Goal: Task Accomplishment & Management: Complete application form

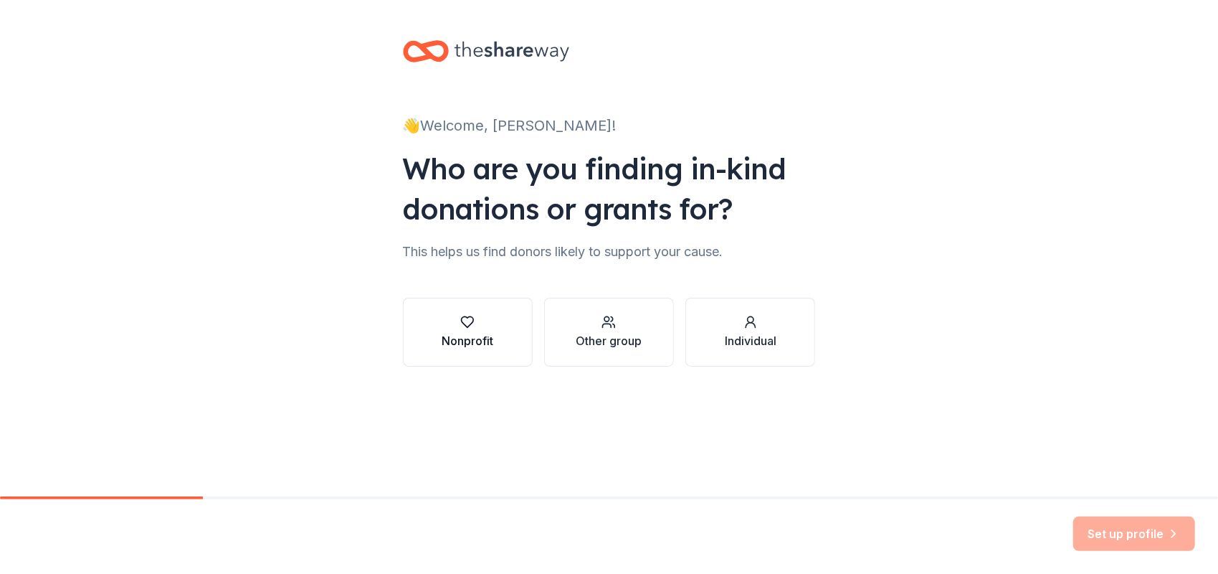
click at [469, 321] on icon "button" at bounding box center [467, 322] width 14 height 14
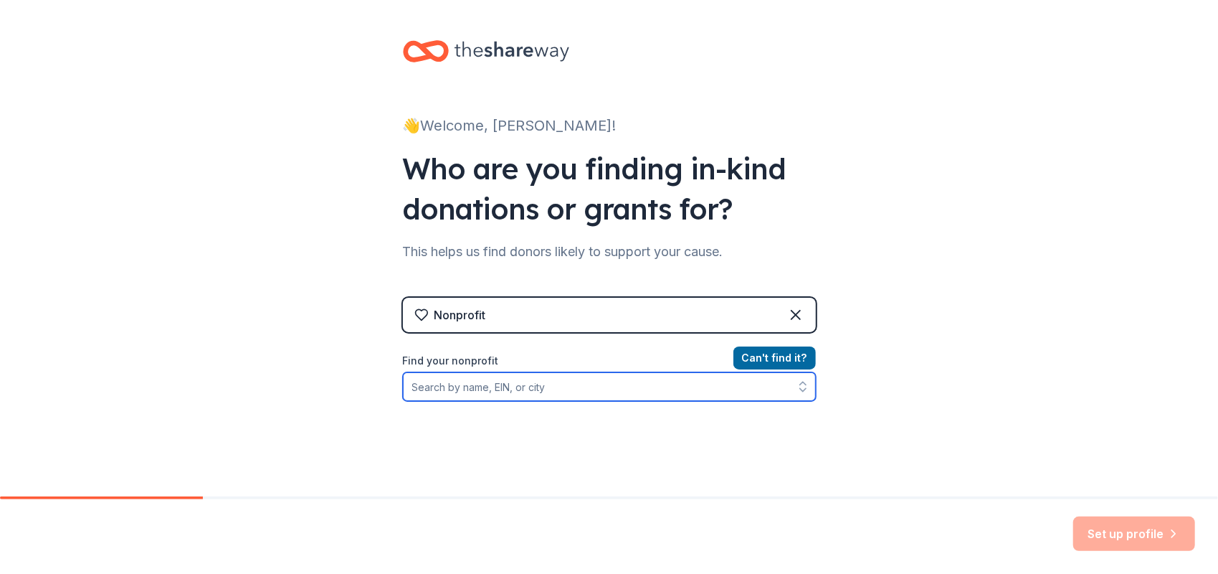
click at [463, 391] on input "Find your nonprofit" at bounding box center [609, 386] width 413 height 29
type input "99302"
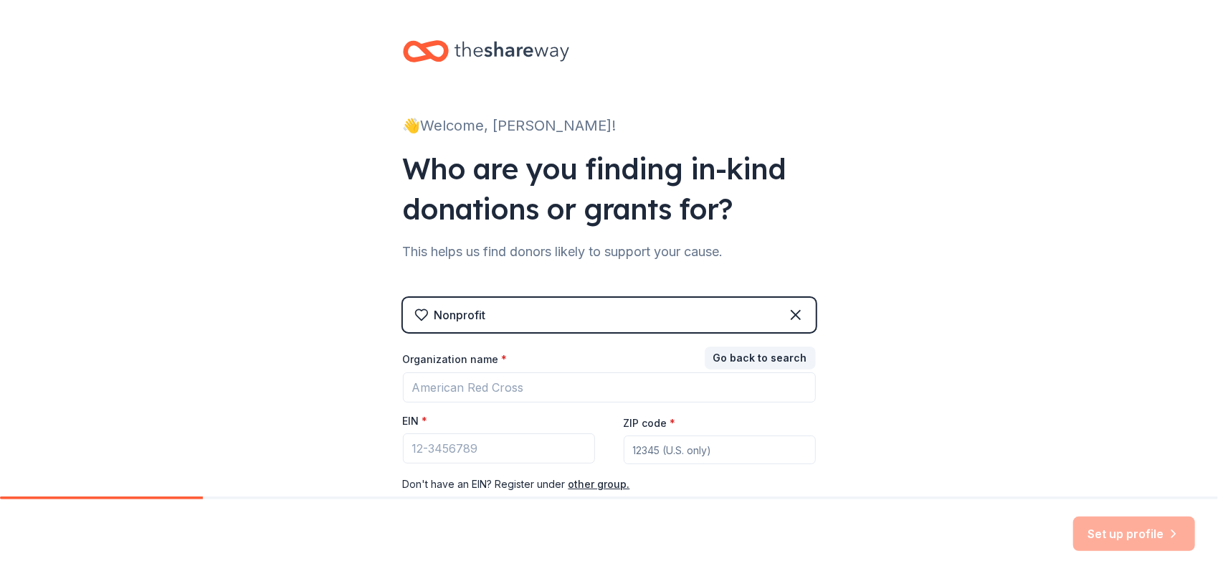
click at [675, 320] on div "Nonprofit" at bounding box center [609, 315] width 413 height 34
click at [507, 442] on input "EIN *" at bounding box center [499, 448] width 192 height 30
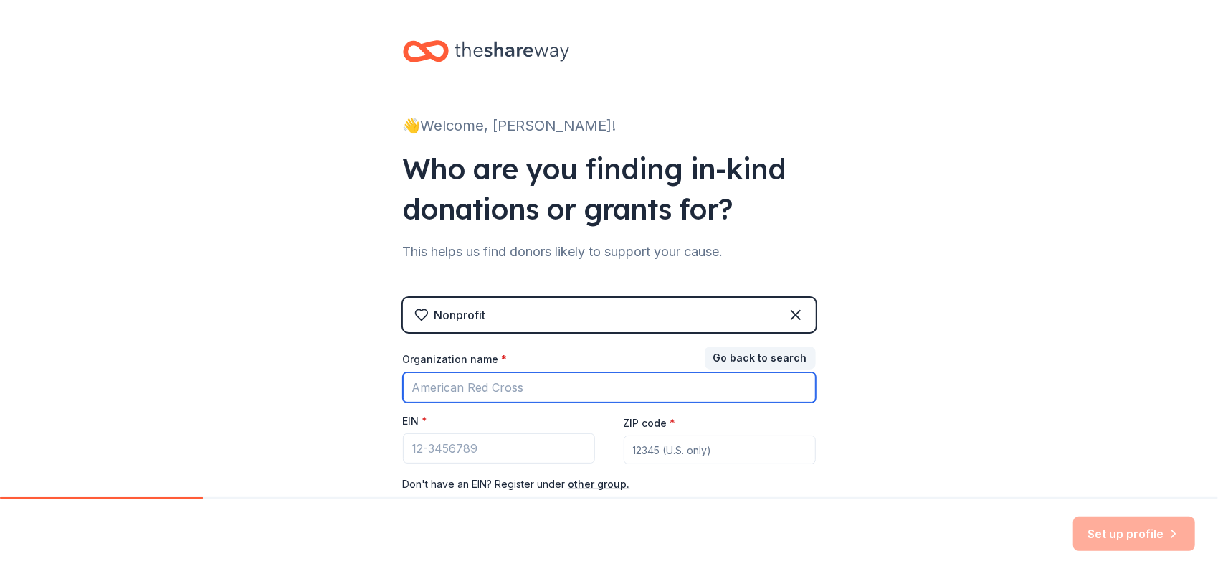
click at [515, 377] on input "Organization name *" at bounding box center [609, 387] width 413 height 30
type input "9"
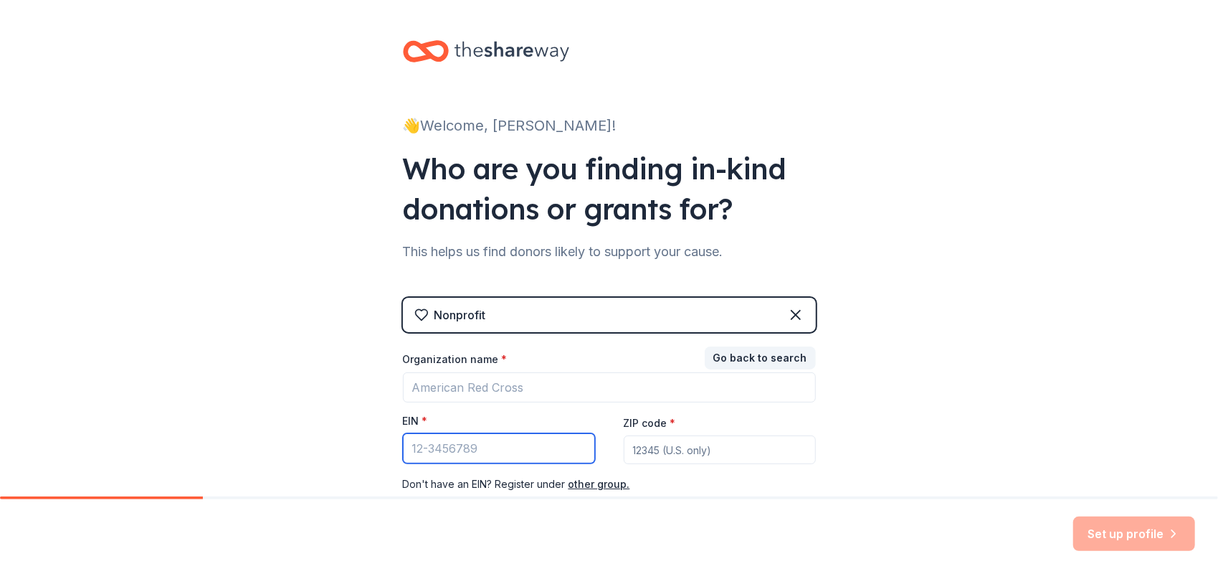
click at [533, 453] on input "EIN *" at bounding box center [499, 448] width 192 height 30
click at [546, 402] on div "Organization name * EIN * ZIP code * Don ' t have an EIN? Register under other …" at bounding box center [609, 422] width 413 height 141
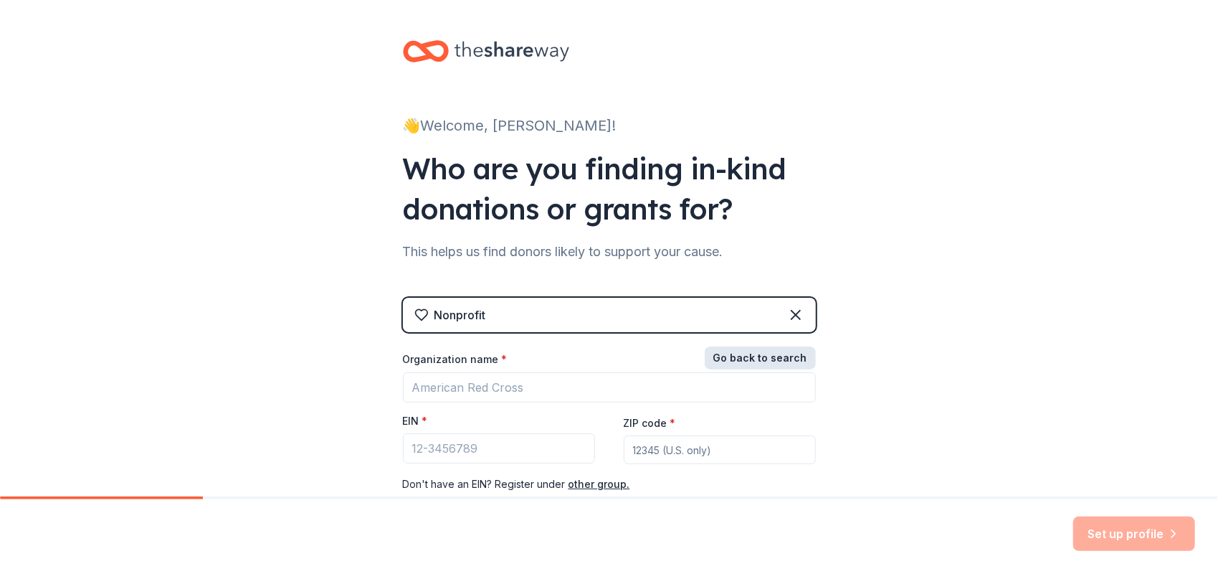
click at [764, 357] on button "Go back to search" at bounding box center [760, 357] width 111 height 23
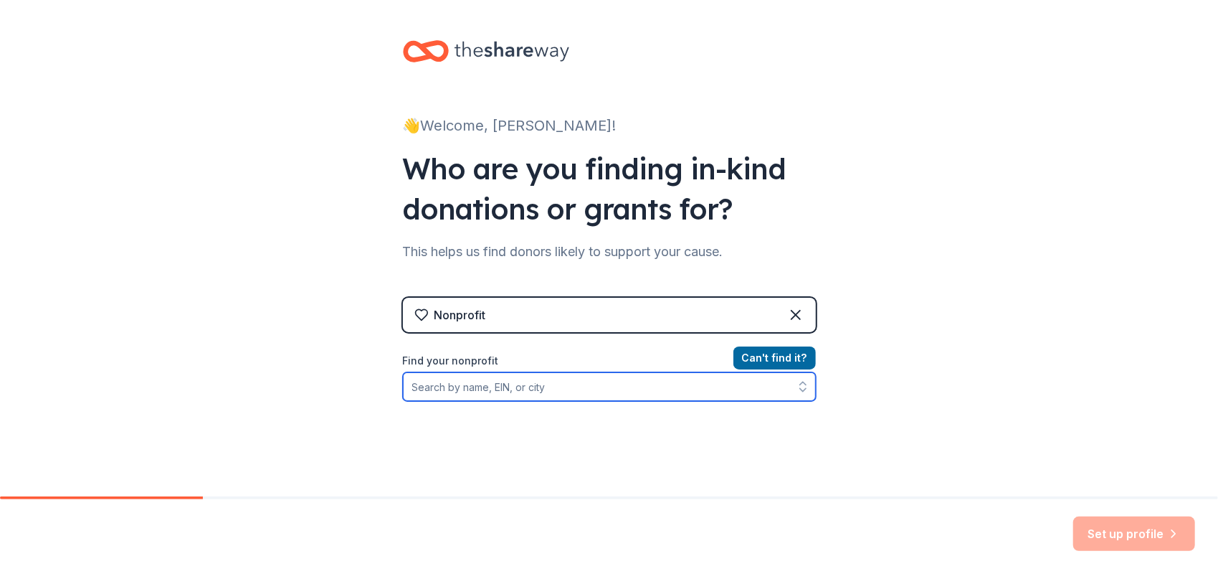
click at [533, 387] on input "Find your nonprofit" at bounding box center [609, 386] width 413 height 29
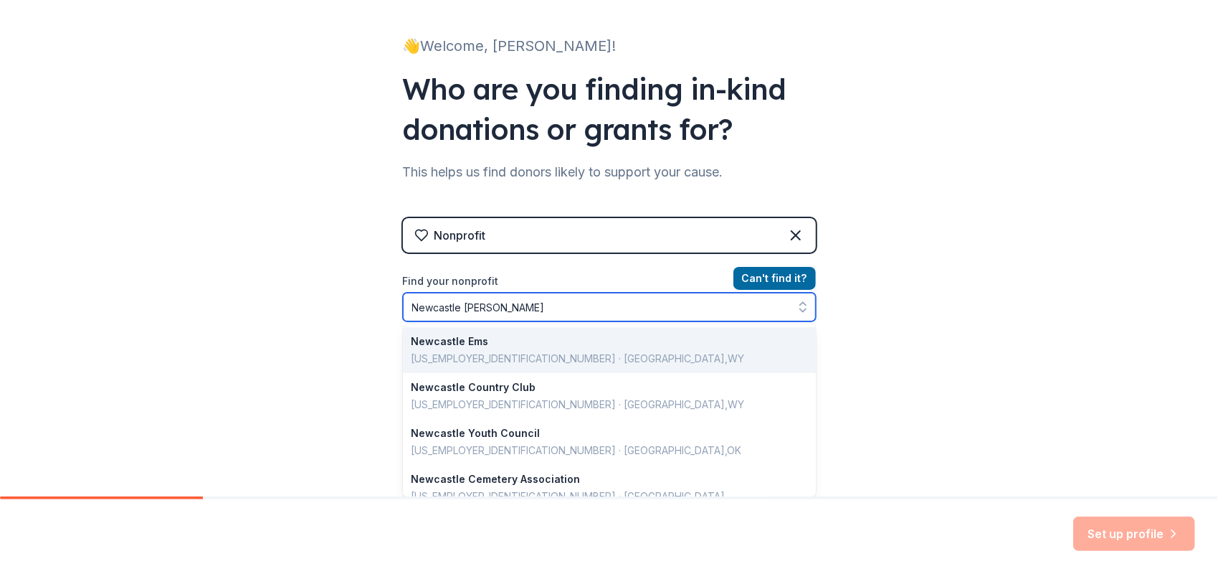
type input "Newcastle Early"
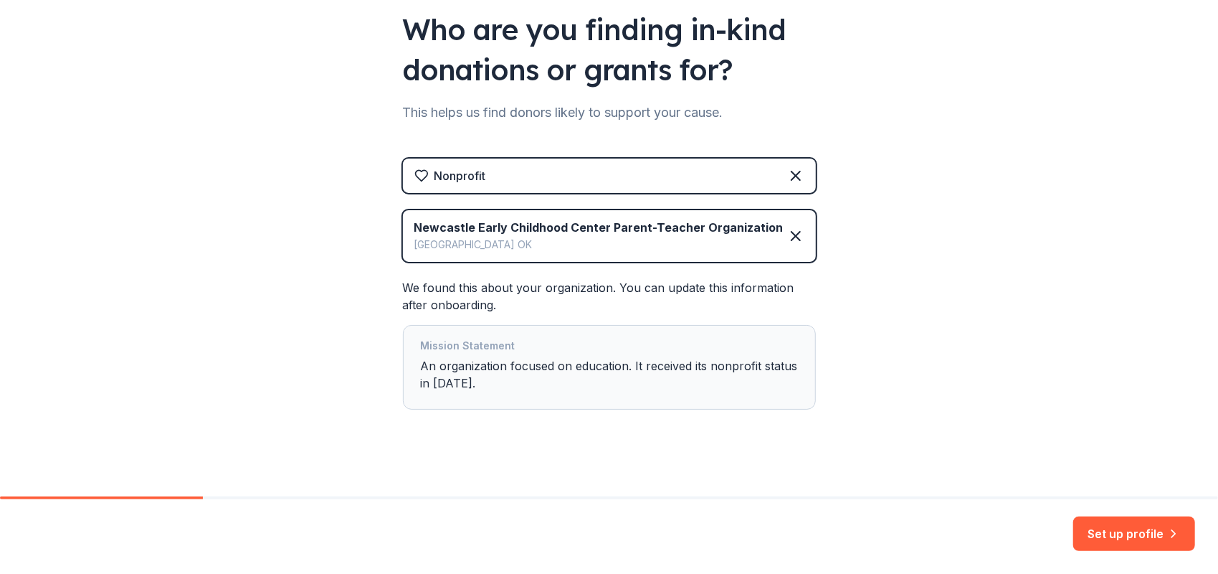
scroll to position [149, 0]
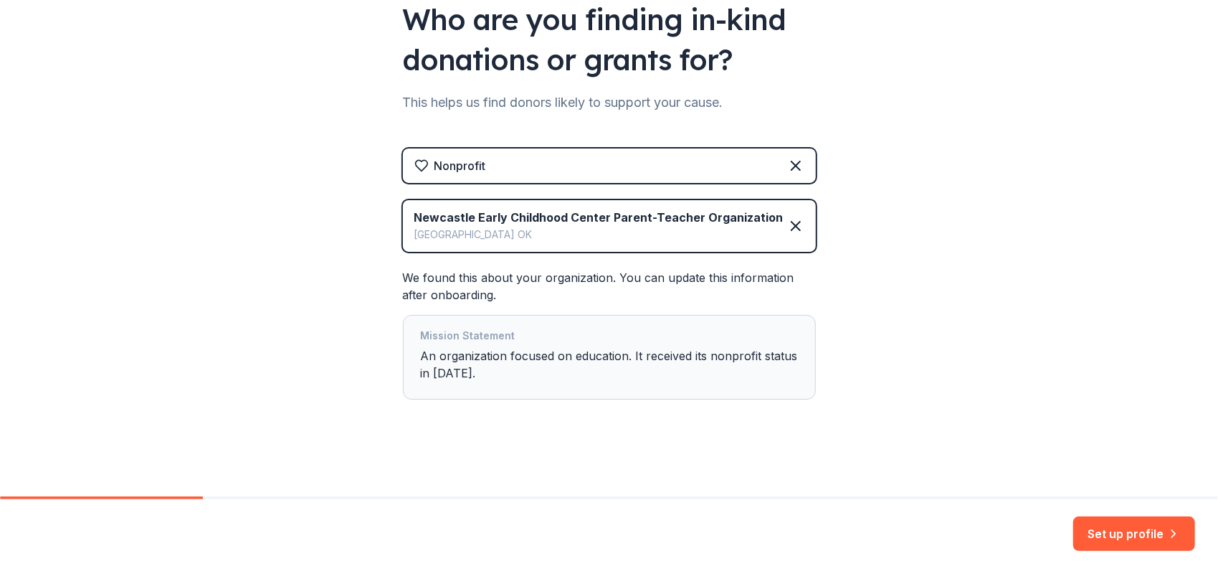
click at [601, 376] on div "Mission Statement An organization focused on education. It received its nonprof…" at bounding box center [609, 357] width 377 height 60
click at [456, 334] on div "Mission Statement" at bounding box center [609, 337] width 377 height 20
click at [426, 348] on div "Mission Statement An organization focused on education. It received its nonprof…" at bounding box center [609, 357] width 377 height 60
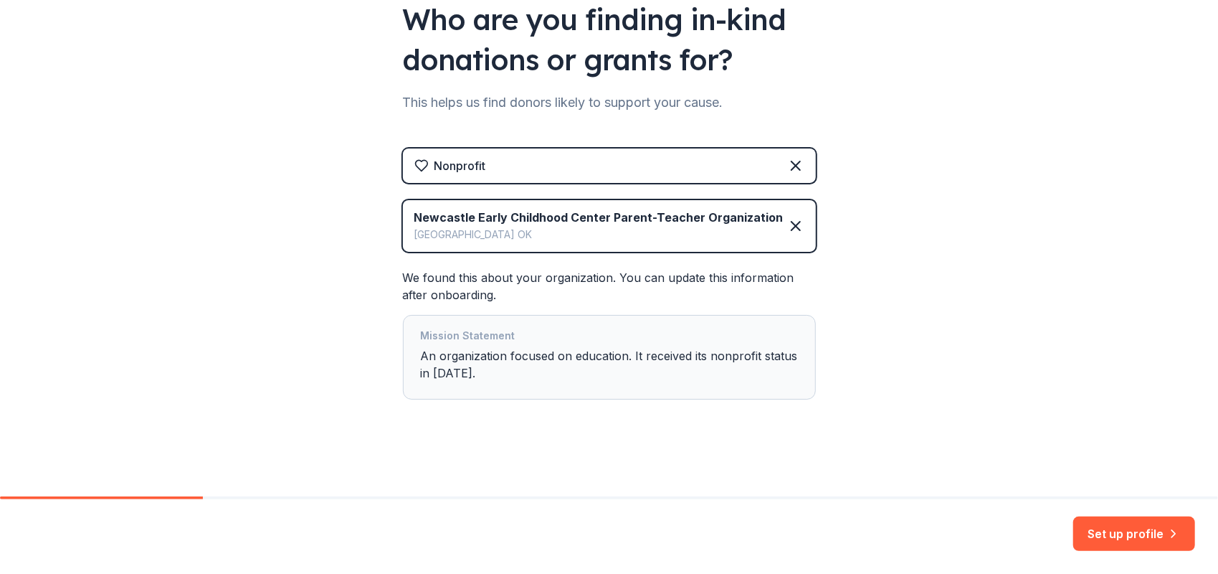
click at [467, 348] on div "Mission Statement An organization focused on education. It received its nonprof…" at bounding box center [609, 357] width 377 height 60
click at [467, 367] on div "Mission Statement An organization focused on education. It received its nonprof…" at bounding box center [609, 357] width 377 height 60
click at [457, 369] on div "Mission Statement An organization focused on education. It received its nonprof…" at bounding box center [609, 357] width 377 height 60
click at [1121, 535] on button "Set up profile" at bounding box center [1134, 533] width 122 height 34
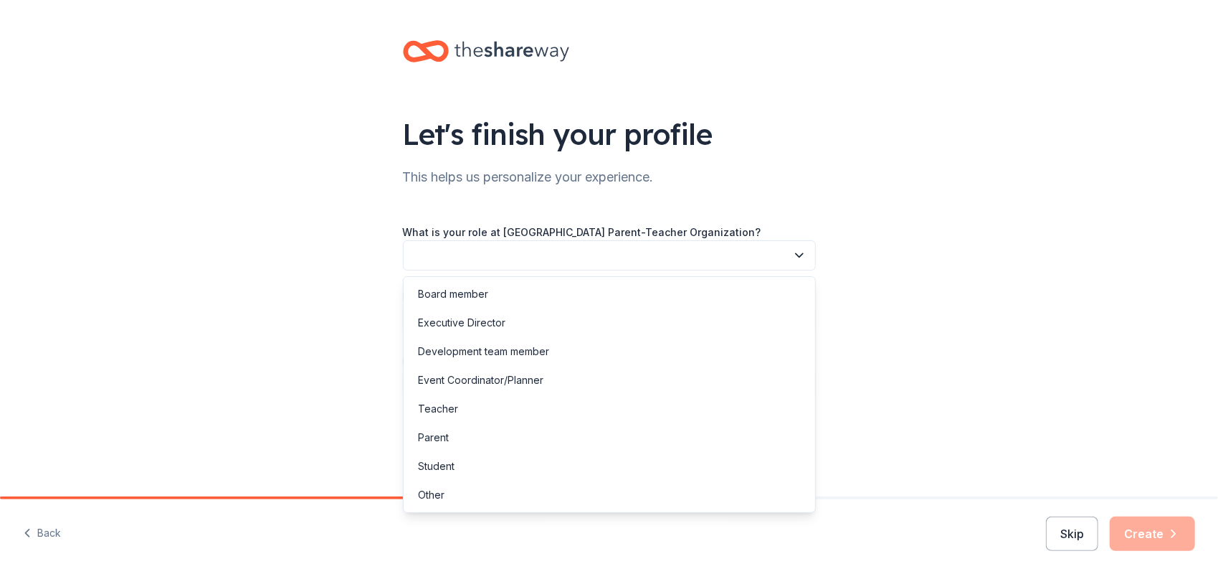
click at [718, 257] on button "button" at bounding box center [609, 255] width 413 height 30
click at [509, 290] on div "Board member" at bounding box center [609, 294] width 406 height 29
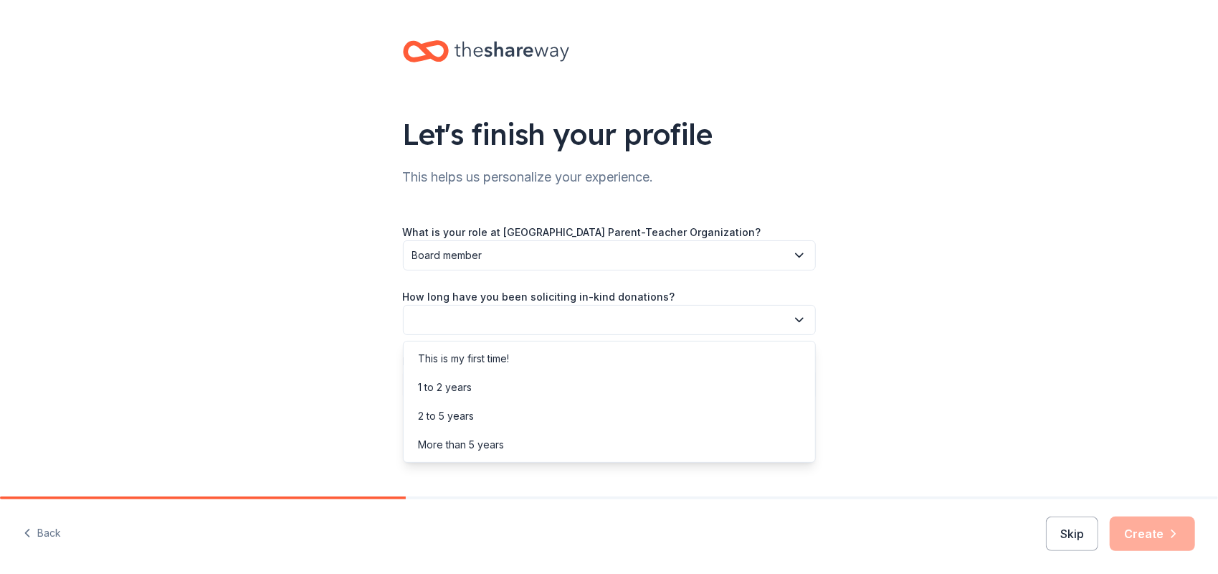
click at [561, 317] on button "button" at bounding box center [609, 320] width 413 height 30
click at [495, 351] on div "This is my first time!" at bounding box center [463, 358] width 91 height 17
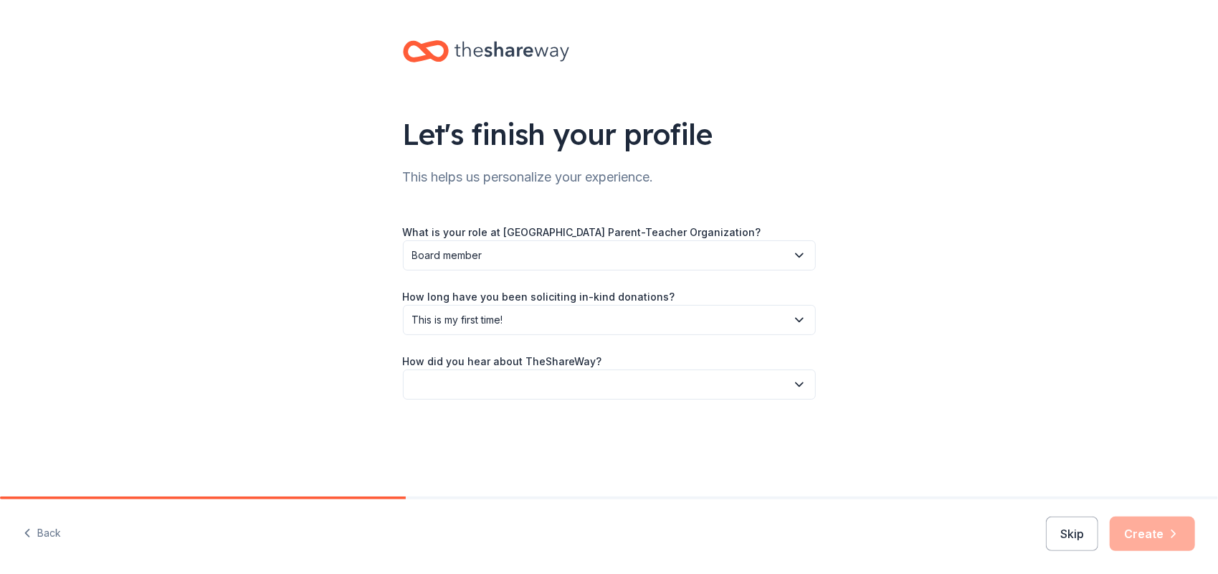
click at [529, 364] on label "How did you hear about TheShareWay?" at bounding box center [502, 361] width 199 height 14
click at [528, 377] on button "button" at bounding box center [609, 384] width 413 height 30
click at [482, 444] on div "Online search" at bounding box center [450, 451] width 65 height 17
click at [1157, 531] on button "Create" at bounding box center [1152, 533] width 85 height 34
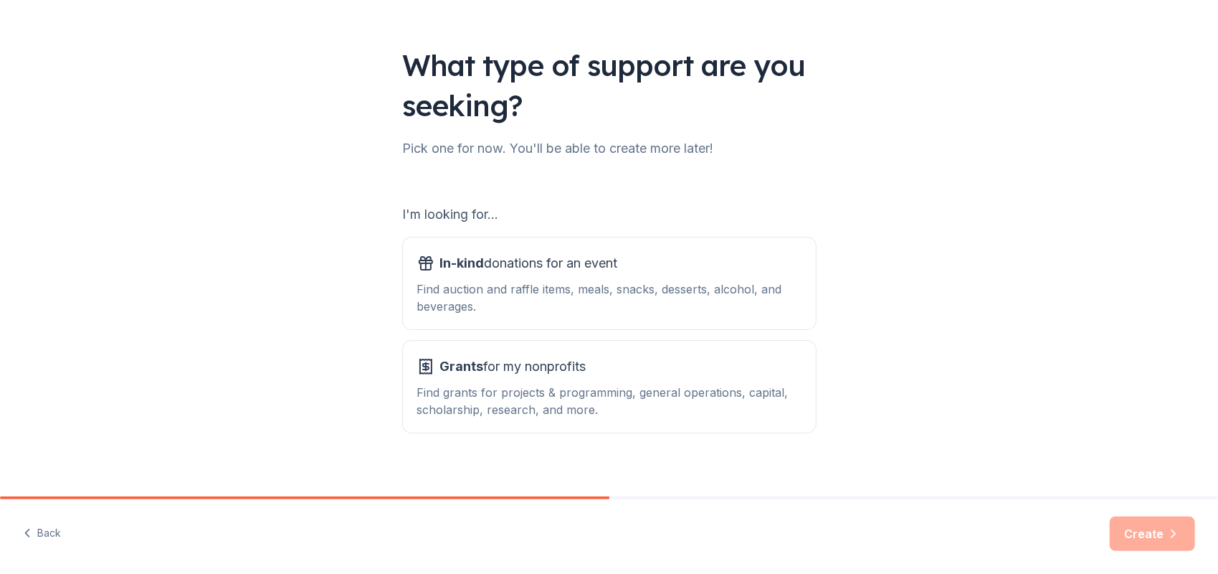
scroll to position [75, 0]
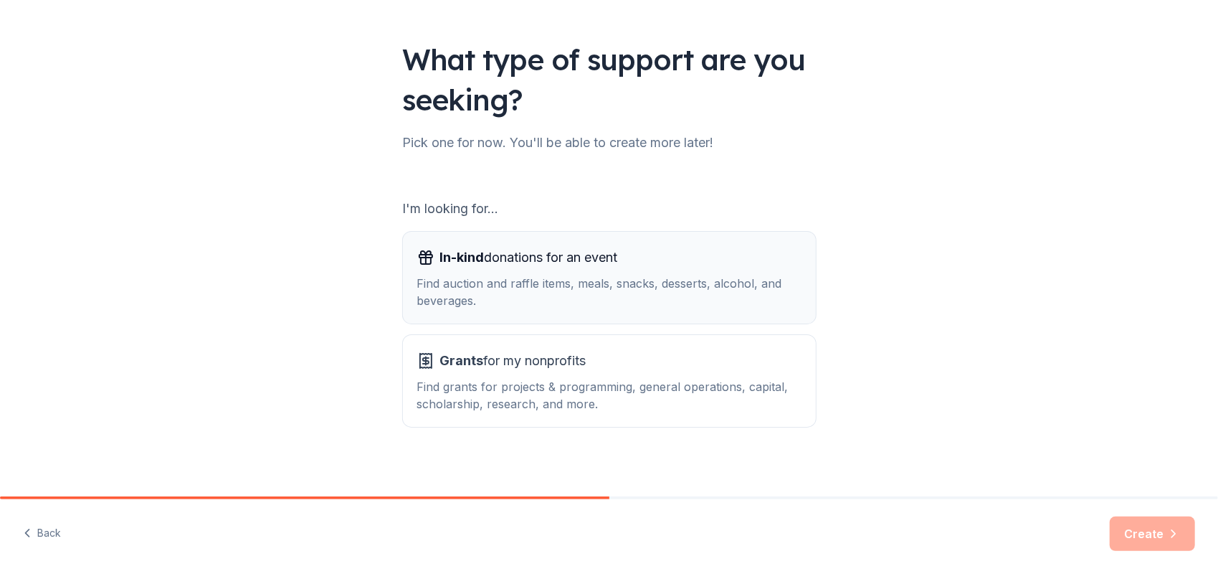
click at [496, 284] on div "Find auction and raffle items, meals, snacks, desserts, alcohol, and beverages." at bounding box center [609, 292] width 384 height 34
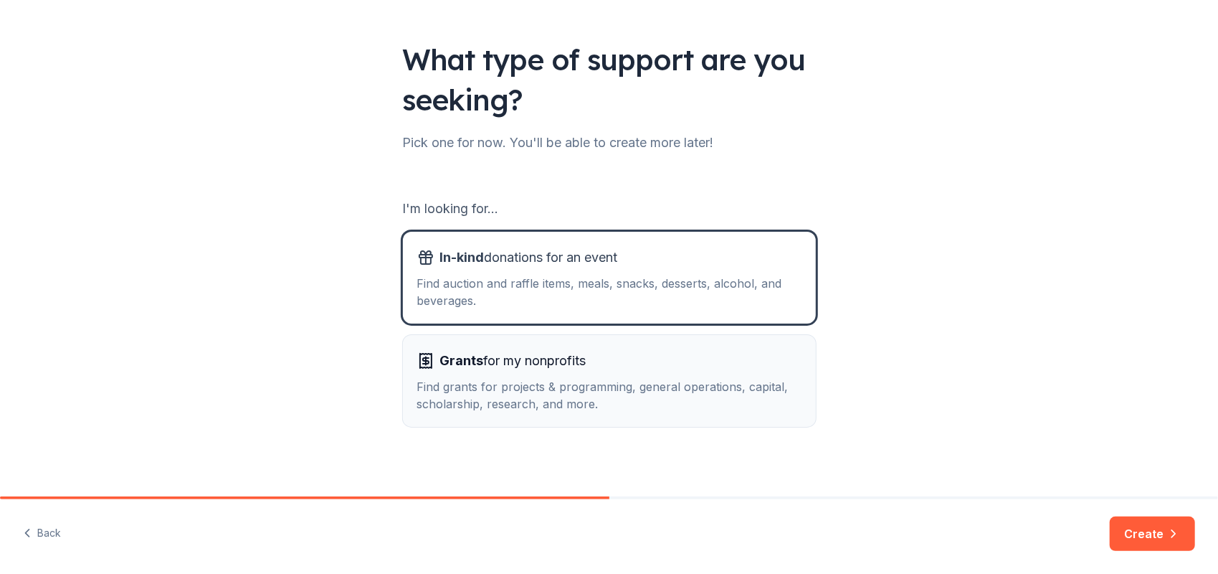
click at [470, 381] on div "Find grants for projects & programming, general operations, capital, scholarshi…" at bounding box center [609, 395] width 384 height 34
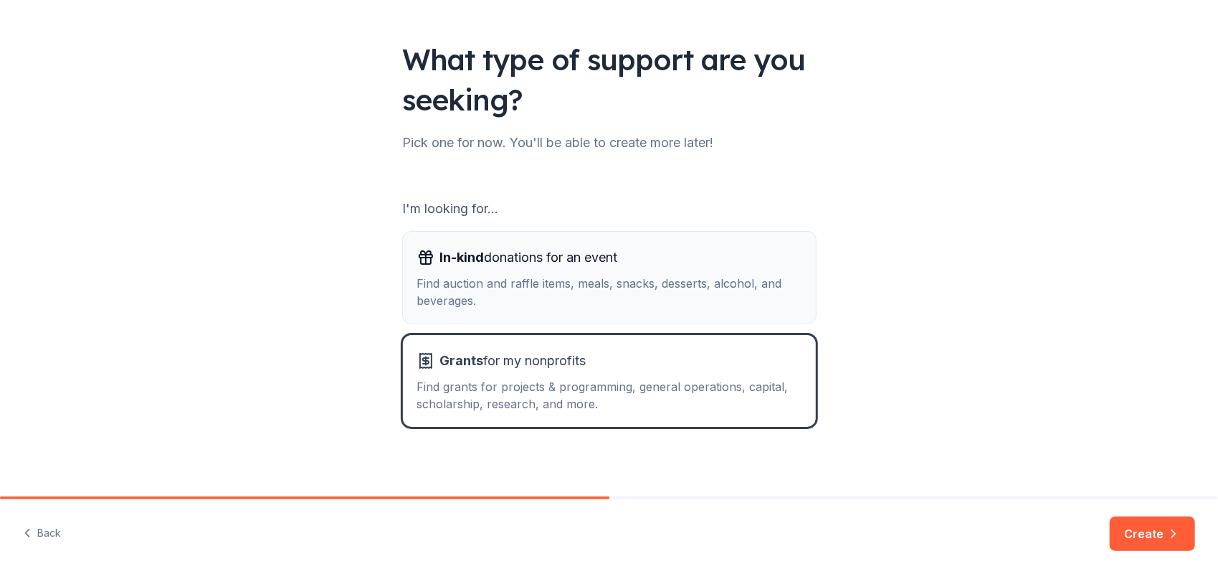
click at [518, 263] on span "In-kind donations for an event" at bounding box center [529, 257] width 178 height 23
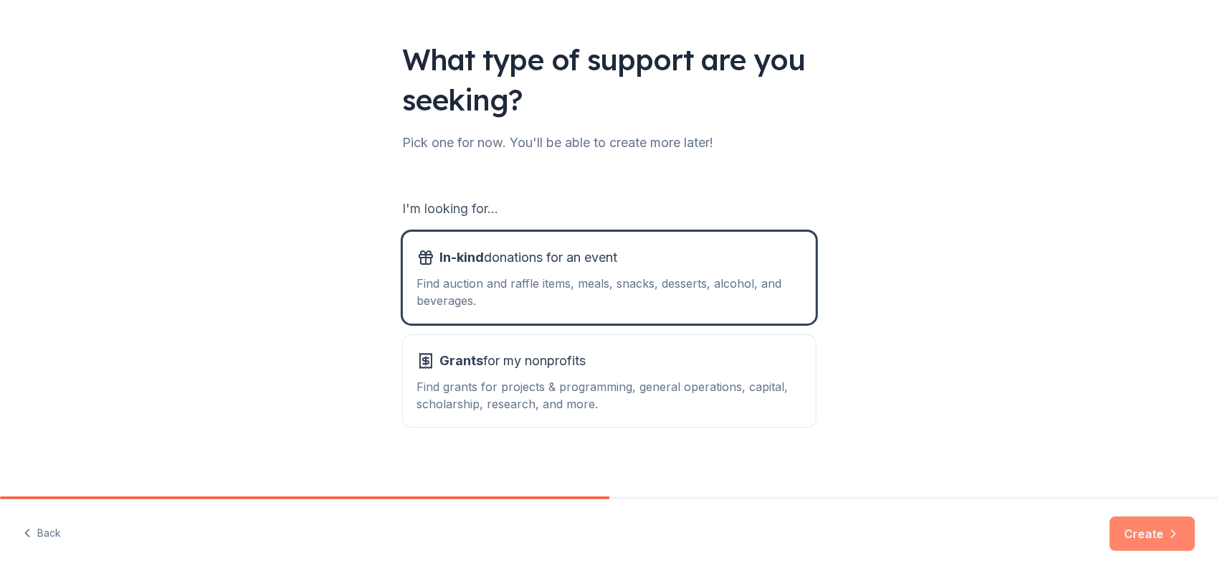
click at [1156, 529] on button "Create" at bounding box center [1152, 533] width 85 height 34
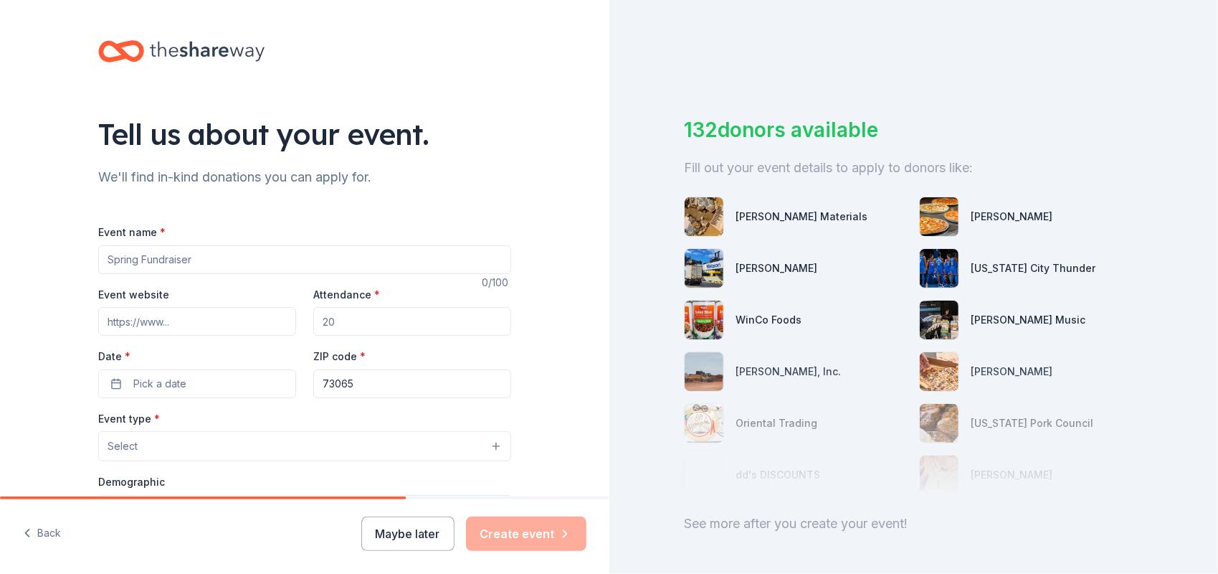
click at [191, 260] on input "Event name *" at bounding box center [304, 259] width 413 height 29
type input "First [DATE] Fuel Up"
click at [338, 324] on input "Attendance *" at bounding box center [412, 321] width 198 height 29
type input "65"
click at [152, 380] on span "Pick a date" at bounding box center [159, 383] width 53 height 17
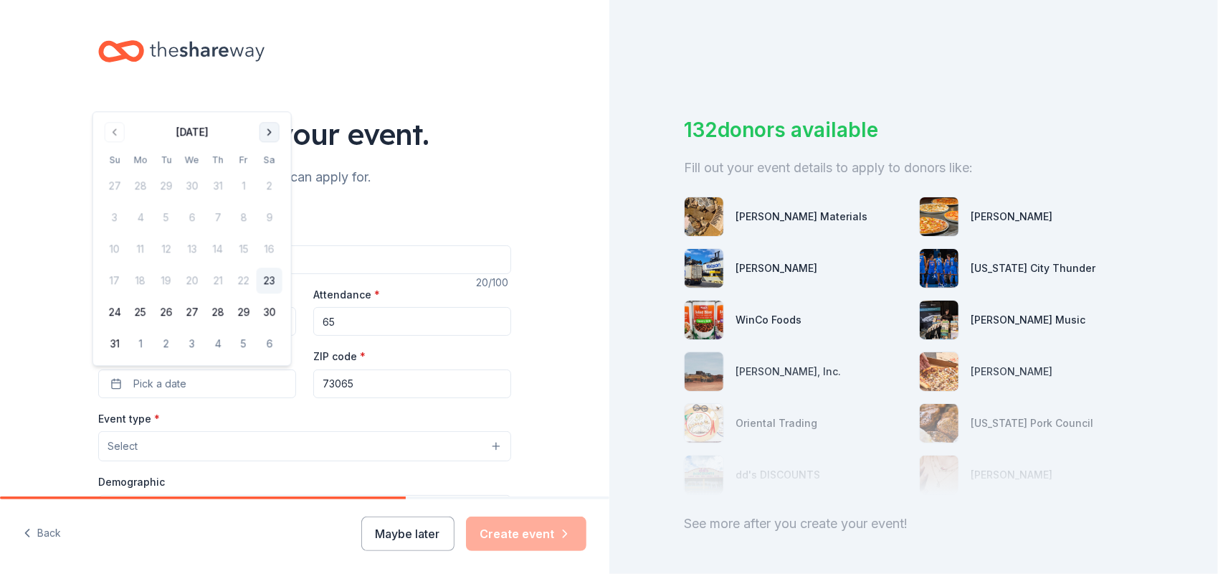
click at [270, 128] on button "Go to next month" at bounding box center [270, 132] width 20 height 20
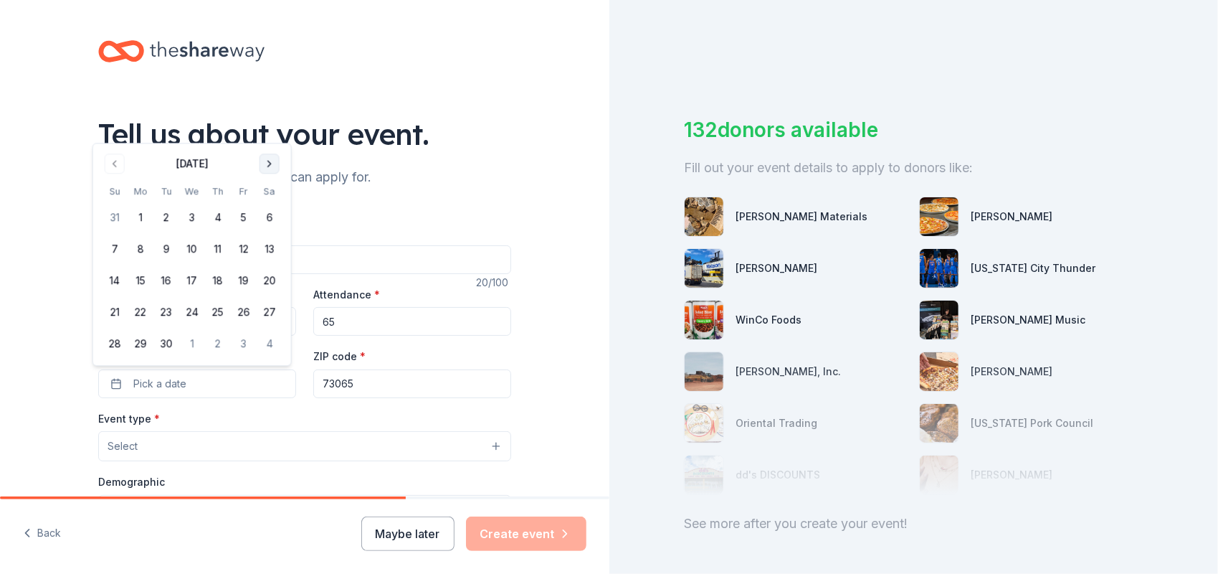
click at [268, 163] on button "Go to next month" at bounding box center [270, 163] width 20 height 20
click at [244, 215] on button "3" at bounding box center [244, 218] width 26 height 26
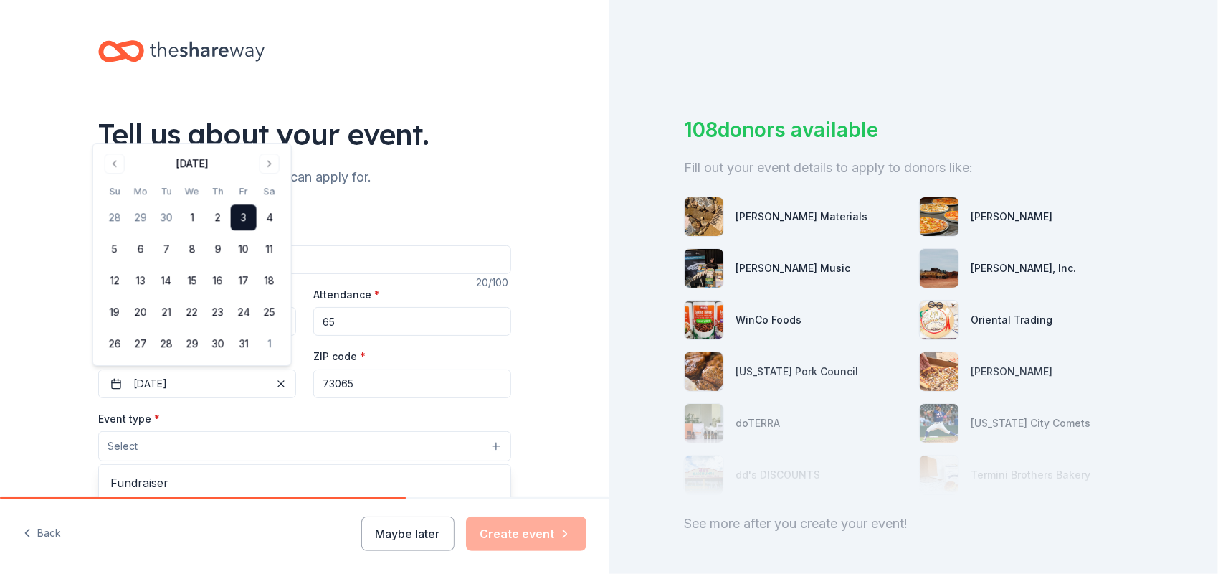
click at [173, 447] on button "Select" at bounding box center [304, 446] width 413 height 30
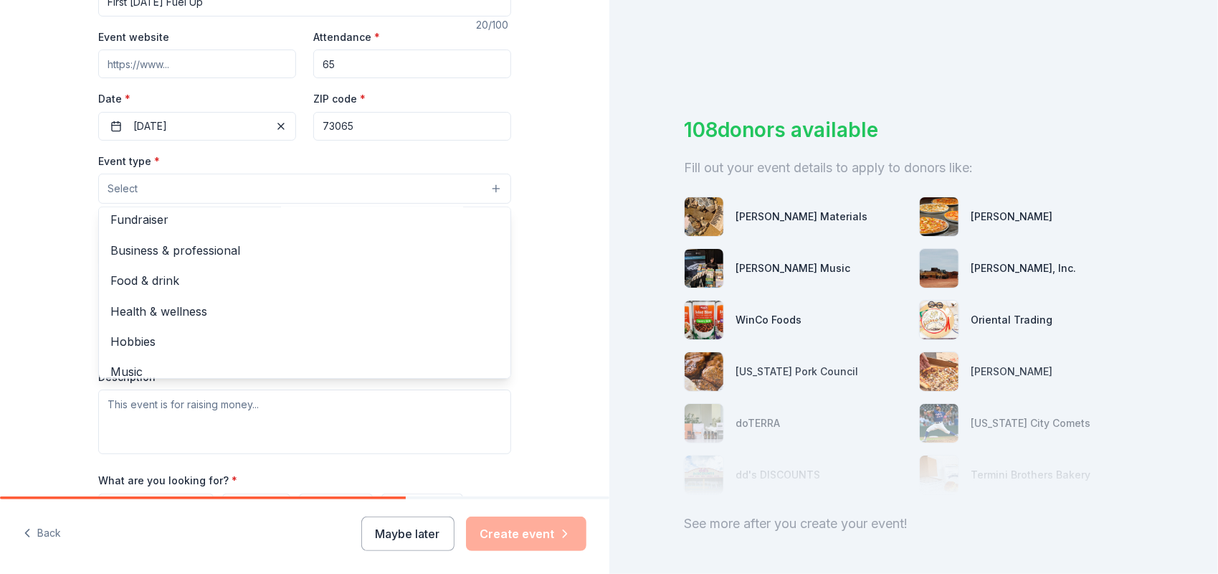
scroll to position [5, 0]
click at [137, 275] on span "Food & drink" at bounding box center [304, 281] width 389 height 19
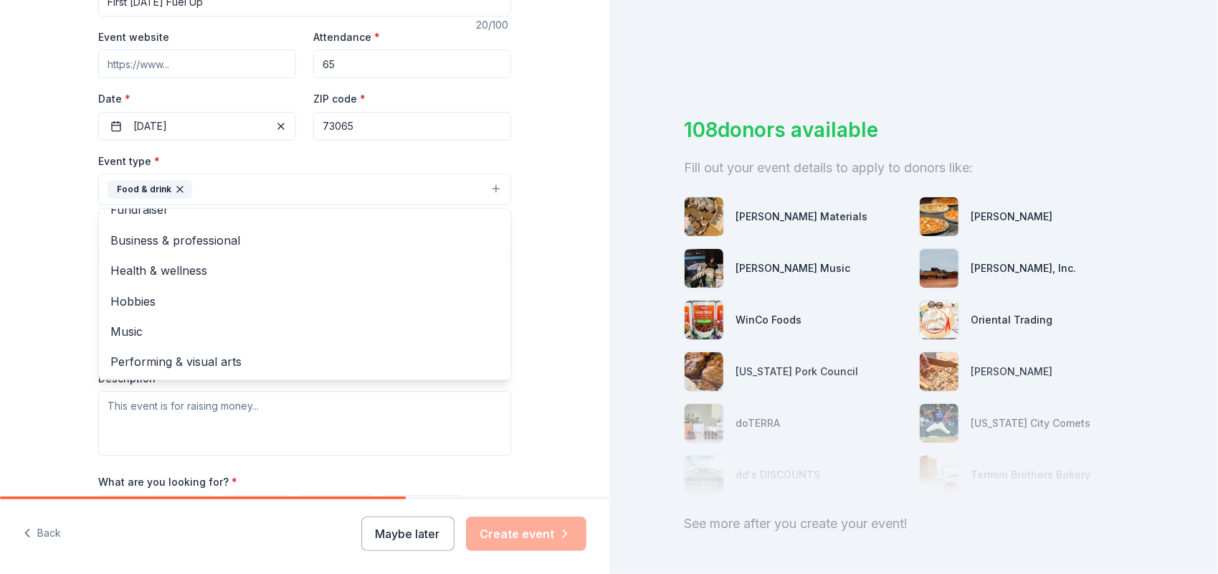
scroll to position [0, 0]
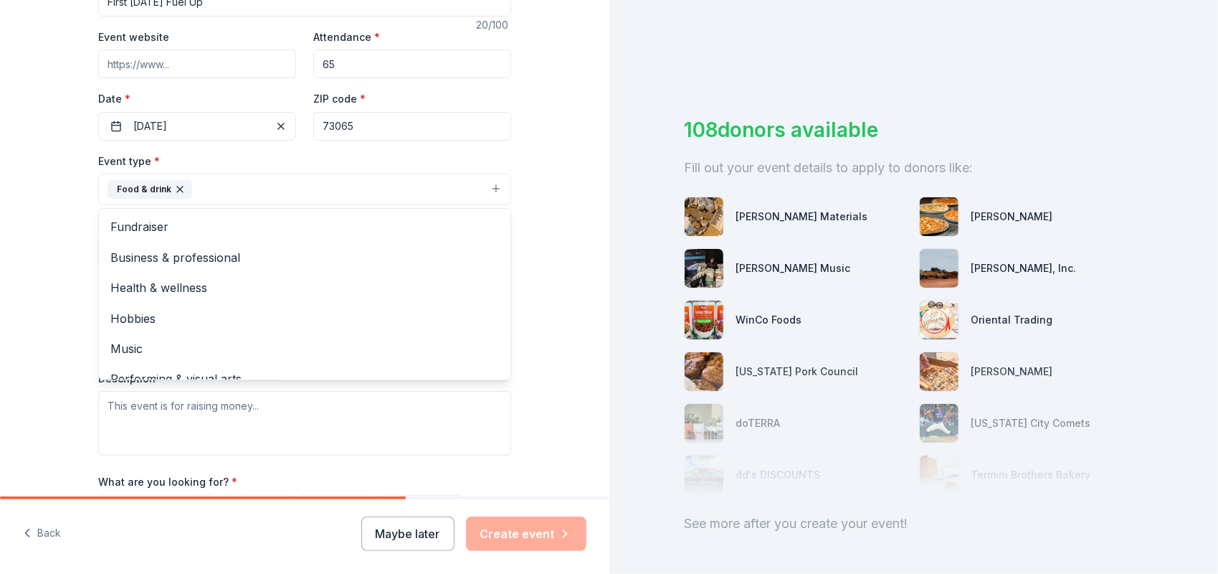
click at [536, 138] on div "Tell us about your event. We'll find in-kind donations you can apply for. Event…" at bounding box center [304, 221] width 609 height 956
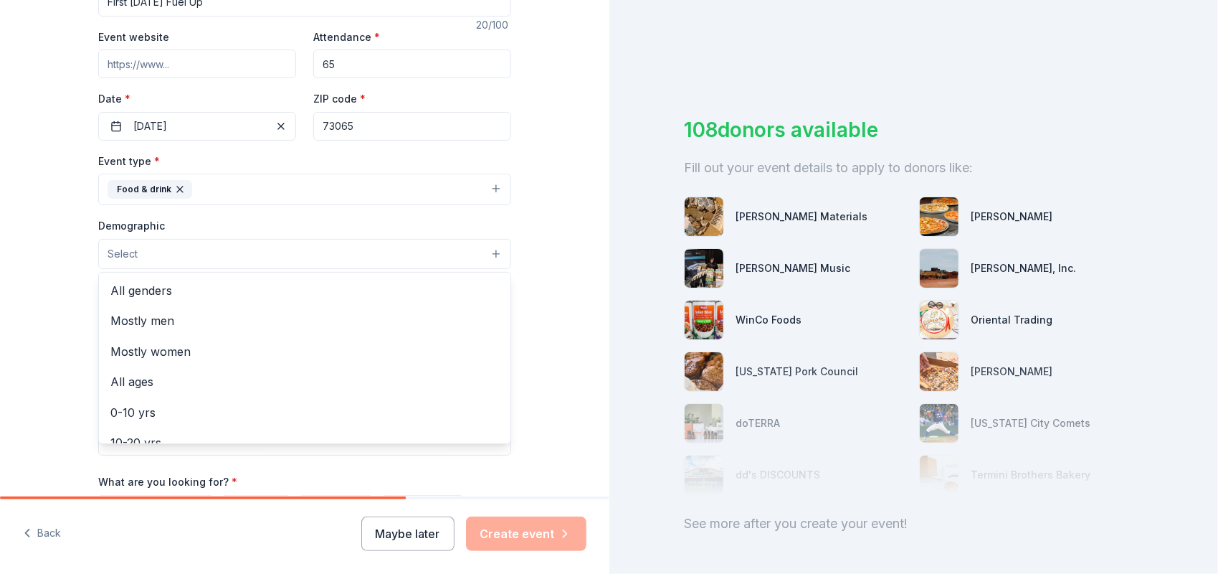
click at [371, 255] on button "Select" at bounding box center [304, 254] width 413 height 30
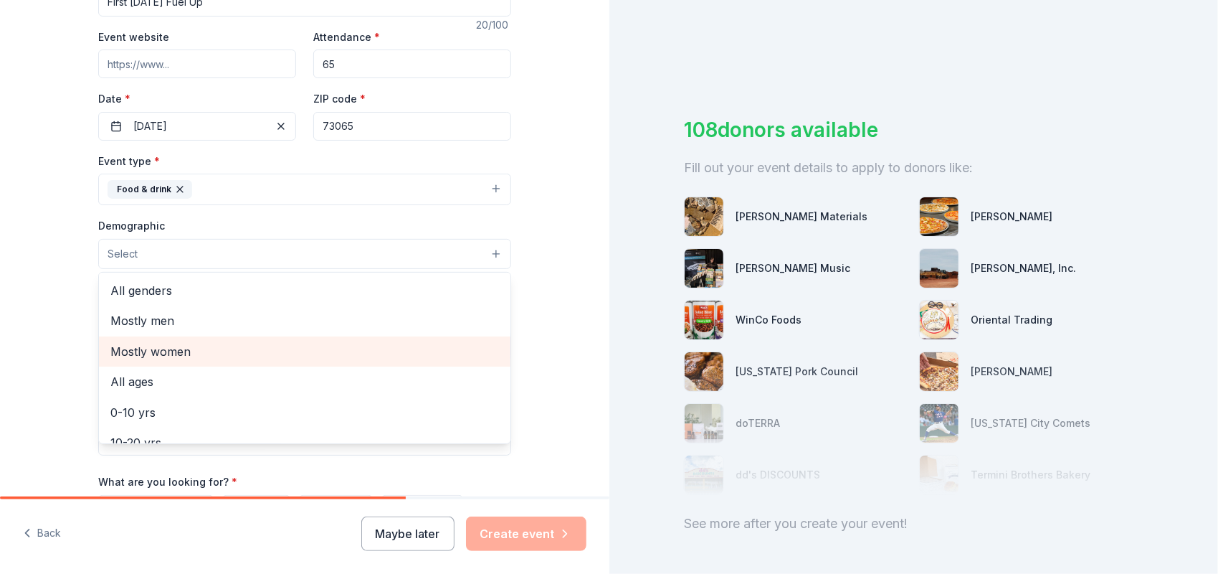
click at [164, 350] on span "Mostly women" at bounding box center [304, 351] width 389 height 19
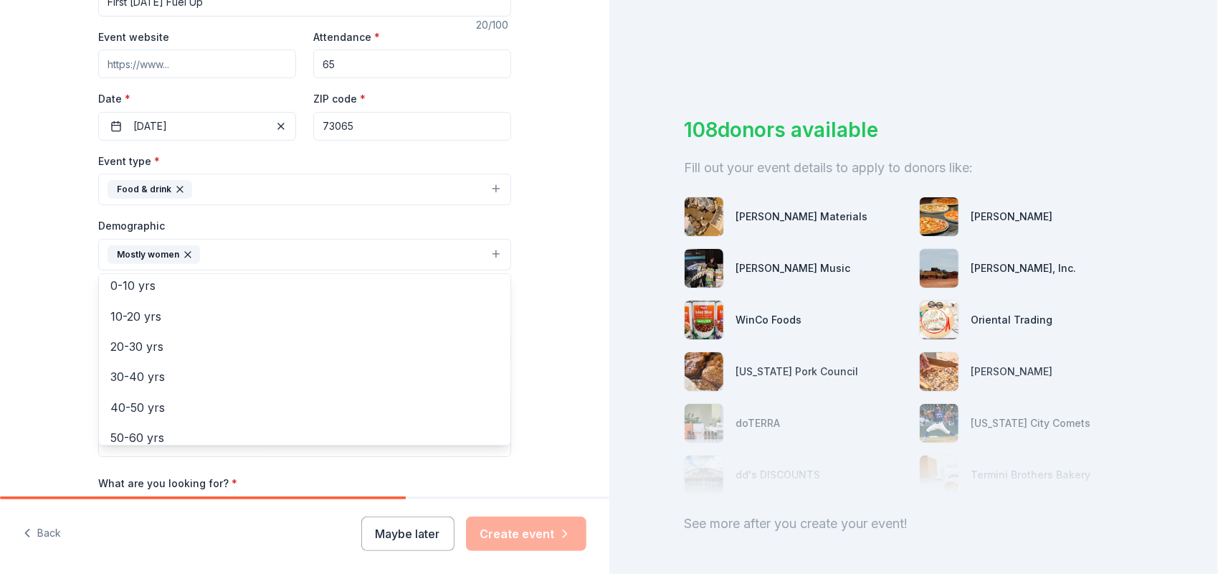
scroll to position [104, 0]
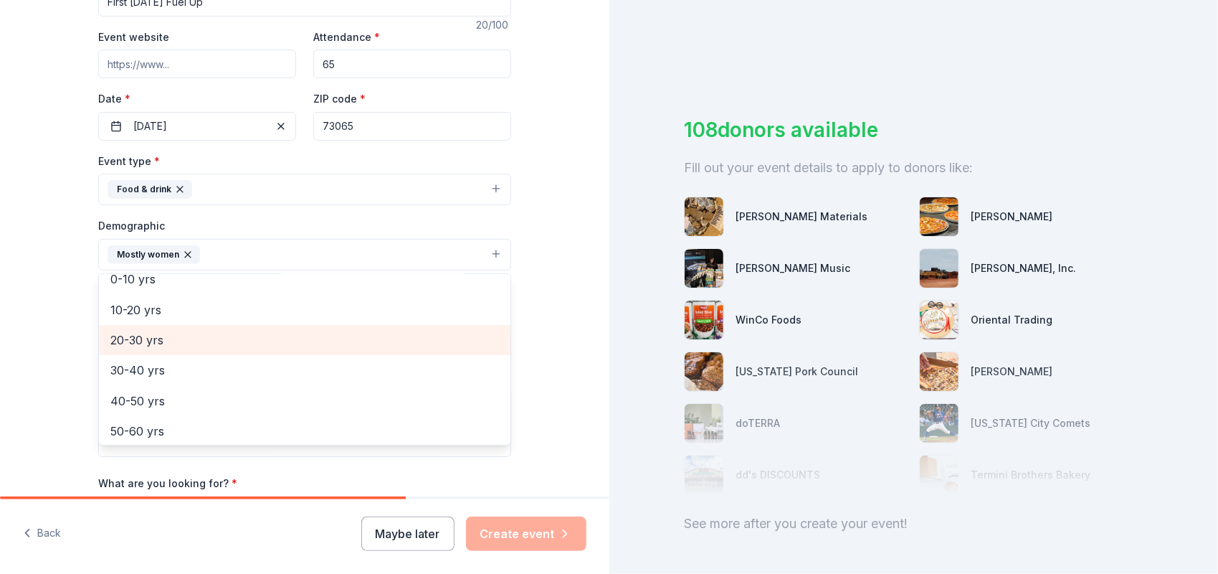
click at [146, 334] on span "20-30 yrs" at bounding box center [304, 339] width 389 height 19
click at [149, 334] on span "30-40 yrs" at bounding box center [304, 339] width 389 height 19
click at [162, 334] on span "40-50 yrs" at bounding box center [304, 339] width 389 height 19
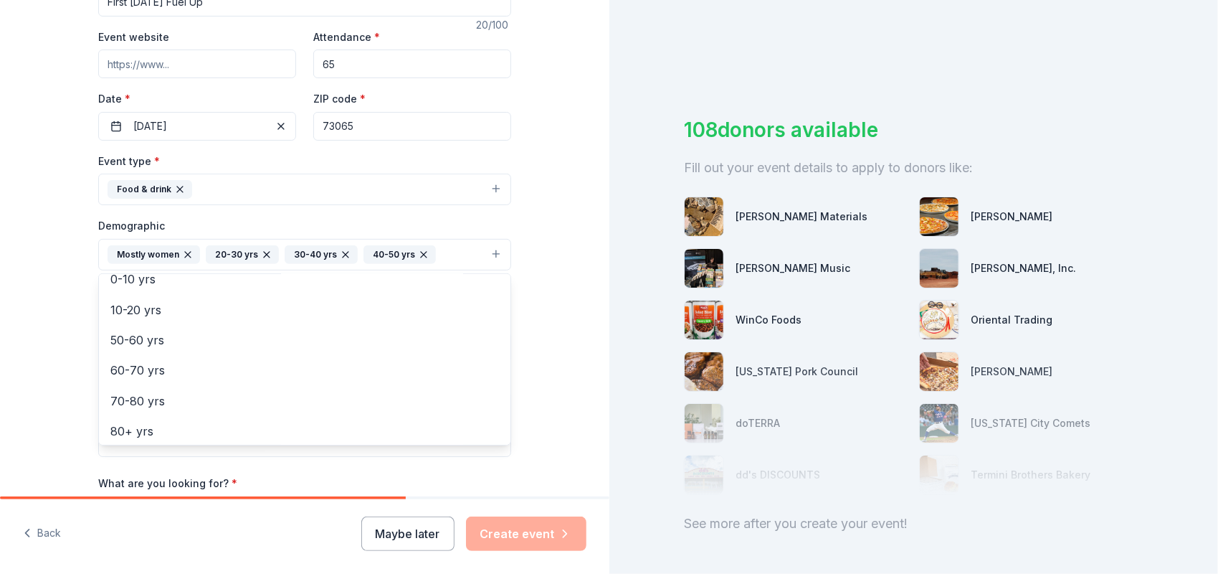
click at [531, 249] on div "Tell us about your event. We'll find in-kind donations you can apply for. Event…" at bounding box center [304, 221] width 609 height 957
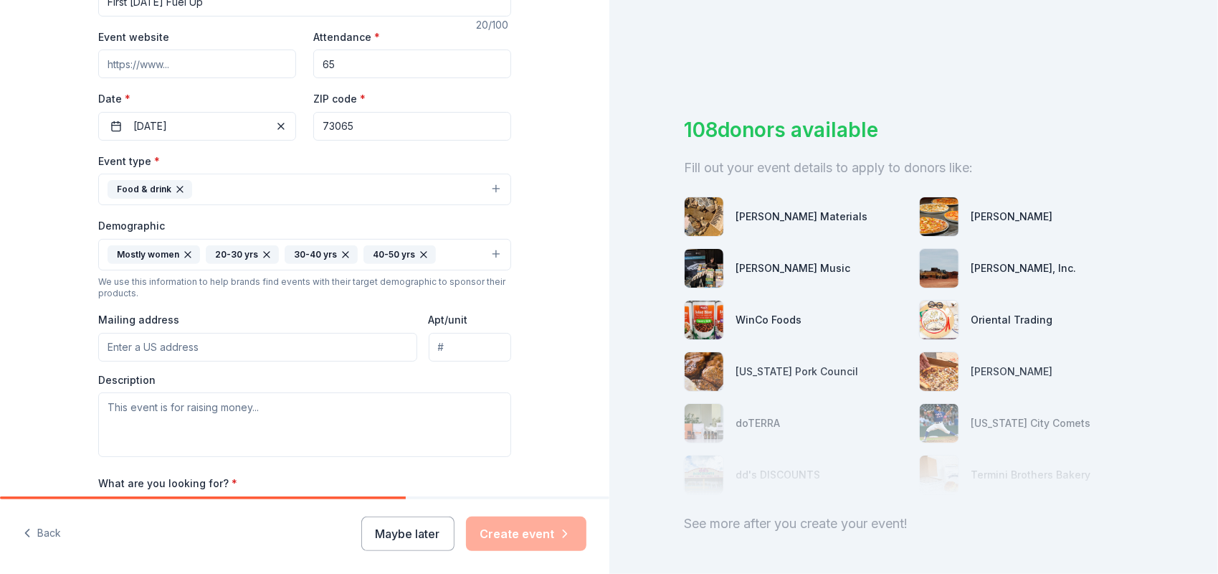
click at [287, 341] on input "Mailing address" at bounding box center [257, 347] width 319 height 29
type input "251 NE 2nd St"
click at [198, 410] on textarea at bounding box center [304, 424] width 413 height 65
click at [332, 406] on textarea at bounding box center [304, 424] width 413 height 65
click at [265, 128] on button "10/03/2025" at bounding box center [197, 126] width 198 height 29
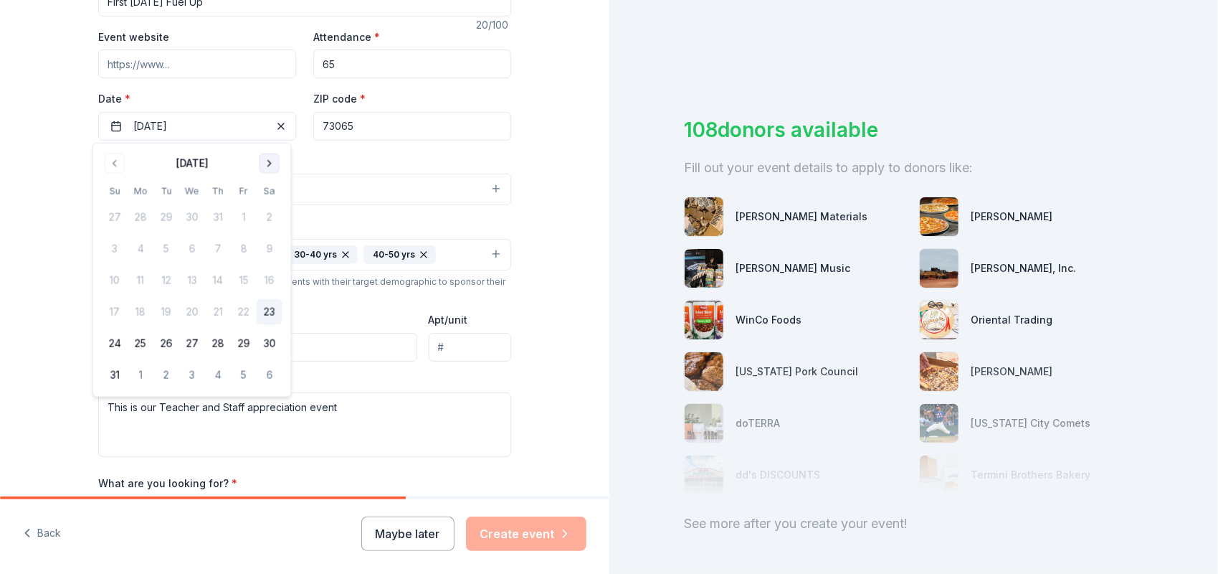
click at [273, 161] on button "Go to next month" at bounding box center [270, 163] width 20 height 20
click at [245, 244] on button "7" at bounding box center [244, 249] width 26 height 26
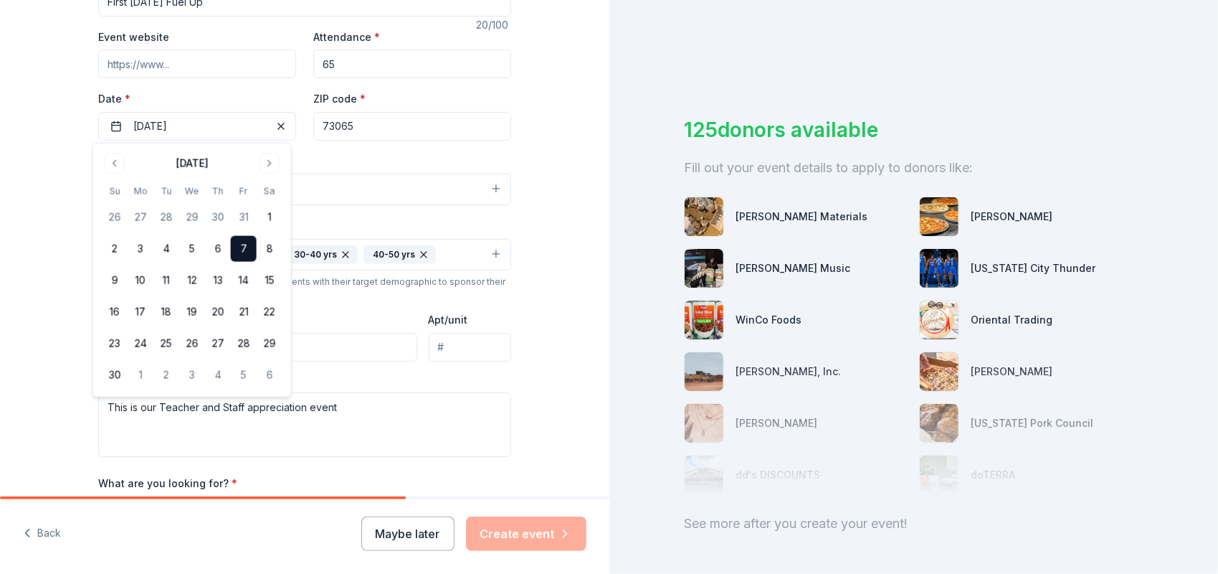
click at [561, 209] on div "Tell us about your event. We'll find in-kind donations you can apply for. Event…" at bounding box center [304, 221] width 609 height 957
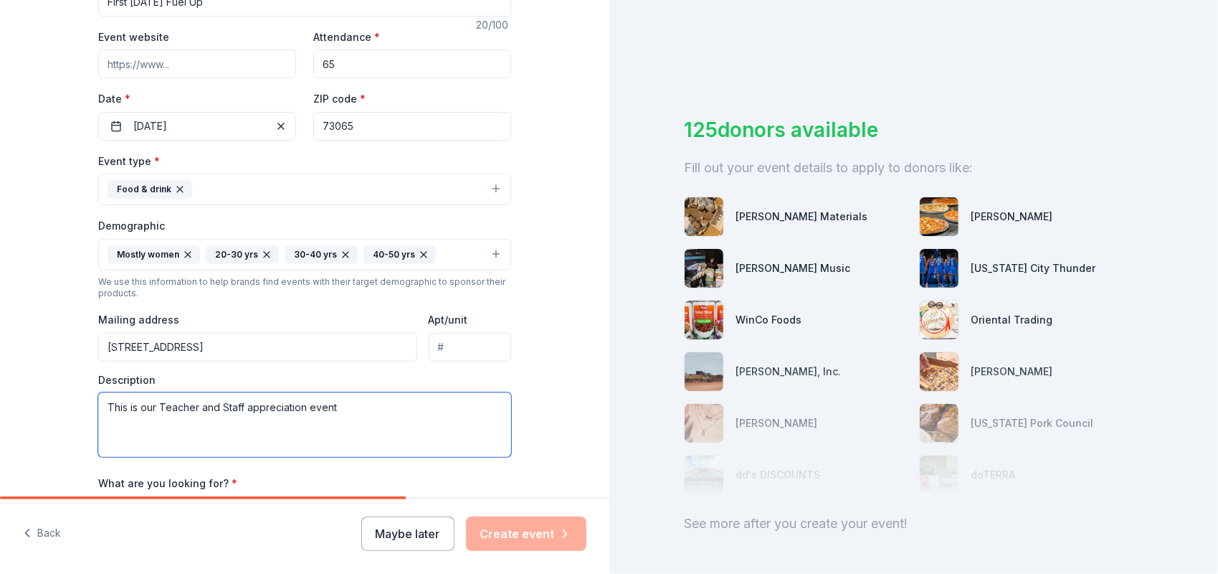
click at [358, 416] on textarea "This is our Teacher and Staff appreciation event" at bounding box center [304, 424] width 413 height 65
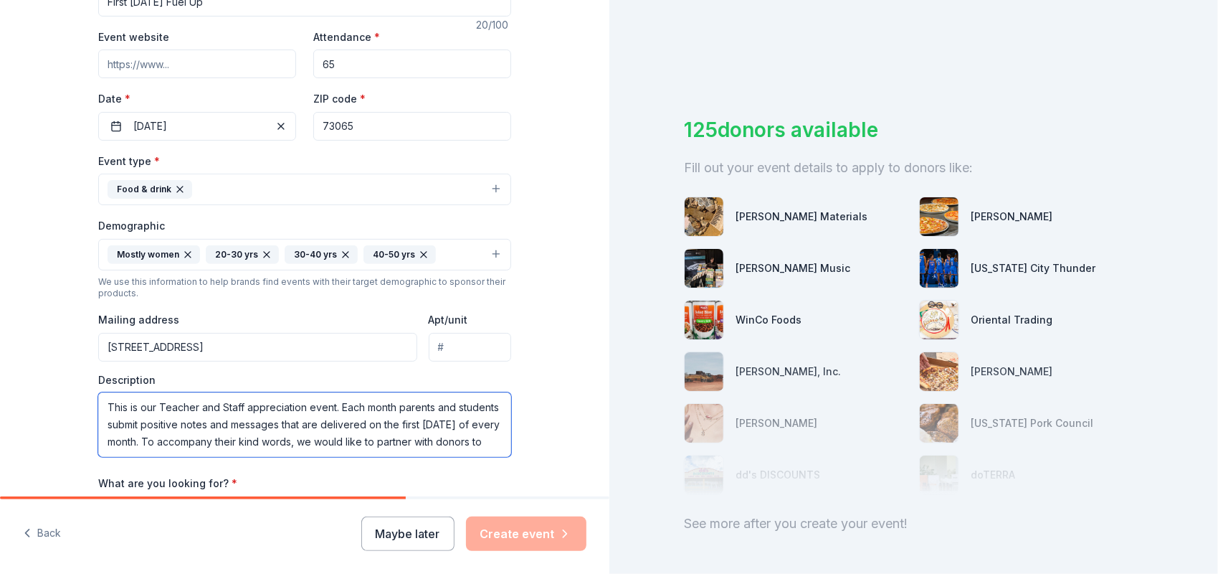
click at [483, 439] on textarea "This is our Teacher and Staff appreciation event. Each month parents and studen…" at bounding box center [304, 424] width 413 height 65
click at [172, 422] on textarea "This is our Teacher and Staff appreciation event. Each month parents and studen…" at bounding box center [304, 424] width 413 height 65
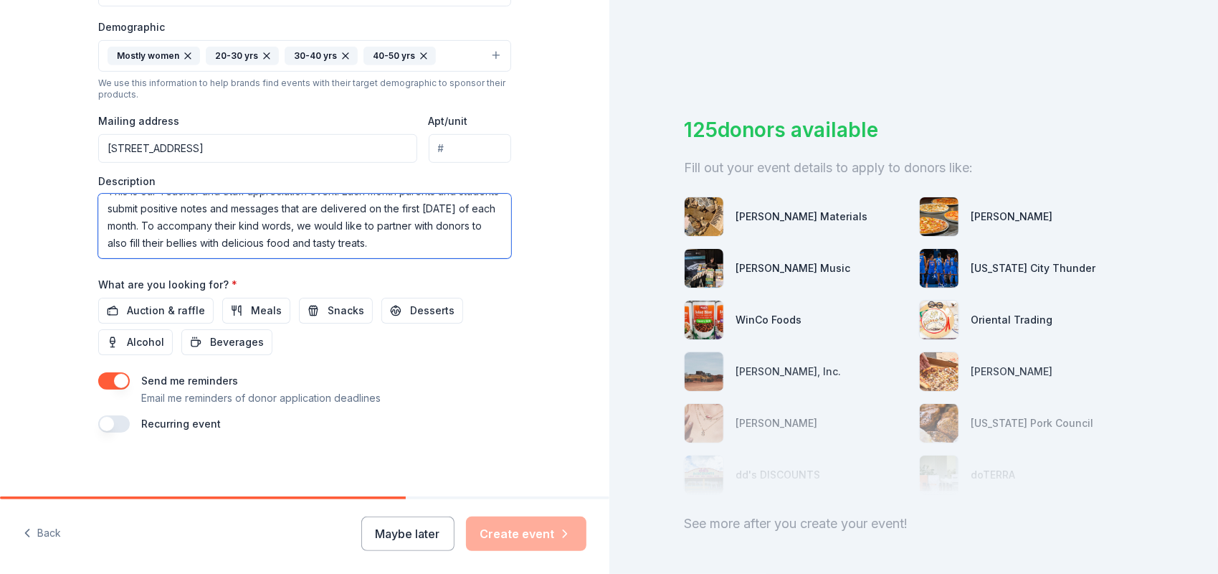
scroll to position [457, 0]
type textarea "This is our Teacher and Staff appreciation event. Each month parents and studen…"
click at [265, 301] on span "Meals" at bounding box center [266, 309] width 31 height 17
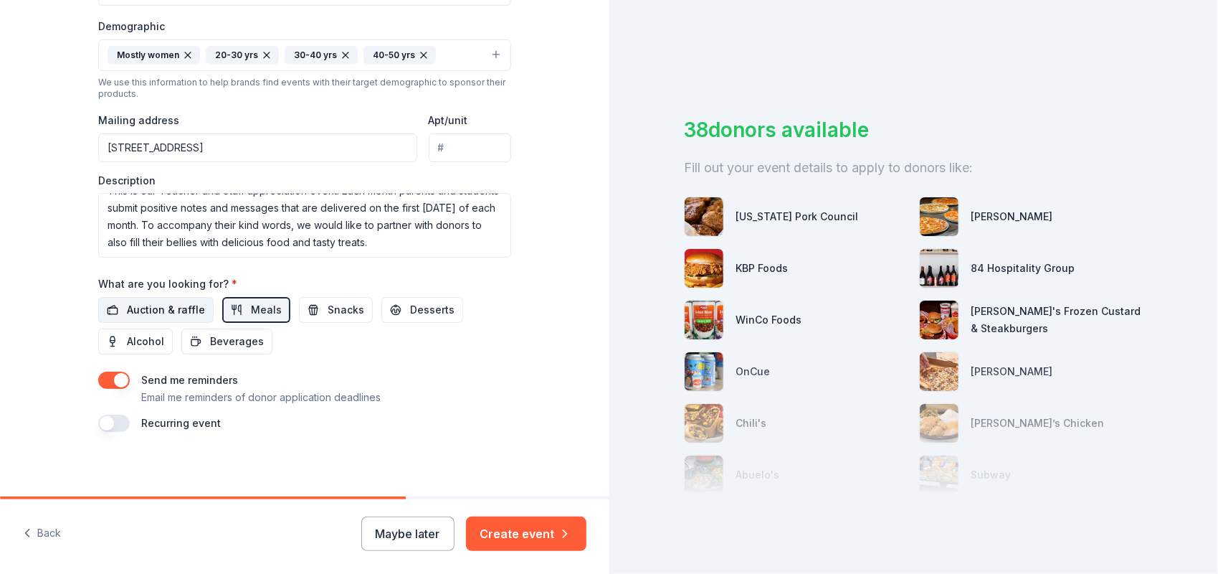
click at [173, 303] on span "Auction & raffle" at bounding box center [166, 309] width 78 height 17
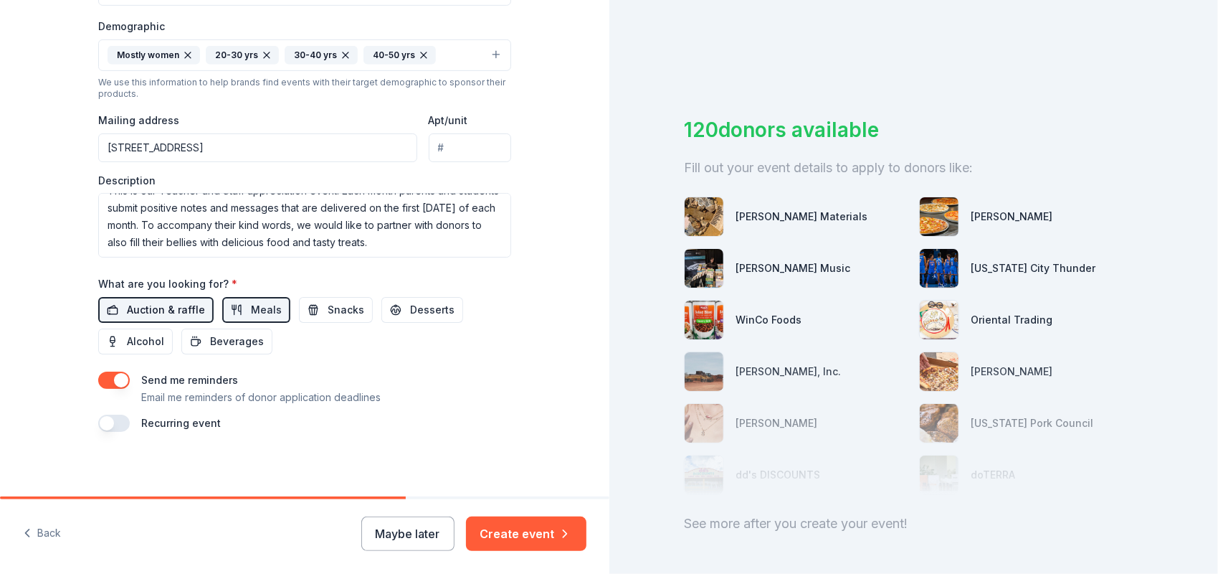
click at [165, 302] on span "Auction & raffle" at bounding box center [166, 309] width 78 height 17
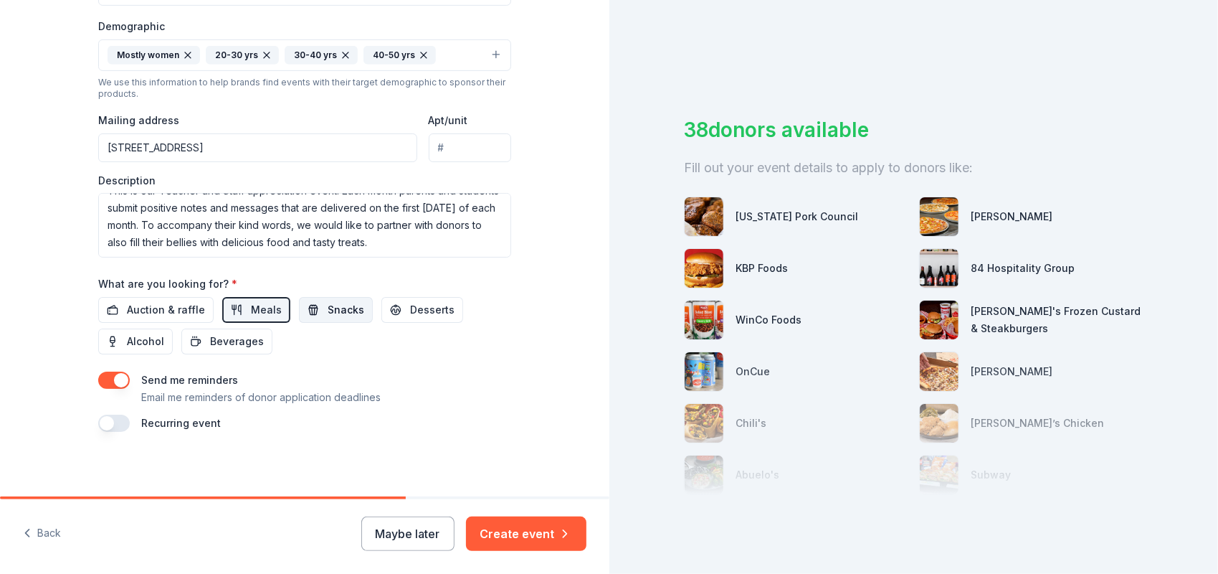
click at [336, 304] on span "Snacks" at bounding box center [346, 309] width 37 height 17
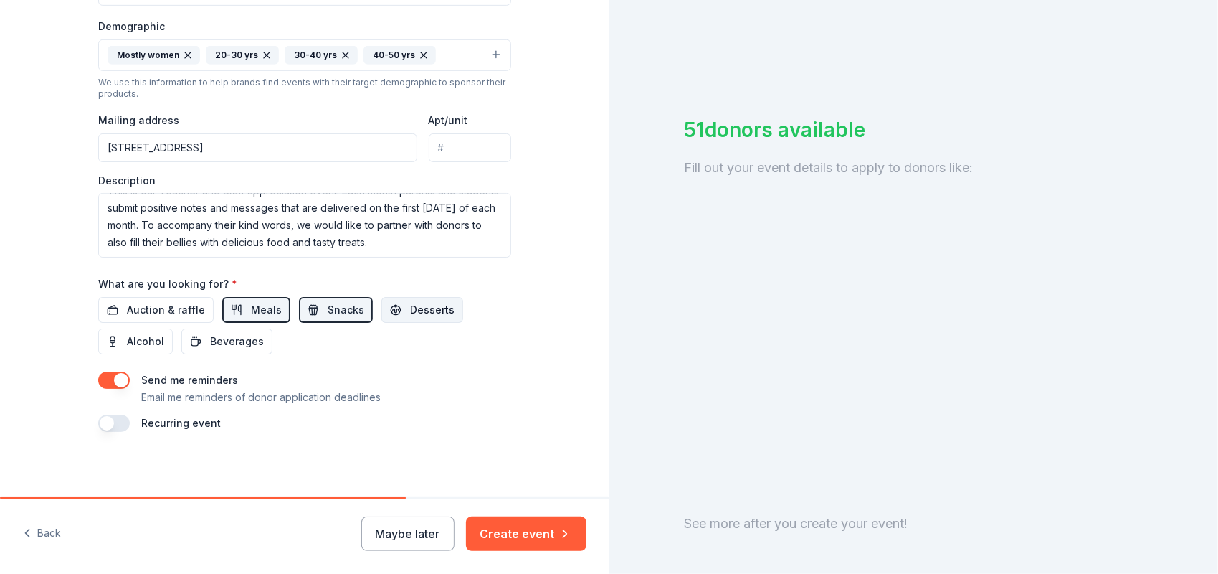
click at [430, 303] on span "Desserts" at bounding box center [432, 309] width 44 height 17
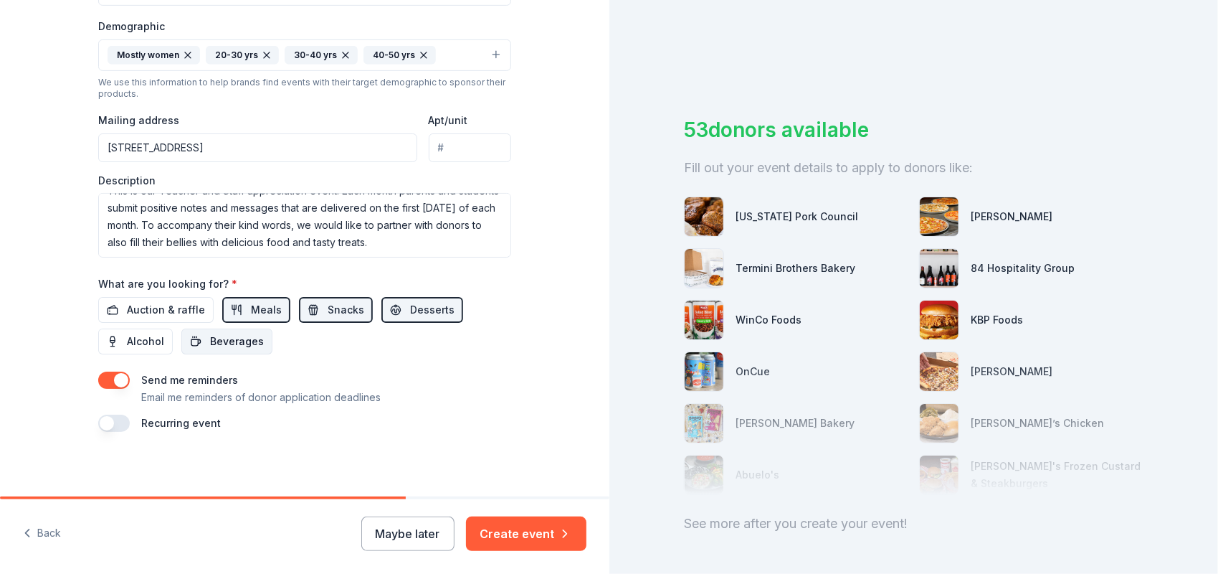
click at [227, 336] on span "Beverages" at bounding box center [237, 341] width 54 height 17
click at [107, 414] on button "button" at bounding box center [114, 422] width 32 height 17
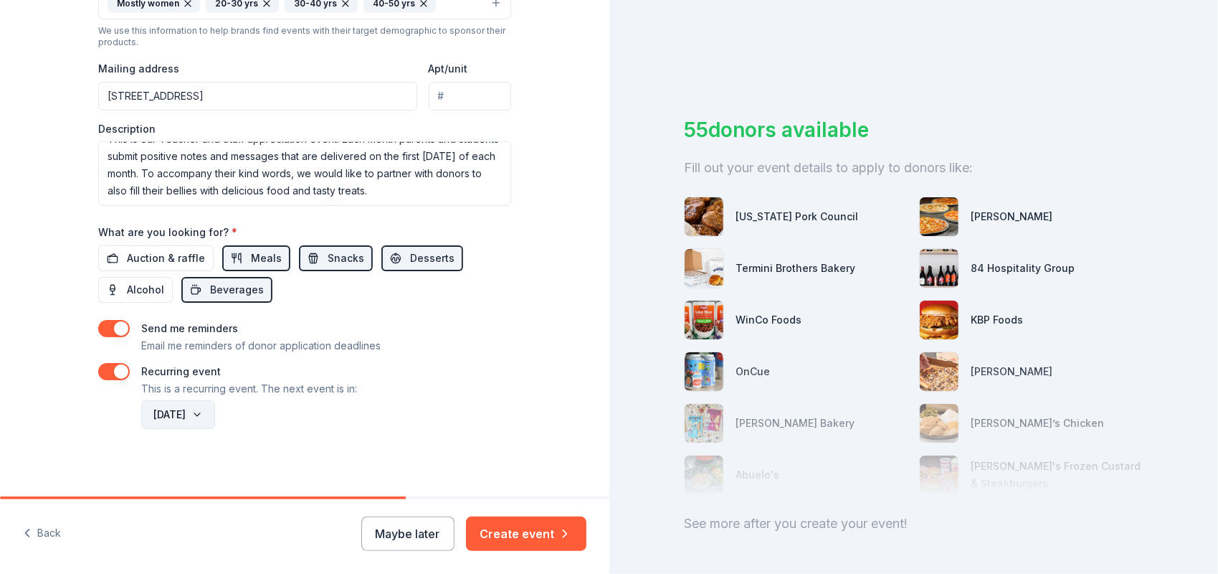
click at [215, 410] on button "November 2026" at bounding box center [178, 414] width 74 height 29
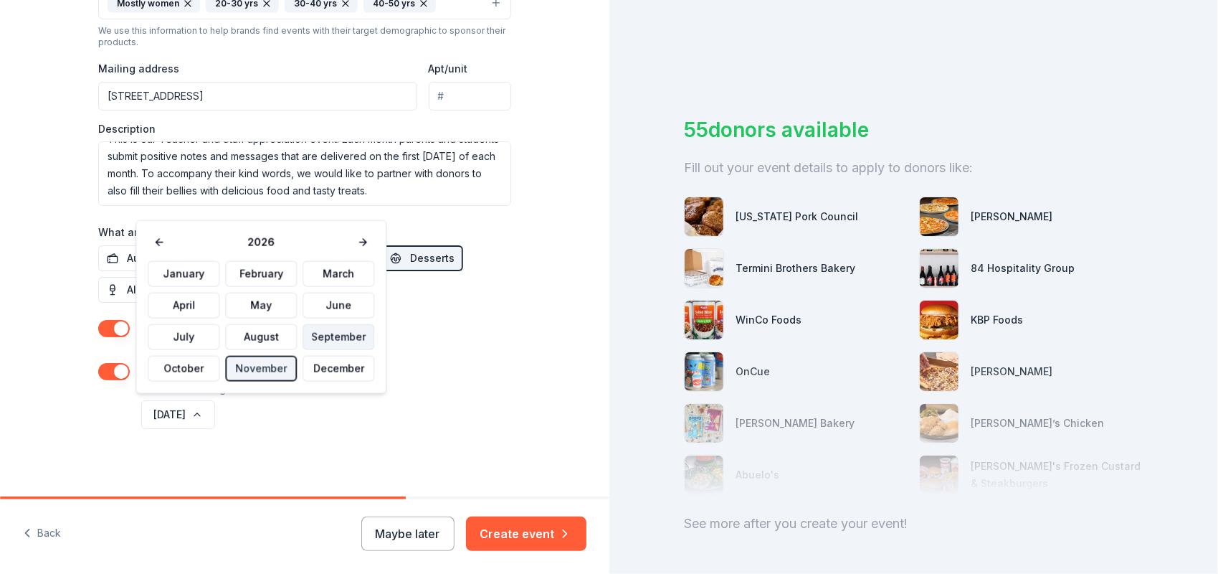
click at [330, 340] on button "September" at bounding box center [339, 337] width 72 height 26
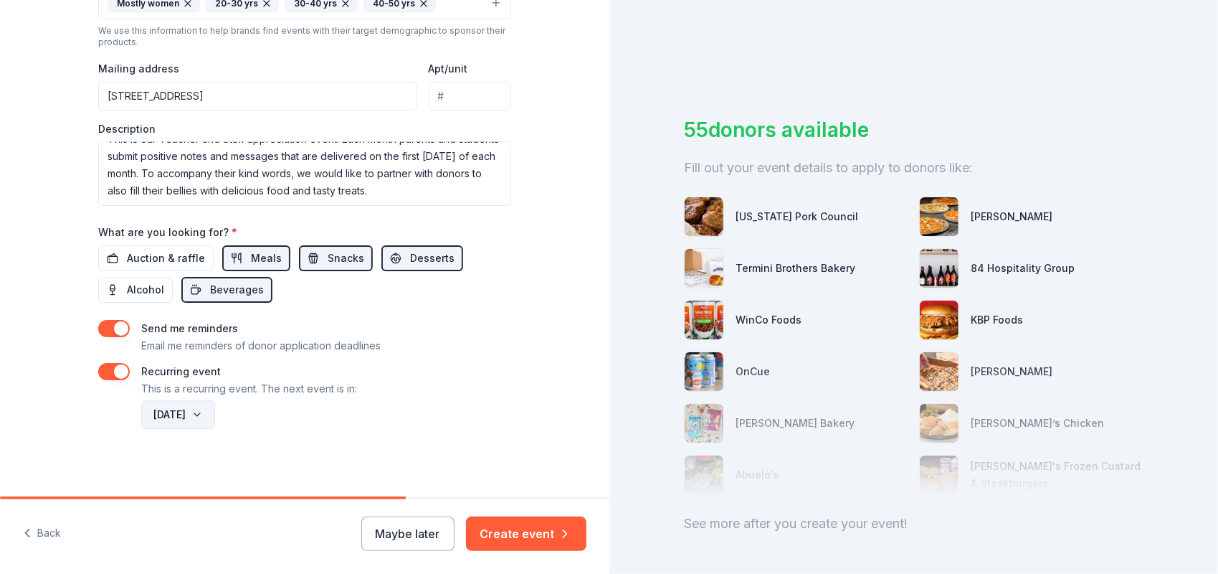
click at [215, 409] on button "September 2026" at bounding box center [178, 414] width 74 height 29
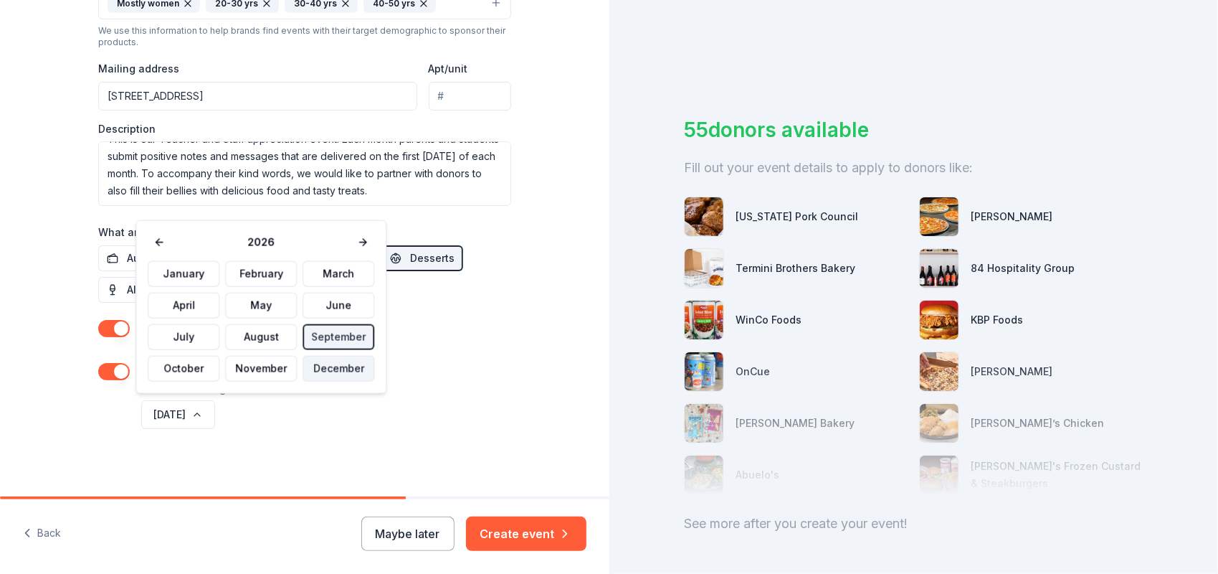
click at [351, 368] on button "December" at bounding box center [339, 369] width 72 height 26
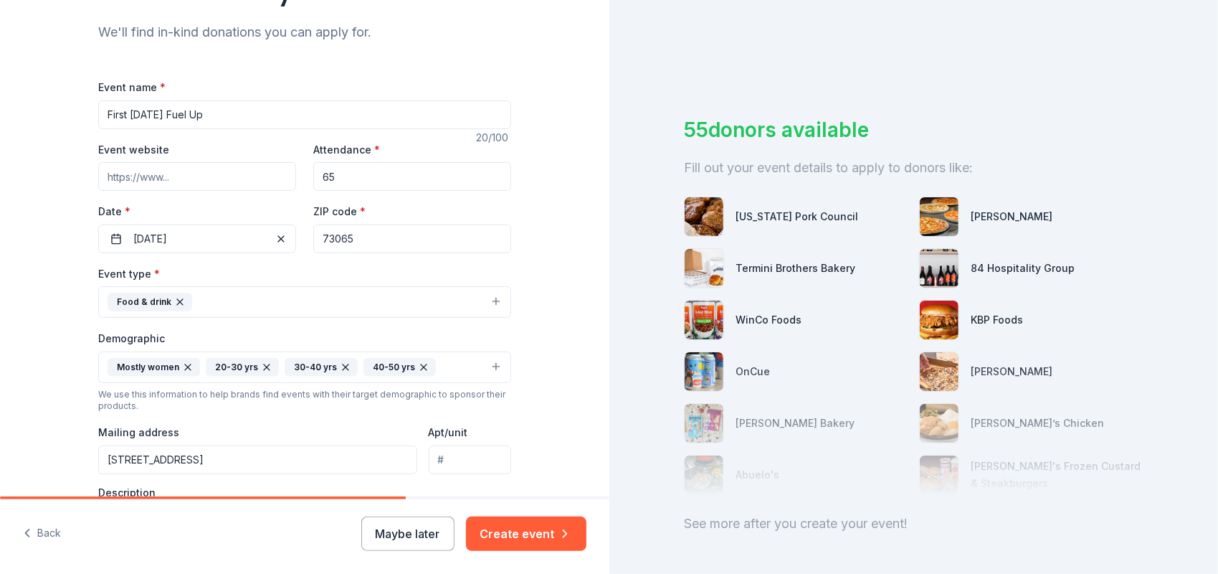
scroll to position [146, 0]
click at [229, 241] on button "11/07/2025" at bounding box center [197, 237] width 198 height 29
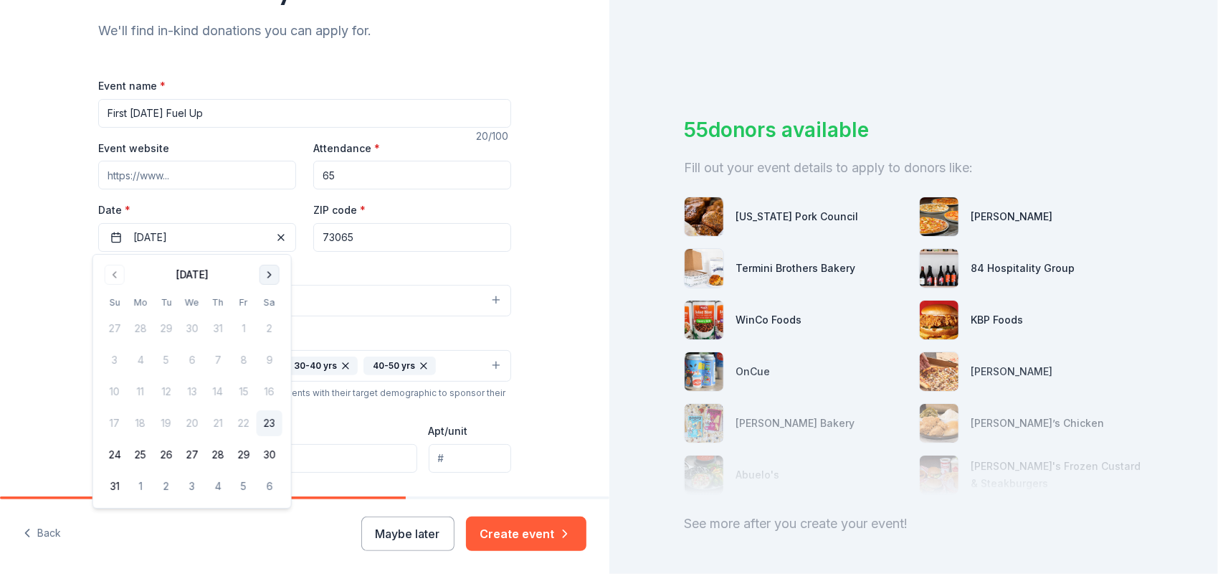
click at [272, 270] on button "Go to next month" at bounding box center [270, 275] width 20 height 20
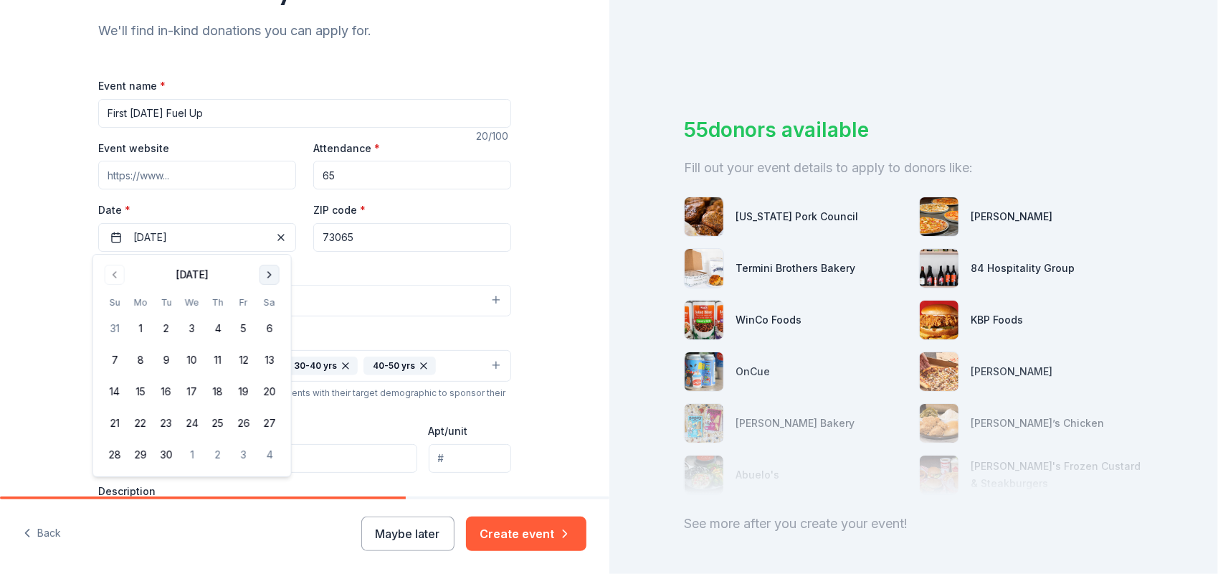
click at [265, 278] on button "Go to next month" at bounding box center [270, 275] width 20 height 20
click at [118, 272] on button "Go to previous month" at bounding box center [115, 275] width 20 height 20
click at [244, 328] on button "5" at bounding box center [244, 328] width 26 height 26
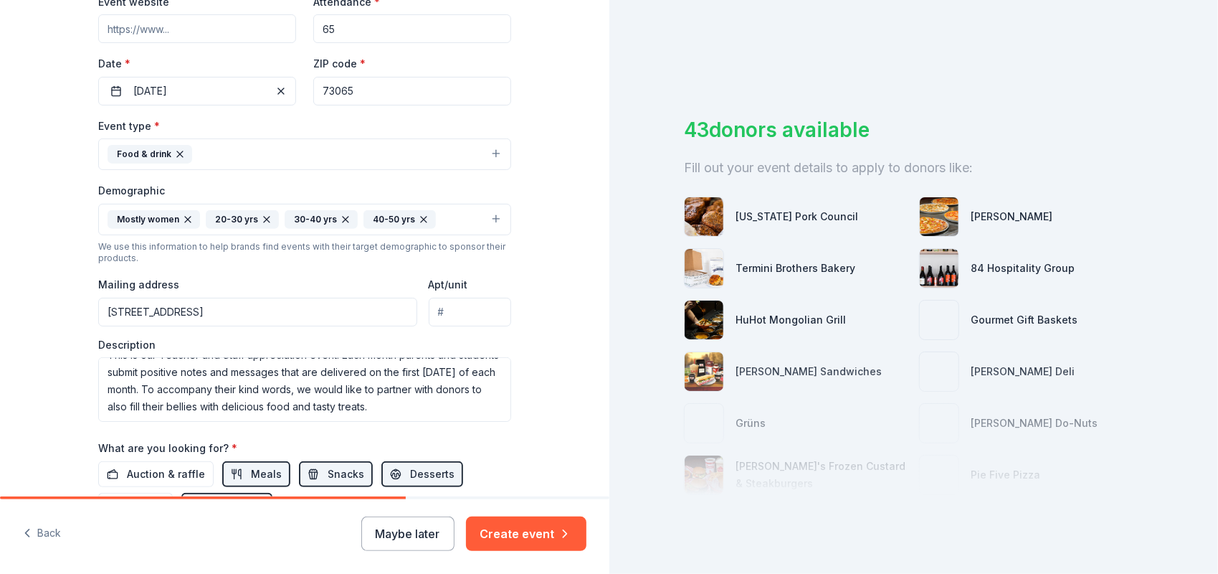
scroll to position [508, 0]
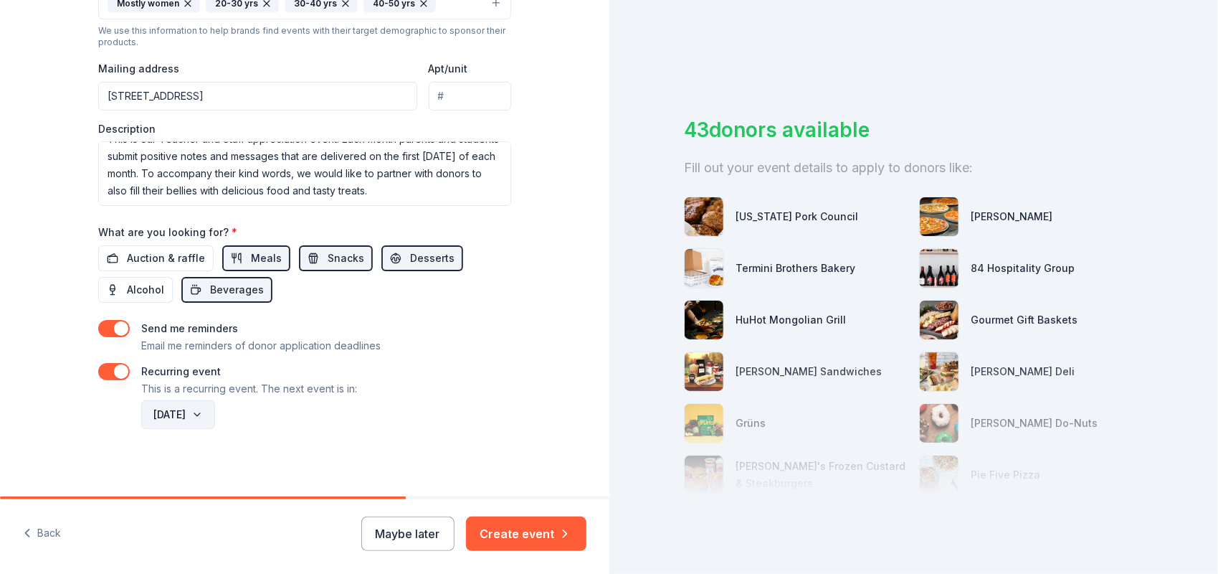
click at [187, 419] on button "December 2026" at bounding box center [178, 414] width 74 height 29
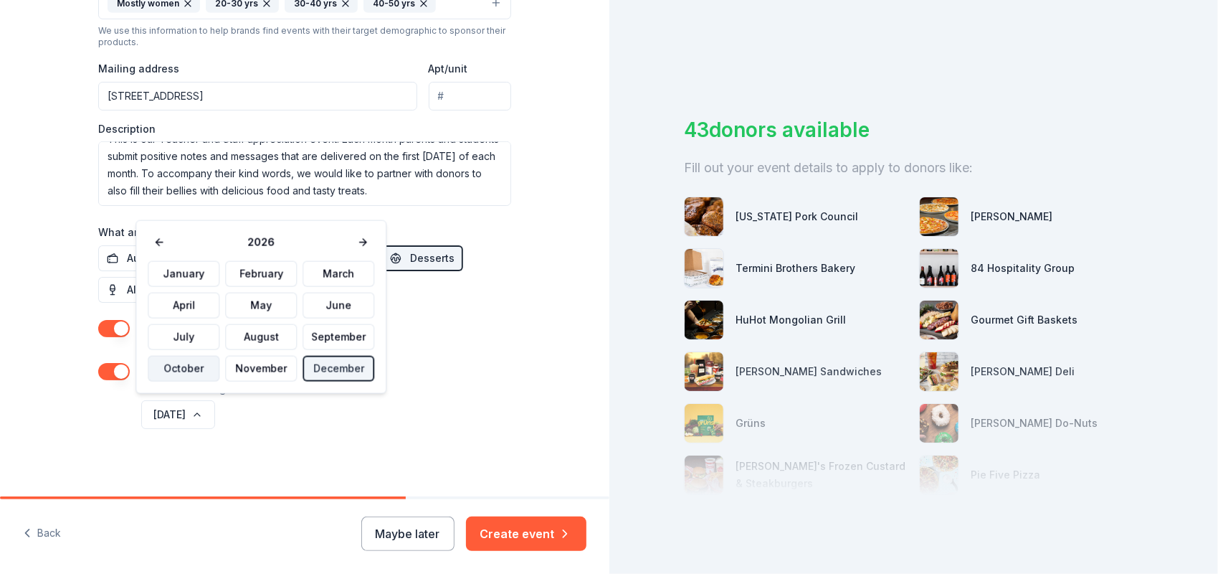
click at [189, 365] on button "October" at bounding box center [184, 369] width 72 height 26
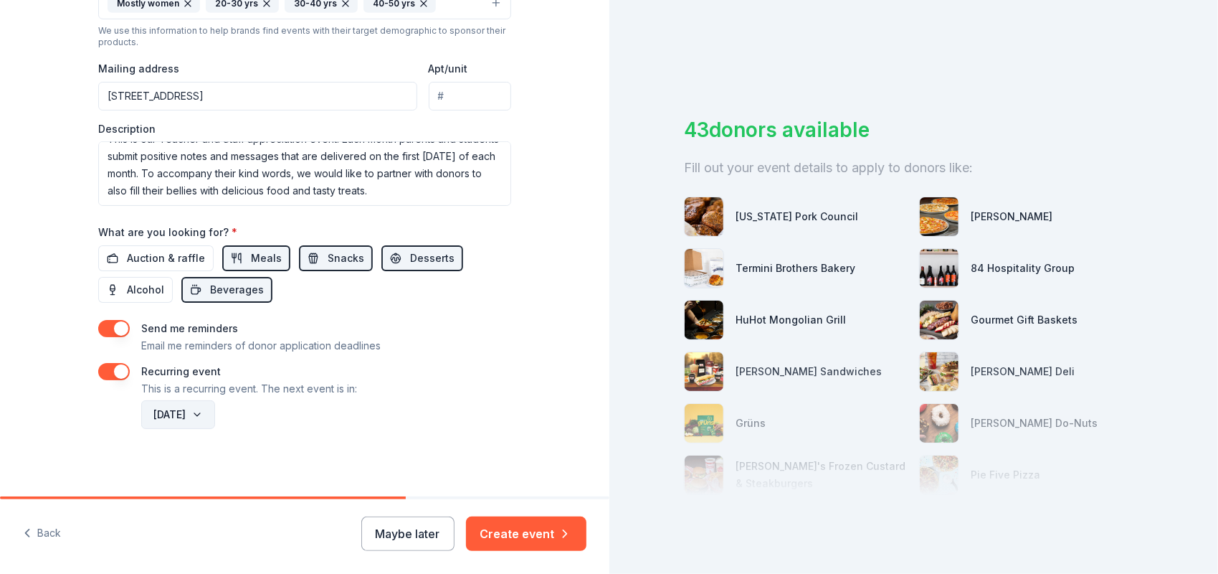
click at [215, 413] on button "October 2026" at bounding box center [178, 414] width 74 height 29
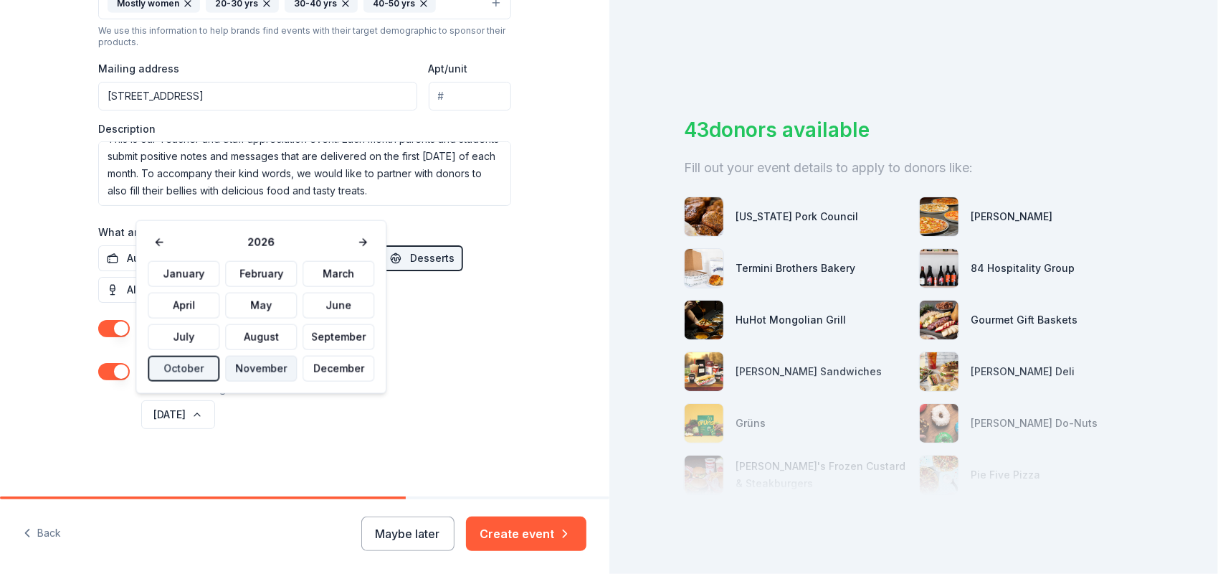
click at [261, 362] on button "November" at bounding box center [261, 369] width 72 height 26
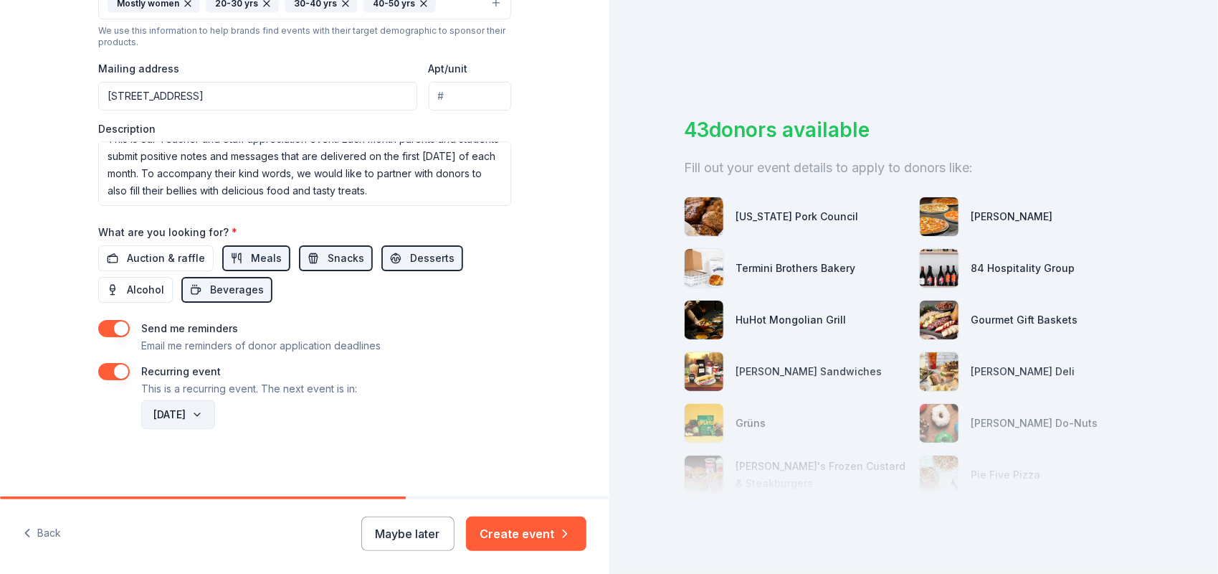
click at [198, 417] on button "November 2026" at bounding box center [178, 414] width 74 height 29
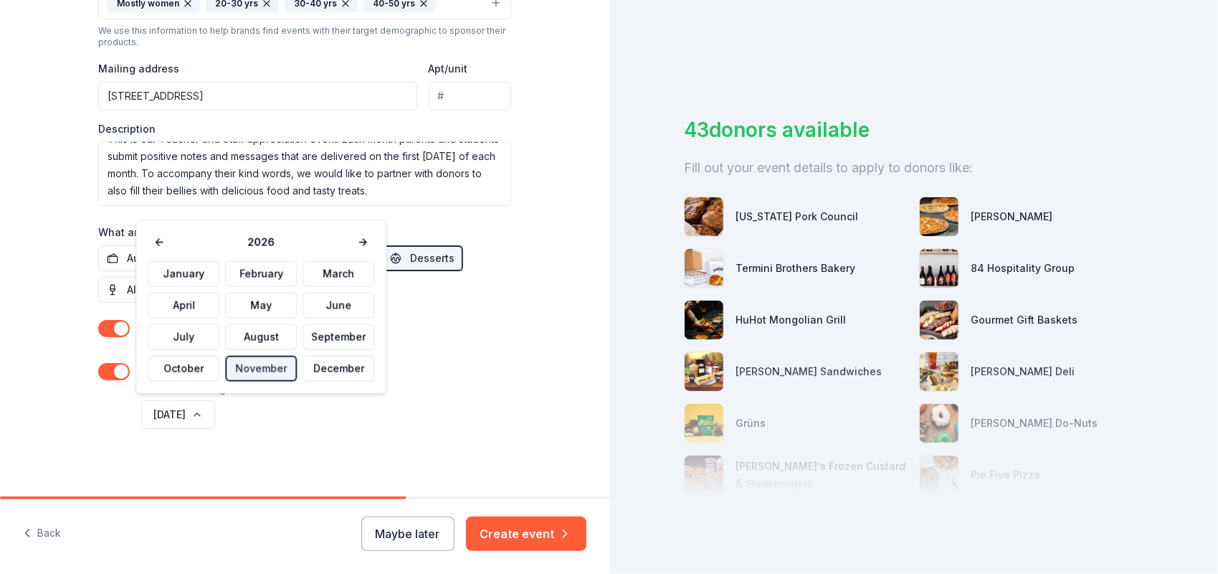
click at [468, 348] on div "Send me reminders Email me reminders of donor application deadlines" at bounding box center [304, 337] width 413 height 34
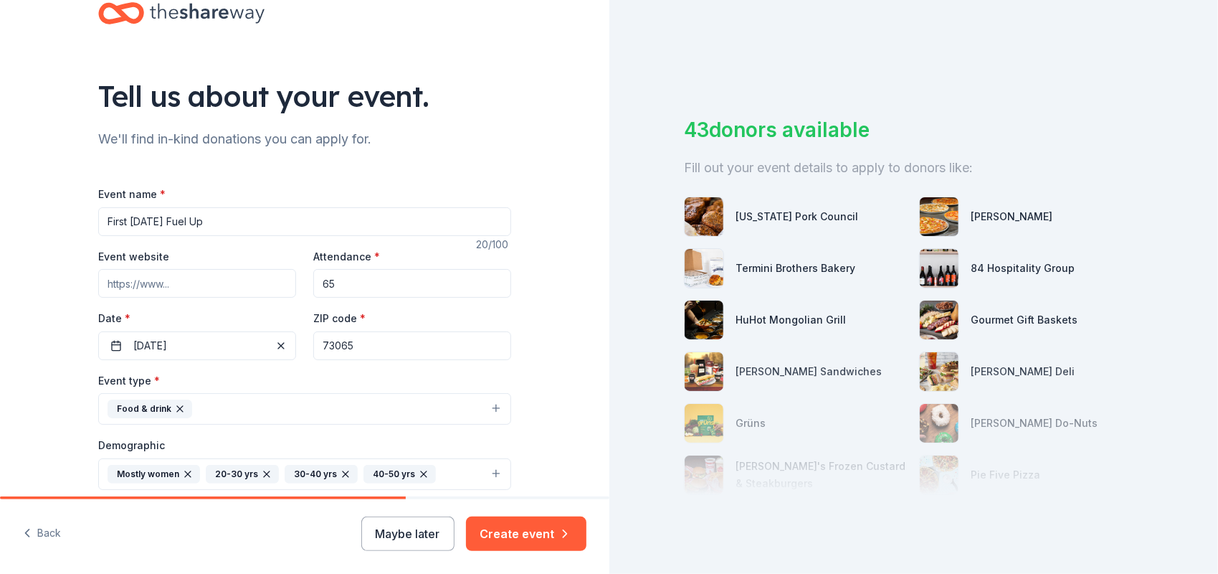
scroll to position [37, 0]
click at [239, 339] on button "09/05/2025" at bounding box center [197, 346] width 198 height 29
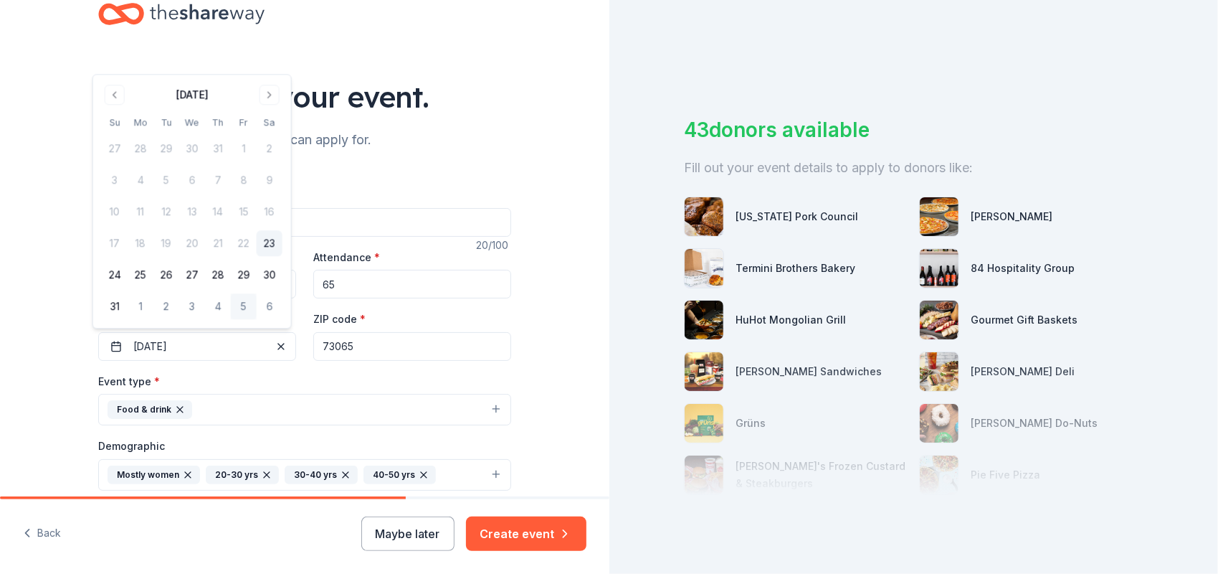
click at [581, 270] on div "Tell us about your event. We'll find in-kind donations you can apply for. Event…" at bounding box center [304, 467] width 609 height 1009
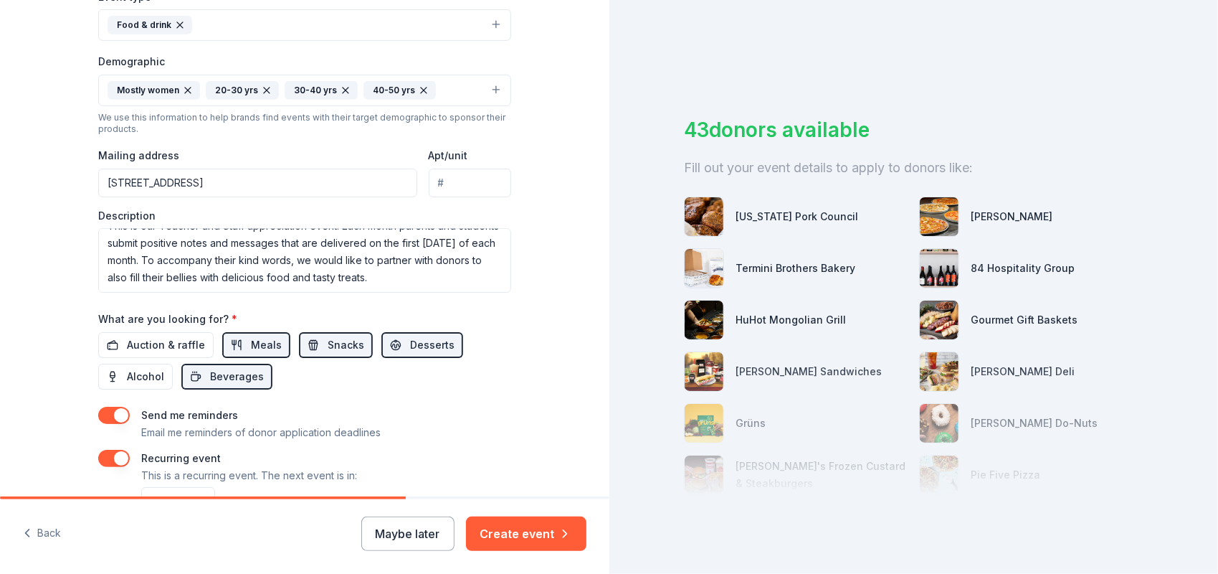
scroll to position [508, 0]
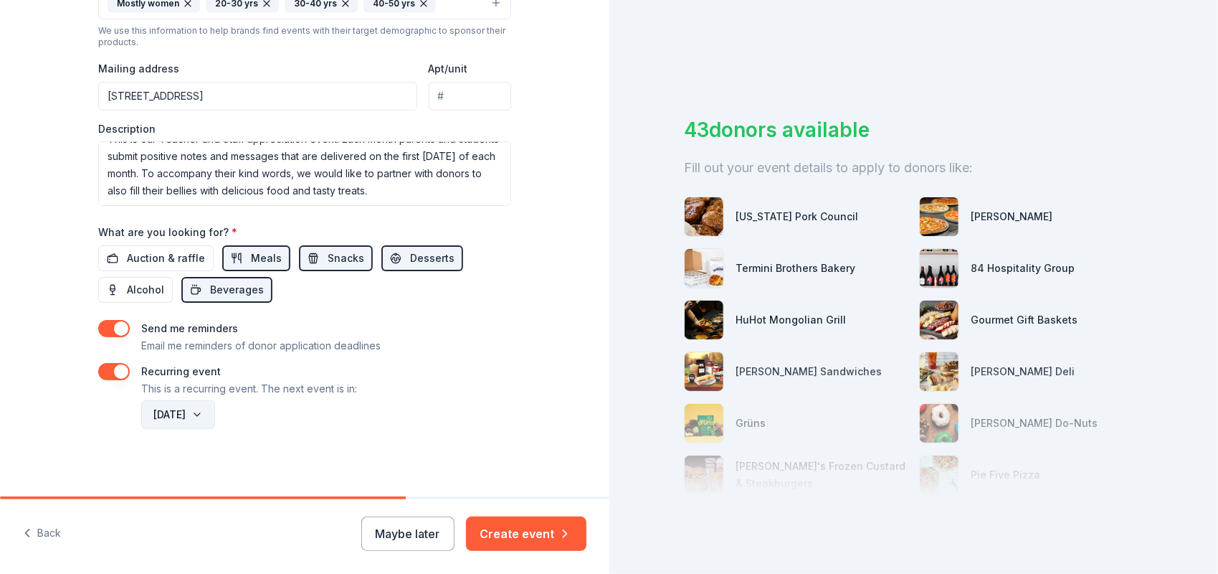
click at [215, 407] on button "November 2026" at bounding box center [178, 414] width 74 height 29
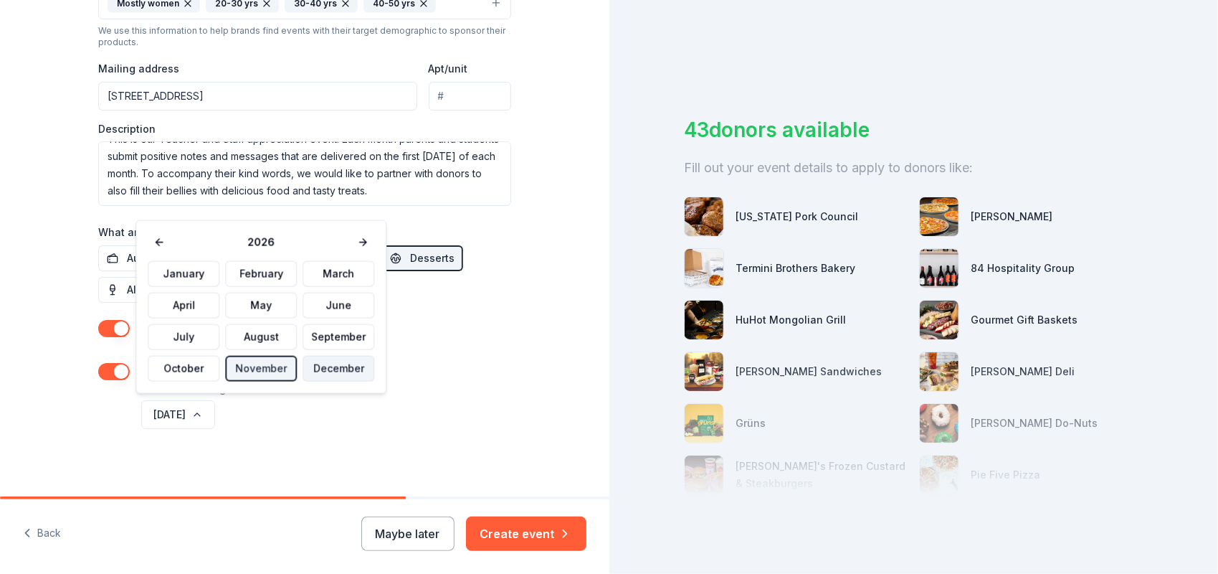
click at [333, 360] on button "December" at bounding box center [339, 369] width 72 height 26
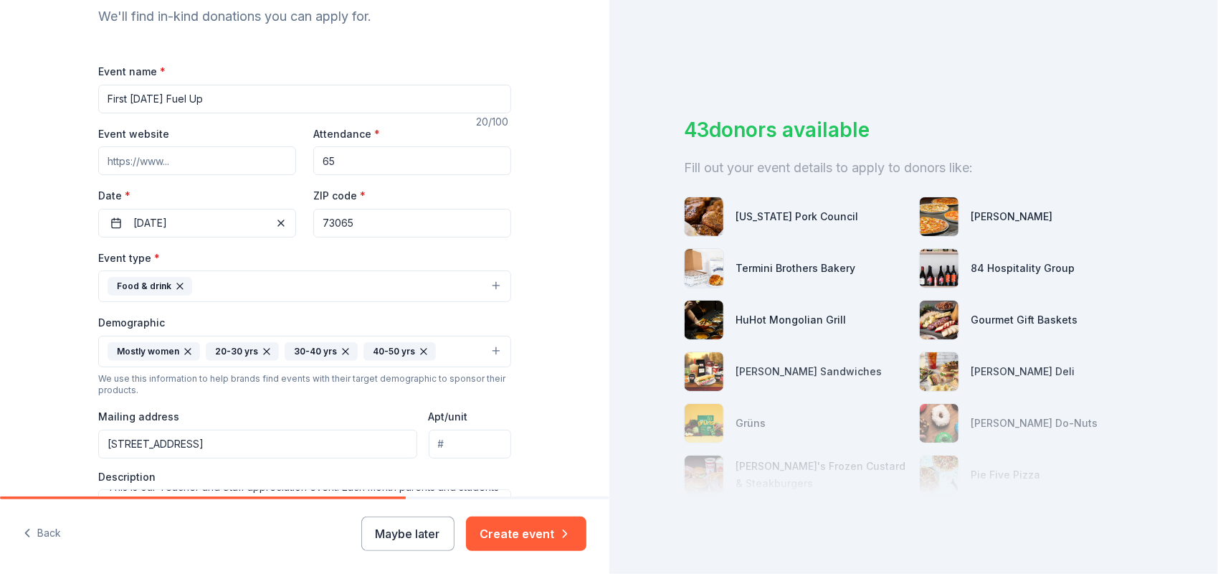
scroll to position [115, 0]
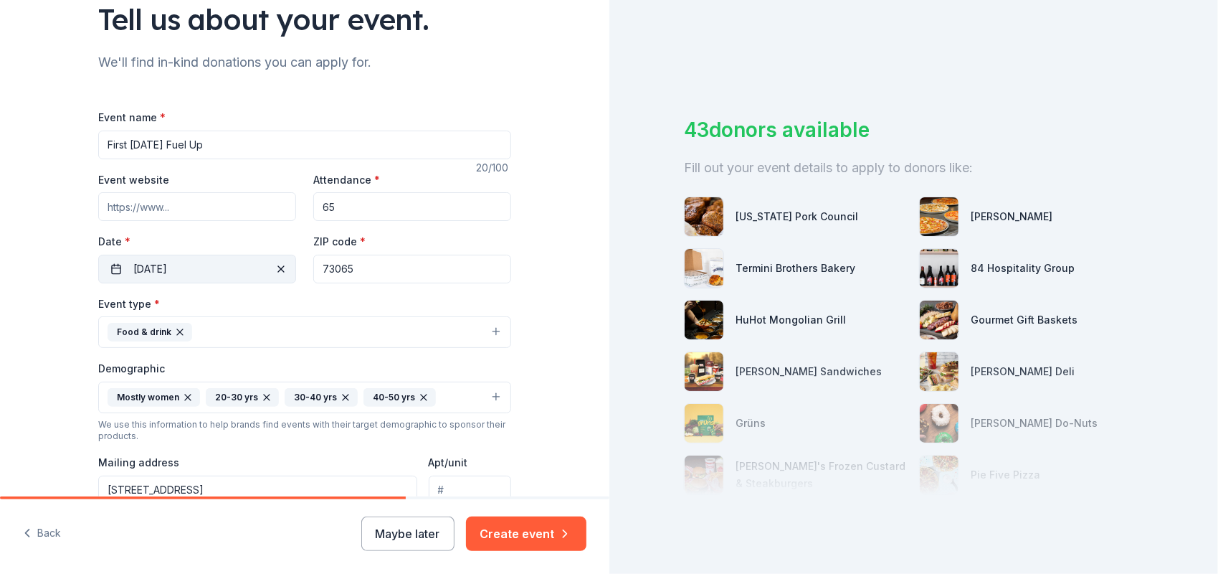
click at [236, 267] on button "09/05/2025" at bounding box center [197, 269] width 198 height 29
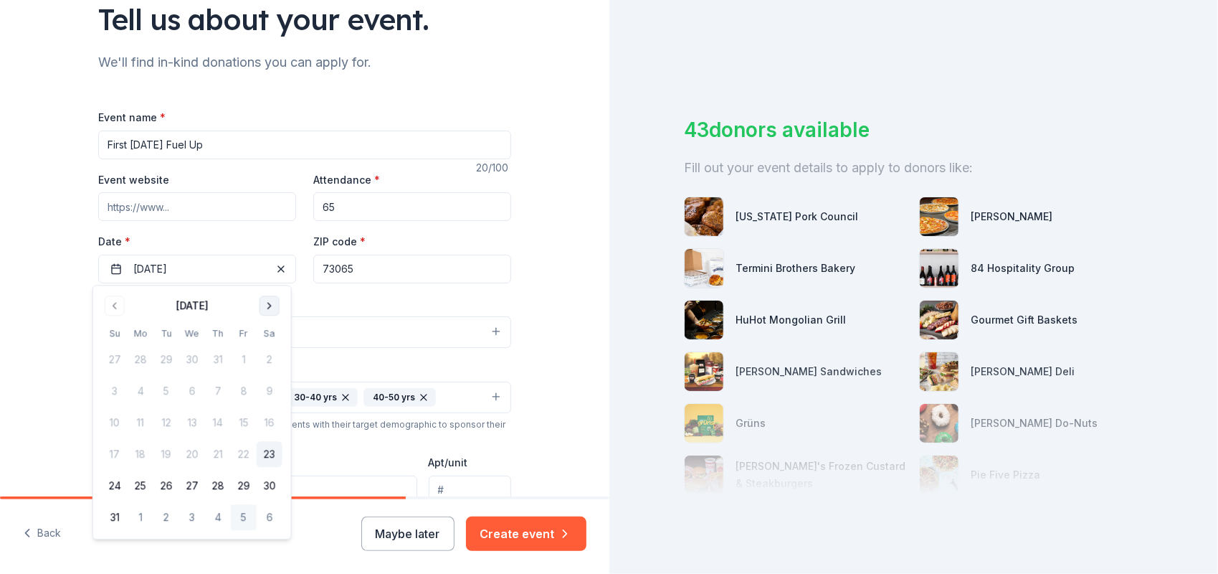
click at [271, 304] on button "Go to next month" at bounding box center [270, 305] width 20 height 20
click at [244, 390] on button "7" at bounding box center [244, 392] width 26 height 26
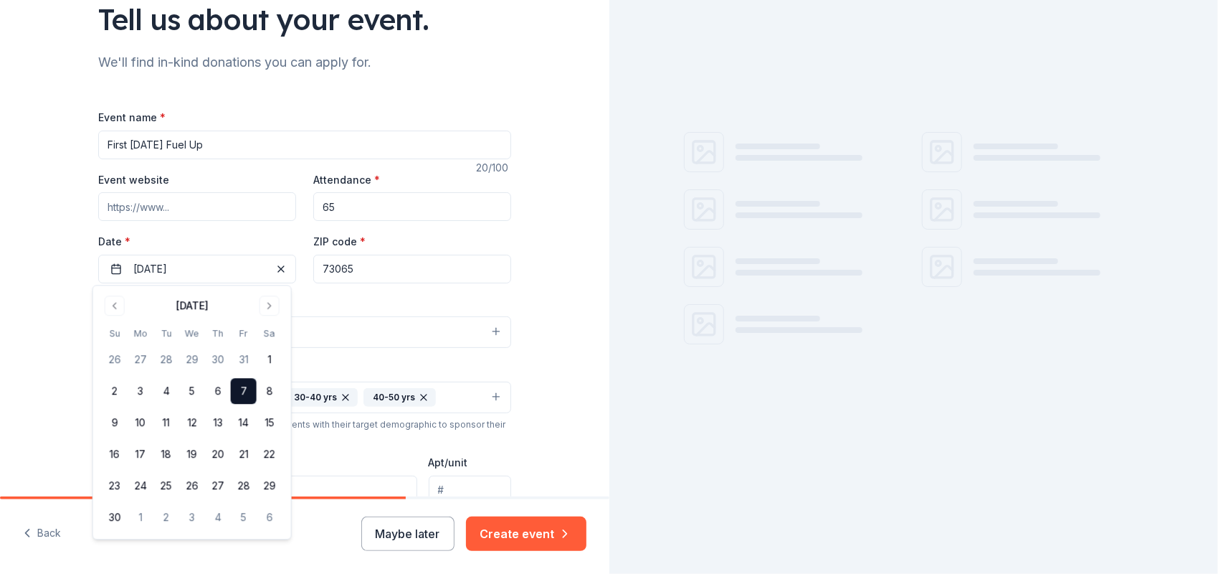
click at [573, 282] on div "Tell us about your event. We'll find in-kind donations you can apply for. Event…" at bounding box center [304, 389] width 609 height 1009
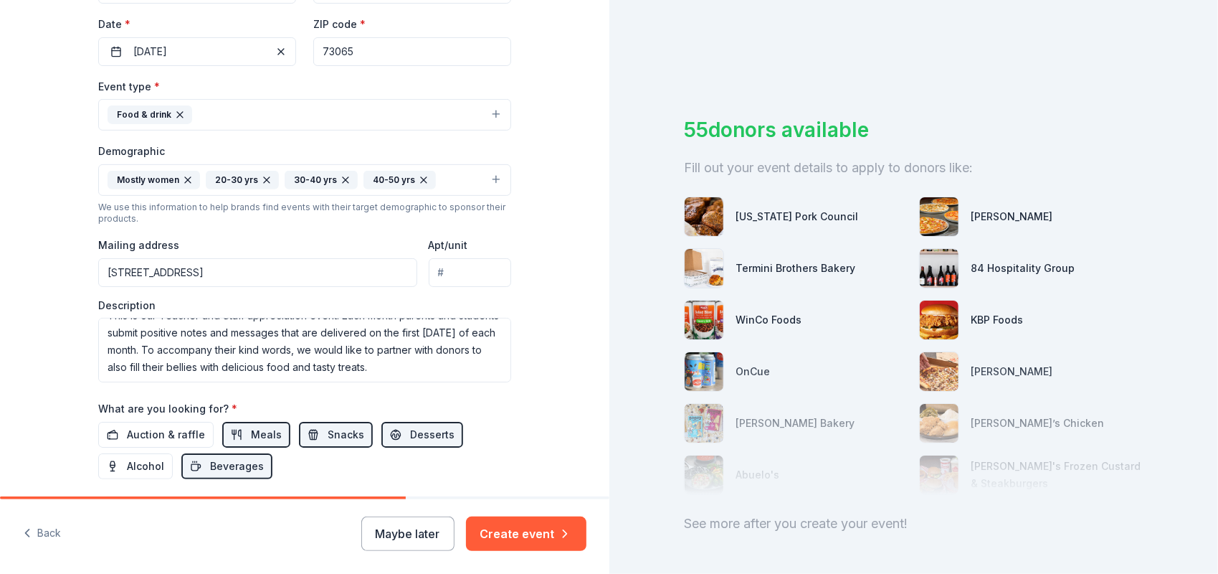
scroll to position [346, 0]
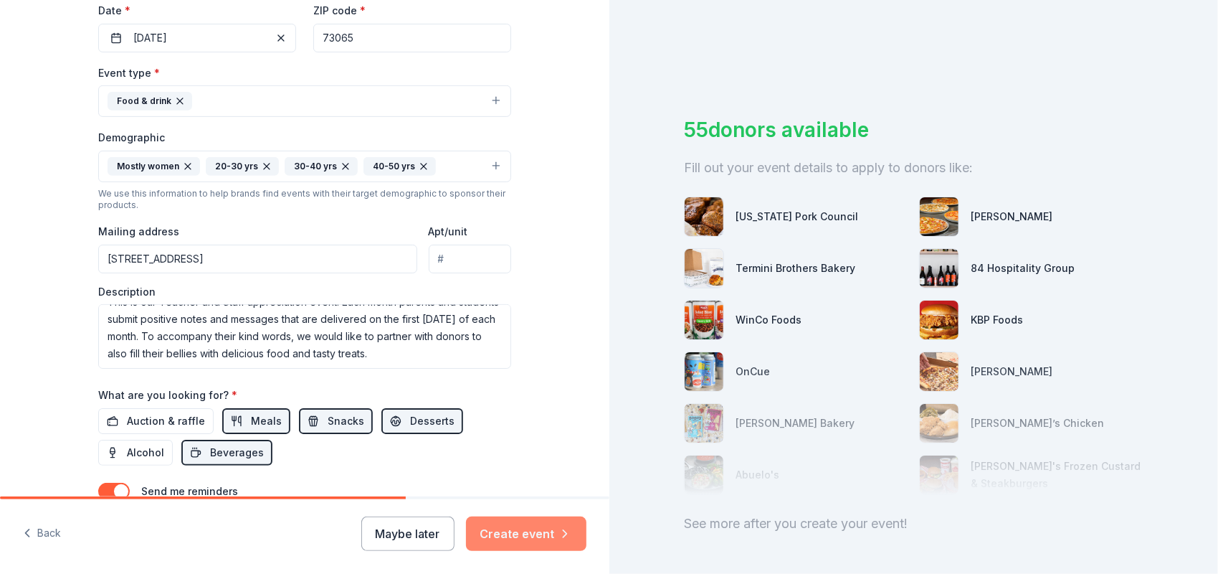
click at [540, 526] on button "Create event" at bounding box center [526, 533] width 120 height 34
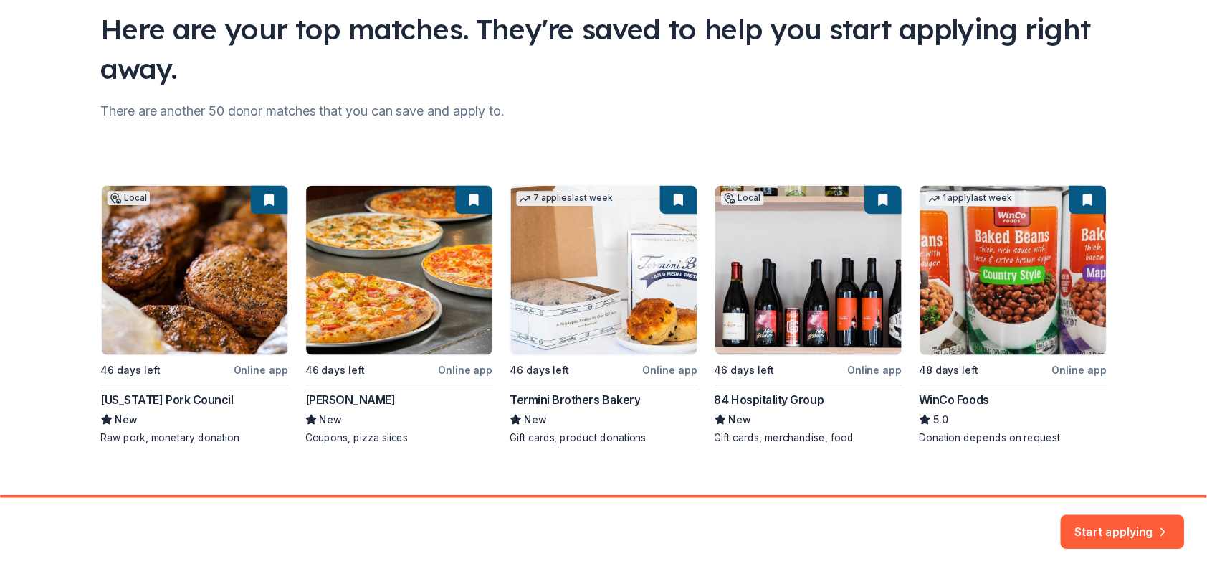
scroll to position [126, 0]
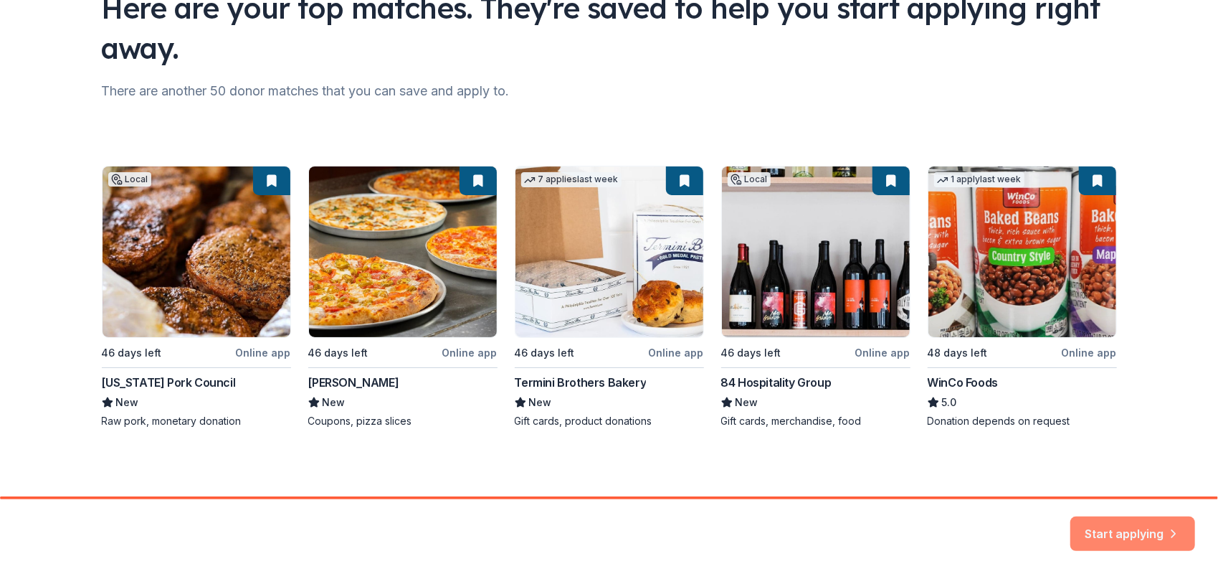
click at [1116, 536] on button "Start applying" at bounding box center [1132, 525] width 125 height 34
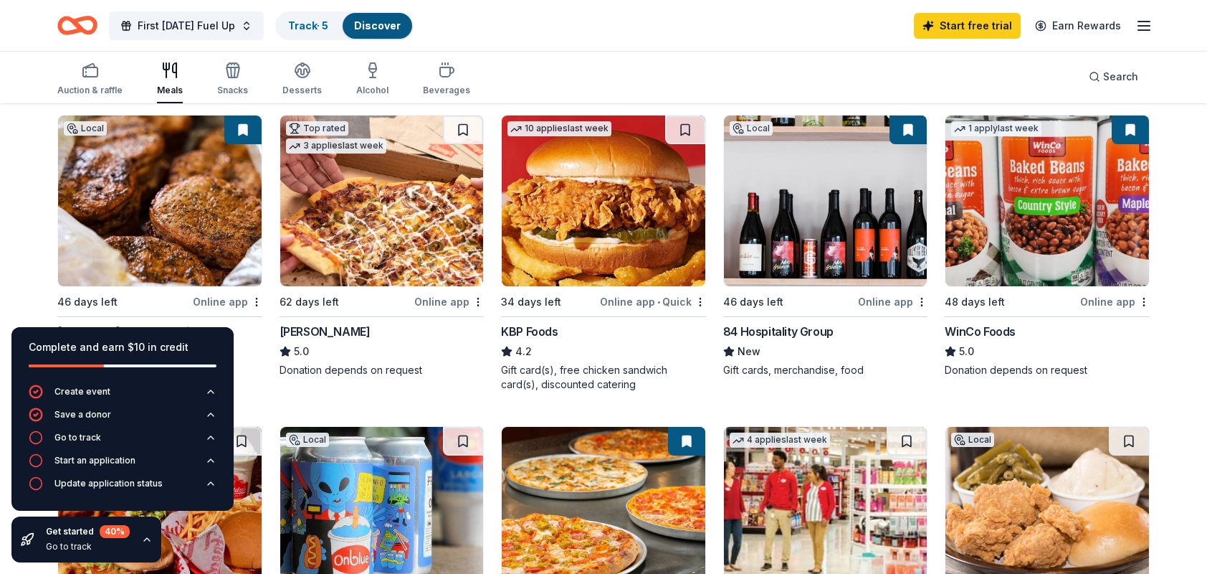
scroll to position [142, 0]
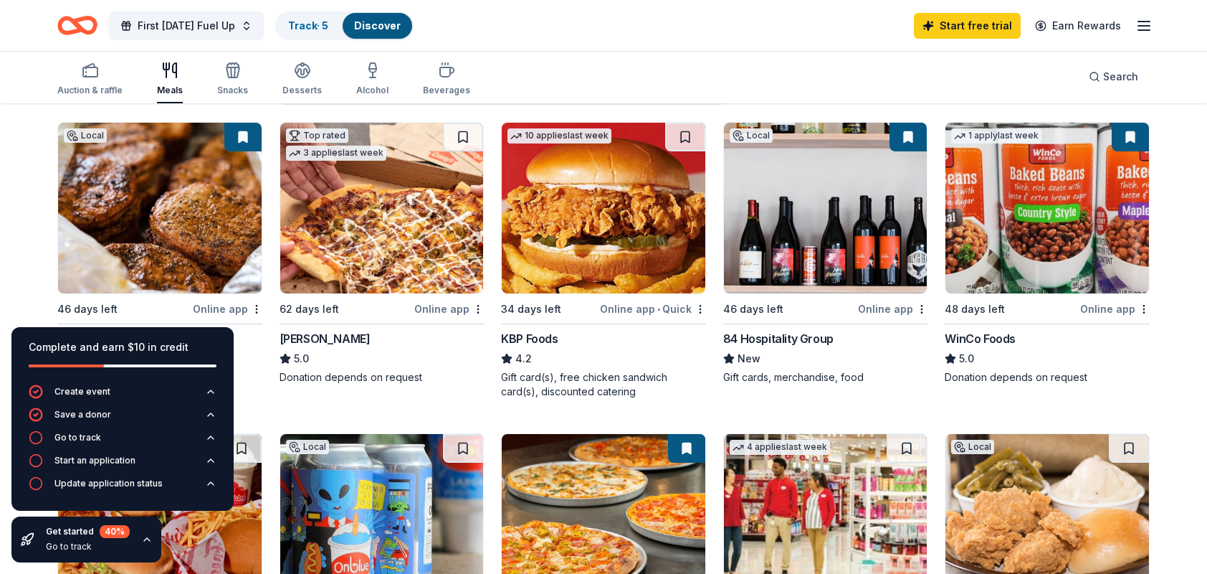
click at [883, 308] on div "Online app" at bounding box center [893, 309] width 70 height 18
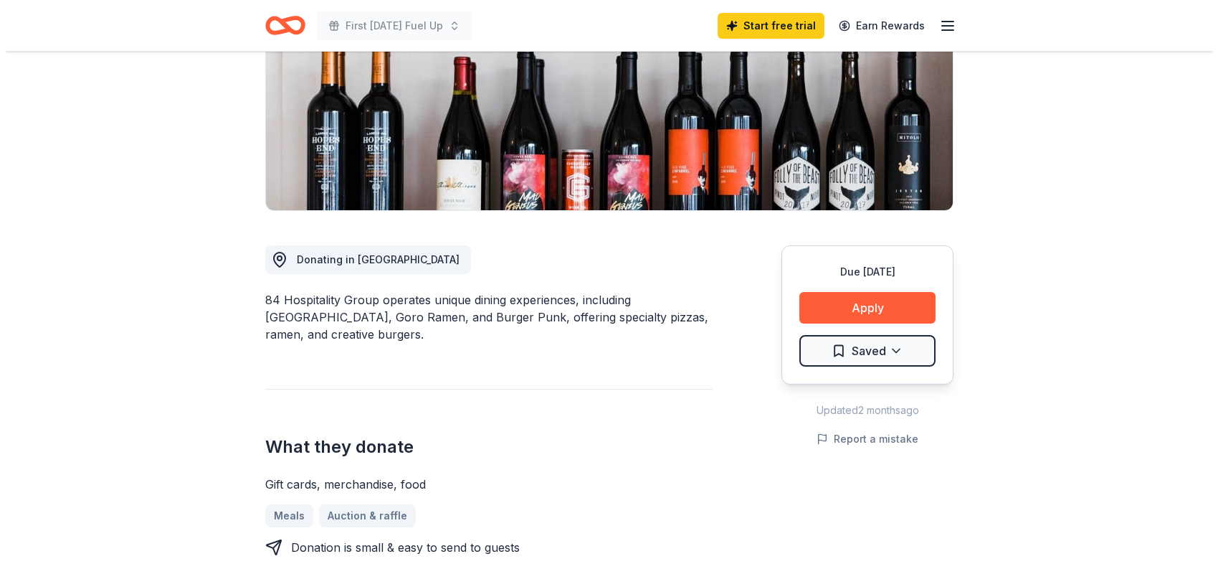
scroll to position [281, 0]
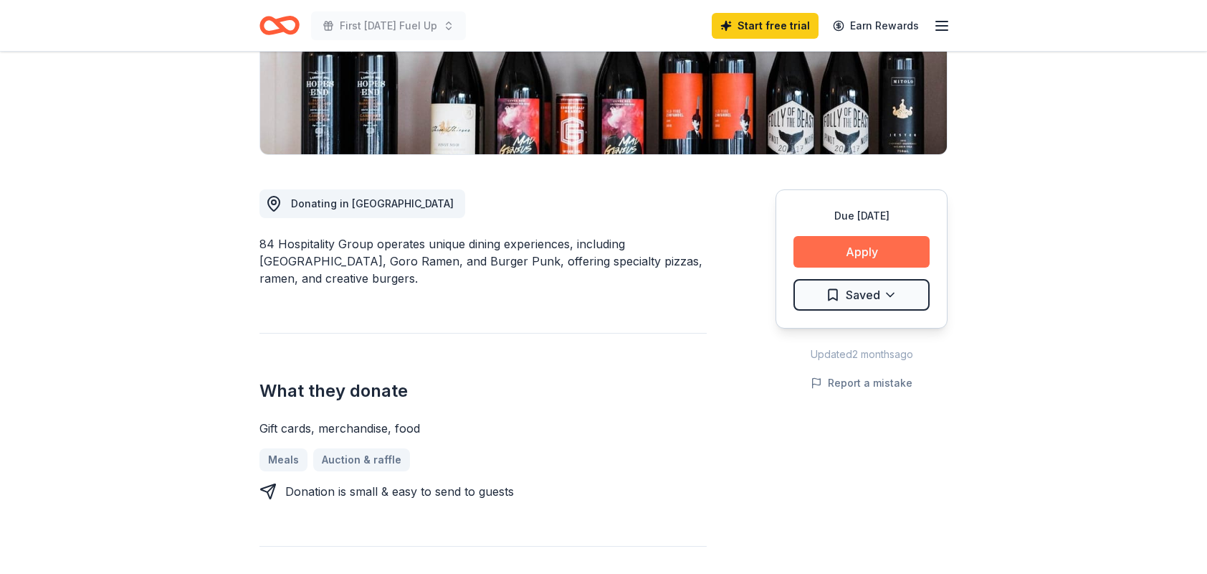
click at [839, 248] on button "Apply" at bounding box center [862, 252] width 136 height 32
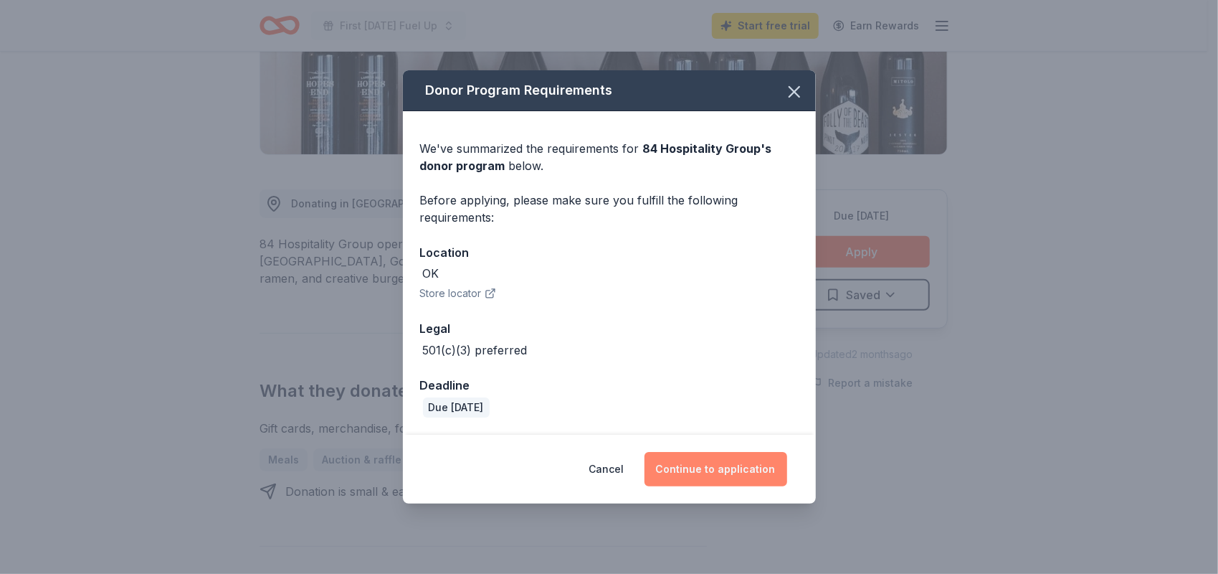
click at [698, 465] on button "Continue to application" at bounding box center [715, 469] width 143 height 34
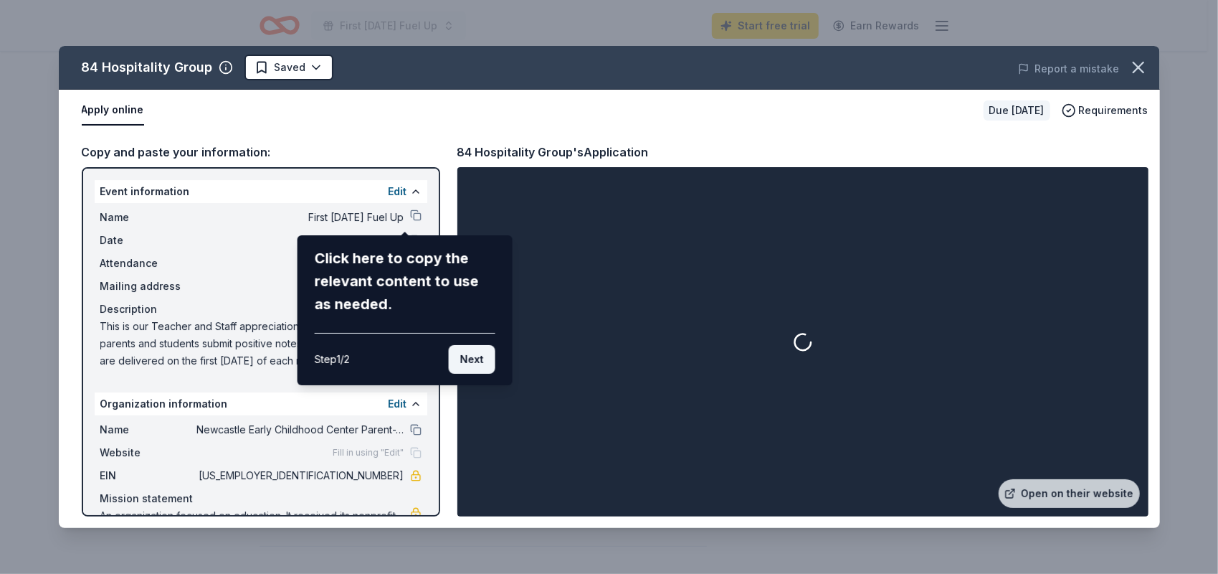
click at [469, 361] on button "Next" at bounding box center [471, 359] width 47 height 29
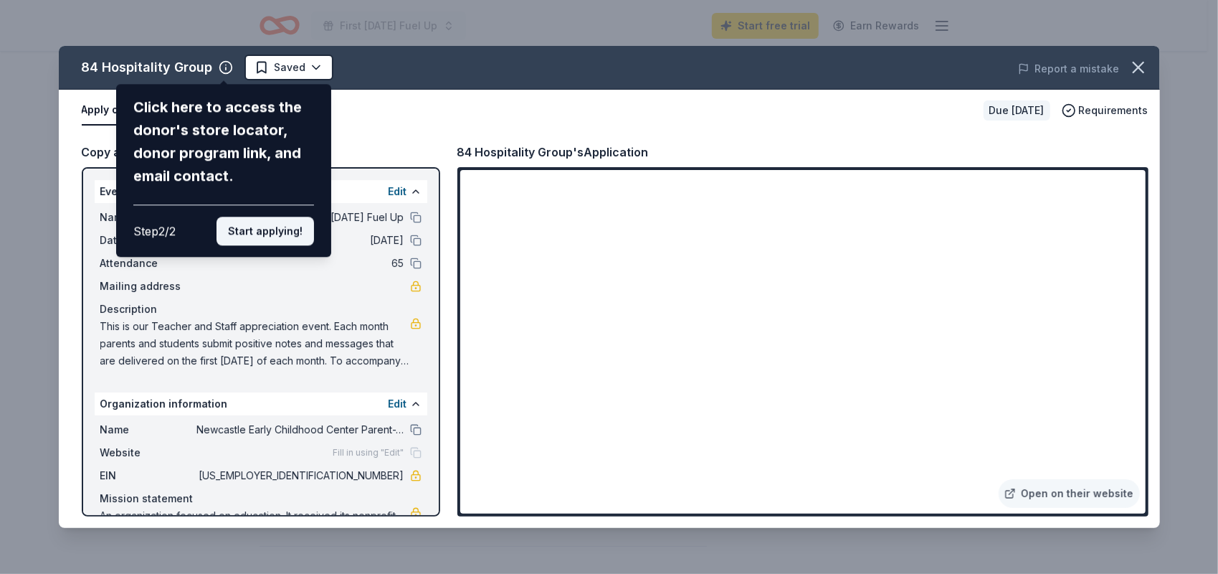
click at [258, 227] on button "Start applying!" at bounding box center [265, 231] width 97 height 29
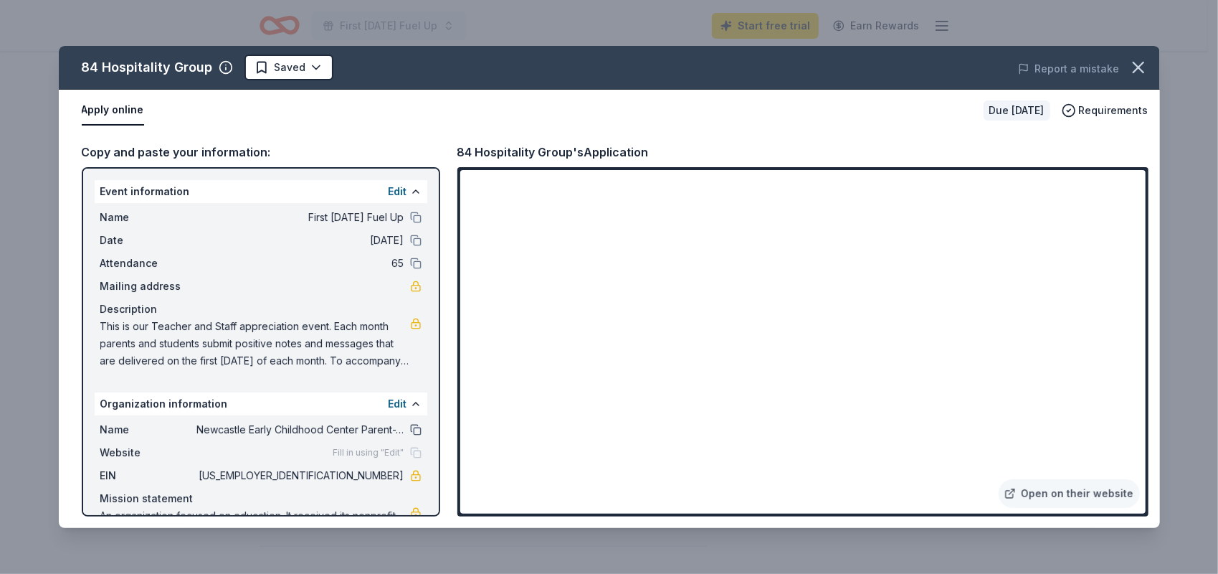
click at [410, 426] on button at bounding box center [415, 429] width 11 height 11
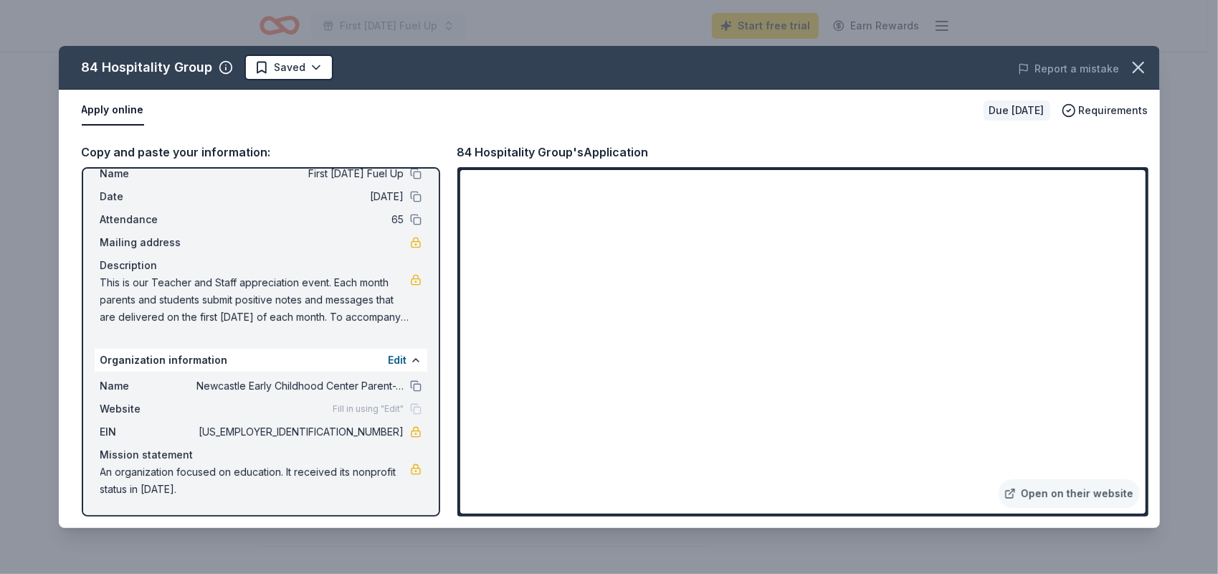
scroll to position [0, 0]
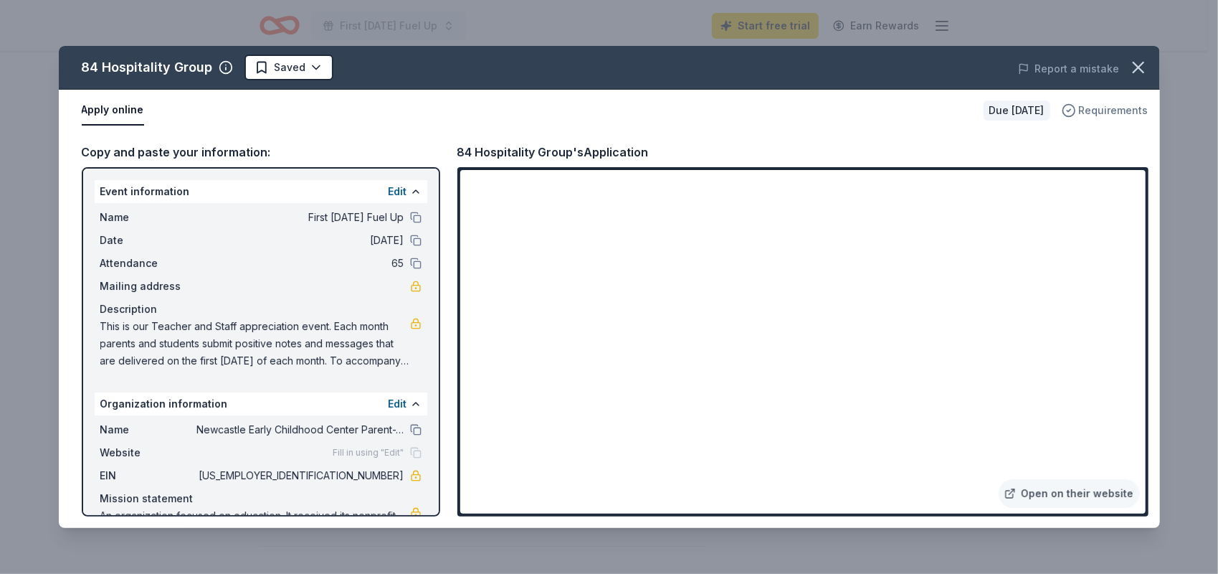
click at [1119, 112] on span "Requirements" at bounding box center [1114, 110] width 70 height 17
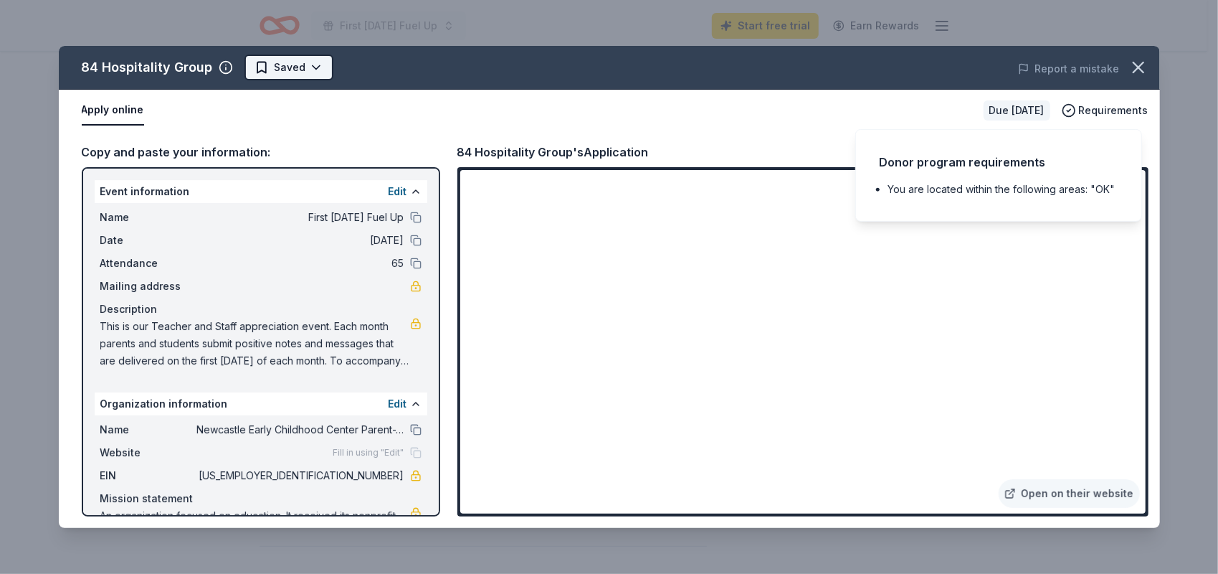
click at [274, 67] on html "First Friday Fuel Up Start free trial Earn Rewards Due in 46 days Share 84 Hosp…" at bounding box center [609, 6] width 1218 height 574
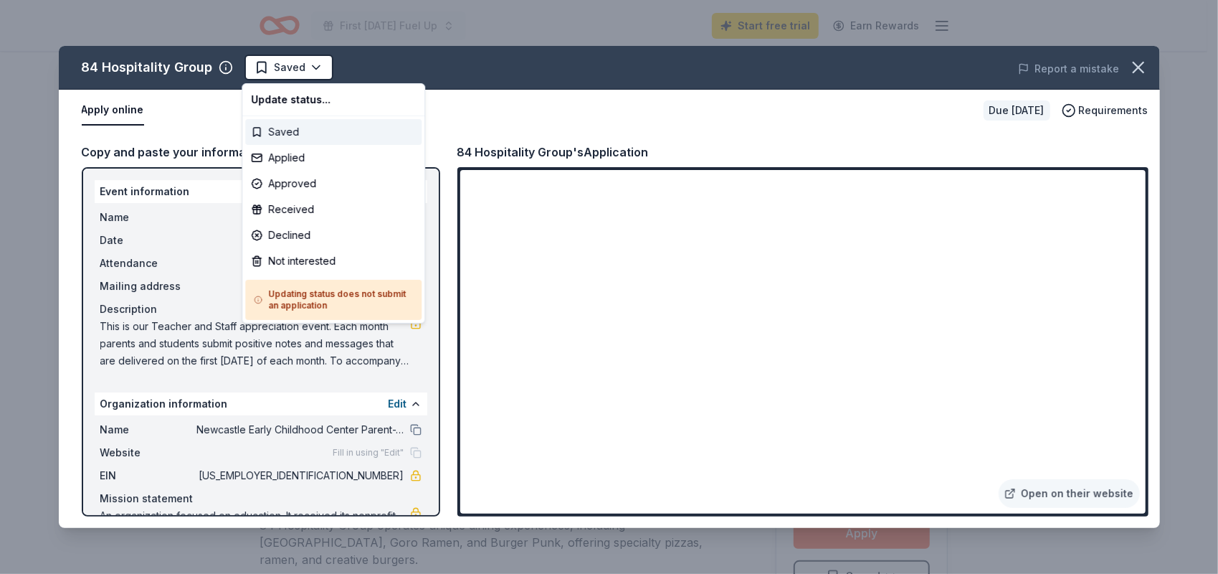
click at [287, 131] on div "Saved" at bounding box center [333, 132] width 176 height 26
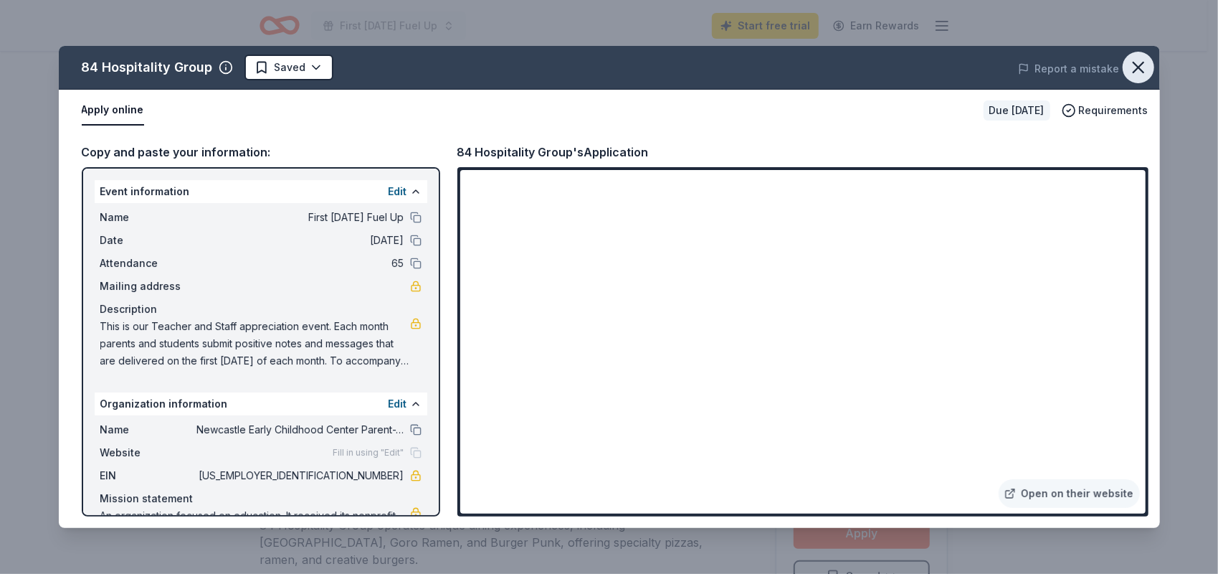
click at [1138, 63] on icon "button" at bounding box center [1138, 67] width 20 height 20
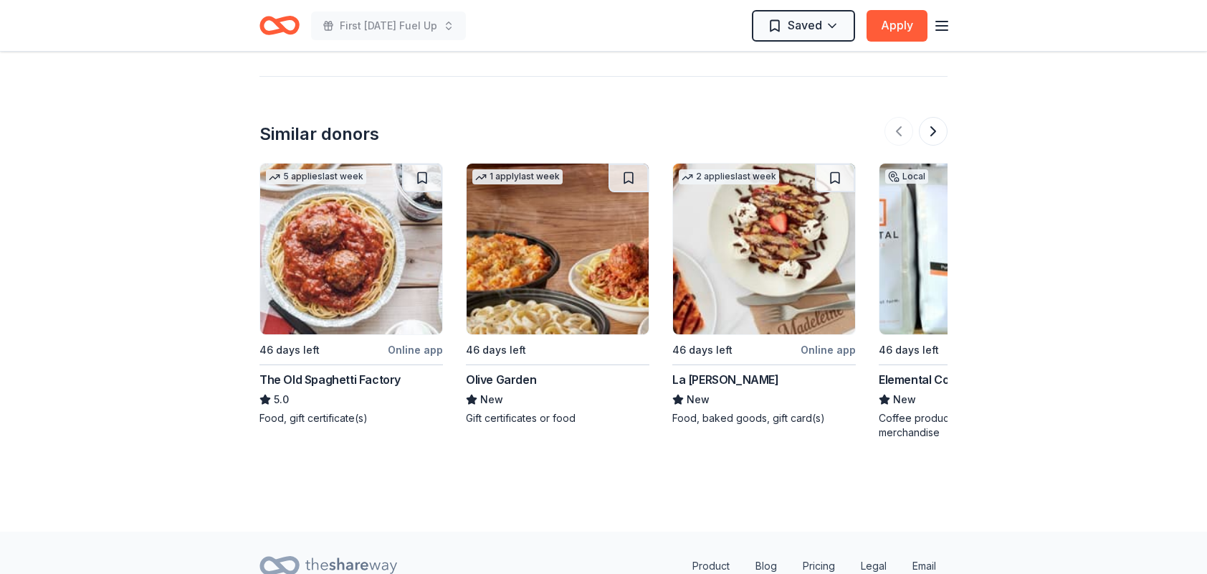
scroll to position [1467, 0]
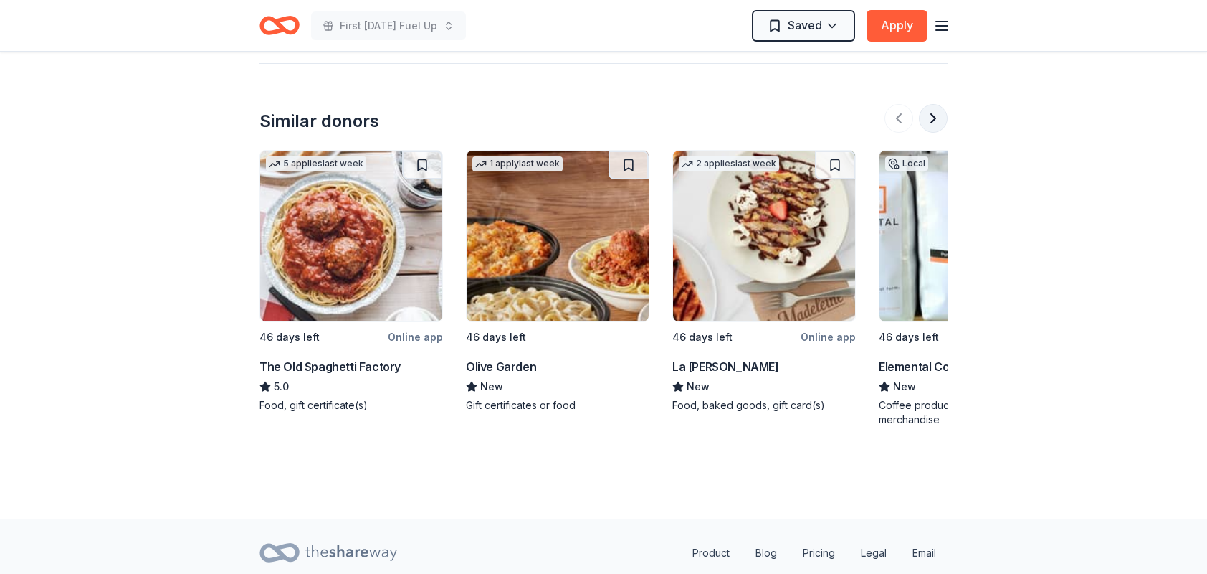
click at [929, 115] on button at bounding box center [933, 118] width 29 height 29
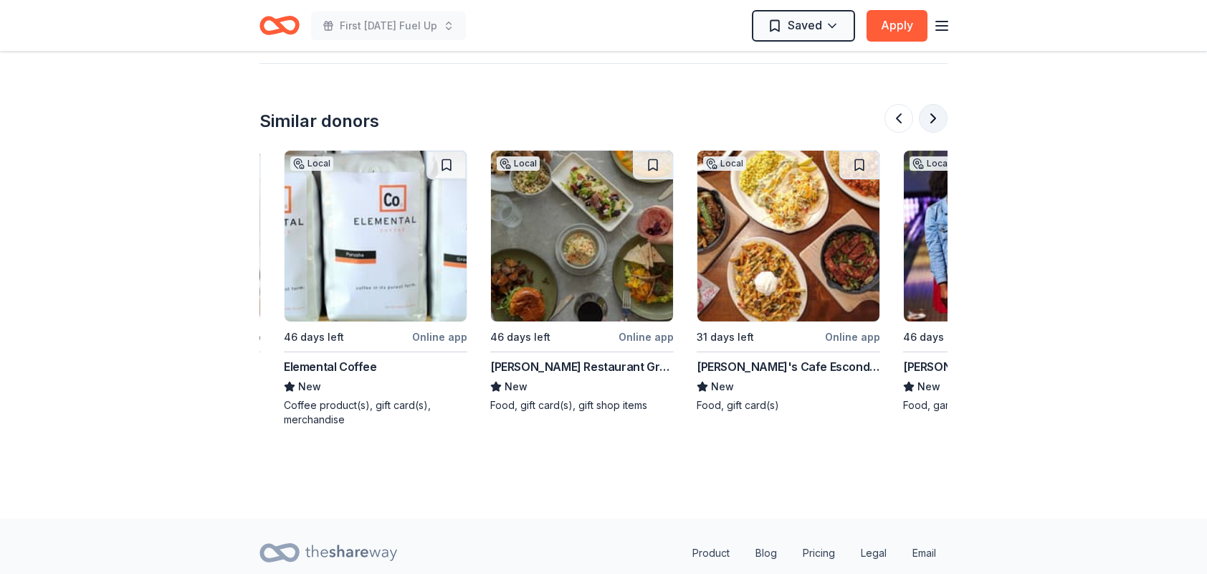
scroll to position [0, 619]
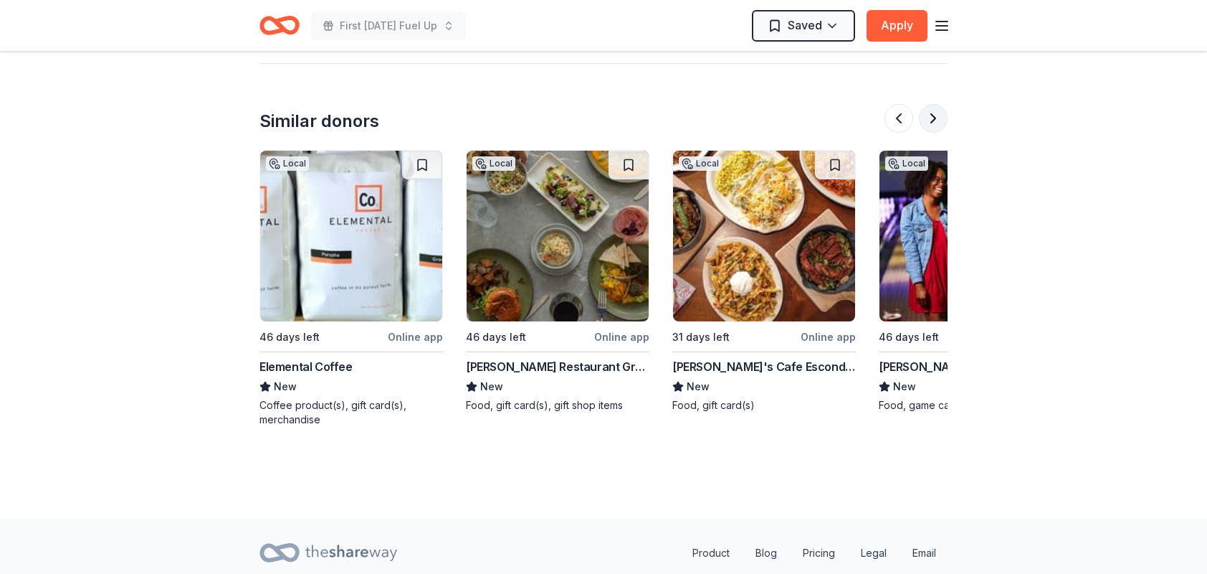
click at [929, 115] on button at bounding box center [933, 118] width 29 height 29
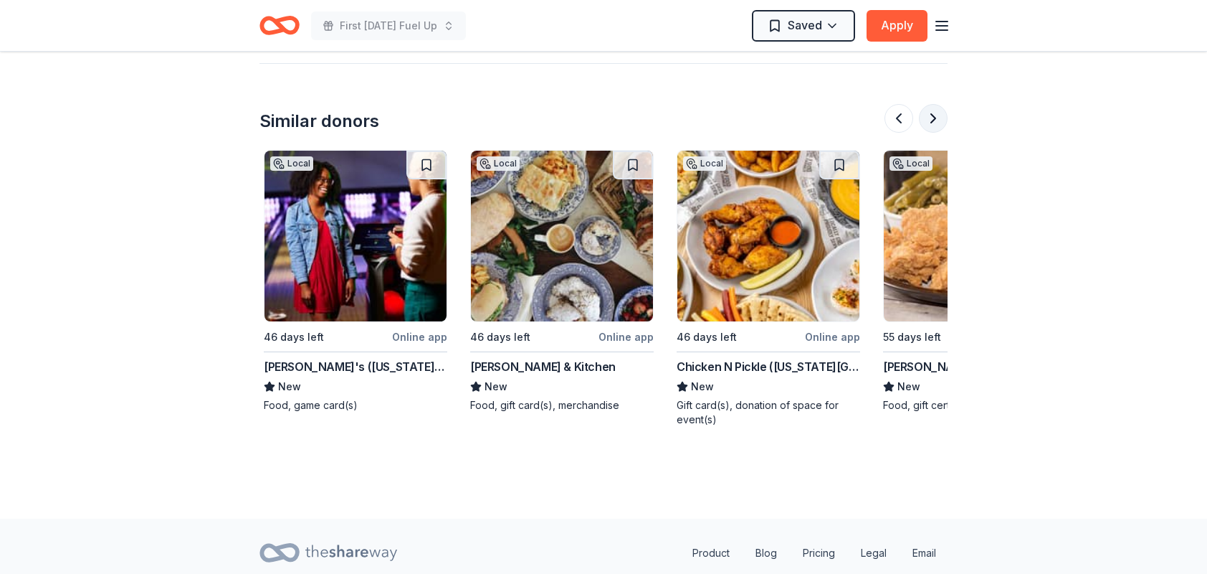
scroll to position [0, 1239]
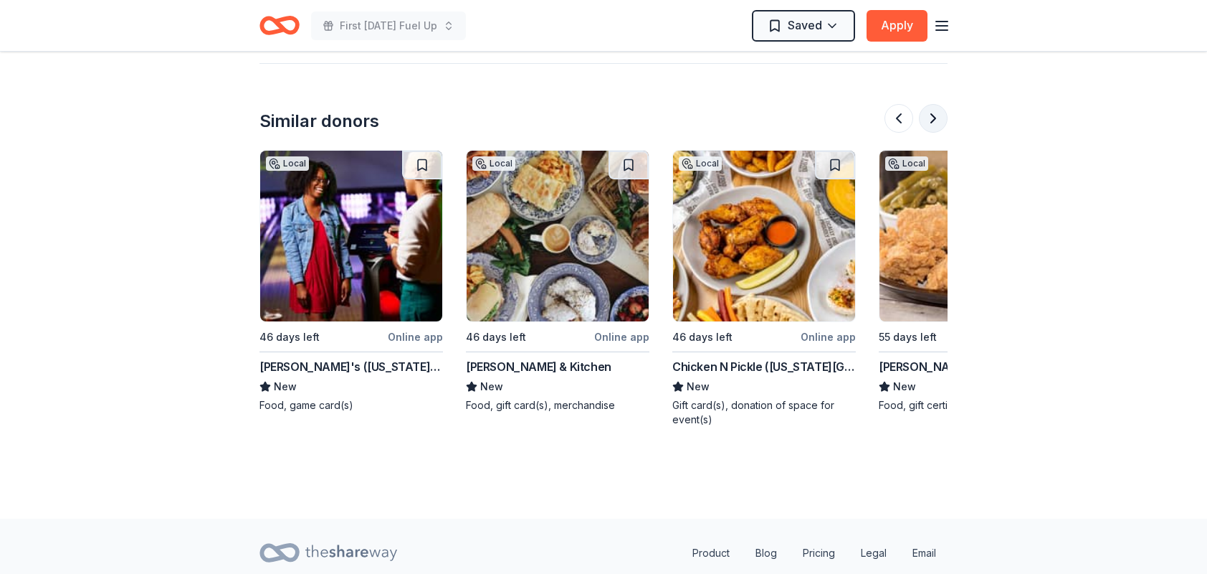
click at [929, 115] on button at bounding box center [933, 118] width 29 height 29
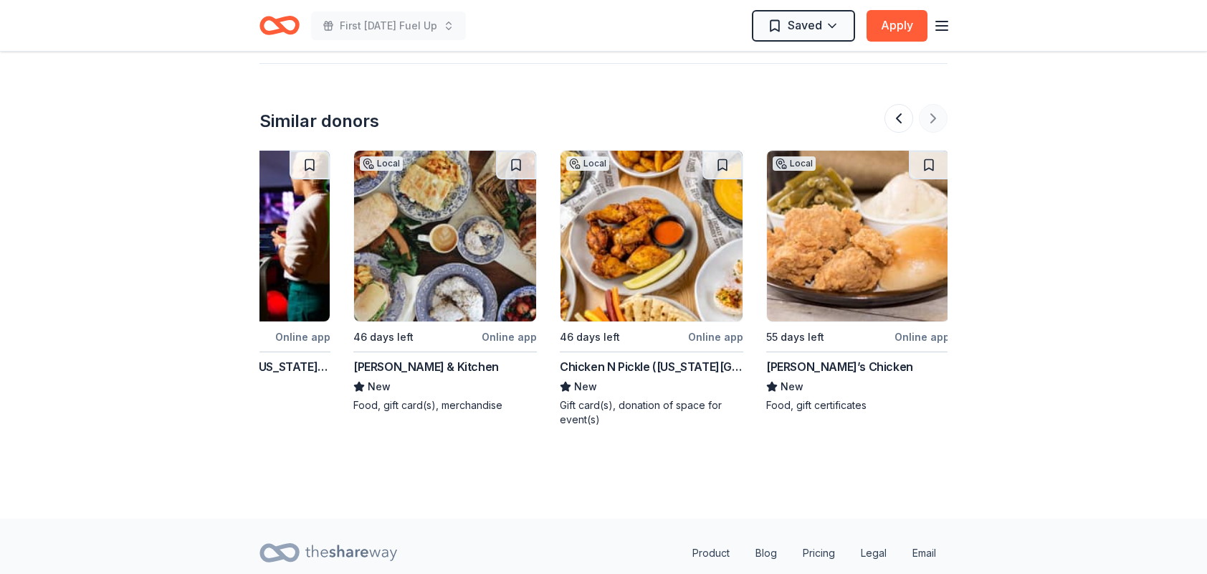
scroll to position [0, 1354]
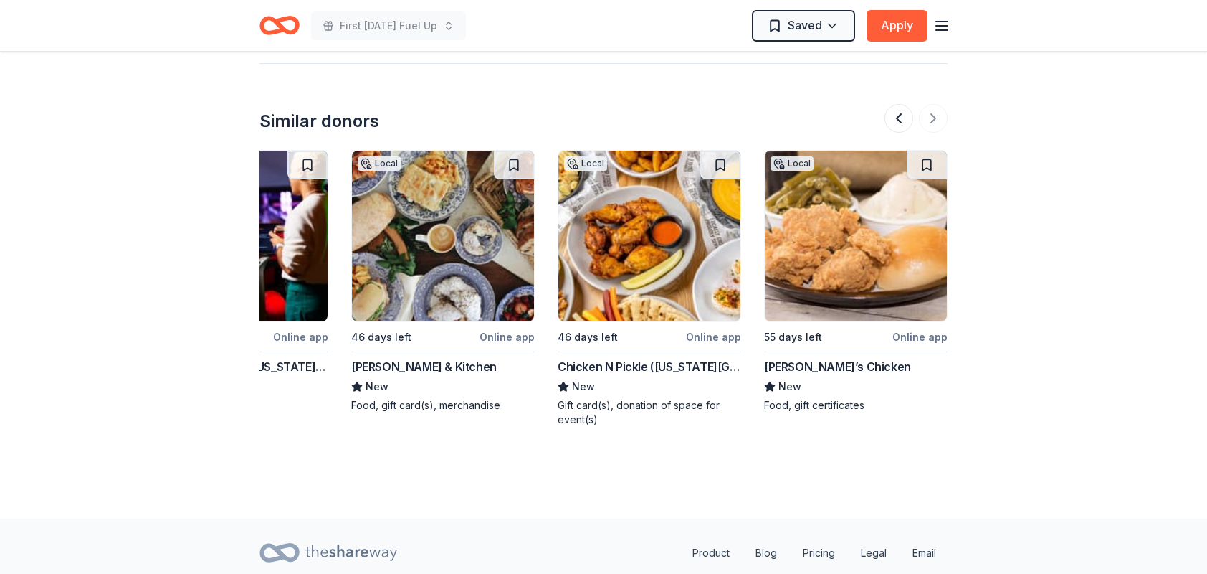
click at [272, 24] on icon "Home" at bounding box center [280, 26] width 40 height 34
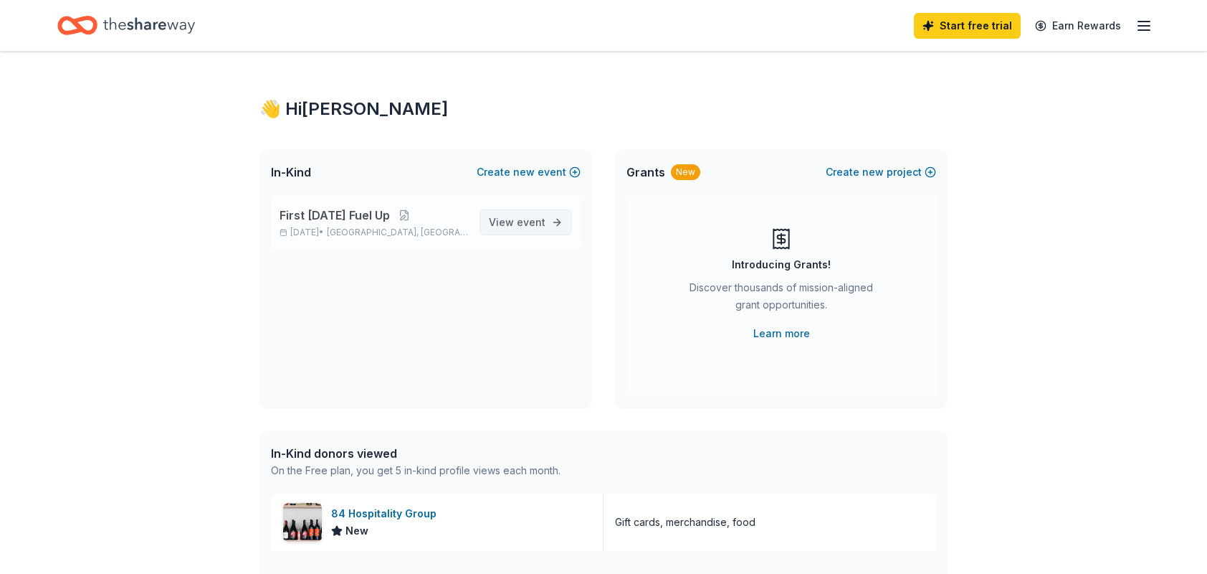
click at [523, 218] on span "event" at bounding box center [531, 222] width 29 height 12
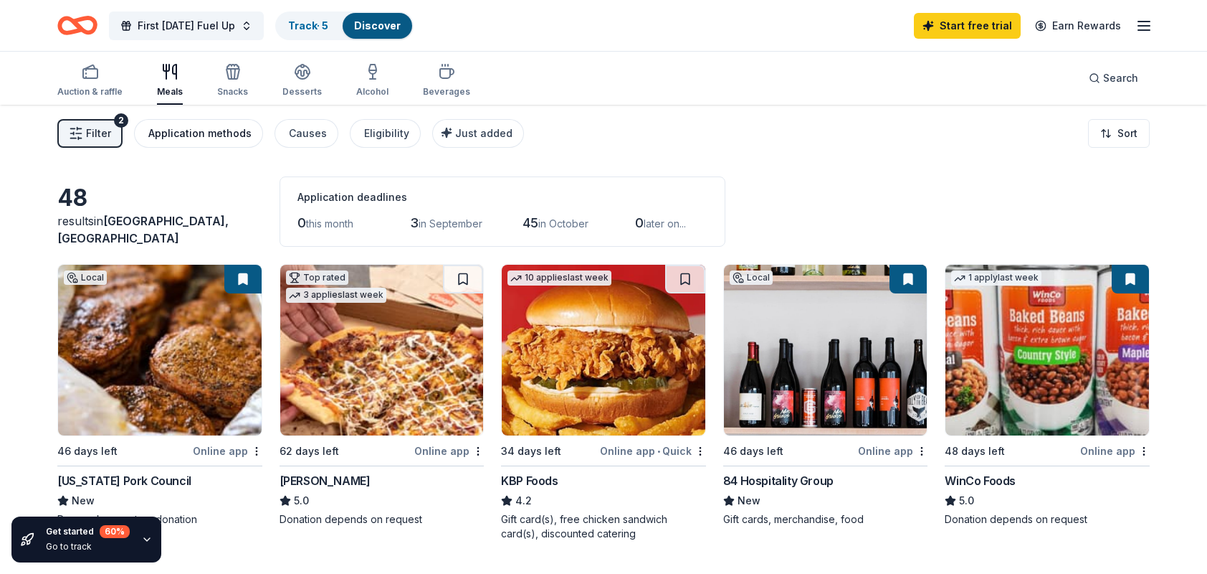
click at [209, 133] on div "Application methods" at bounding box center [199, 133] width 103 height 17
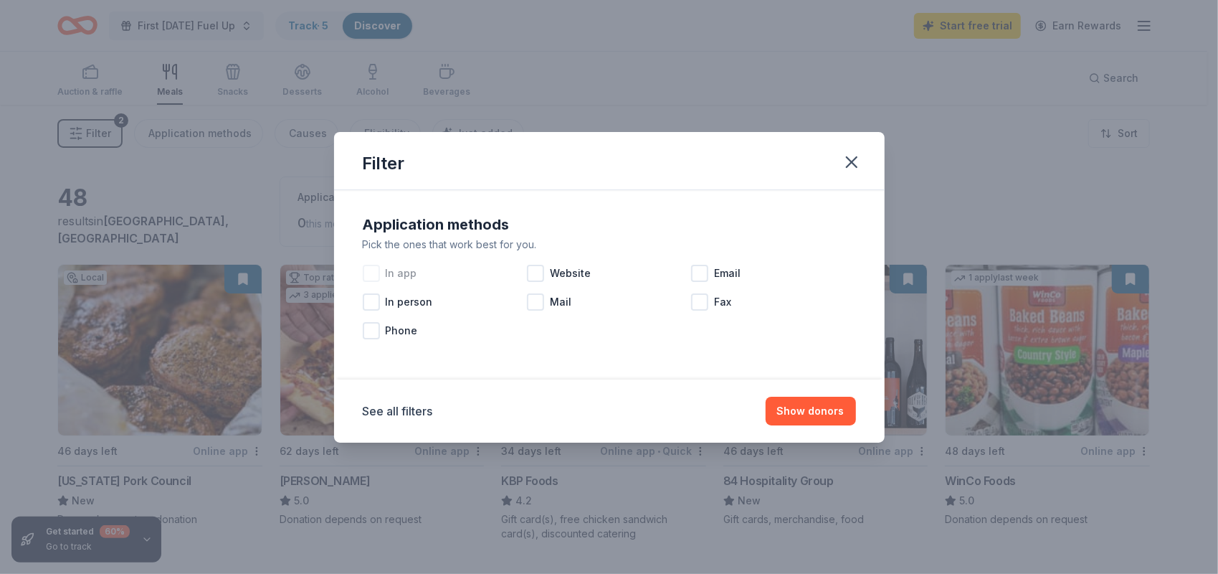
click at [374, 272] on div at bounding box center [371, 273] width 17 height 17
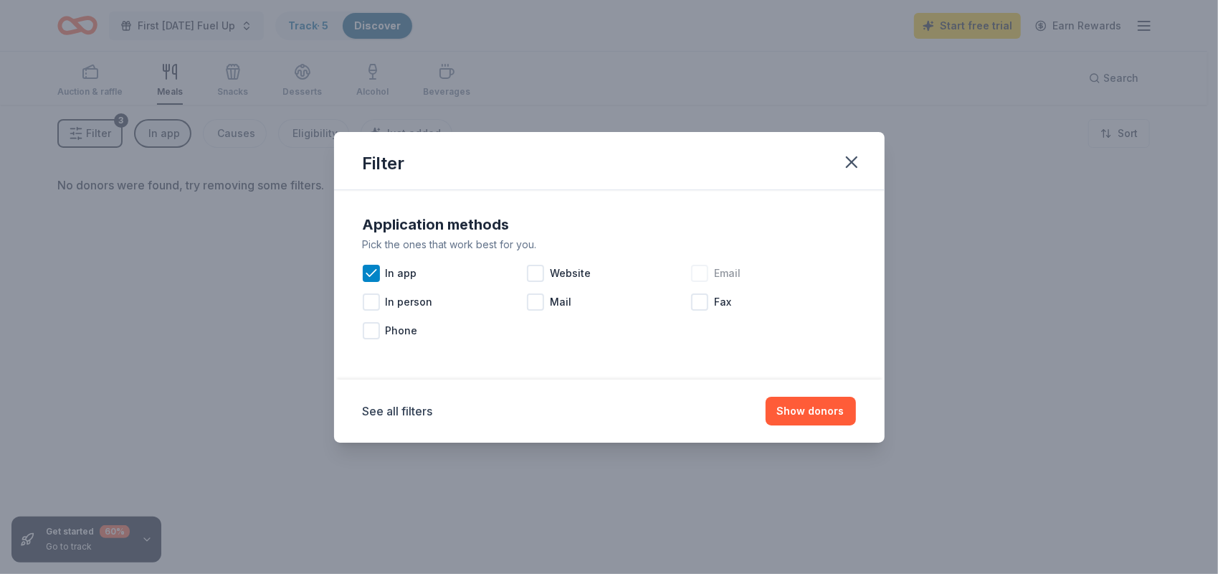
click at [709, 274] on div "Email" at bounding box center [773, 273] width 164 height 29
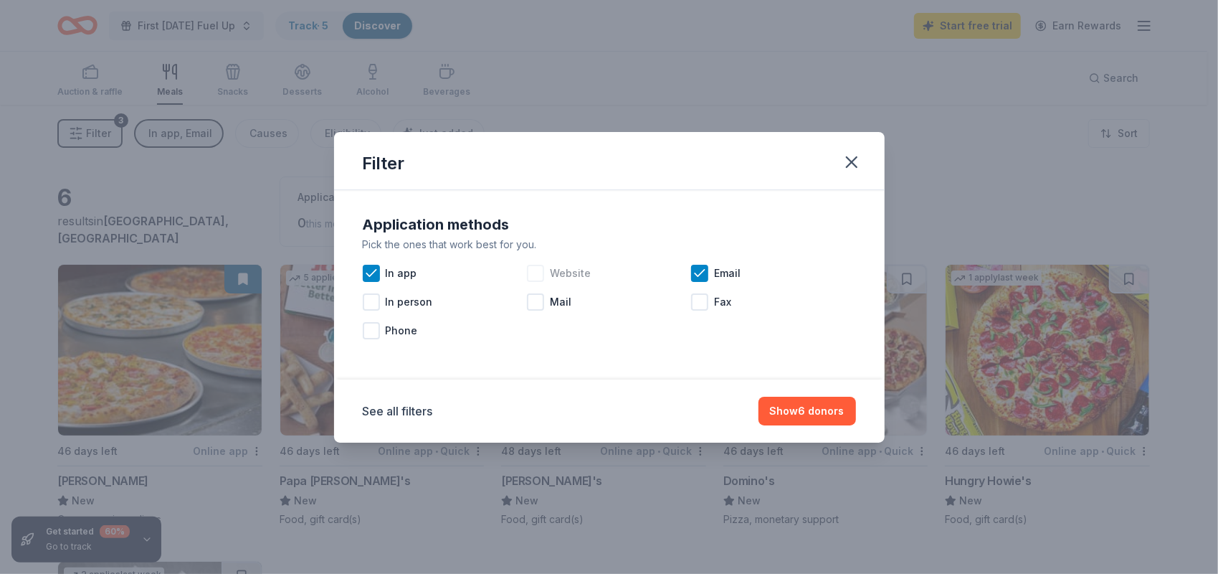
click at [543, 275] on div at bounding box center [535, 273] width 17 height 17
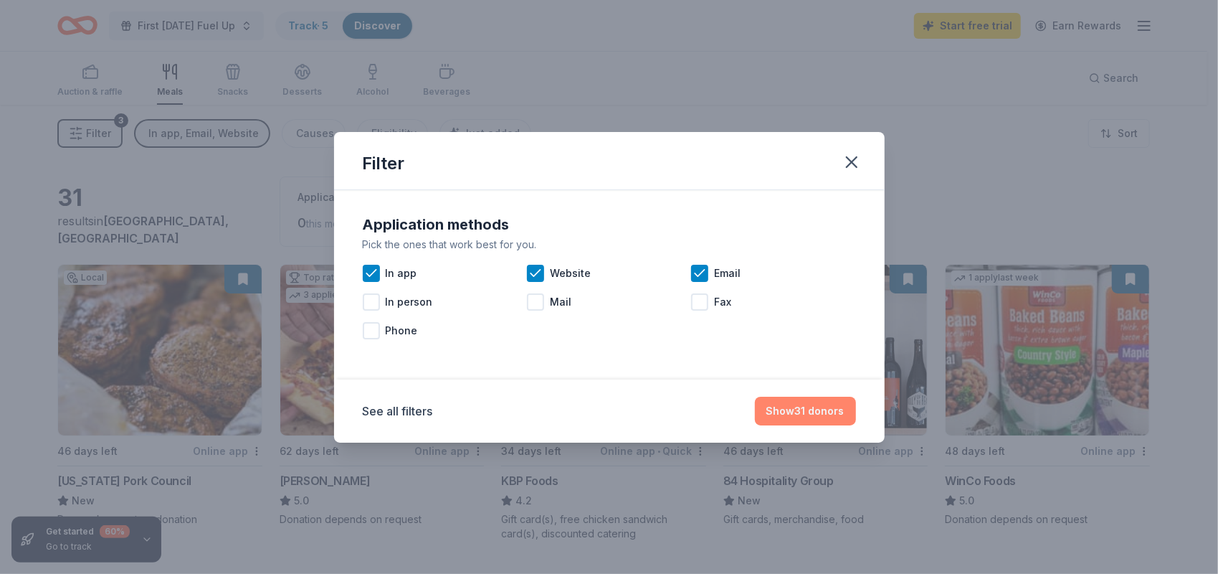
click at [809, 410] on button "Show 31 donors" at bounding box center [805, 410] width 101 height 29
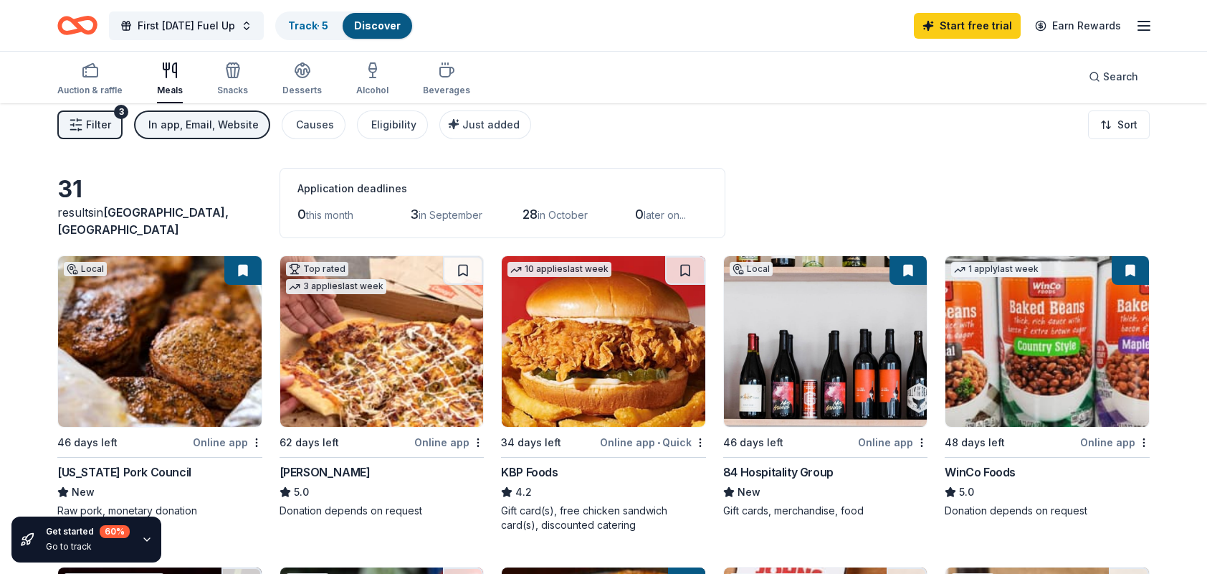
scroll to position [7, 0]
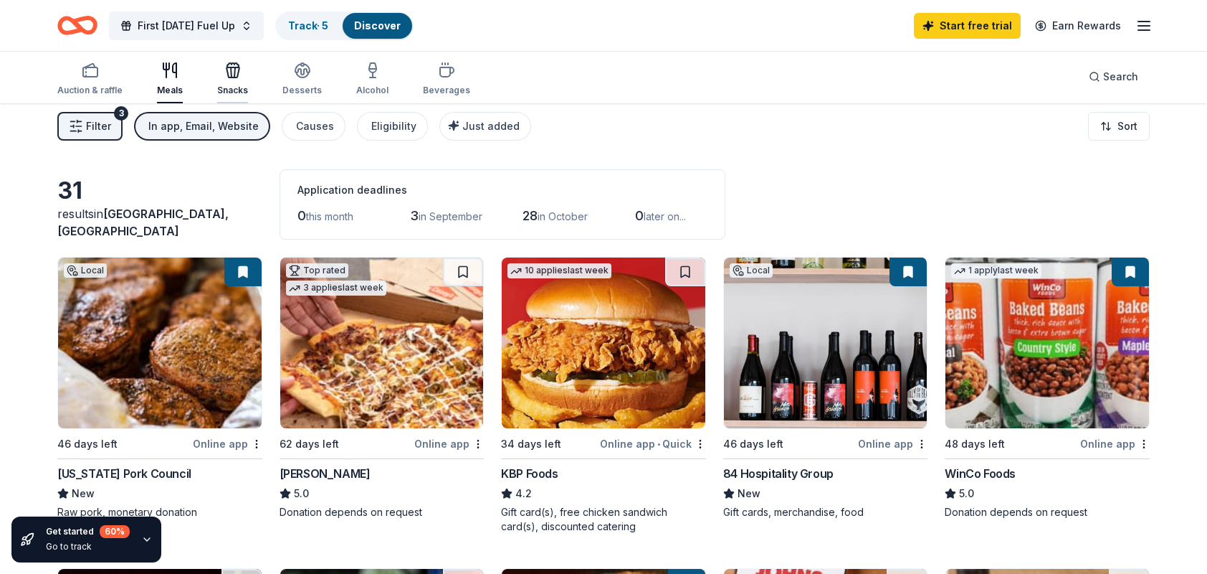
click at [242, 70] on div "button" at bounding box center [232, 70] width 31 height 17
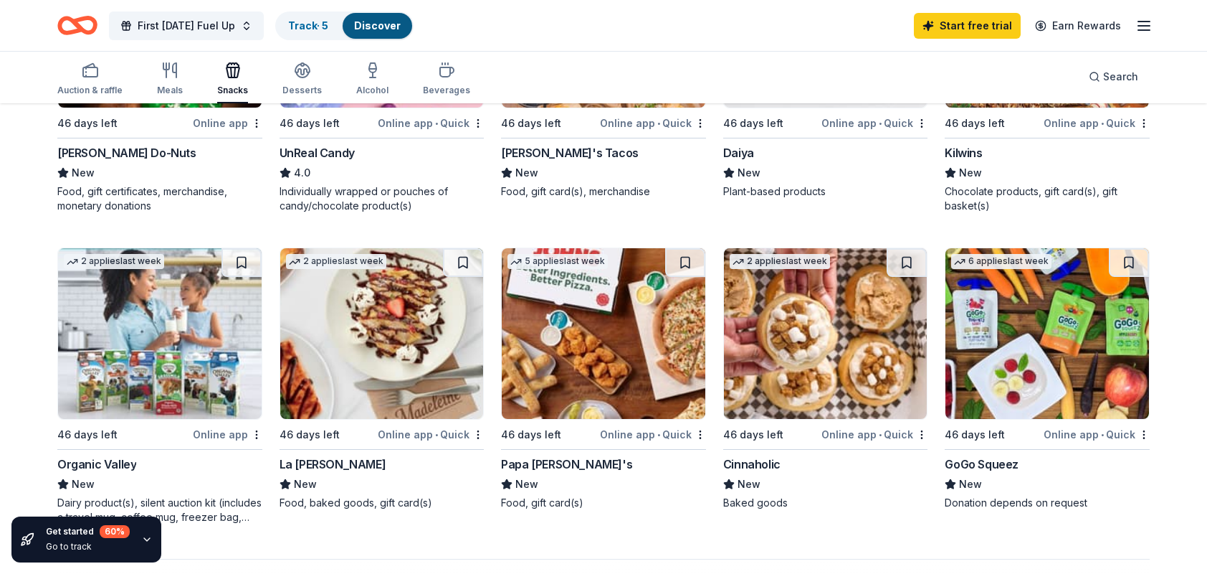
scroll to position [976, 0]
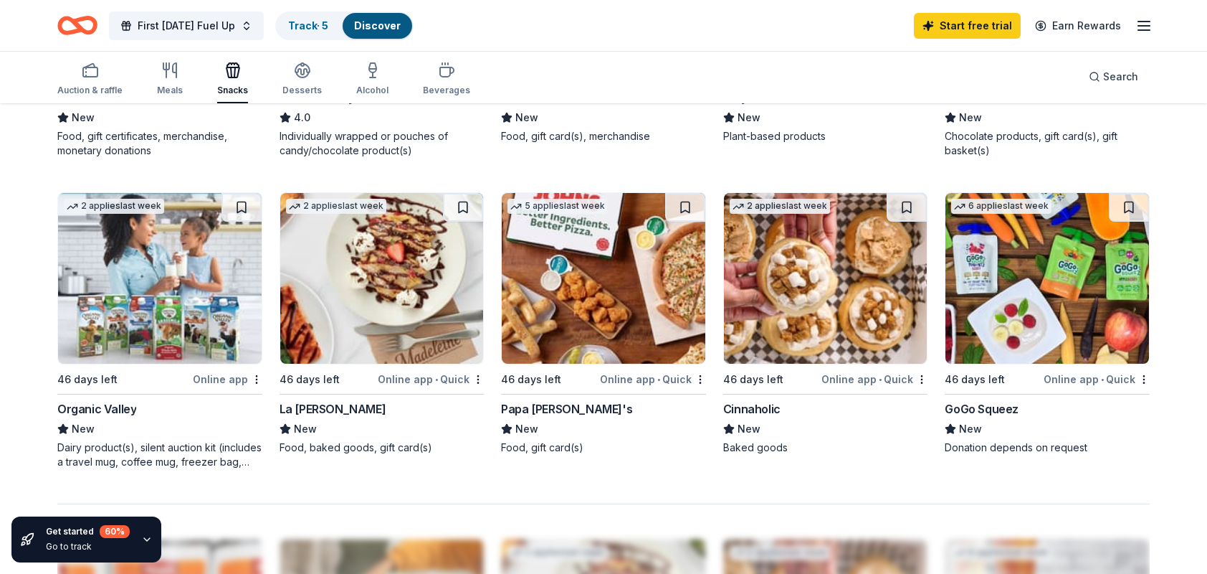
click at [1062, 378] on div "Online app • Quick" at bounding box center [1097, 379] width 106 height 18
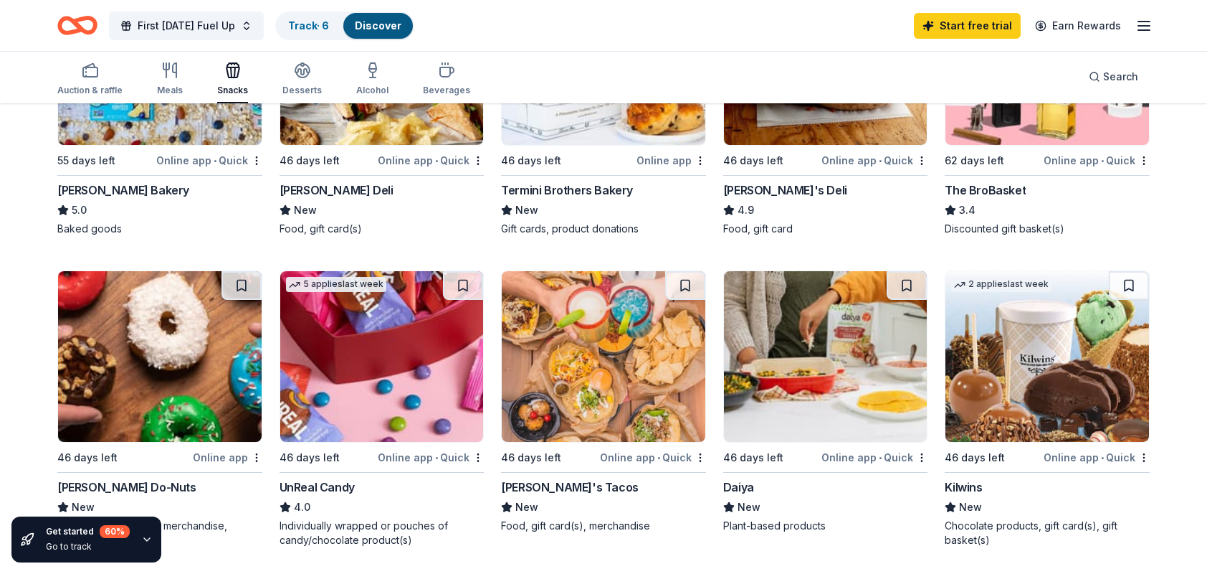
scroll to position [0, 0]
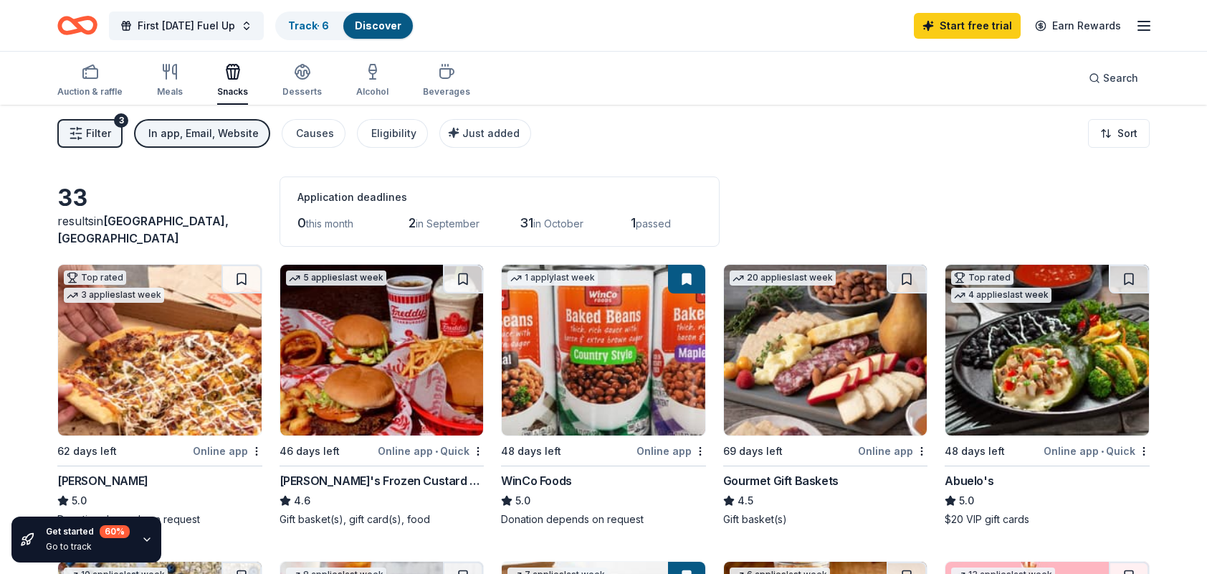
click at [112, 132] on button "Filter 3" at bounding box center [89, 133] width 65 height 29
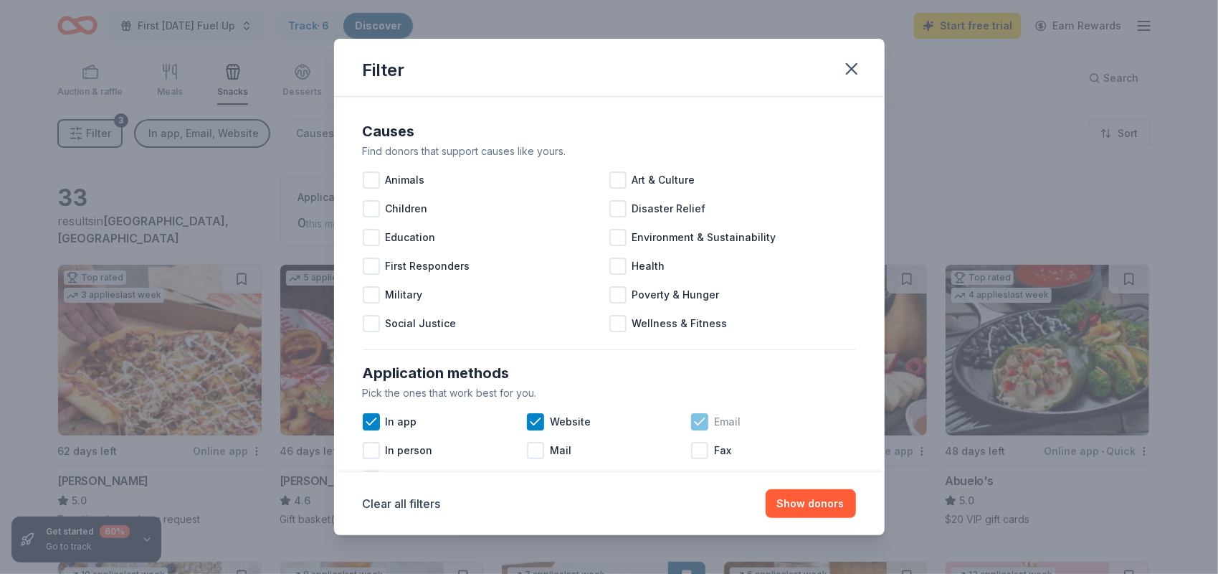
click at [704, 422] on div "Email" at bounding box center [773, 421] width 164 height 29
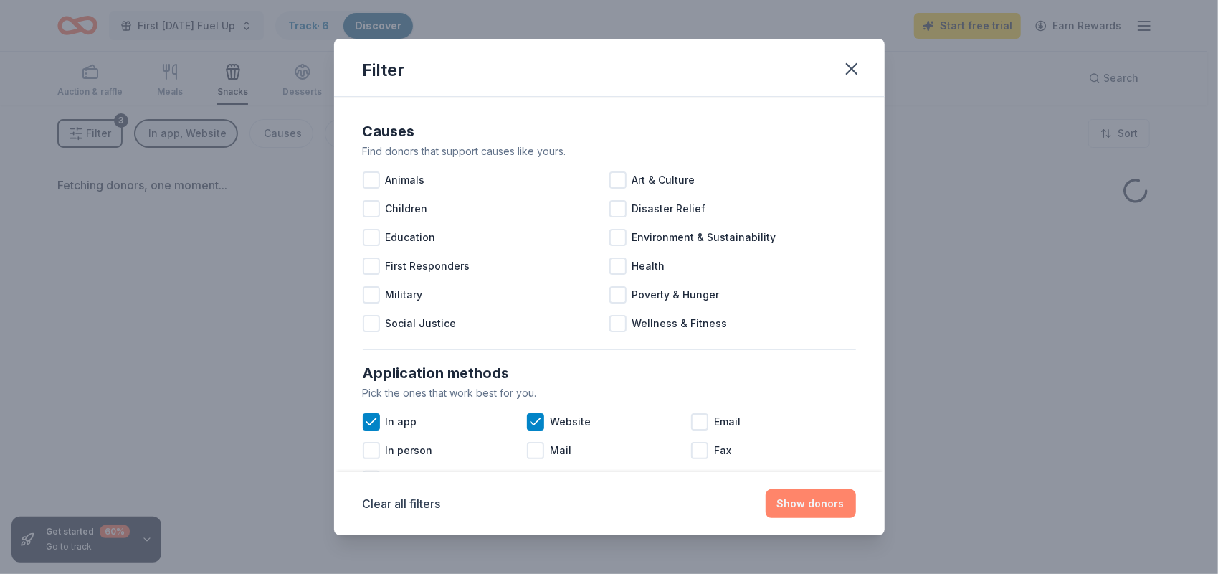
click at [814, 495] on button "Show donors" at bounding box center [811, 503] width 90 height 29
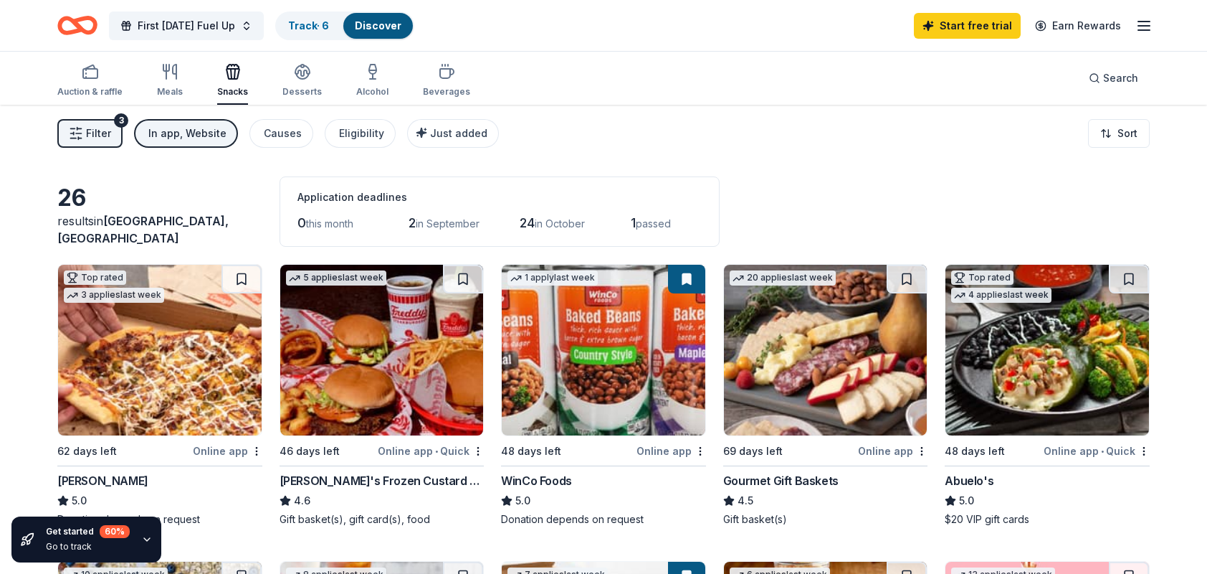
click at [91, 142] on button "Filter 3" at bounding box center [89, 133] width 65 height 29
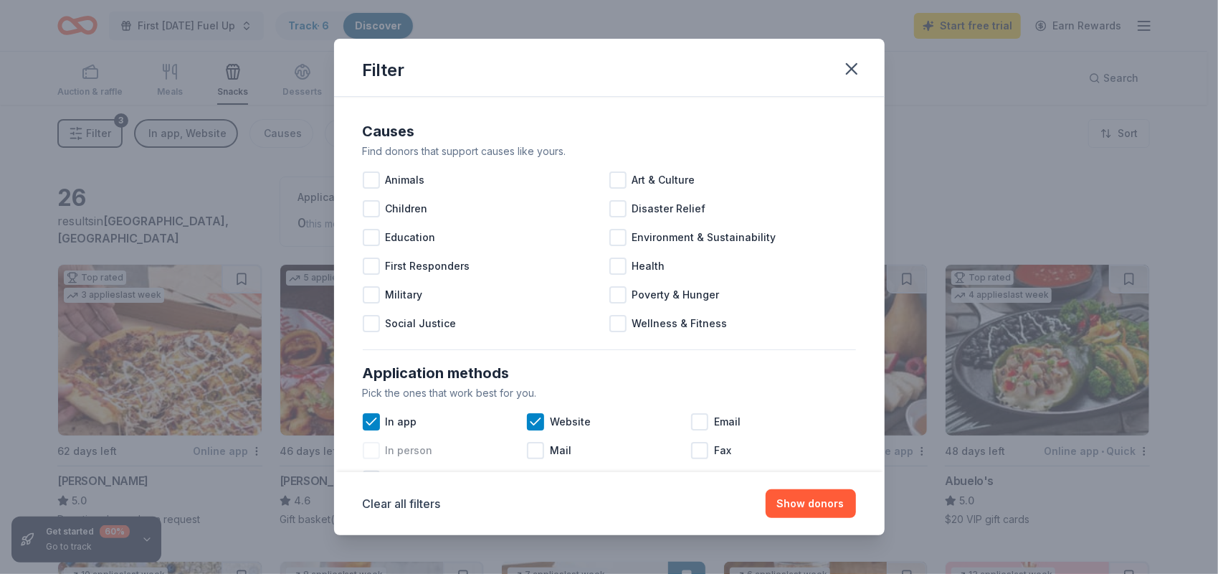
click at [382, 449] on div "In person" at bounding box center [445, 450] width 164 height 29
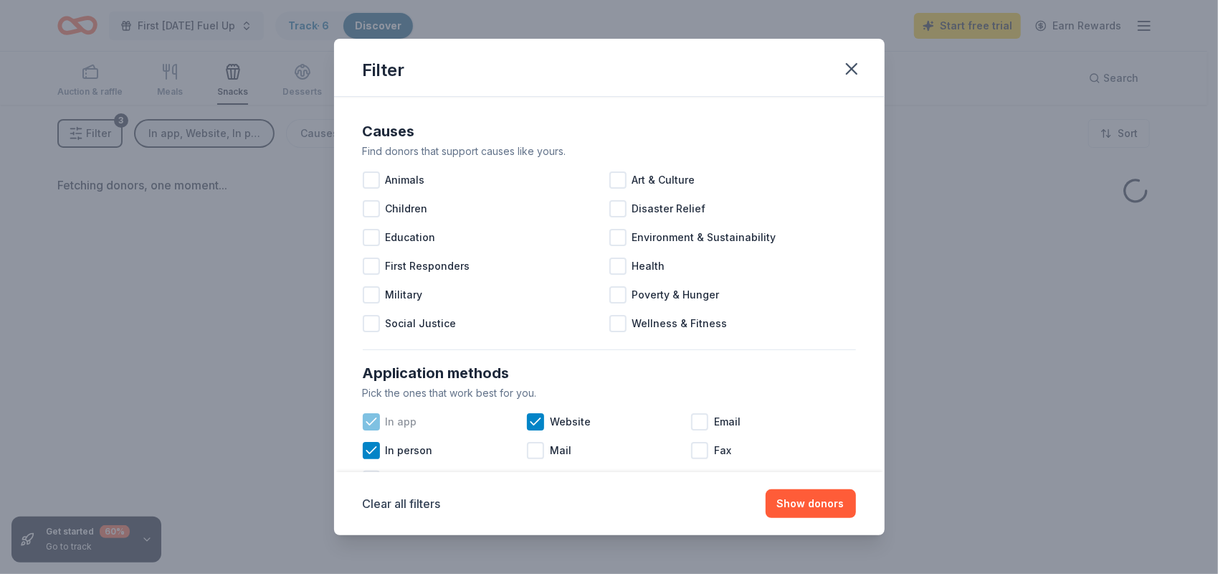
click at [368, 422] on icon at bounding box center [371, 421] width 14 height 14
click at [528, 419] on icon at bounding box center [535, 421] width 14 height 14
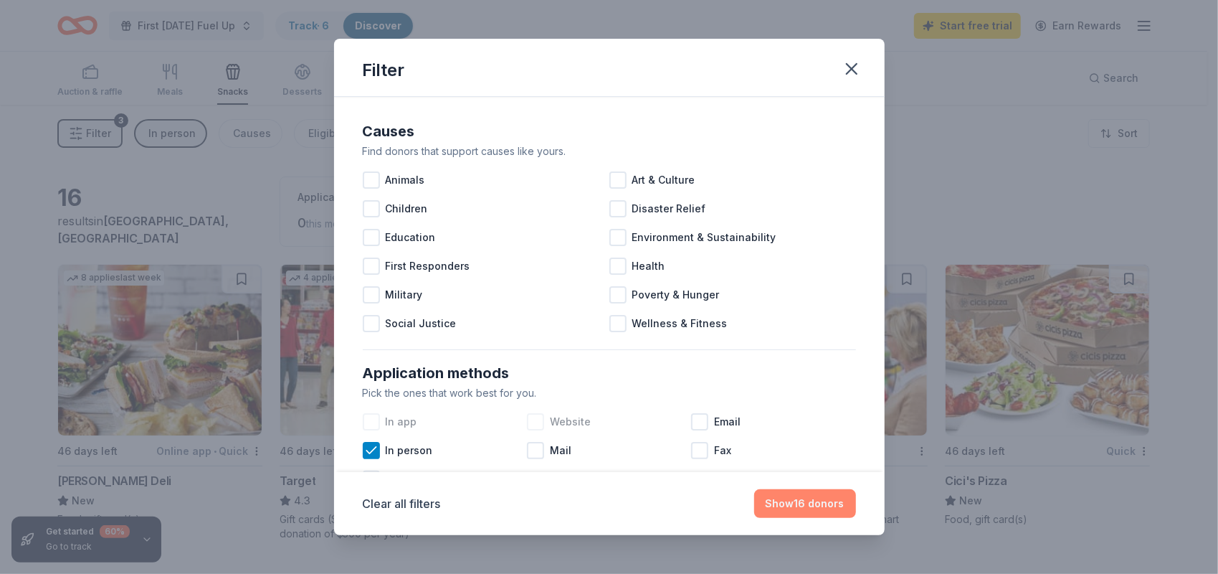
click at [812, 505] on button "Show 16 donors" at bounding box center [805, 503] width 102 height 29
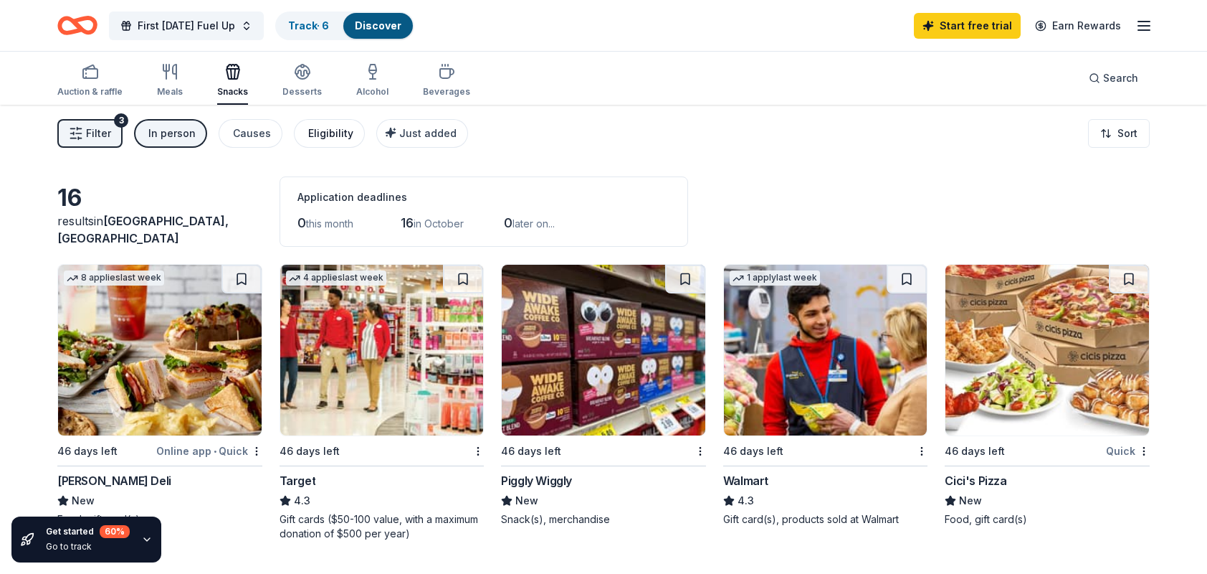
click at [343, 129] on div "Eligibility" at bounding box center [330, 133] width 45 height 17
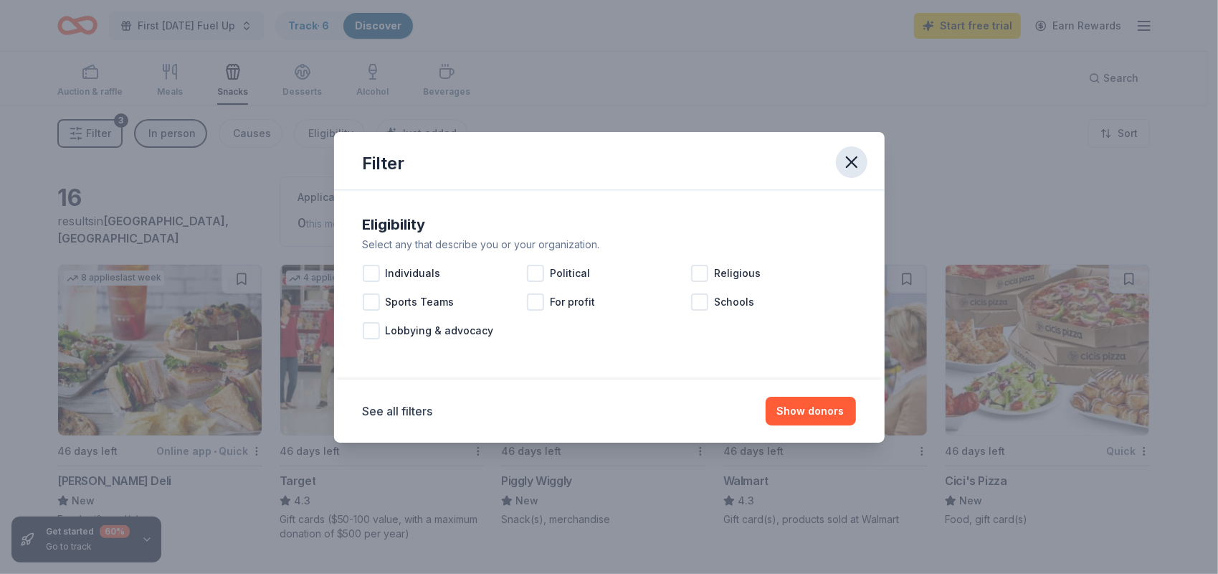
click at [850, 162] on icon "button" at bounding box center [852, 162] width 10 height 10
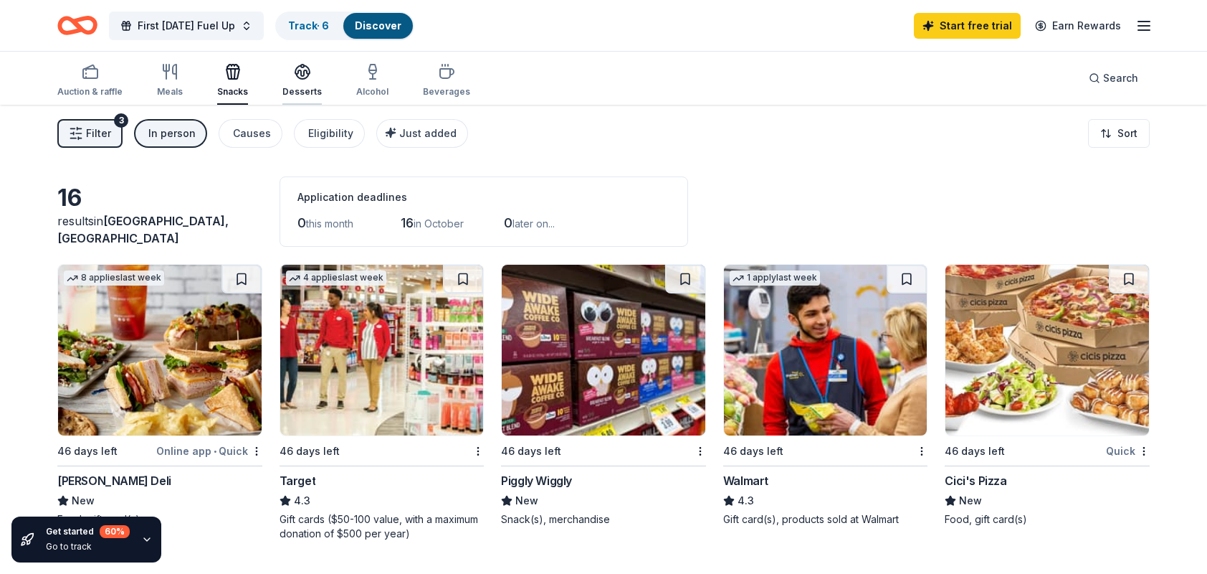
click at [301, 90] on div "Desserts" at bounding box center [301, 91] width 39 height 11
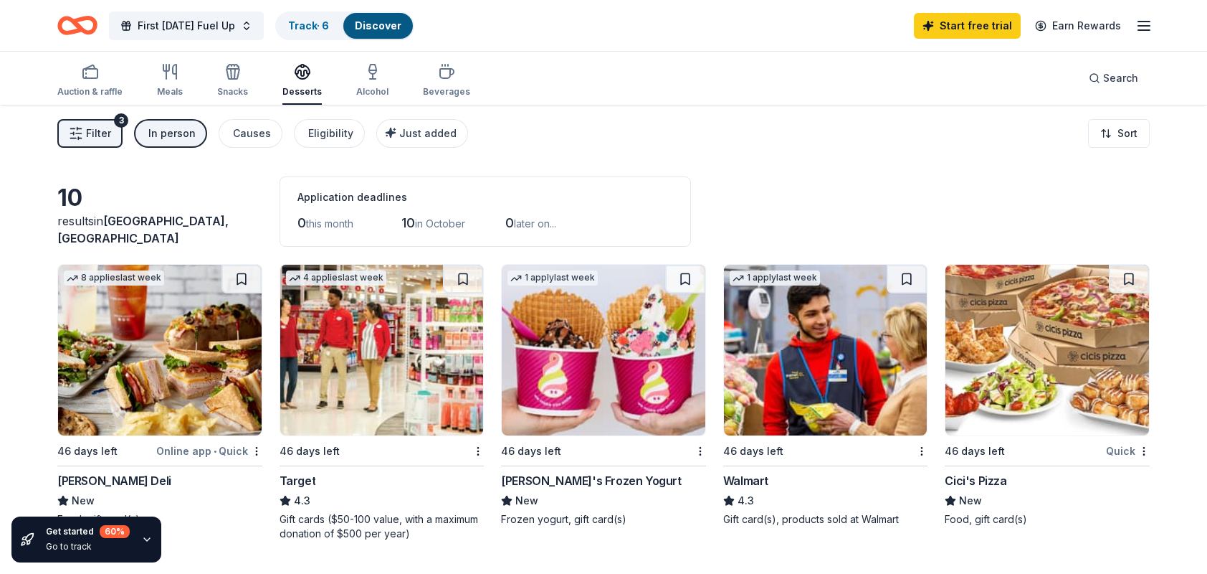
click at [164, 133] on div "In person" at bounding box center [171, 133] width 47 height 17
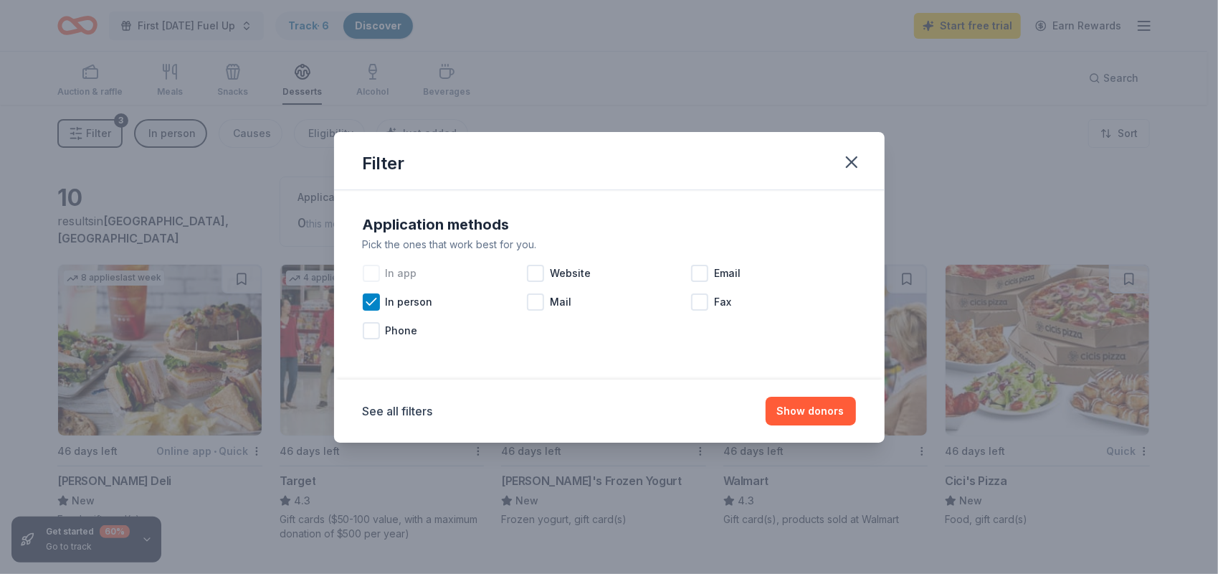
click at [372, 274] on div at bounding box center [371, 273] width 17 height 17
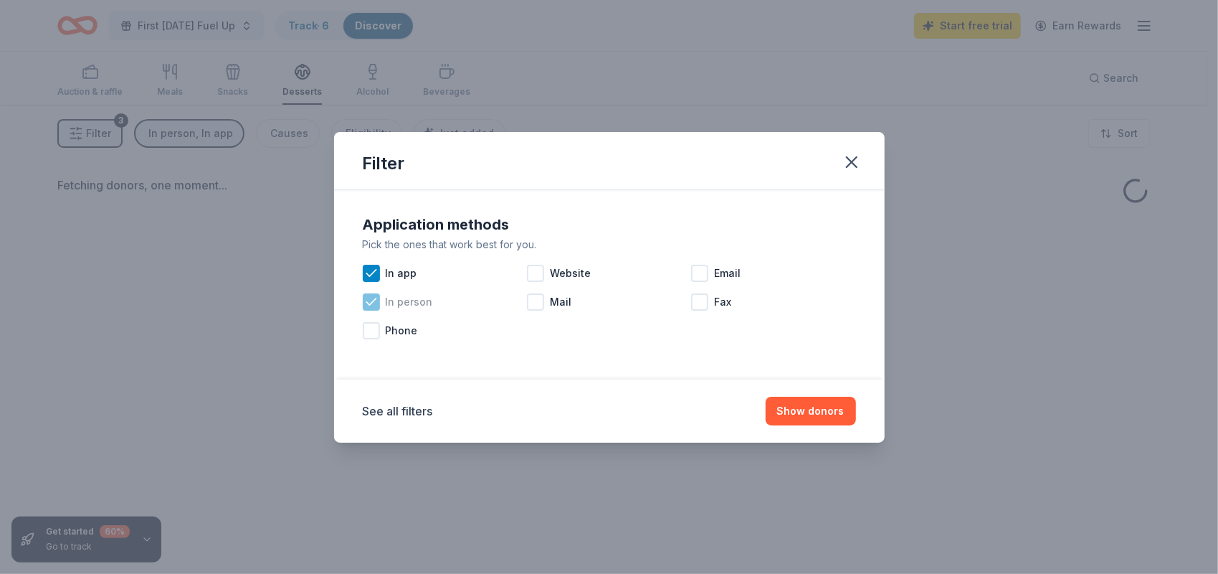
click at [367, 298] on icon at bounding box center [371, 302] width 14 height 14
click at [535, 271] on div at bounding box center [535, 273] width 17 height 17
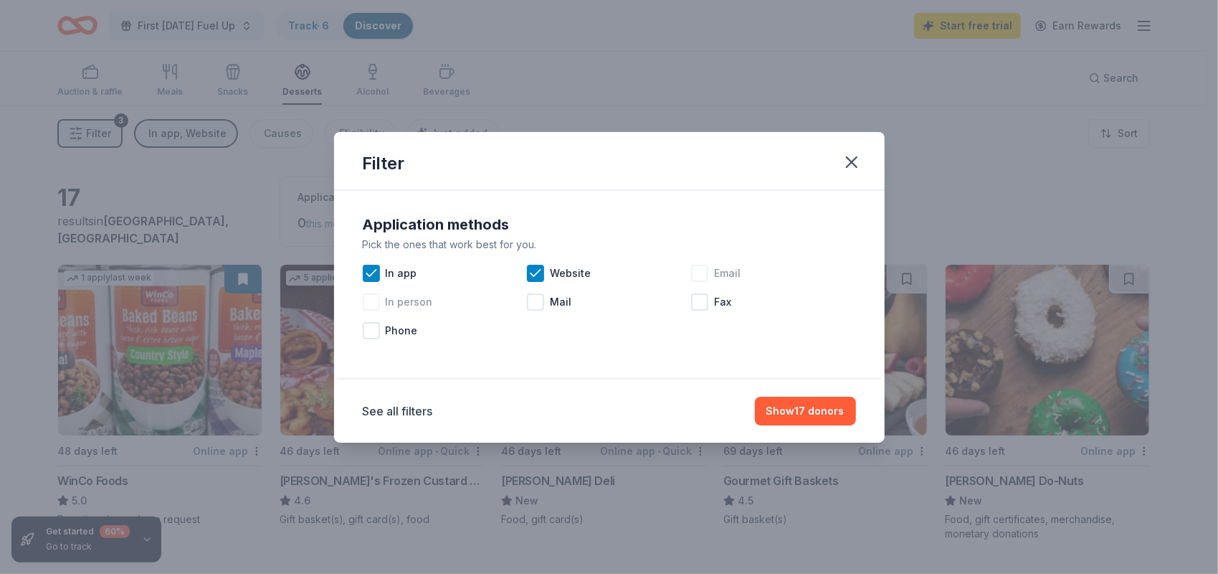
click at [701, 277] on div at bounding box center [699, 273] width 17 height 17
click at [841, 407] on button "Show 19 donors" at bounding box center [805, 410] width 102 height 29
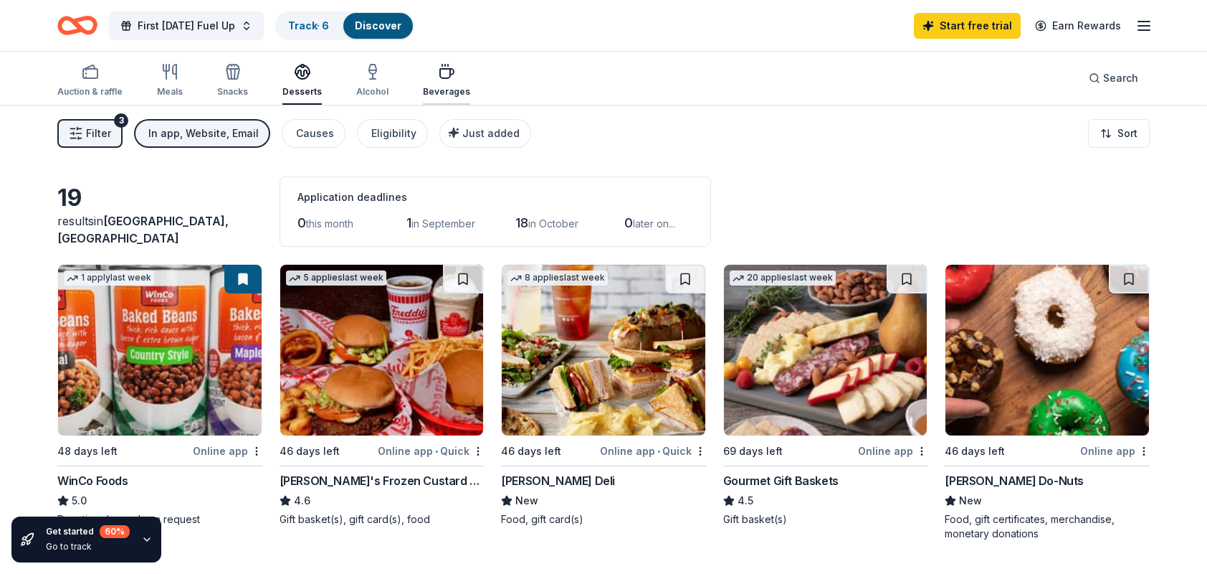
click at [429, 80] on div "Beverages" at bounding box center [446, 80] width 47 height 34
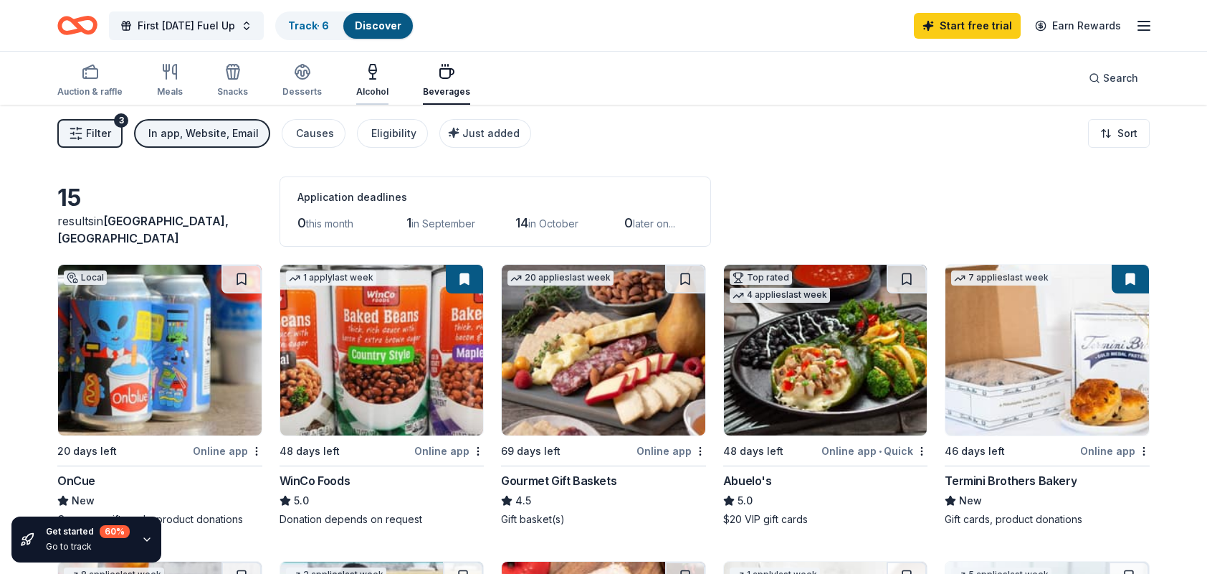
click at [366, 85] on div "Alcohol" at bounding box center [372, 80] width 32 height 34
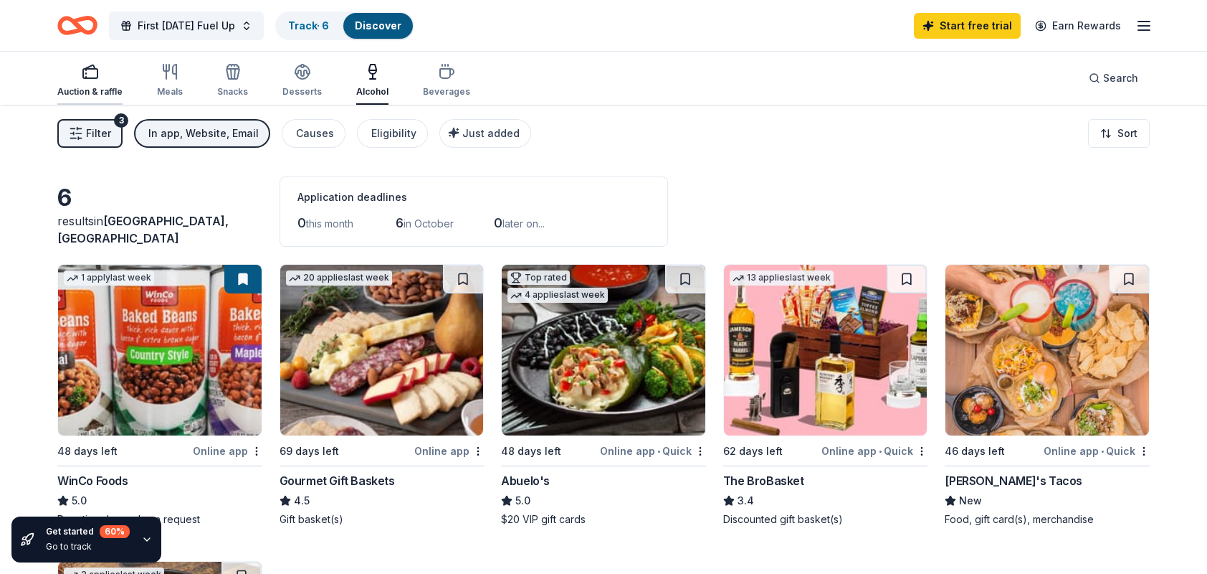
click at [90, 80] on div "Auction & raffle" at bounding box center [89, 80] width 65 height 34
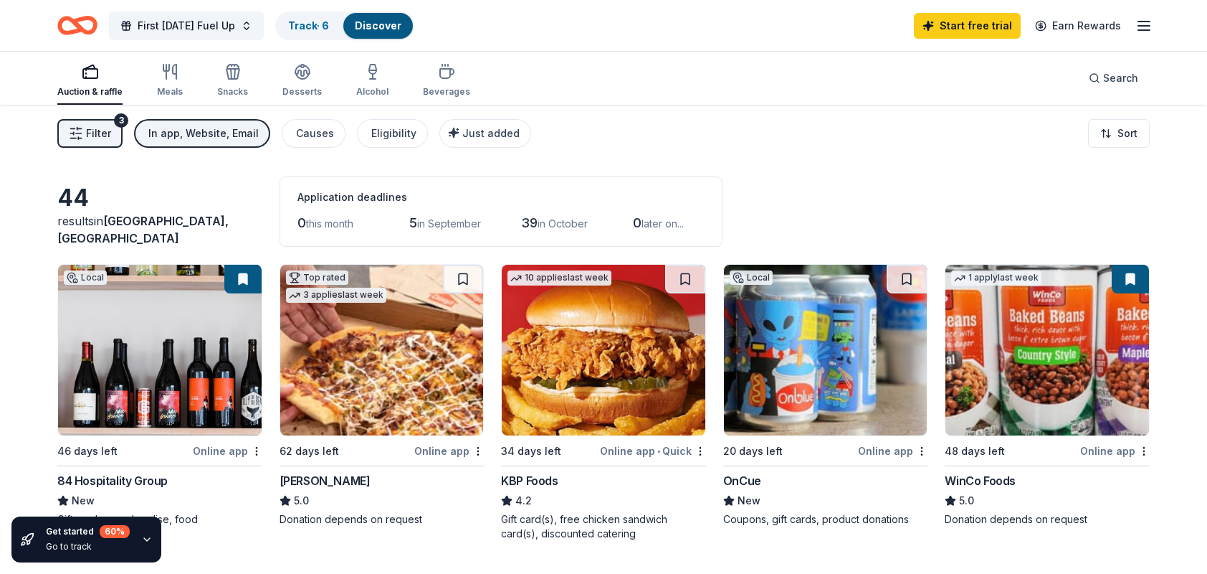
click at [366, 31] on link "Discover" at bounding box center [378, 25] width 47 height 12
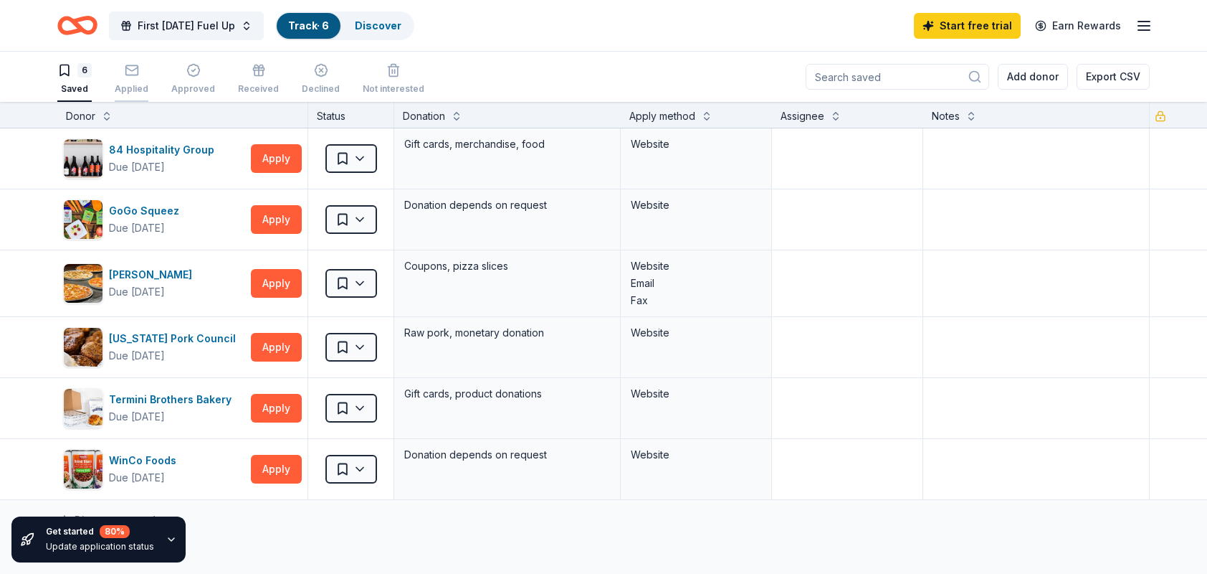
click at [129, 83] on div "Applied" at bounding box center [132, 88] width 34 height 11
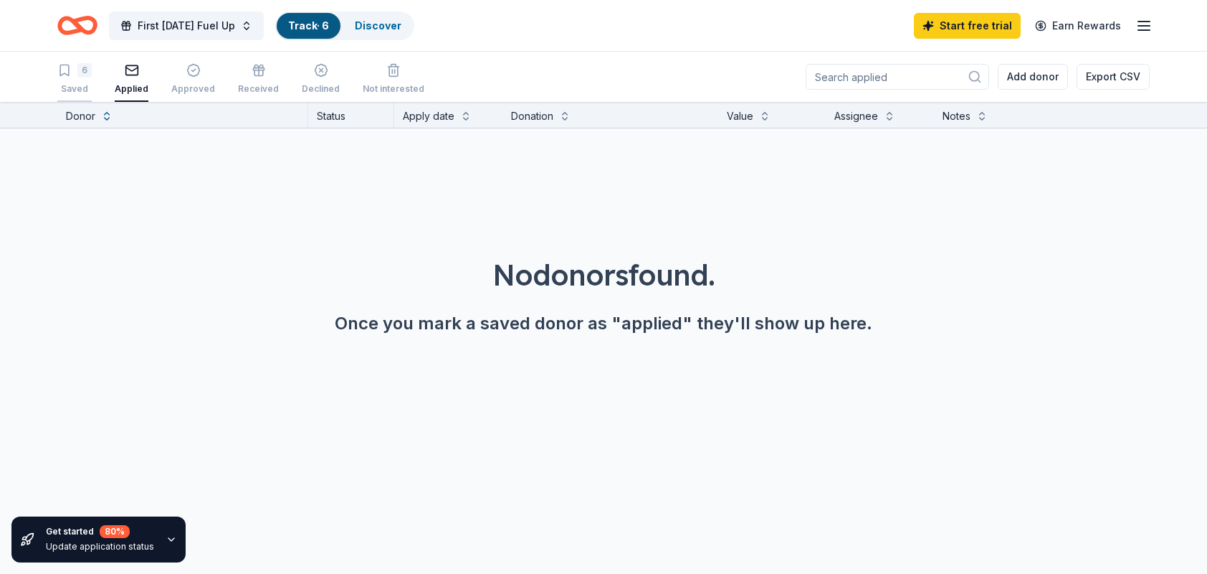
click at [76, 85] on div "Saved" at bounding box center [74, 88] width 34 height 11
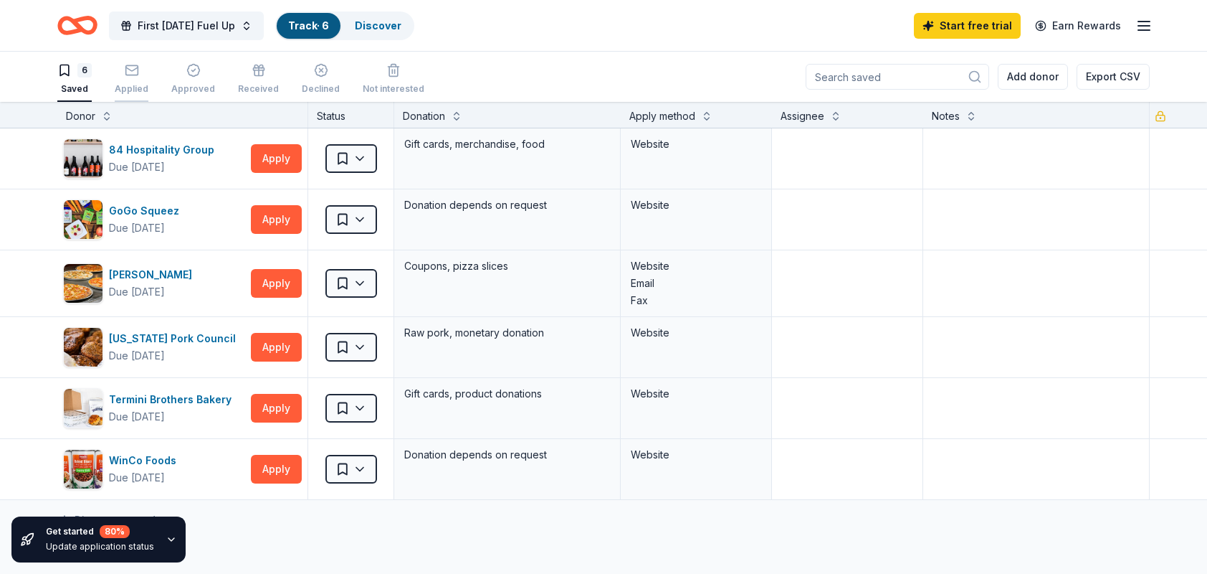
click at [115, 82] on div "Applied" at bounding box center [132, 79] width 34 height 32
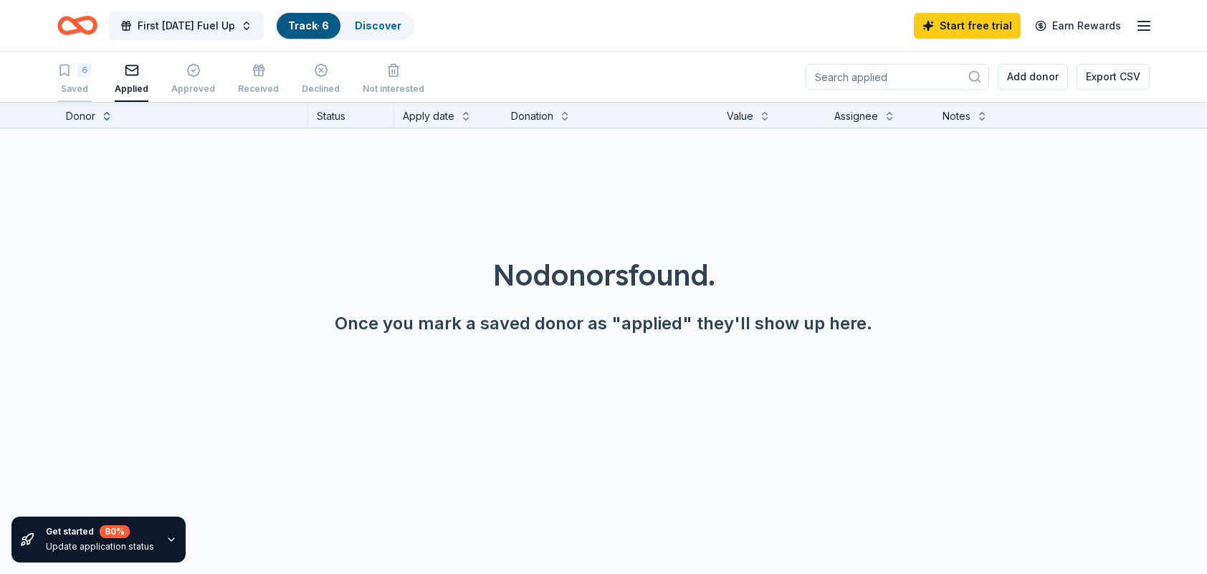
click at [75, 89] on div "Saved" at bounding box center [74, 88] width 34 height 11
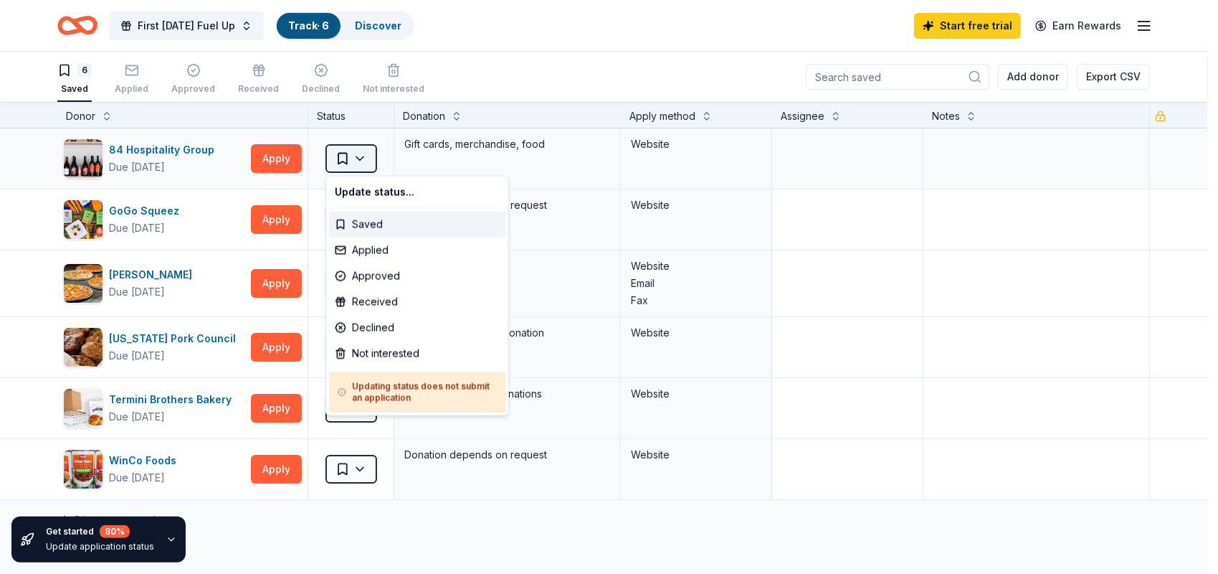
click at [360, 156] on html "10% First Friday Fuel Up Track · 6 Discover Start free trial Earn Rewards 6 Sav…" at bounding box center [609, 287] width 1218 height 574
click at [368, 249] on div "Applied" at bounding box center [417, 250] width 176 height 26
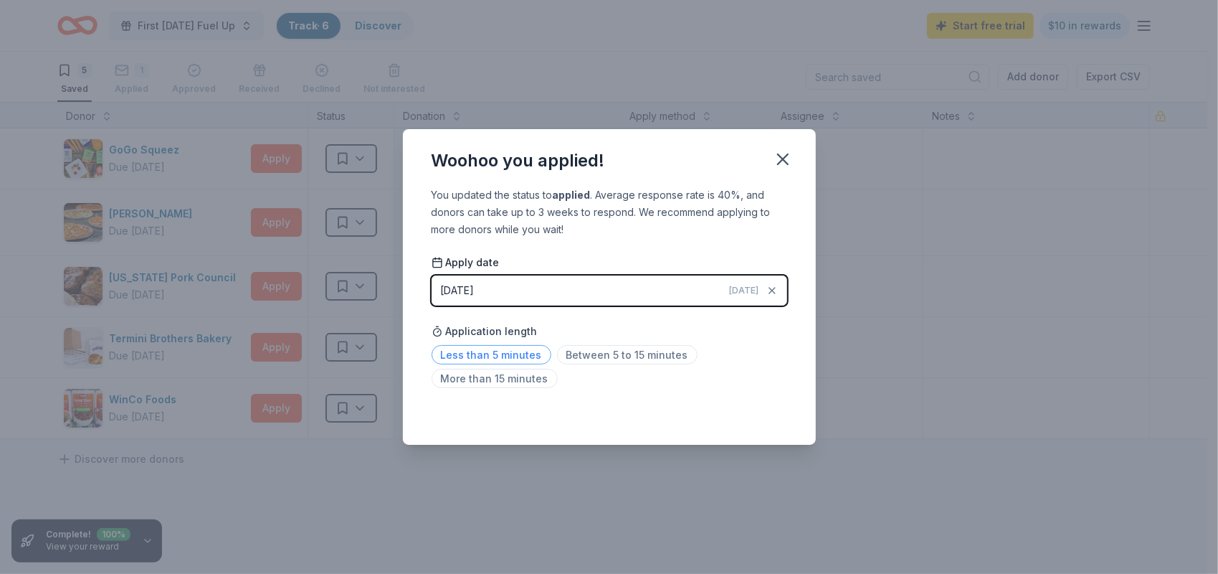
click at [513, 358] on span "Less than 5 minutes" at bounding box center [492, 354] width 120 height 19
click at [771, 162] on button "button" at bounding box center [783, 159] width 32 height 32
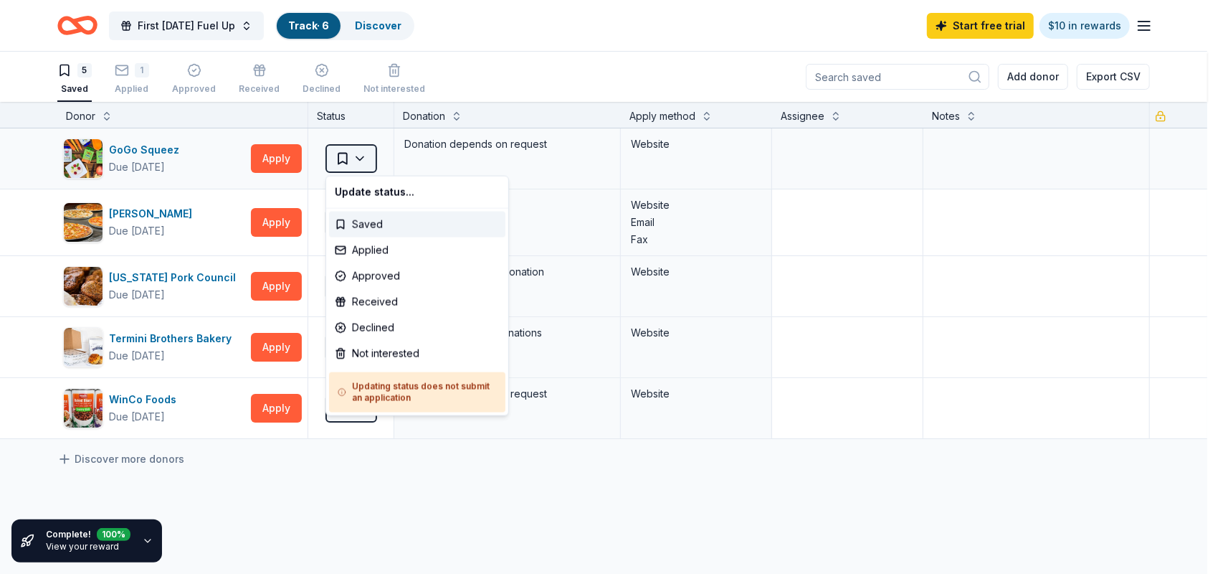
click at [347, 162] on html "10% First Friday Fuel Up Track · 6 Discover Start free trial $10 in rewards 5 S…" at bounding box center [609, 287] width 1218 height 574
click at [371, 248] on div "Applied" at bounding box center [417, 250] width 176 height 26
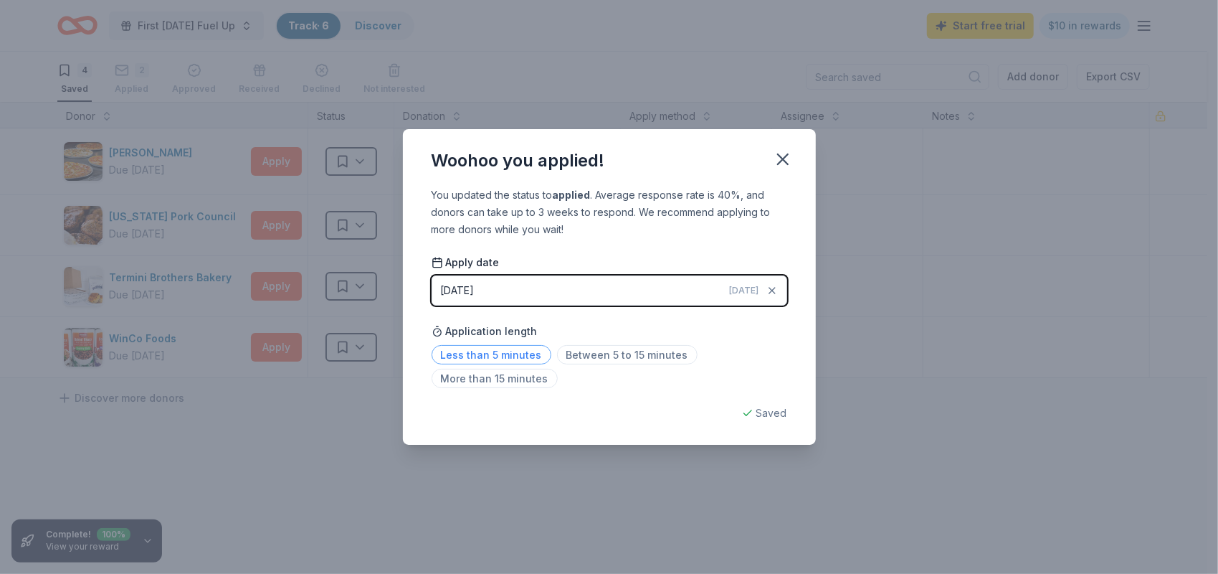
click at [510, 354] on span "Less than 5 minutes" at bounding box center [492, 354] width 120 height 19
click at [781, 156] on icon "button" at bounding box center [783, 159] width 10 height 10
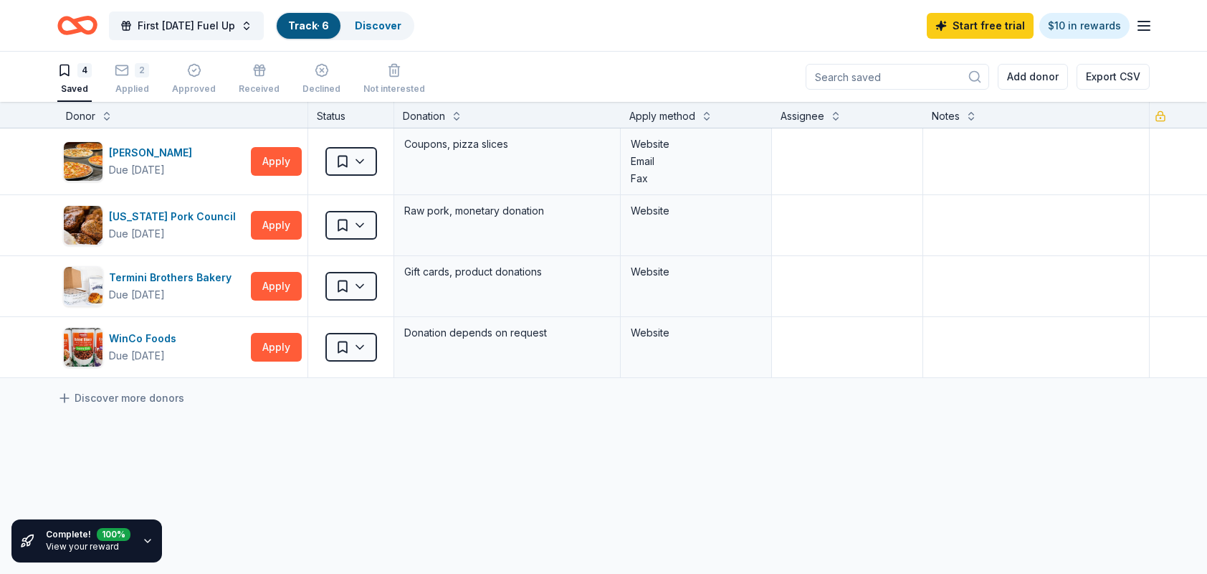
click at [79, 551] on link "View your reward" at bounding box center [82, 546] width 73 height 11
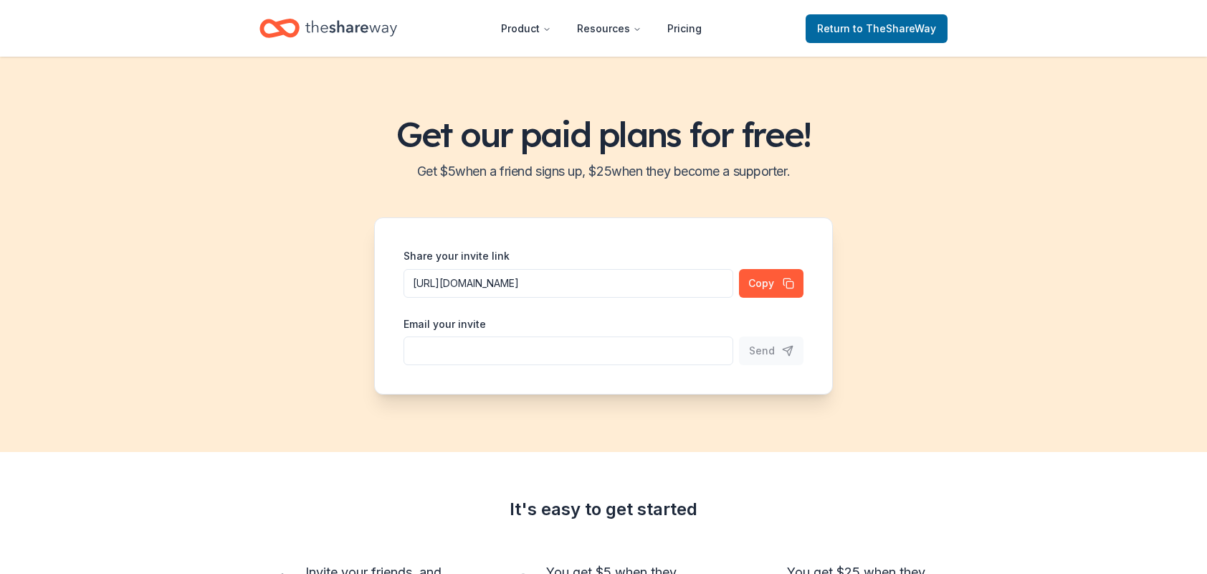
click at [332, 34] on icon "Home" at bounding box center [351, 28] width 92 height 29
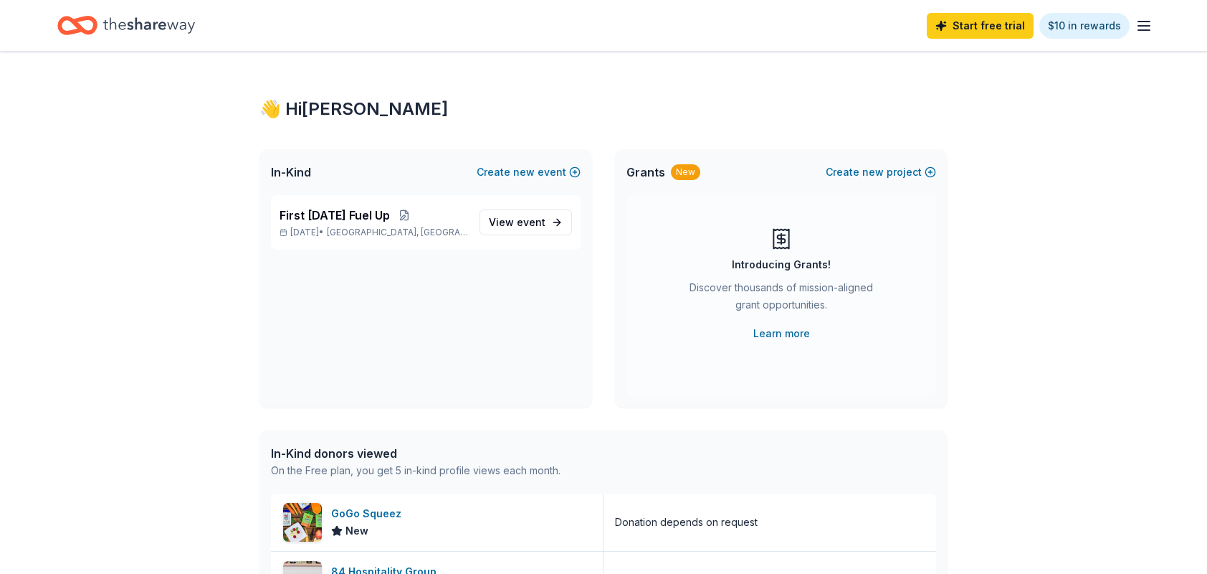
click at [650, 174] on span "Grants" at bounding box center [646, 171] width 39 height 17
click at [876, 173] on span "new" at bounding box center [873, 171] width 22 height 17
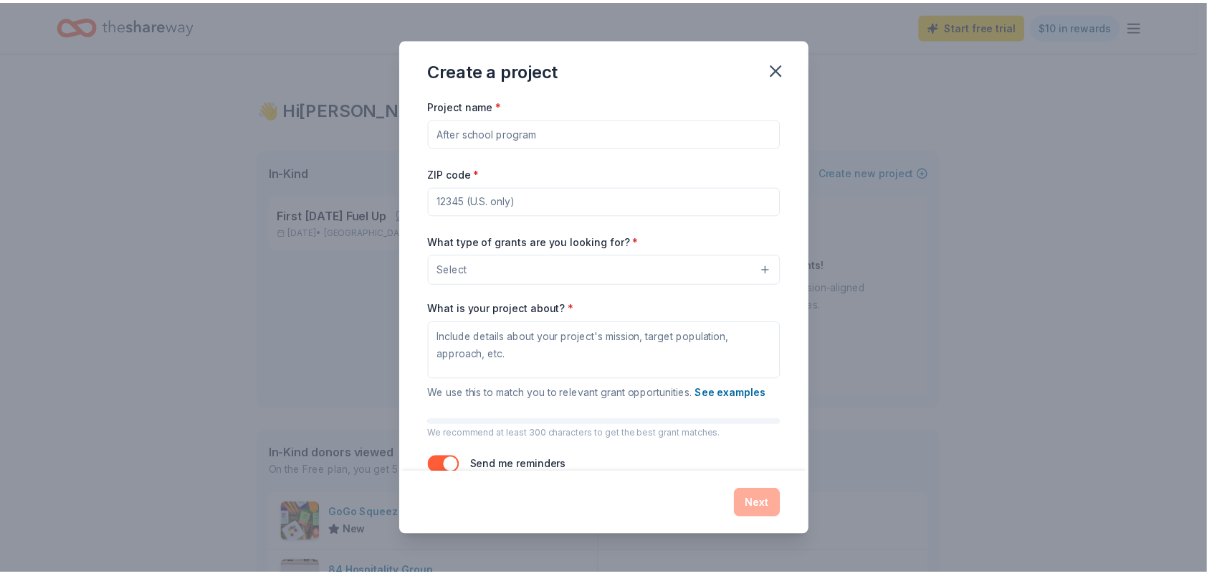
scroll to position [40, 0]
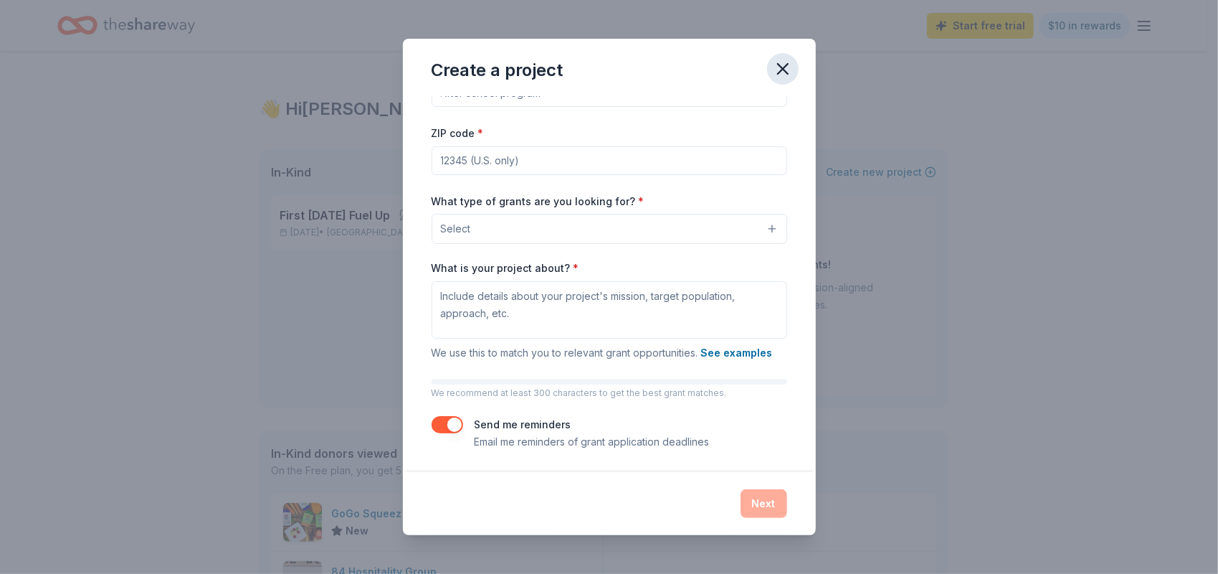
click at [773, 79] on icon "button" at bounding box center [783, 69] width 20 height 20
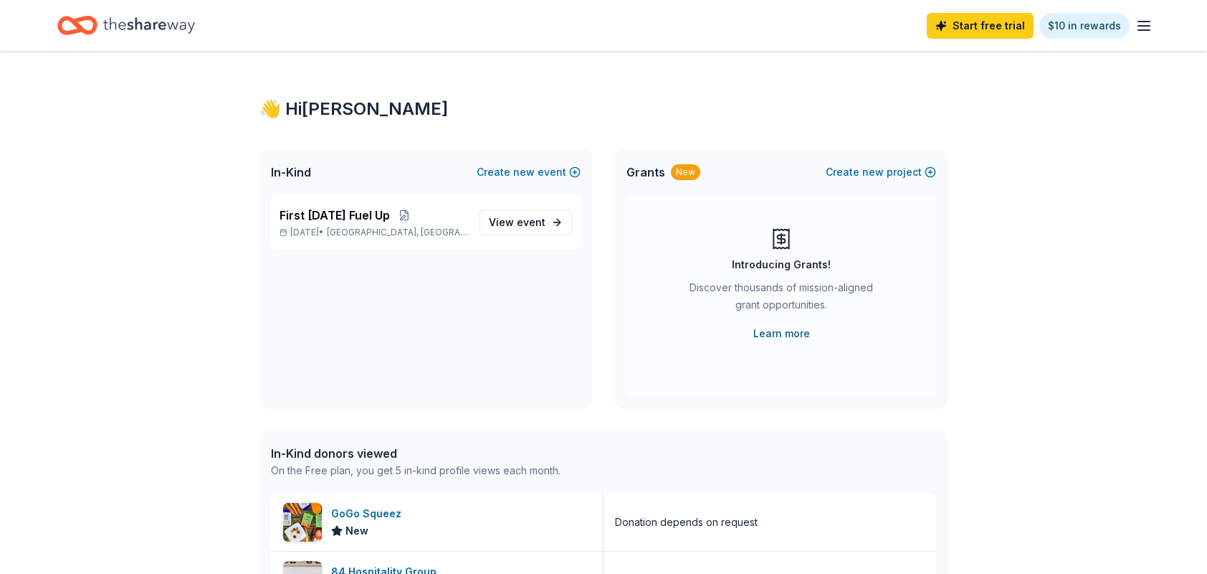
click at [787, 334] on link "Learn more" at bounding box center [781, 333] width 57 height 17
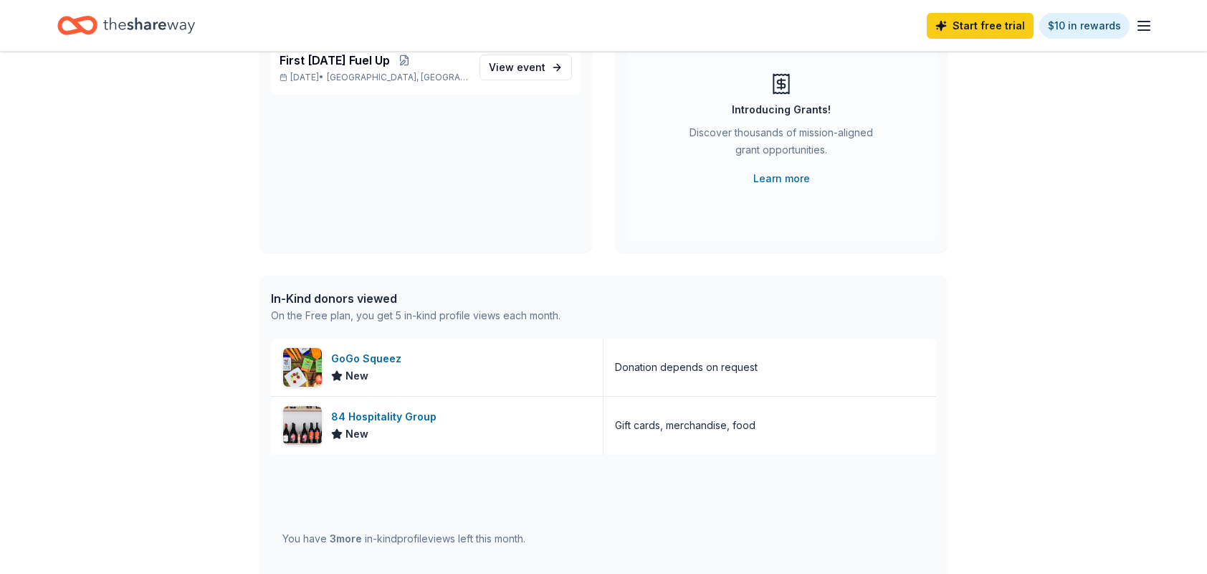
scroll to position [0, 0]
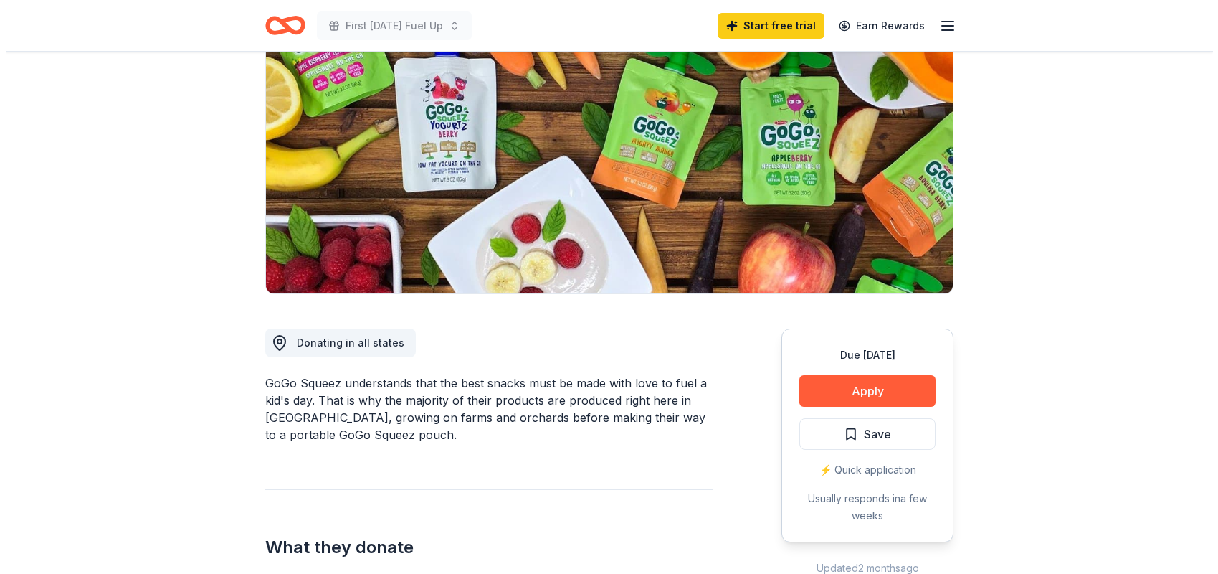
scroll to position [189, 0]
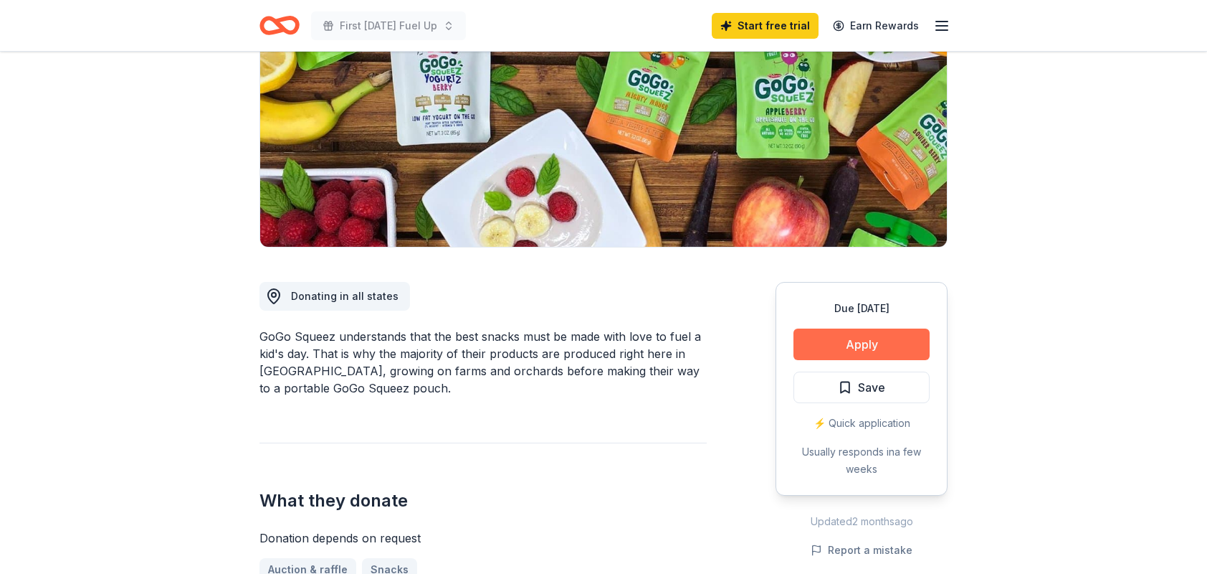
click at [839, 346] on button "Apply" at bounding box center [862, 344] width 136 height 32
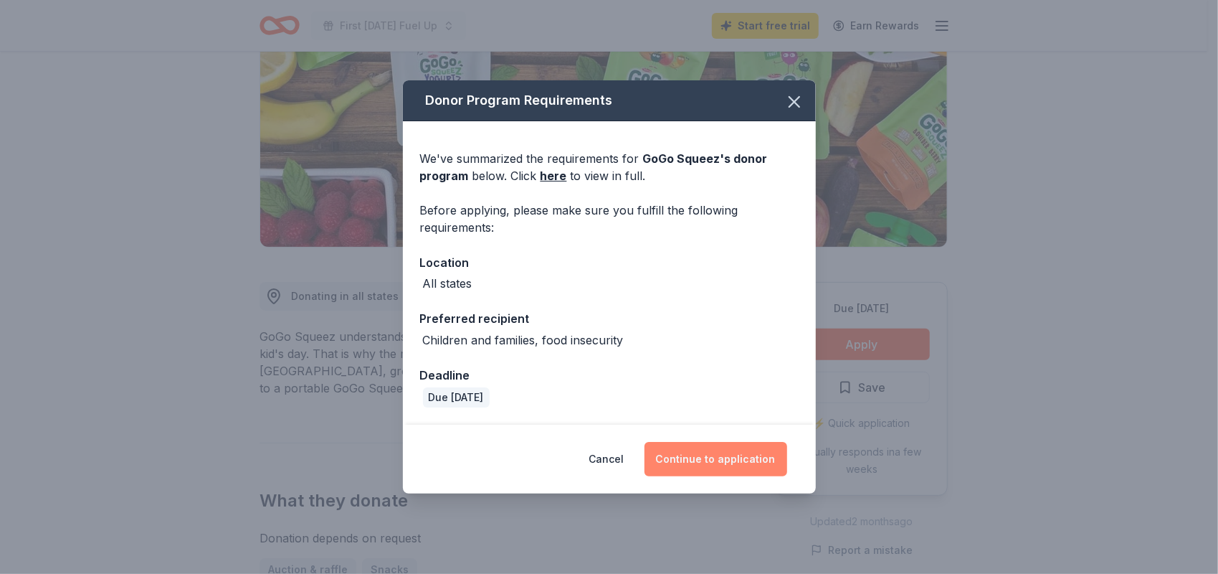
click at [687, 464] on button "Continue to application" at bounding box center [715, 459] width 143 height 34
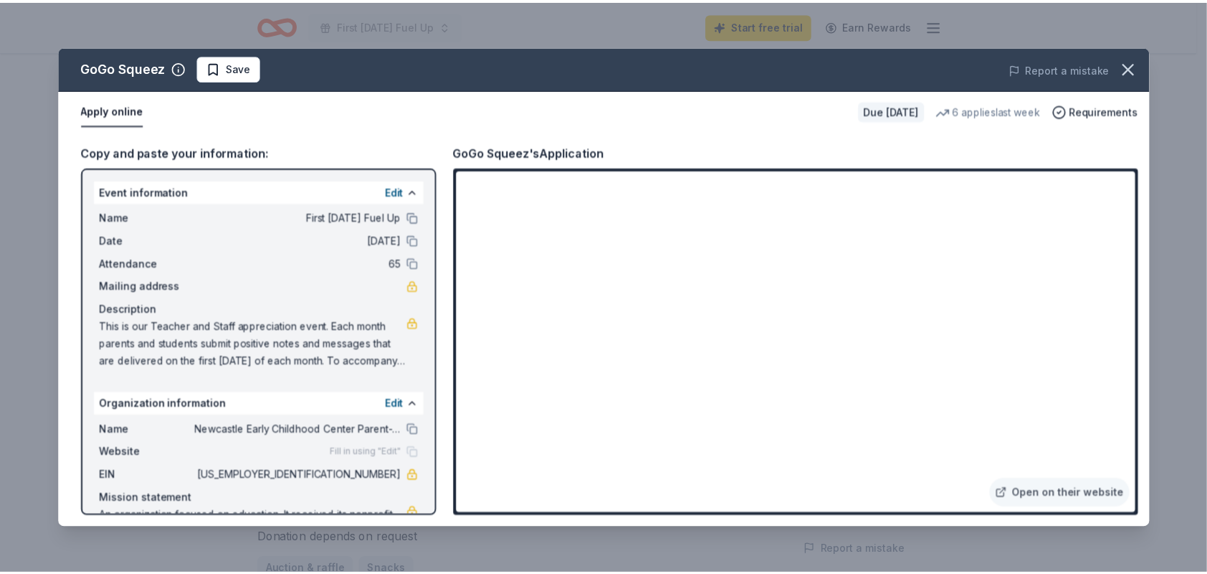
scroll to position [44, 0]
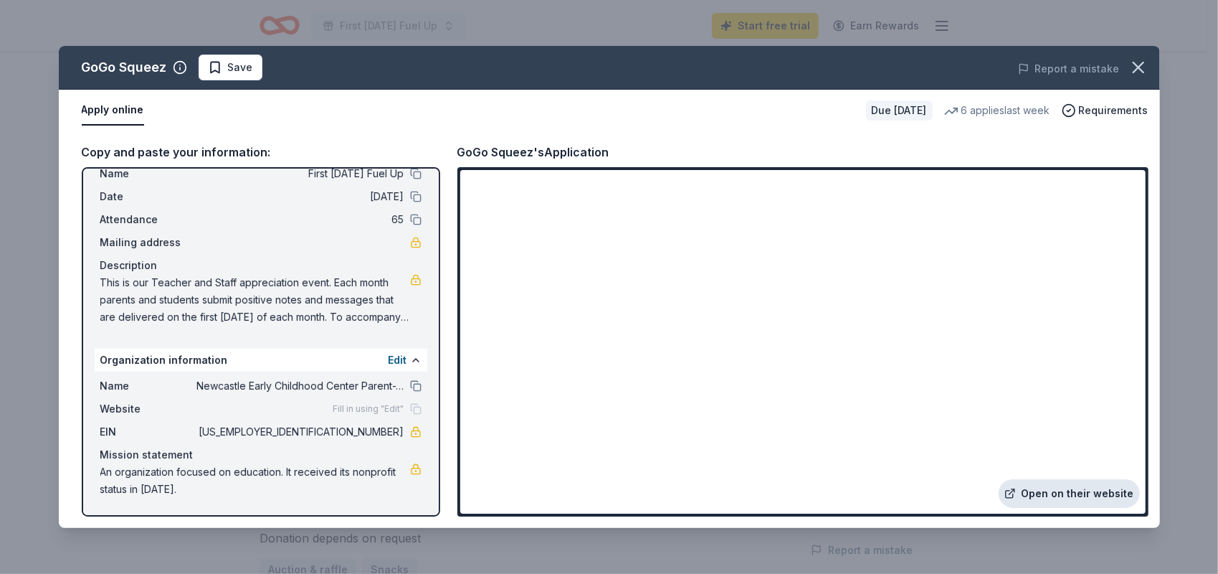
click at [1057, 495] on link "Open on their website" at bounding box center [1069, 493] width 141 height 29
click at [346, 129] on div "Apply online Due in 46 days 6 applies last week Requirements" at bounding box center [609, 111] width 1101 height 42
click at [117, 115] on button "Apply online" at bounding box center [113, 110] width 62 height 30
click at [1146, 62] on icon "button" at bounding box center [1138, 67] width 20 height 20
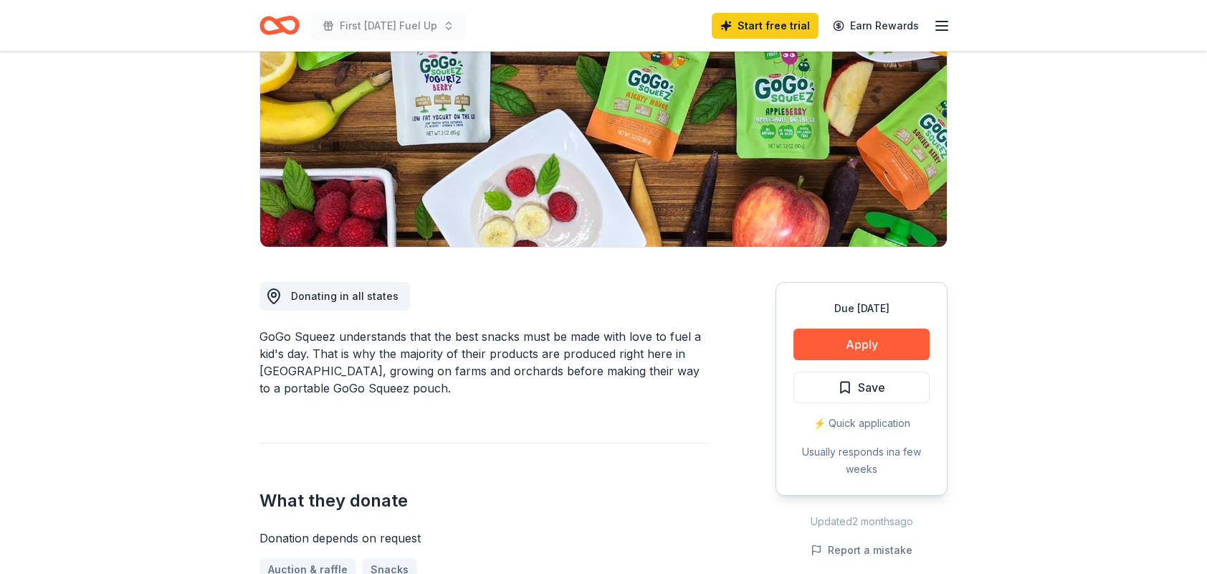
scroll to position [336, 0]
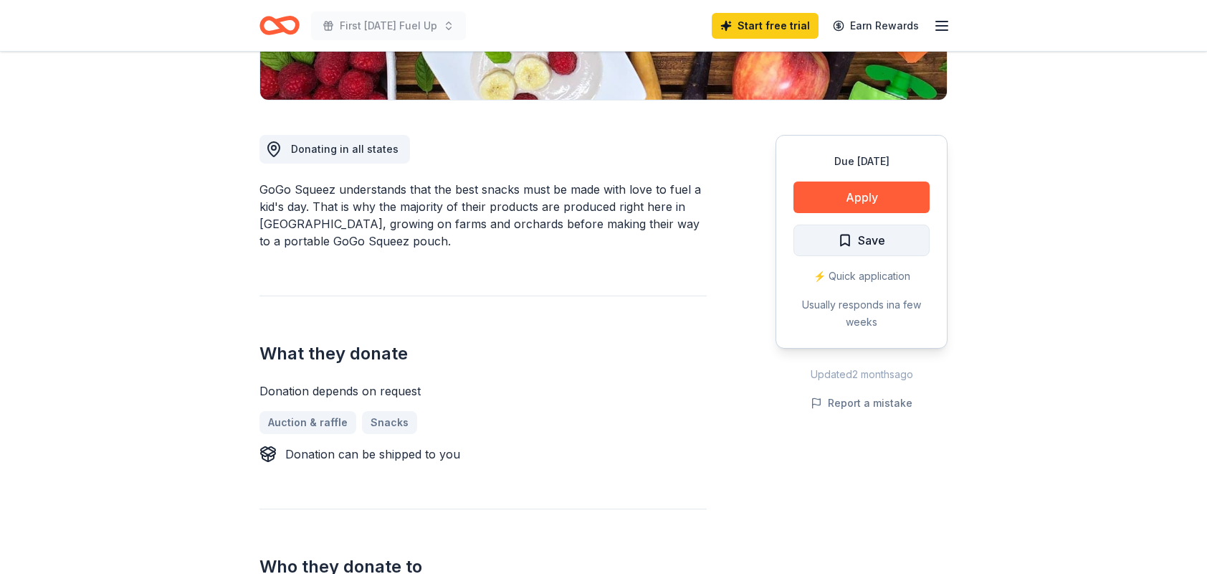
click at [852, 237] on span "Save" at bounding box center [861, 240] width 47 height 19
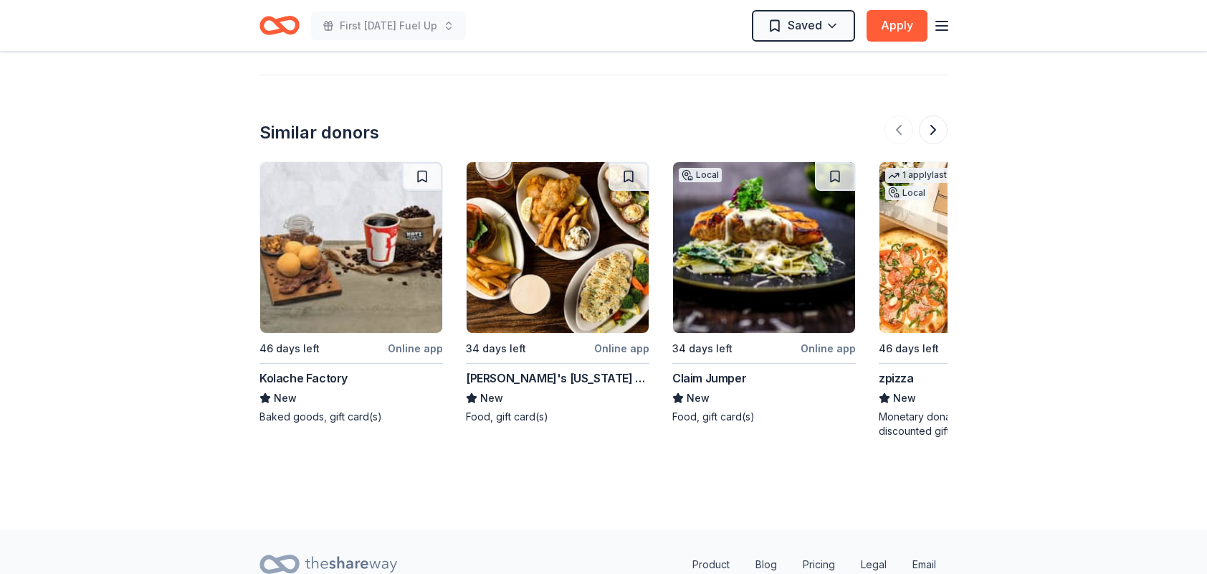
scroll to position [1462, 0]
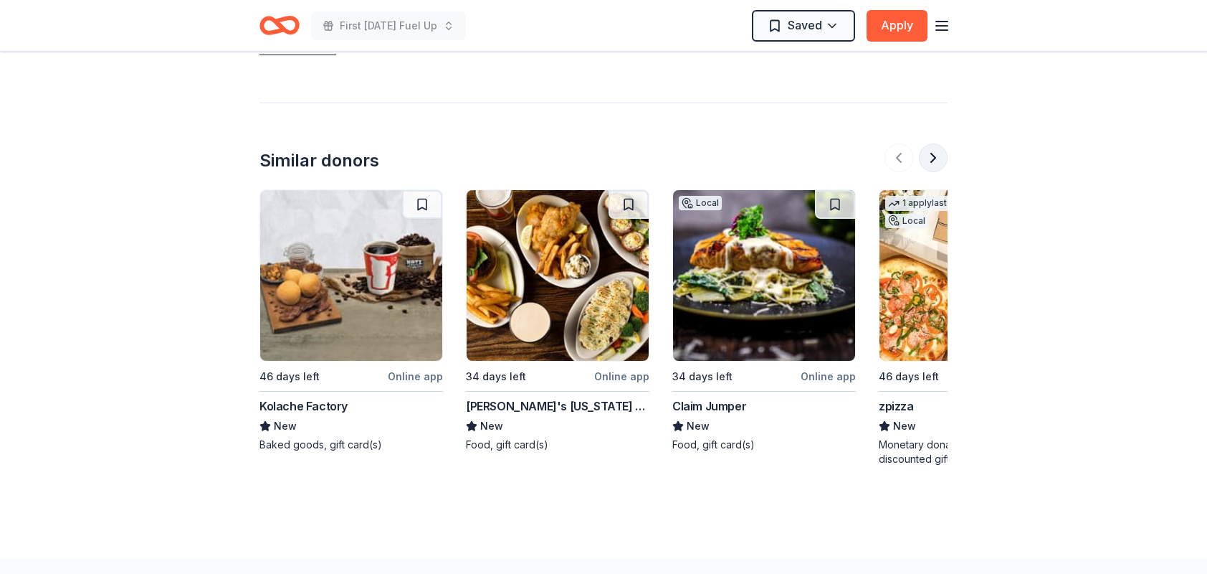
click at [936, 159] on button at bounding box center [933, 157] width 29 height 29
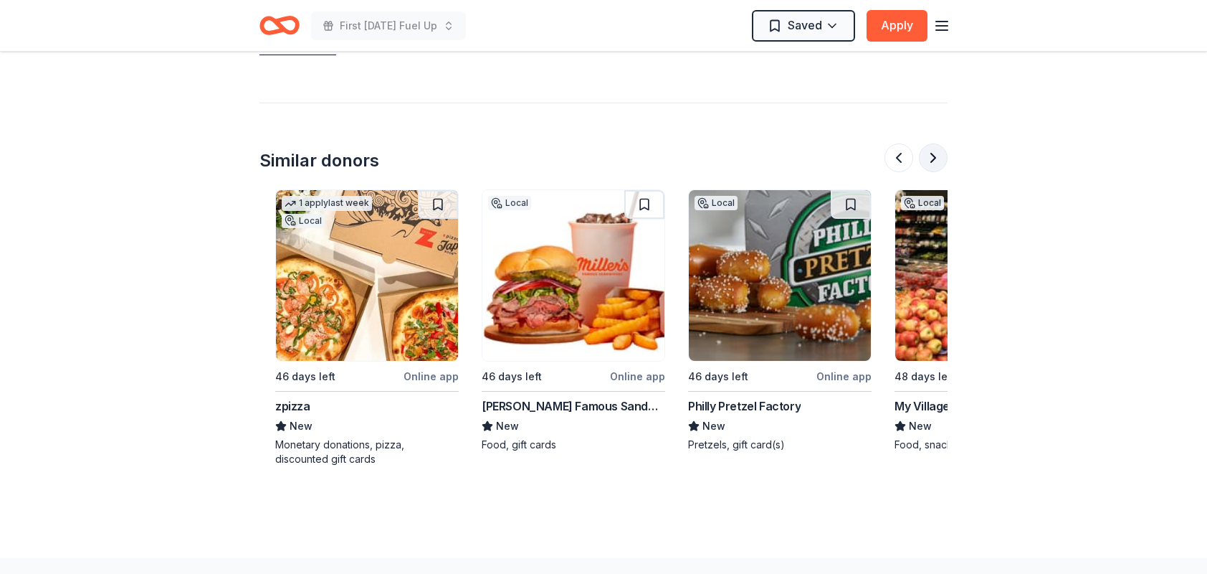
scroll to position [0, 619]
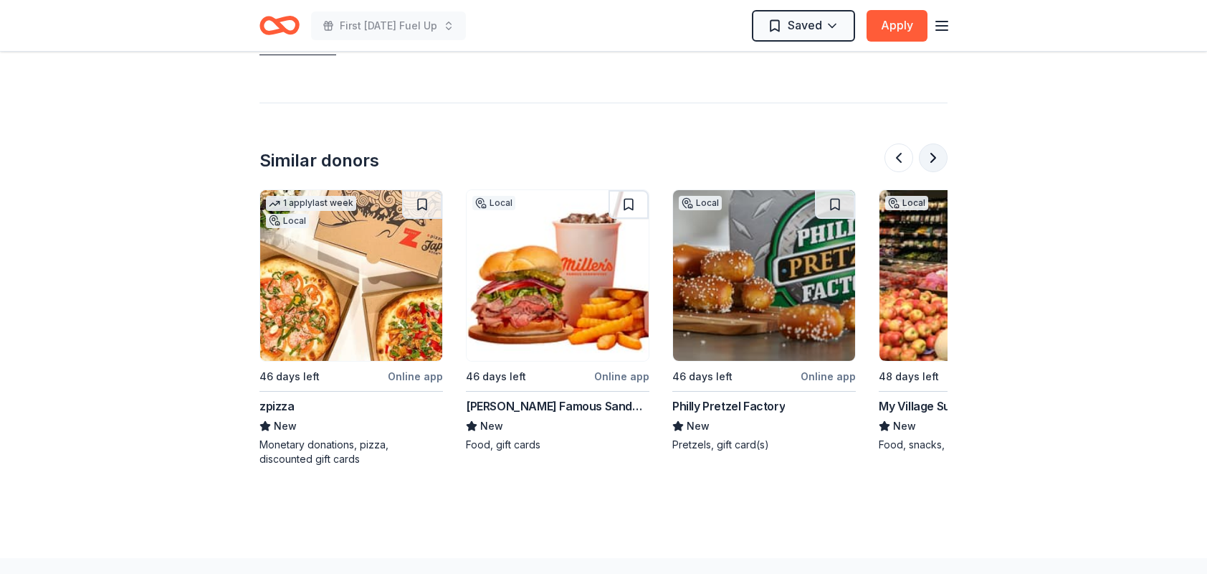
click at [936, 159] on button at bounding box center [933, 157] width 29 height 29
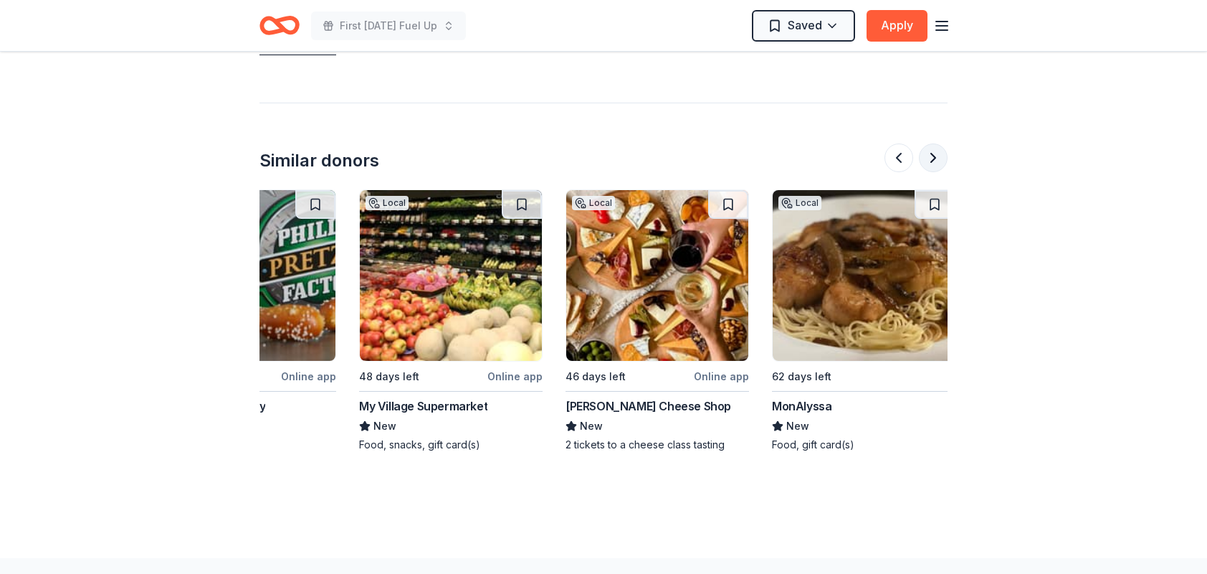
scroll to position [0, 1239]
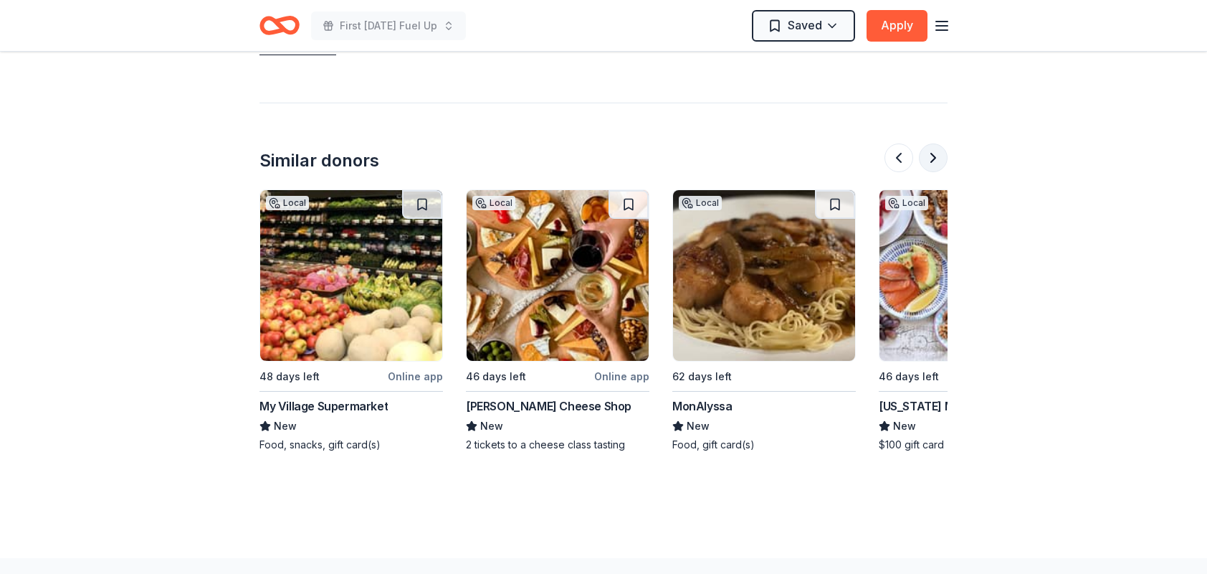
click at [936, 159] on button at bounding box center [933, 157] width 29 height 29
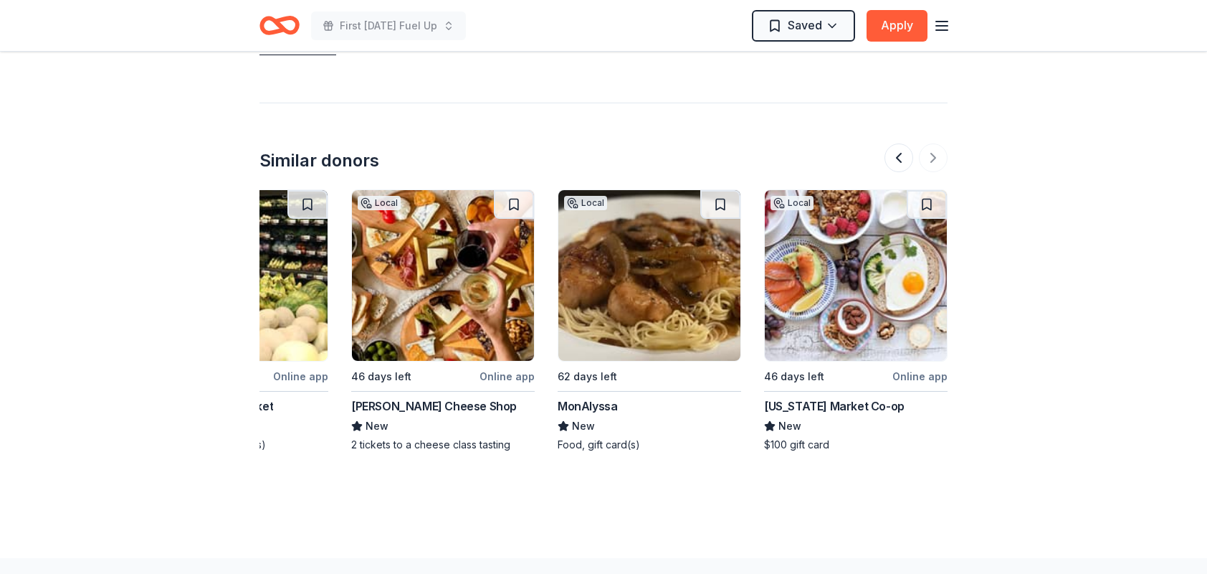
scroll to position [960, 0]
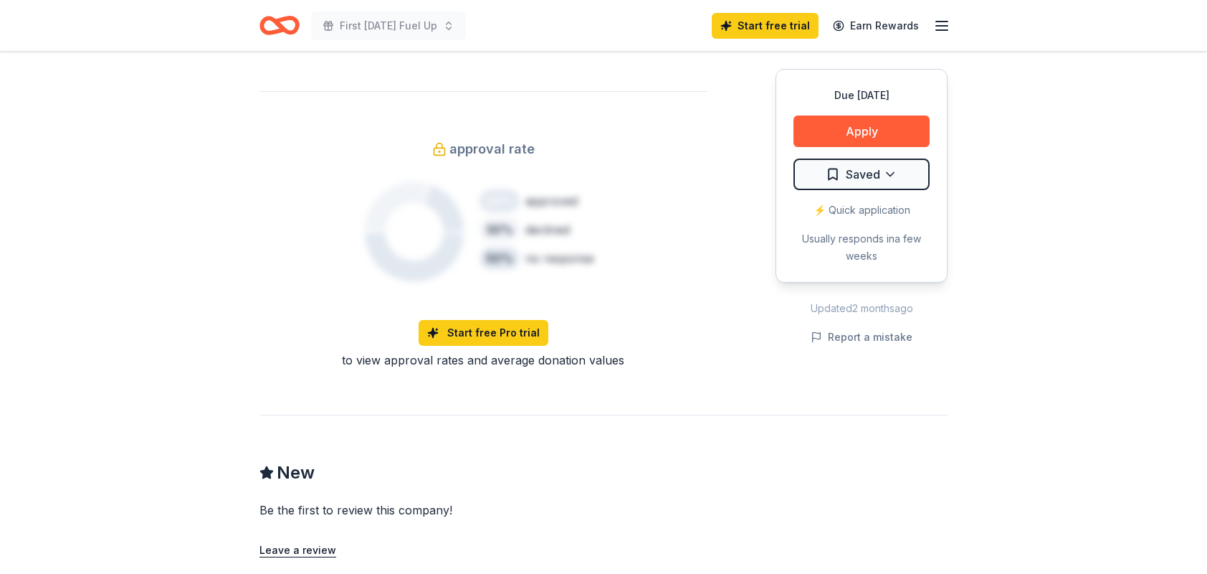
click at [274, 32] on icon "Home" at bounding box center [273, 25] width 22 height 14
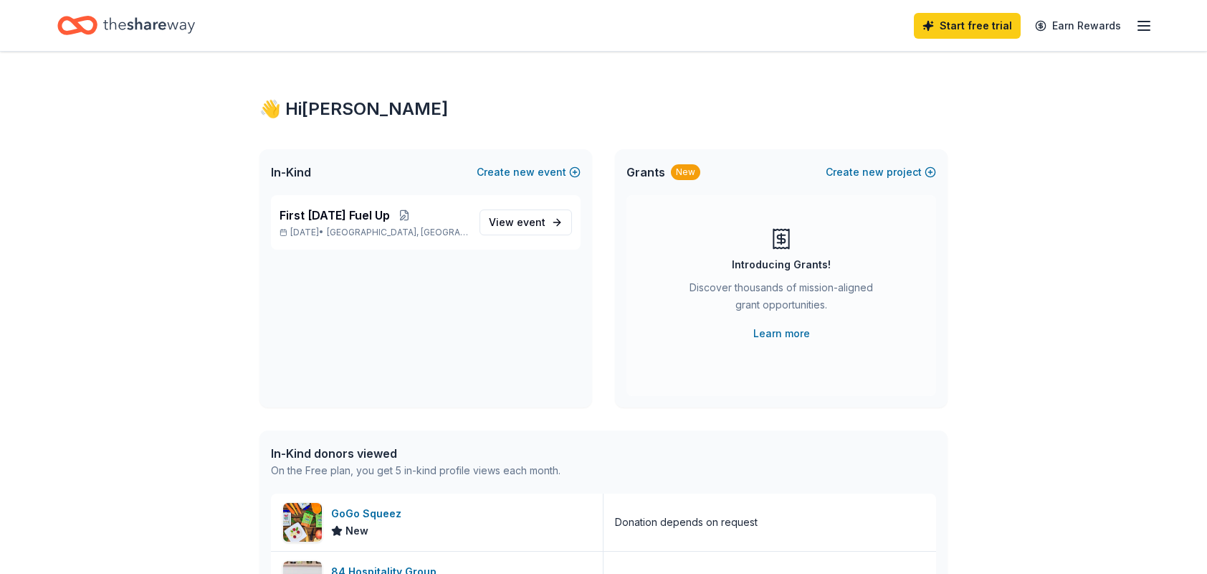
click at [652, 175] on span "Grants" at bounding box center [646, 171] width 39 height 17
click at [642, 174] on span "Grants" at bounding box center [646, 171] width 39 height 17
click at [797, 330] on link "Learn more" at bounding box center [781, 333] width 57 height 17
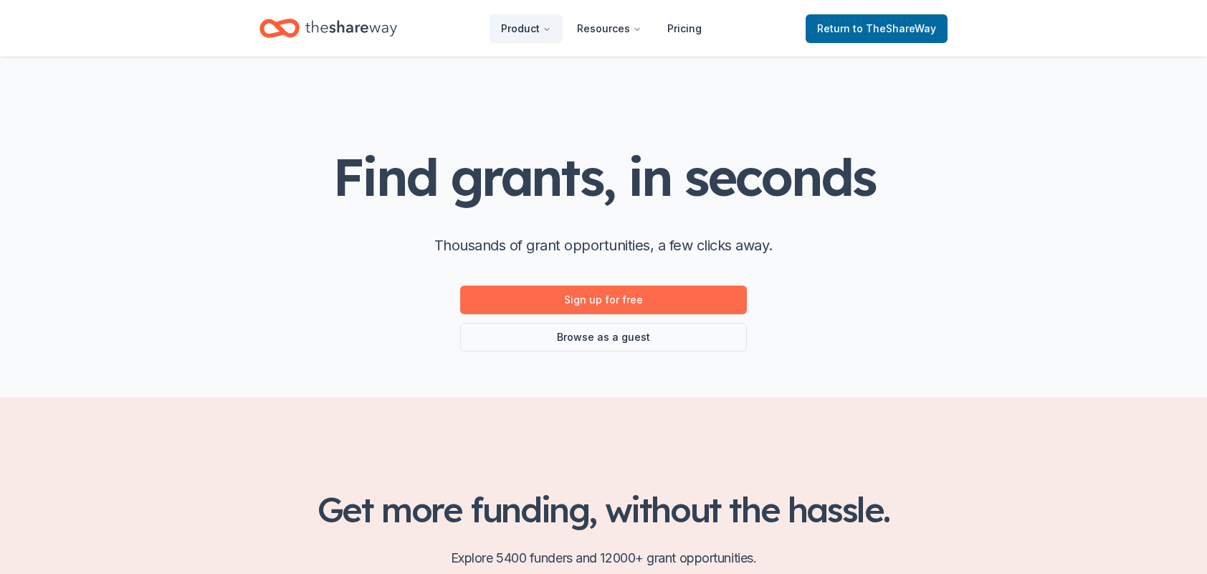
click at [624, 292] on link "Sign up for free" at bounding box center [603, 299] width 287 height 29
click at [627, 335] on link "Browse as a guest" at bounding box center [603, 337] width 287 height 29
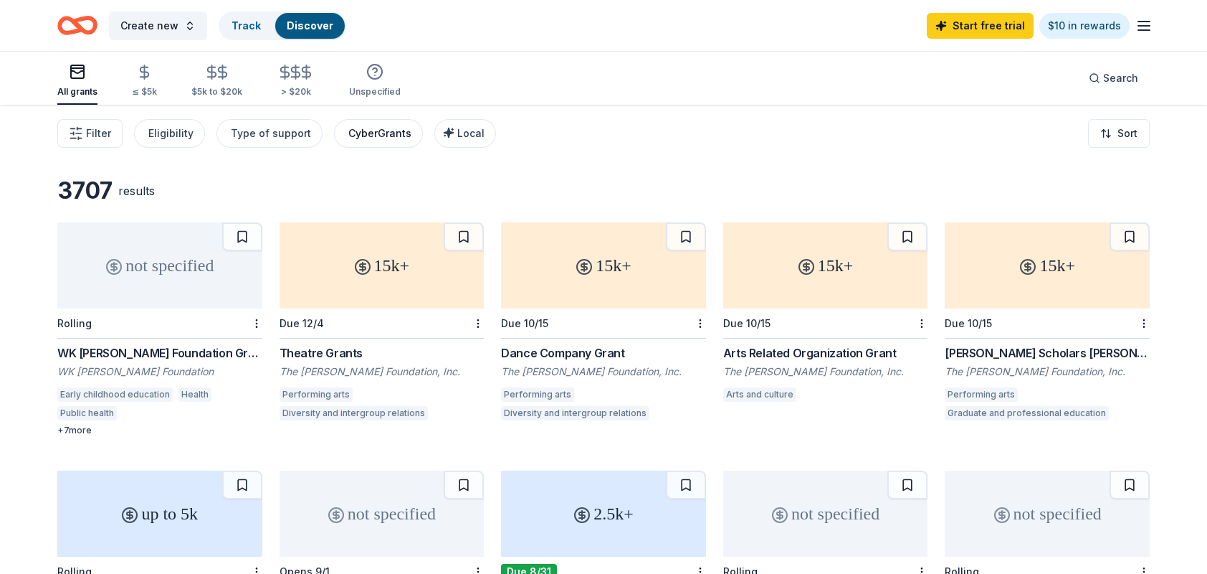
click at [368, 125] on div "CyberGrants" at bounding box center [379, 133] width 63 height 17
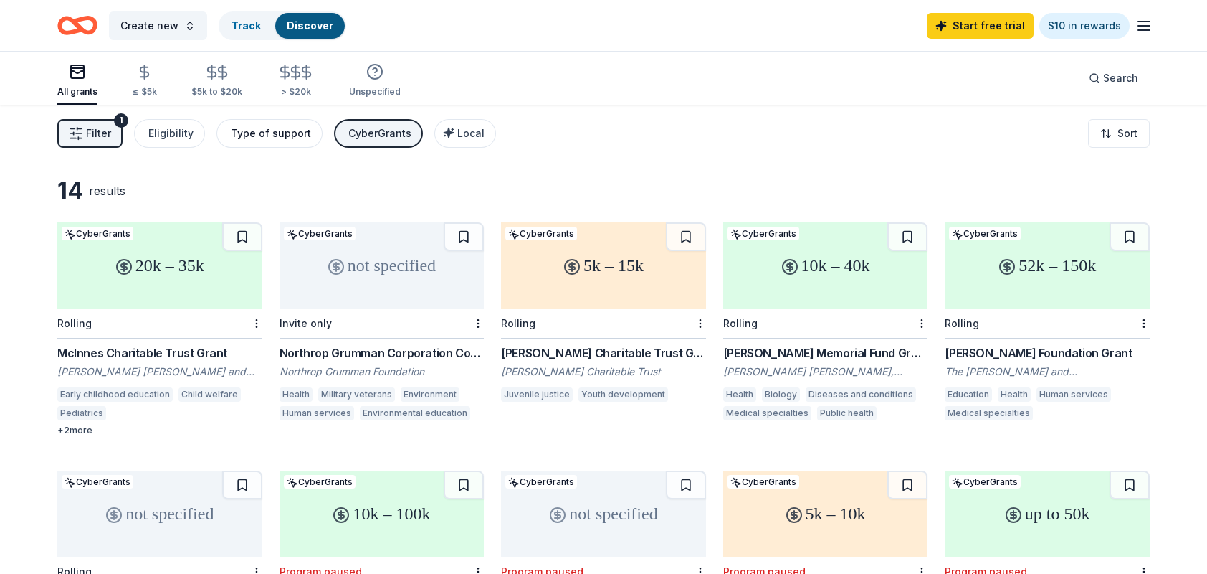
click at [285, 128] on div "Type of support" at bounding box center [271, 133] width 80 height 17
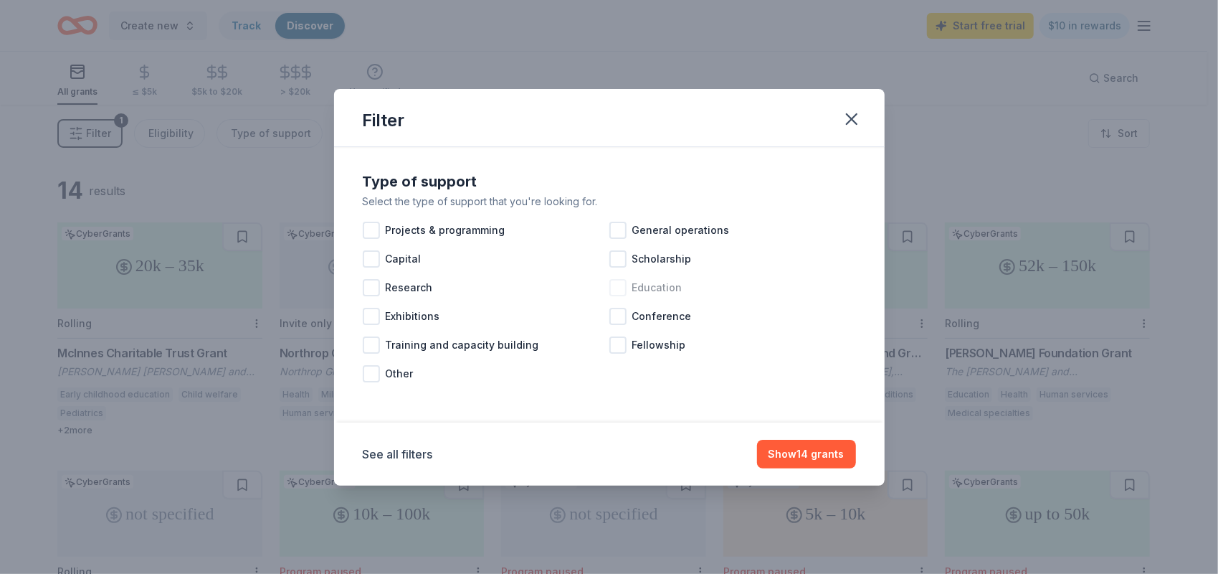
click at [640, 285] on span "Education" at bounding box center [657, 287] width 50 height 17
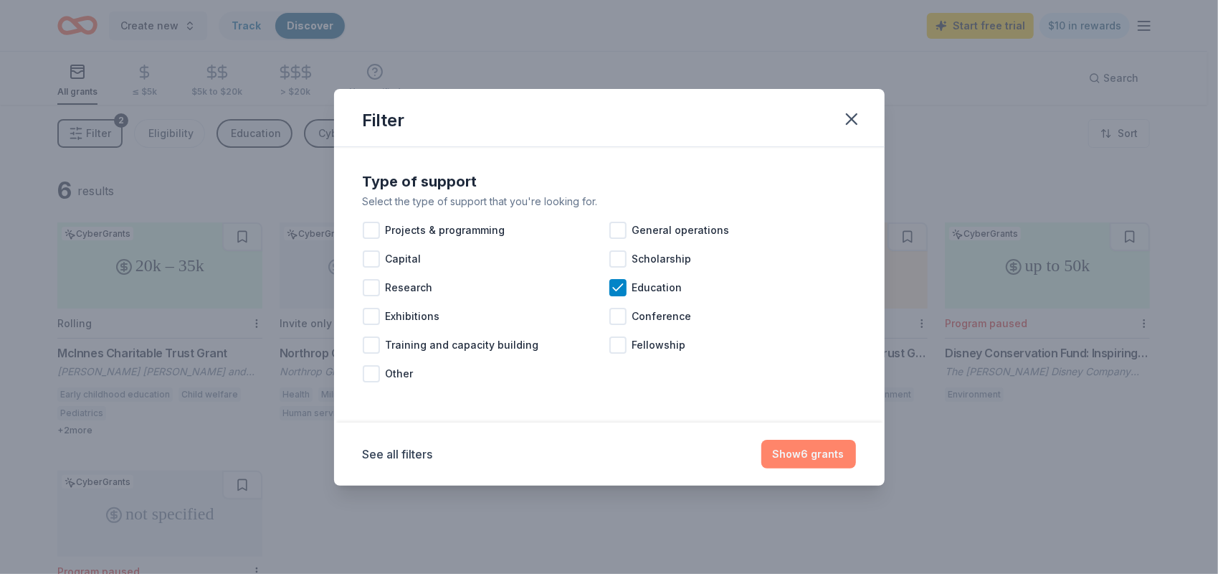
click at [824, 459] on button "Show 6 grants" at bounding box center [808, 453] width 95 height 29
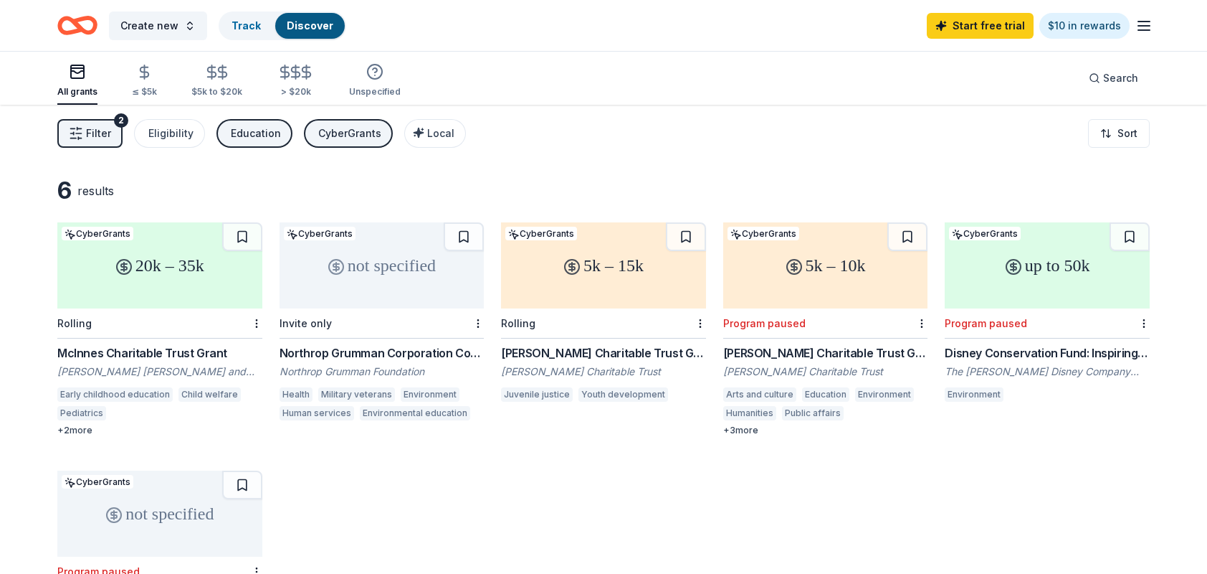
click at [201, 267] on div "20k – 35k" at bounding box center [159, 265] width 205 height 86
click at [176, 128] on div "Eligibility" at bounding box center [170, 133] width 45 height 17
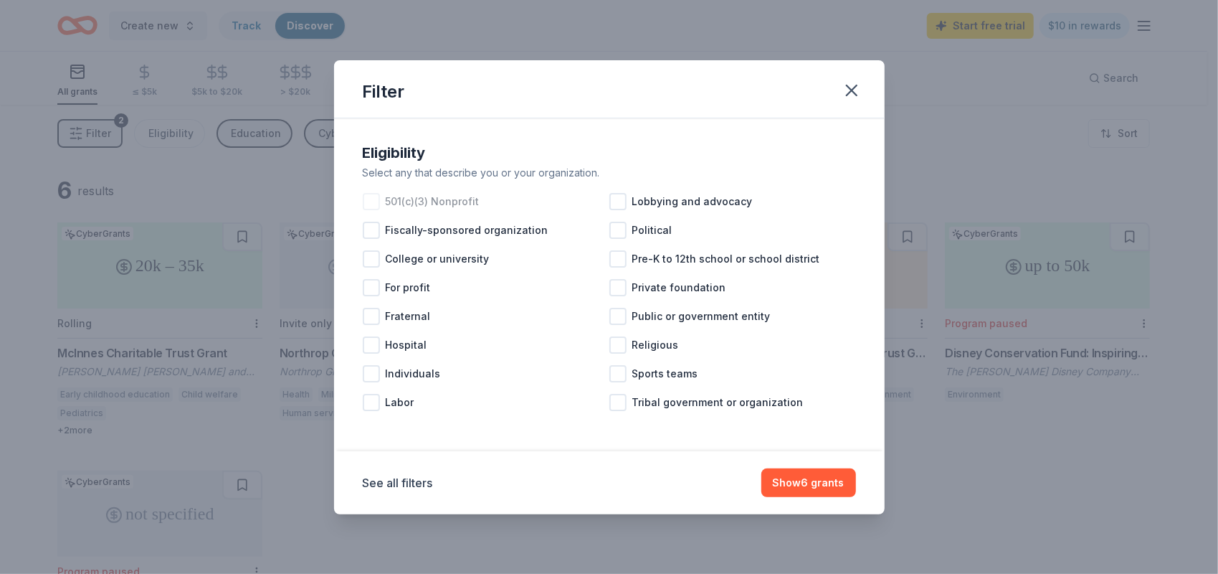
click at [376, 198] on div at bounding box center [371, 201] width 17 height 17
click at [820, 482] on button "Show 6 grants" at bounding box center [808, 482] width 95 height 29
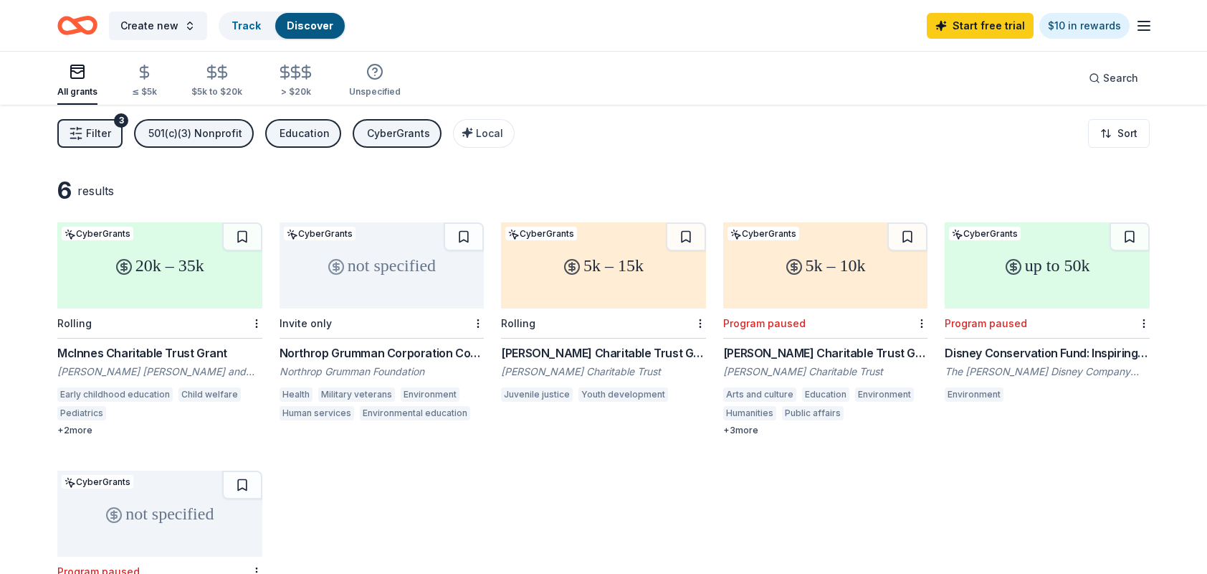
click at [376, 129] on div "CyberGrants" at bounding box center [398, 133] width 63 height 17
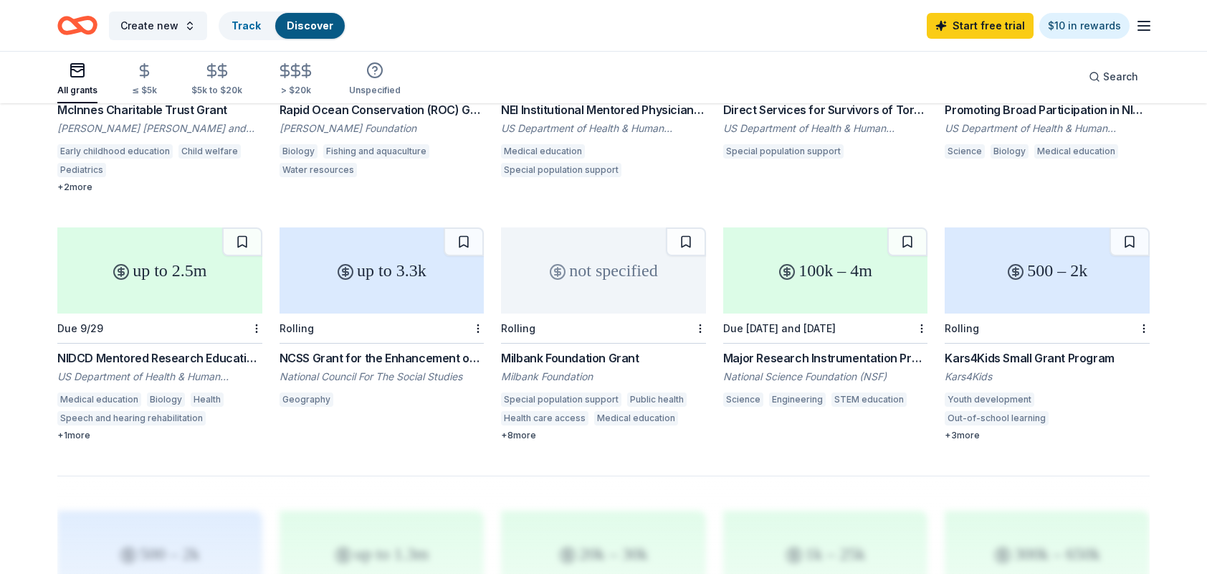
scroll to position [725, 0]
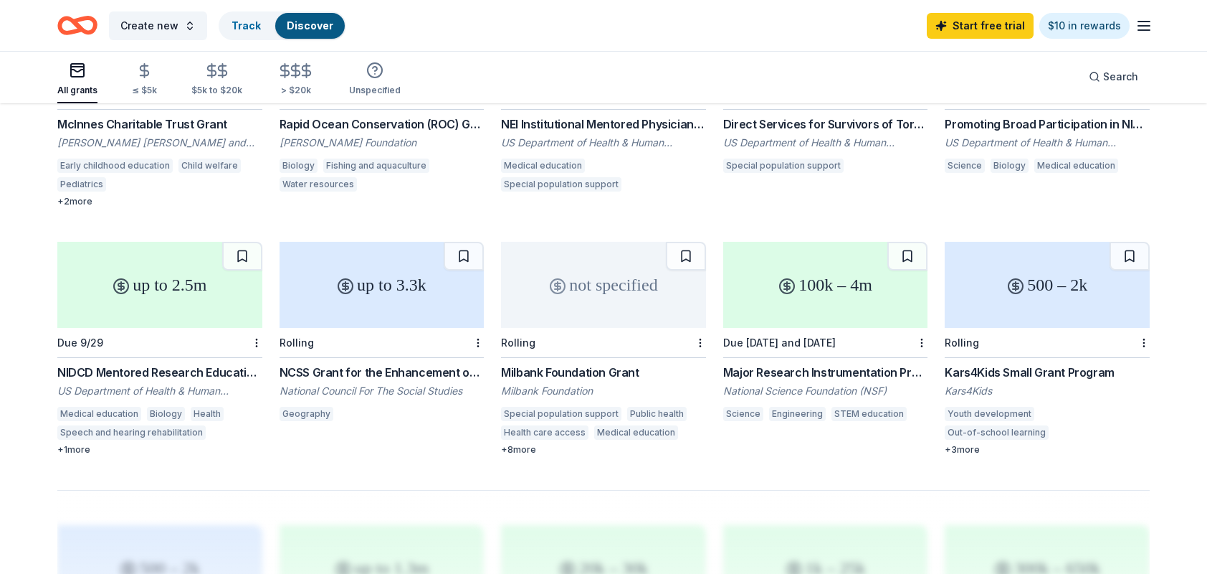
click at [1029, 294] on div "500 – 2k" at bounding box center [1047, 285] width 205 height 86
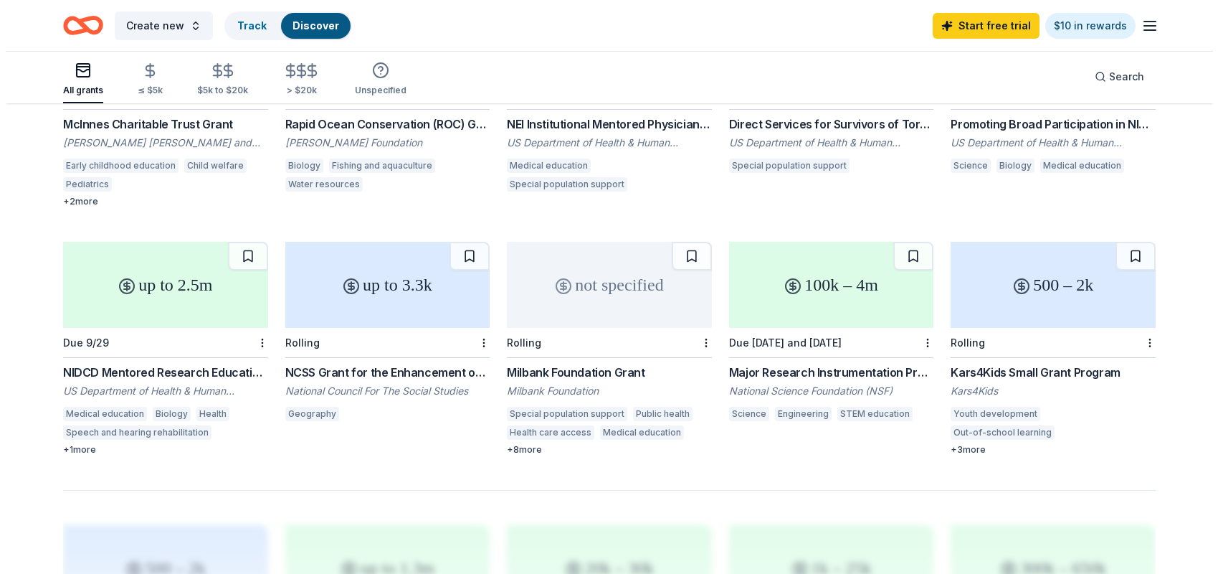
scroll to position [0, 0]
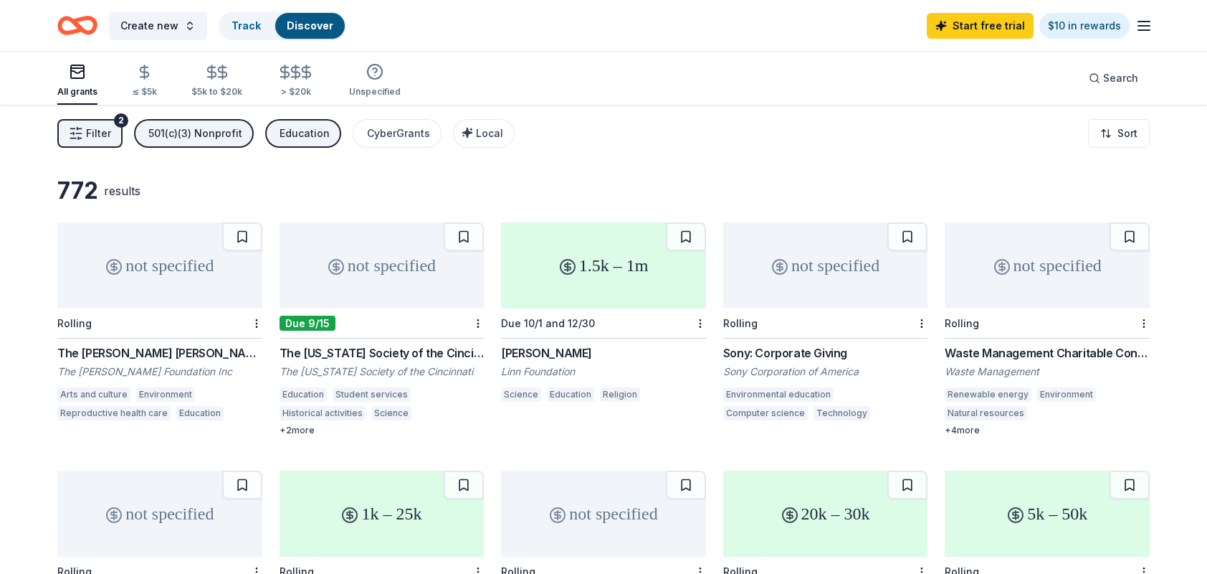
click at [95, 130] on span "Filter" at bounding box center [98, 133] width 25 height 17
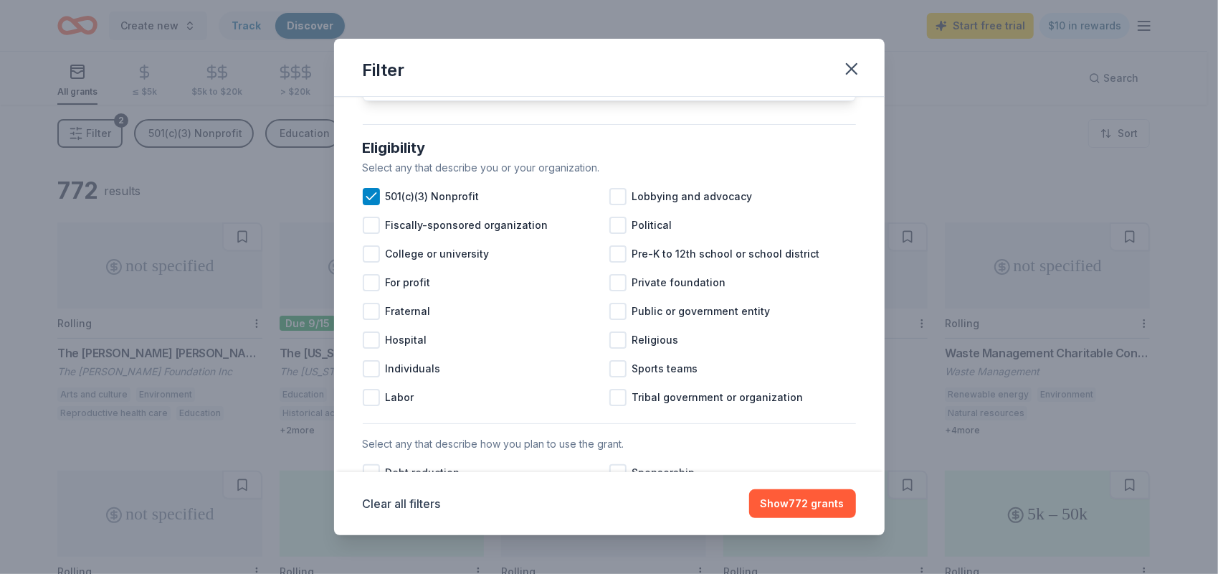
scroll to position [152, 0]
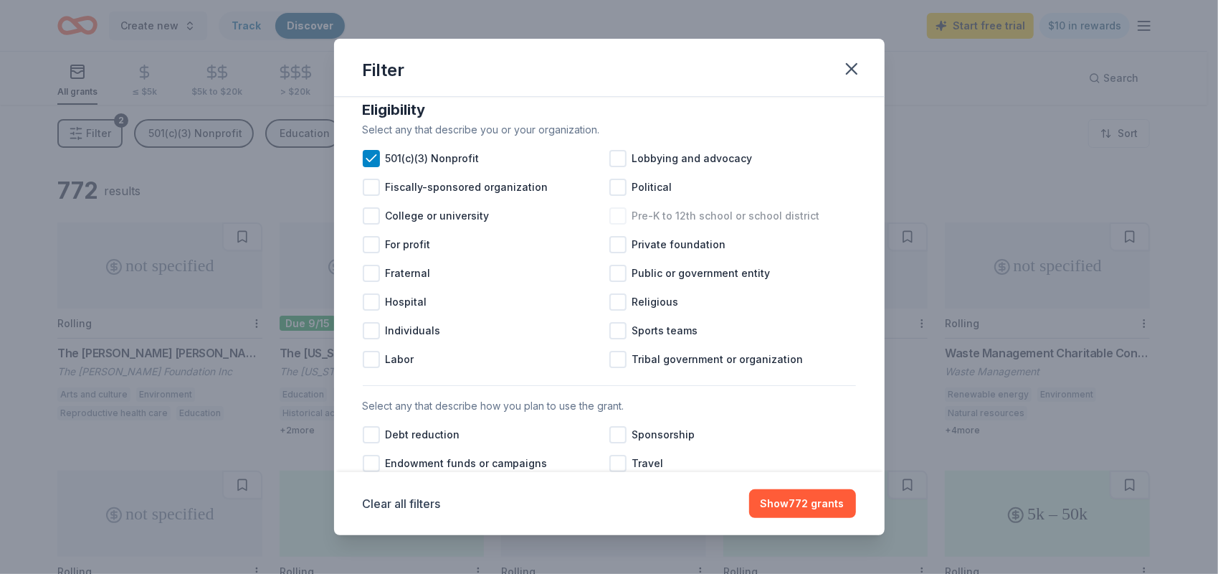
click at [617, 224] on div at bounding box center [617, 215] width 17 height 17
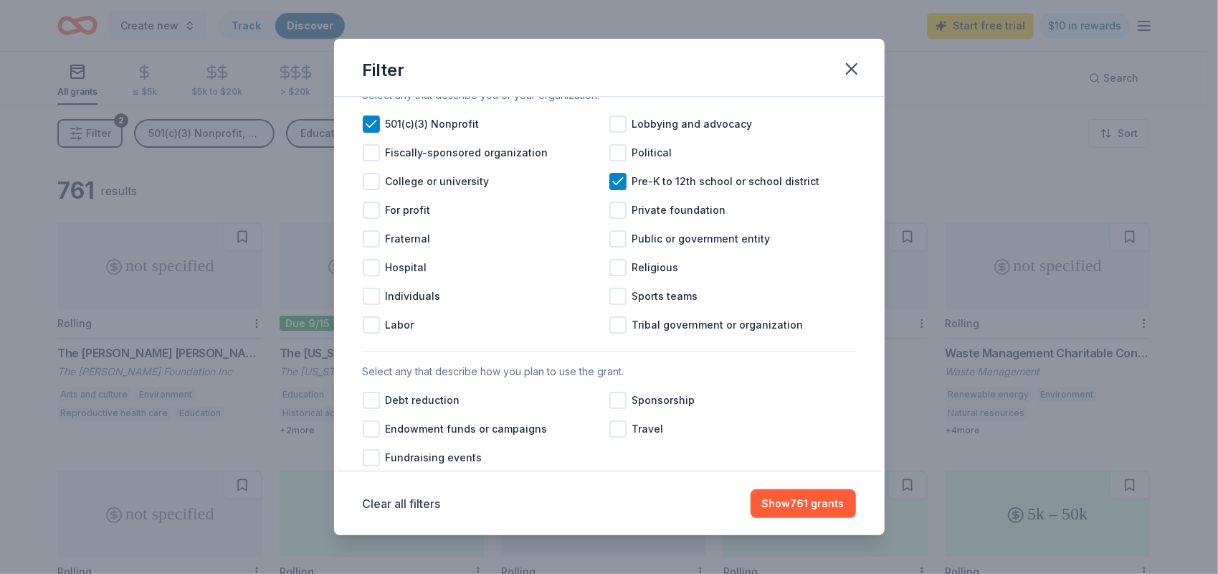
scroll to position [200, 0]
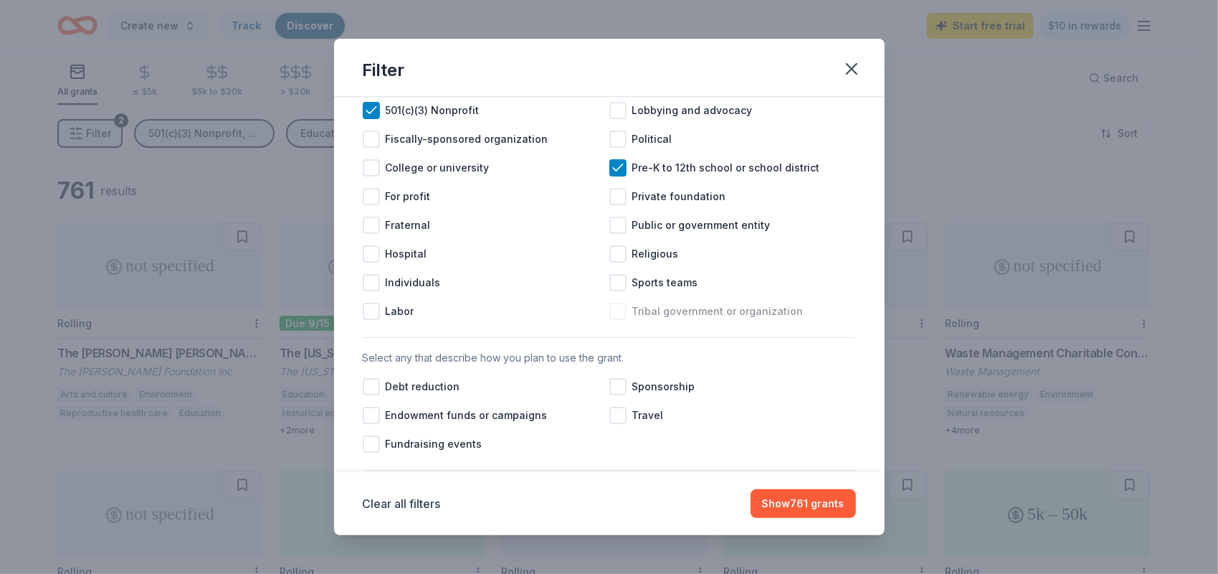
click at [614, 318] on div at bounding box center [617, 311] width 17 height 17
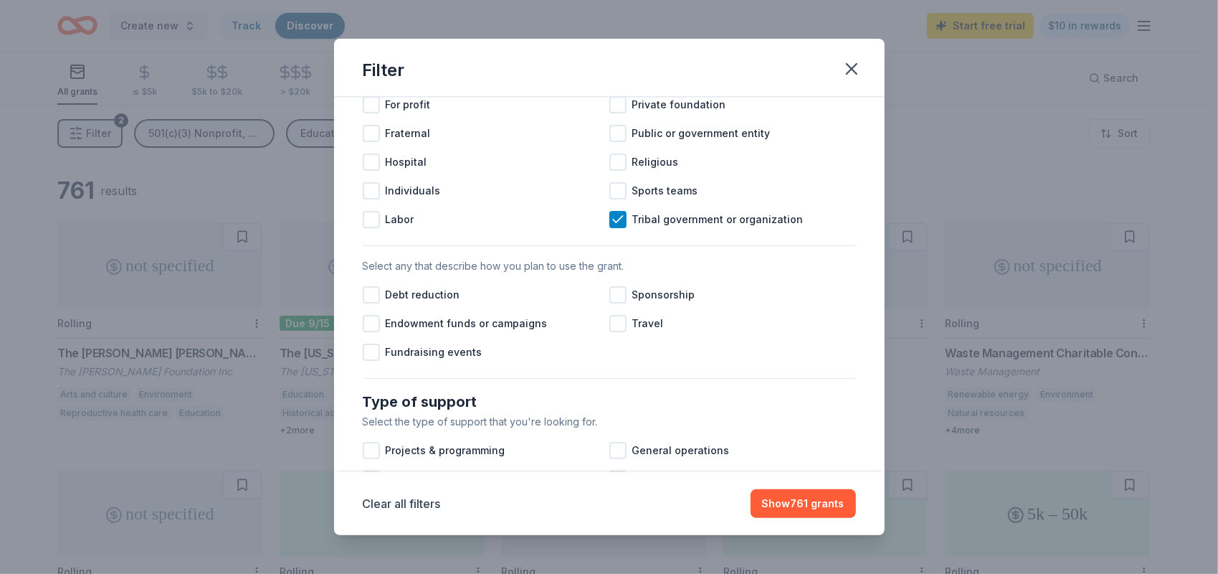
scroll to position [297, 0]
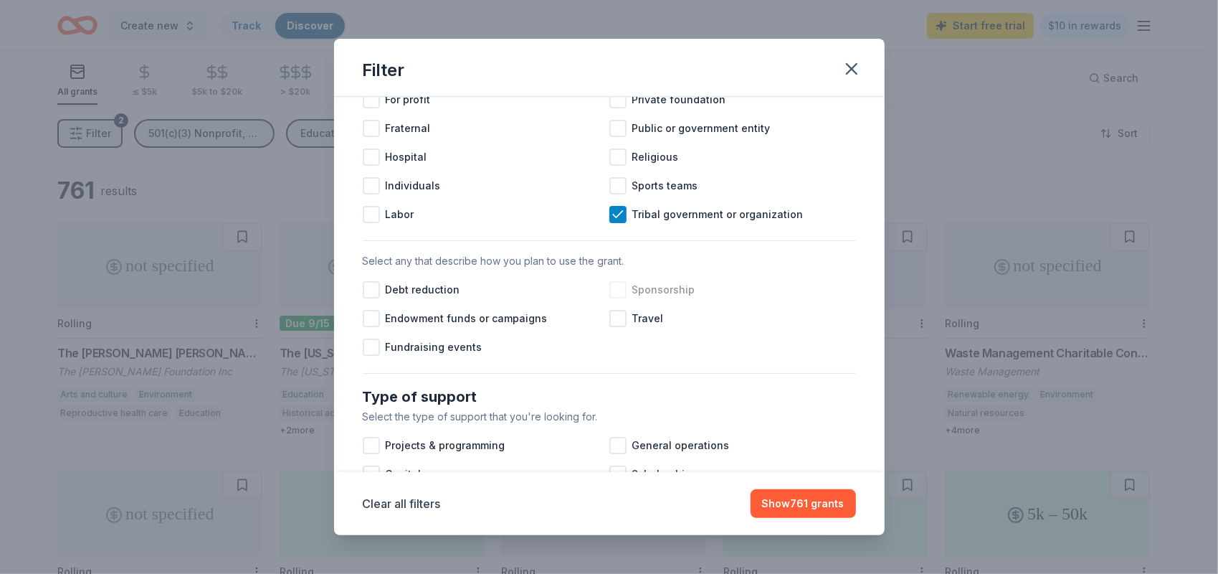
click at [620, 298] on div at bounding box center [617, 289] width 17 height 17
click at [373, 327] on div at bounding box center [371, 318] width 17 height 17
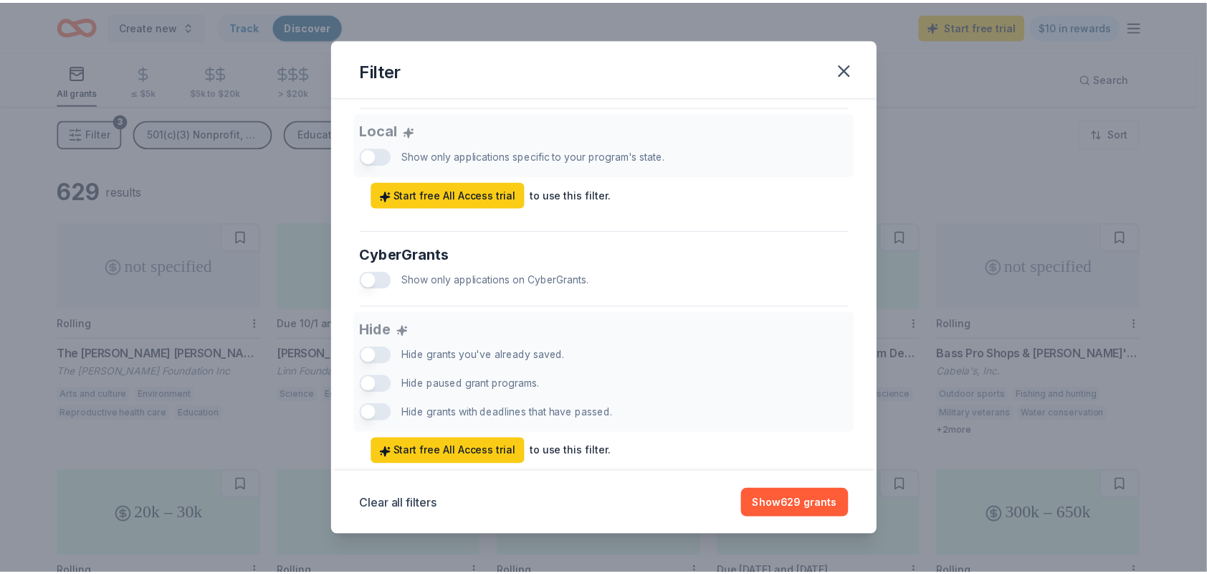
scroll to position [856, 0]
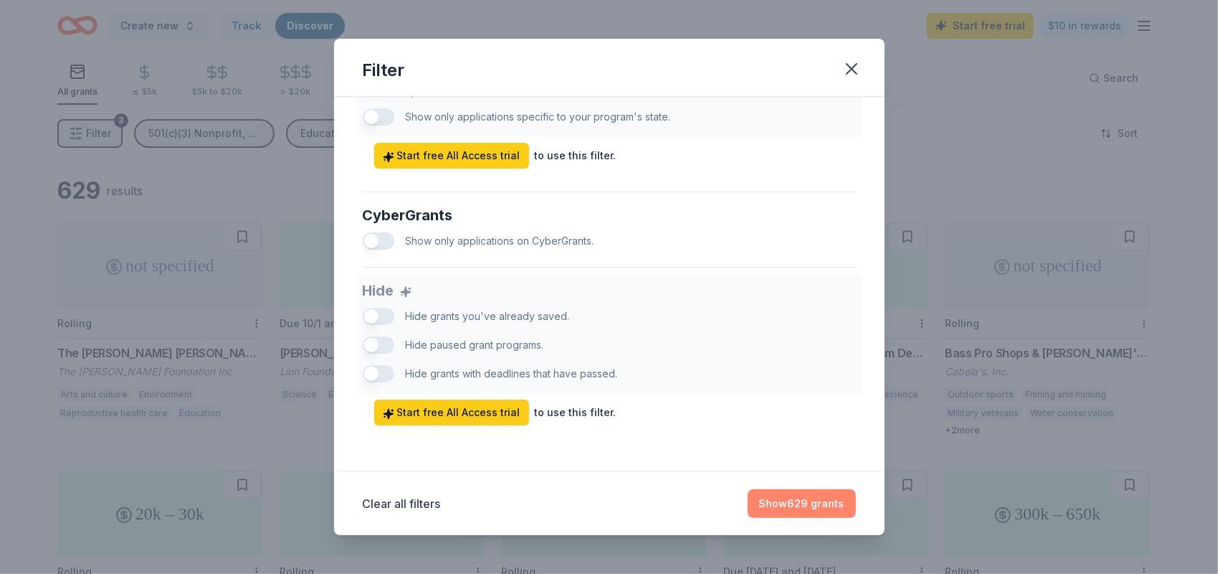
click at [813, 505] on button "Show 629 grants" at bounding box center [802, 503] width 108 height 29
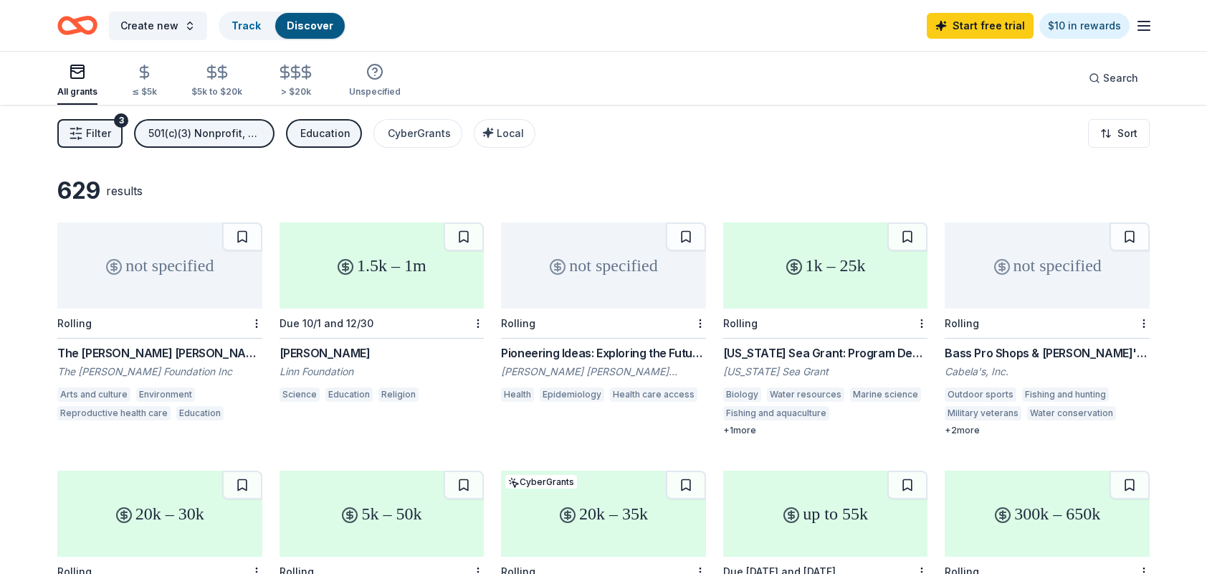
click at [214, 137] on div "501(c)(3) Nonprofit, Pre-K to 12th school or school district, Tribal government…" at bounding box center [205, 133] width 115 height 17
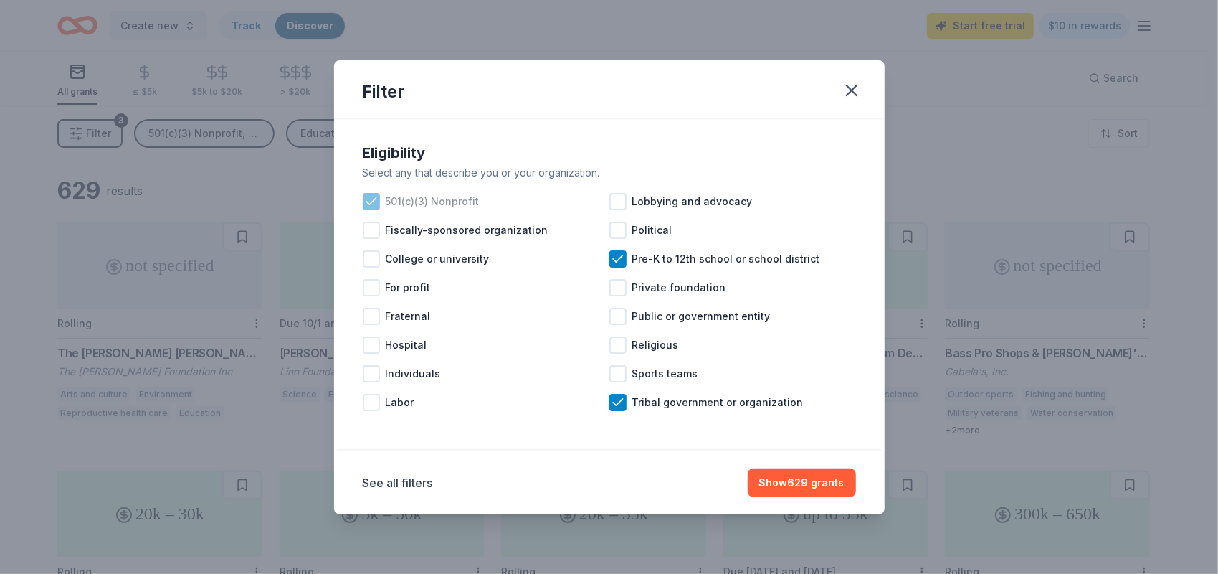
click at [366, 196] on icon at bounding box center [371, 201] width 14 height 14
click at [622, 257] on icon at bounding box center [618, 259] width 14 height 14
click at [827, 482] on button "Show 844 grants" at bounding box center [801, 482] width 109 height 29
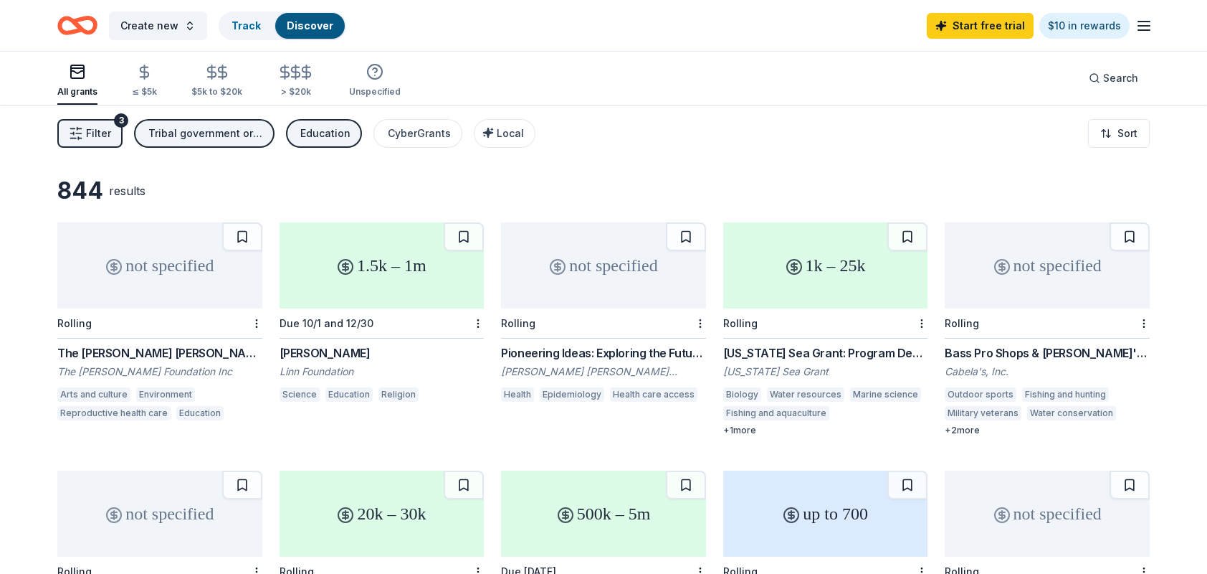
click at [191, 310] on div "Rolling" at bounding box center [159, 323] width 205 height 30
click at [491, 132] on div "Local" at bounding box center [506, 133] width 36 height 17
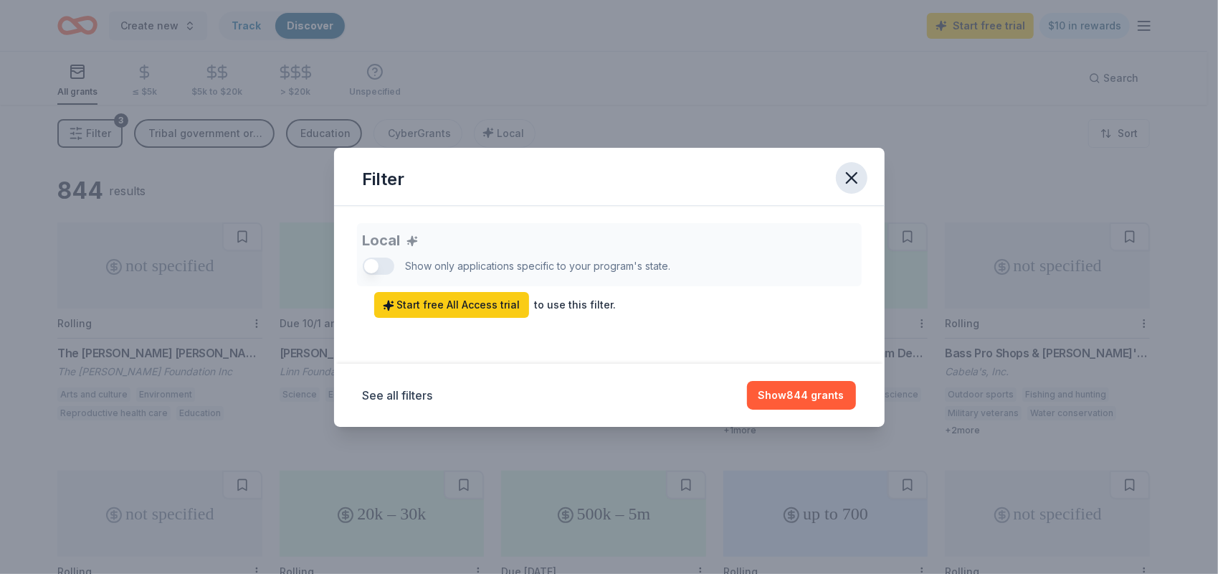
click at [852, 177] on icon "button" at bounding box center [852, 178] width 10 height 10
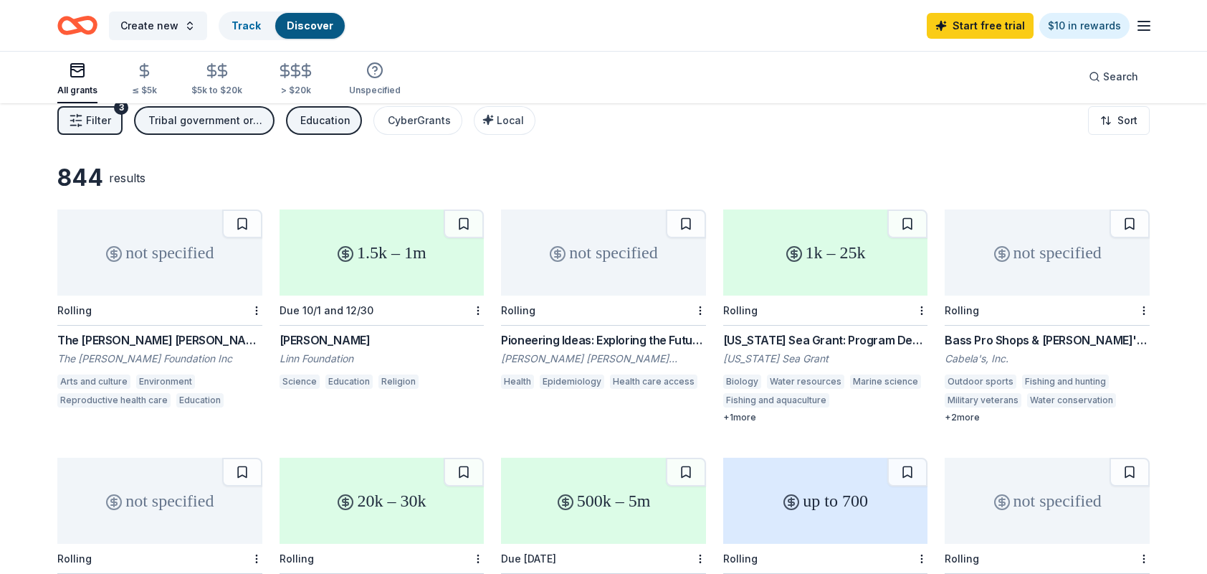
scroll to position [16, 0]
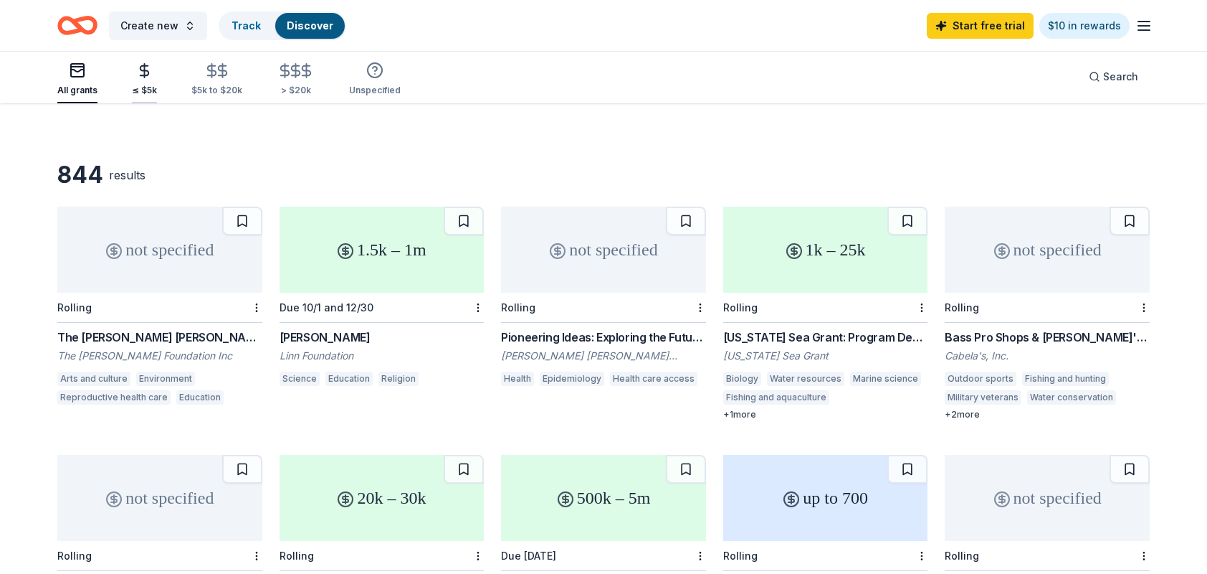
click at [151, 76] on div "button" at bounding box center [144, 70] width 25 height 16
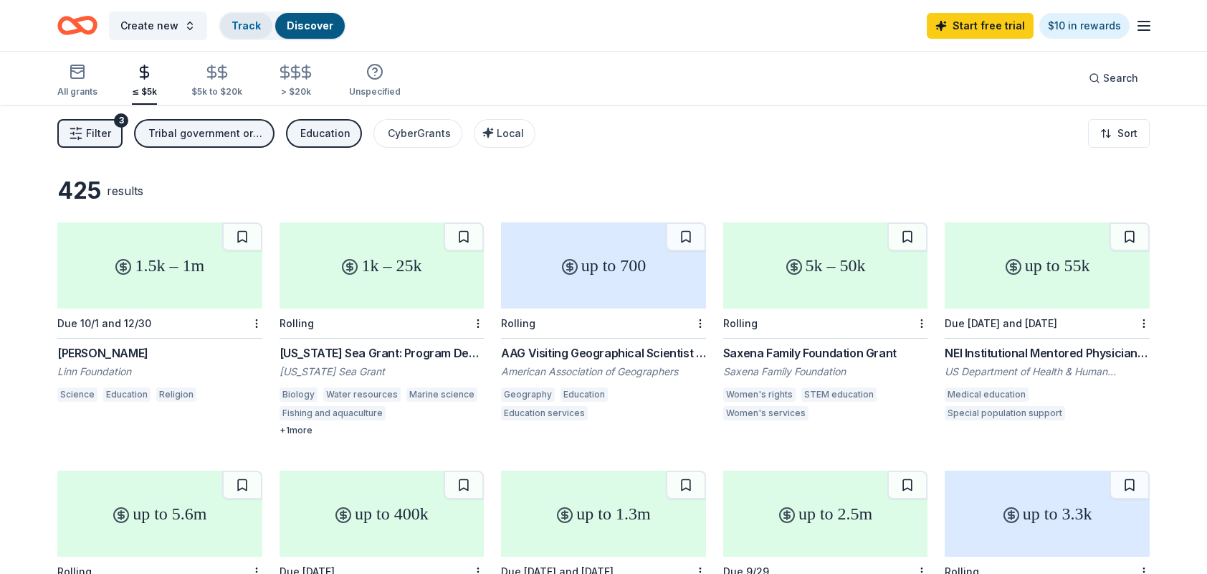
click at [247, 24] on link "Track" at bounding box center [246, 25] width 29 height 12
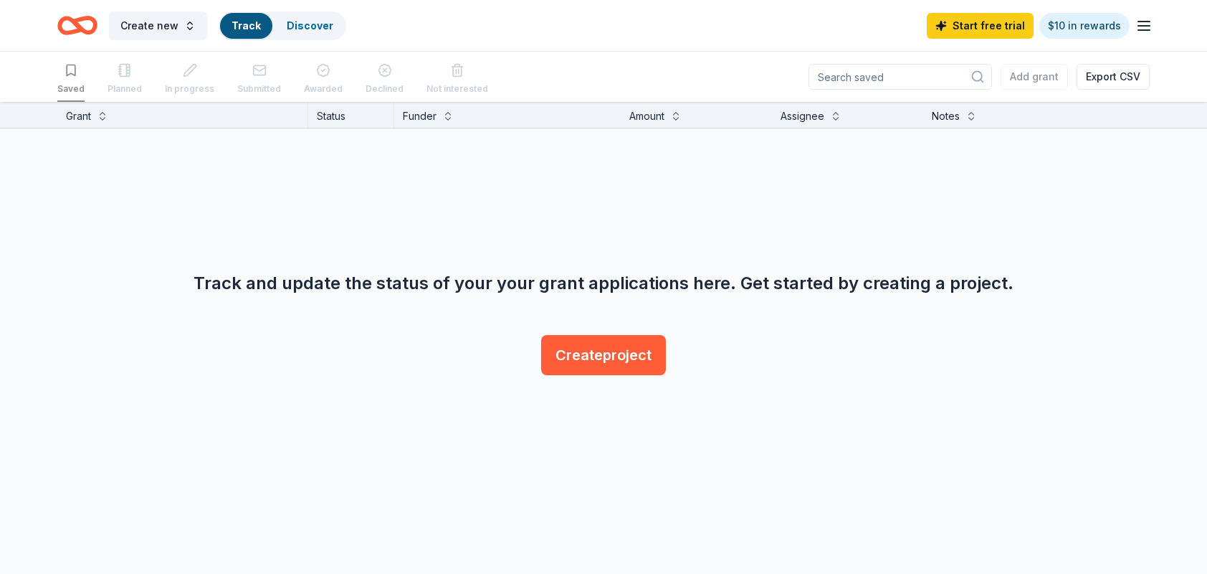
click at [75, 23] on icon "Home" at bounding box center [84, 25] width 22 height 14
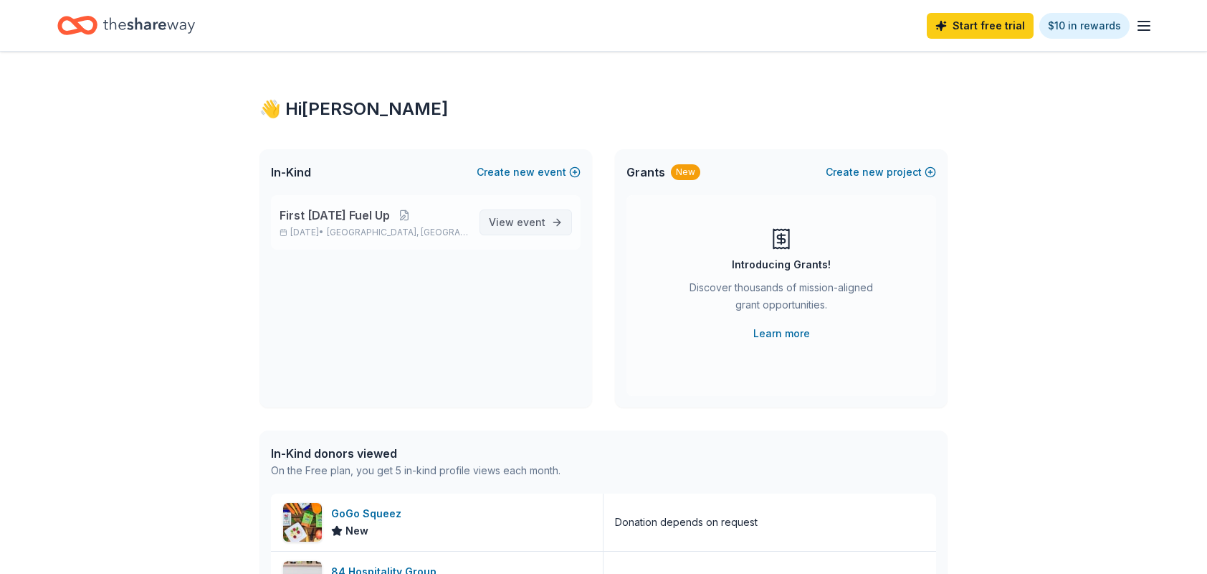
click at [516, 219] on span "View event" at bounding box center [517, 222] width 57 height 17
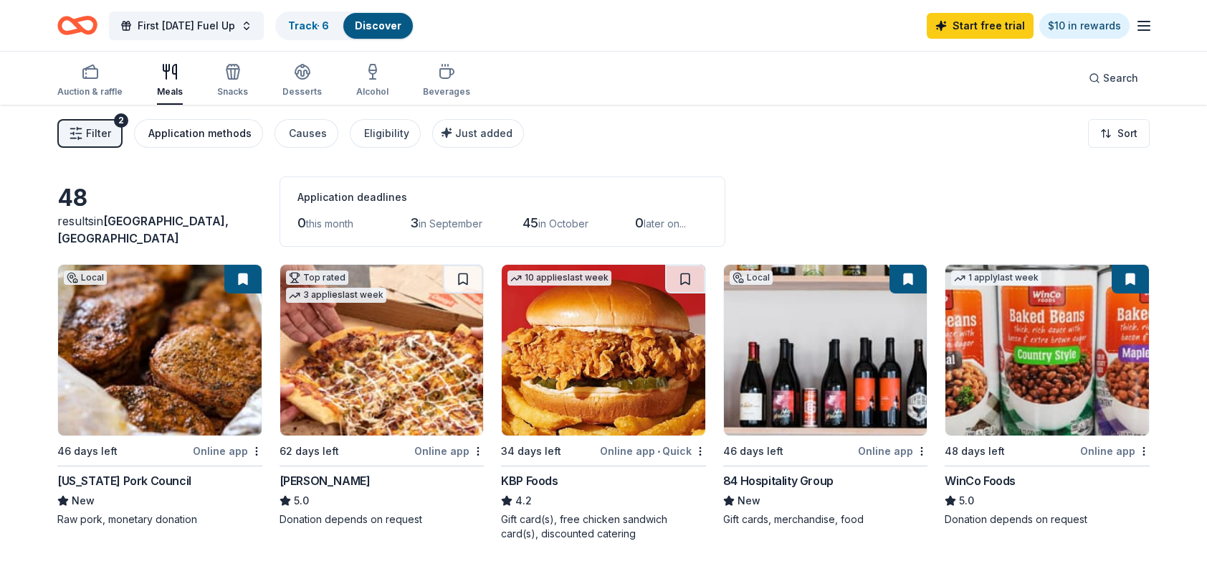
click at [239, 136] on div "Application methods" at bounding box center [199, 133] width 103 height 17
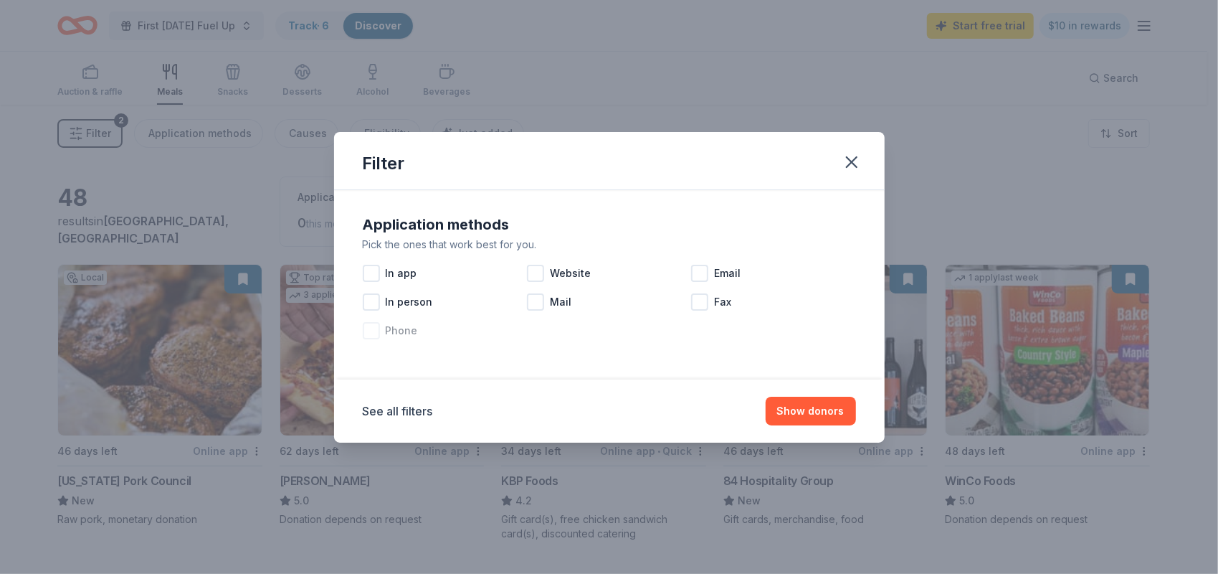
click at [374, 330] on div at bounding box center [371, 330] width 17 height 17
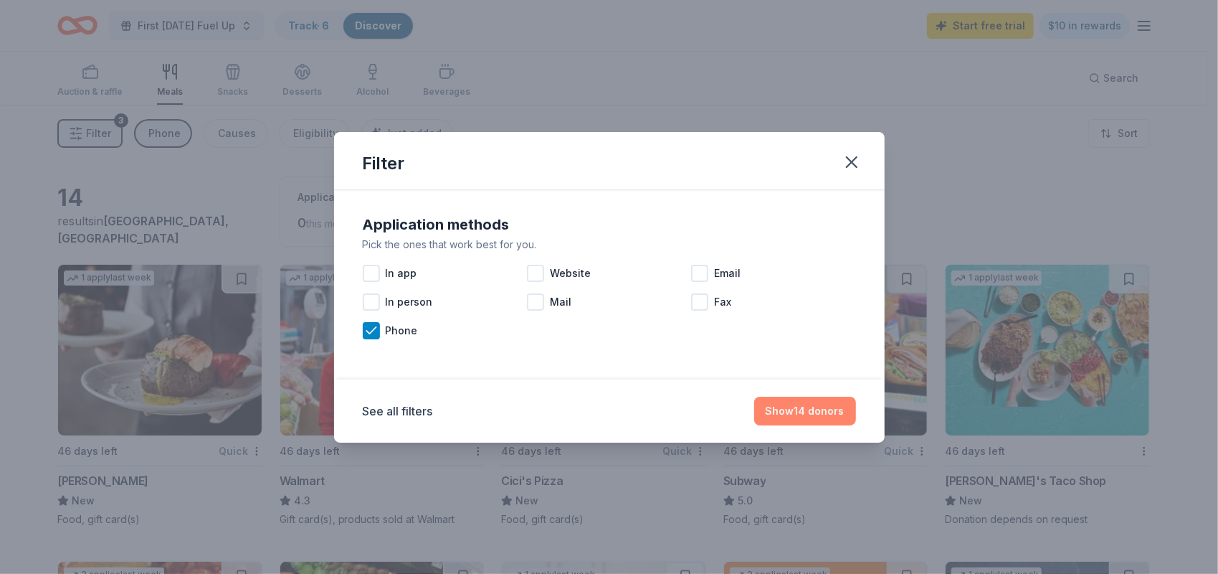
click at [799, 405] on button "Show 14 donors" at bounding box center [805, 410] width 102 height 29
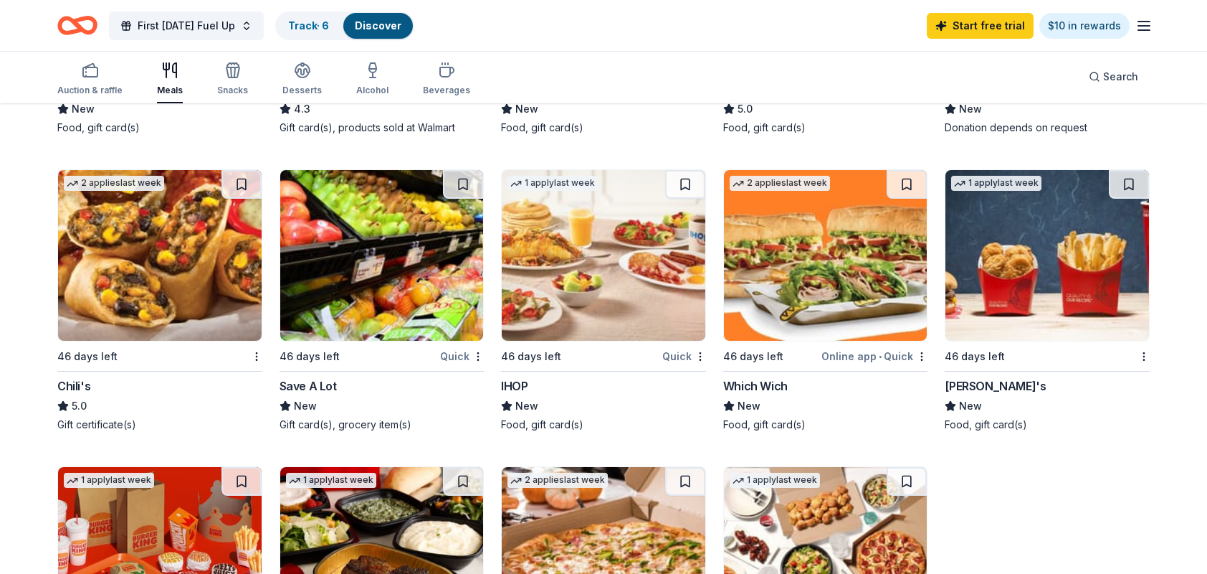
scroll to position [390, 0]
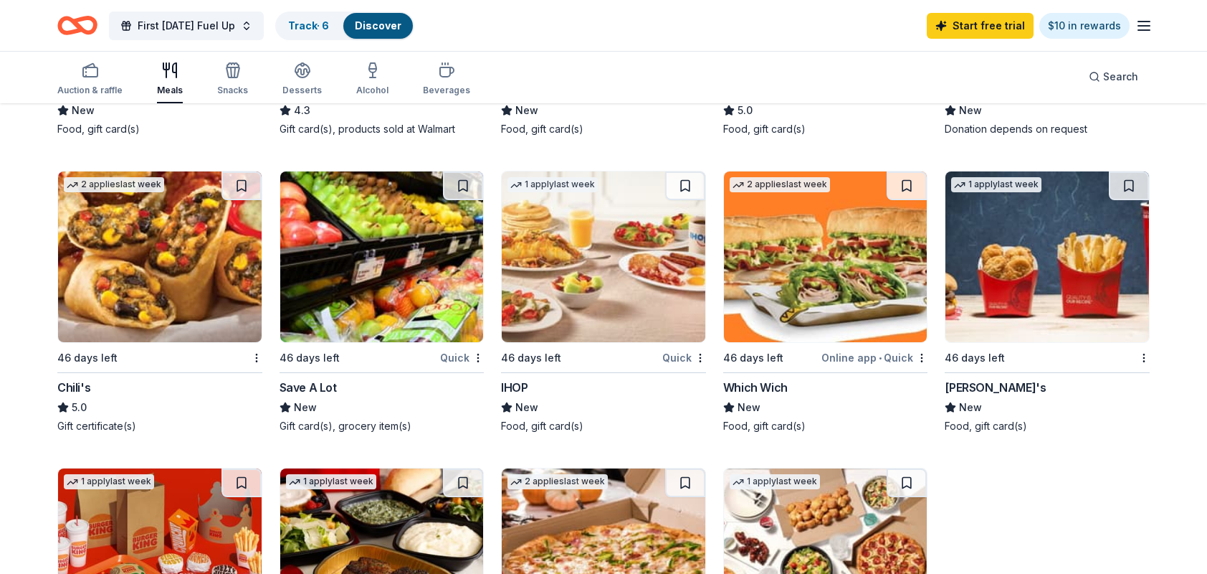
click at [758, 279] on img at bounding box center [826, 256] width 204 height 171
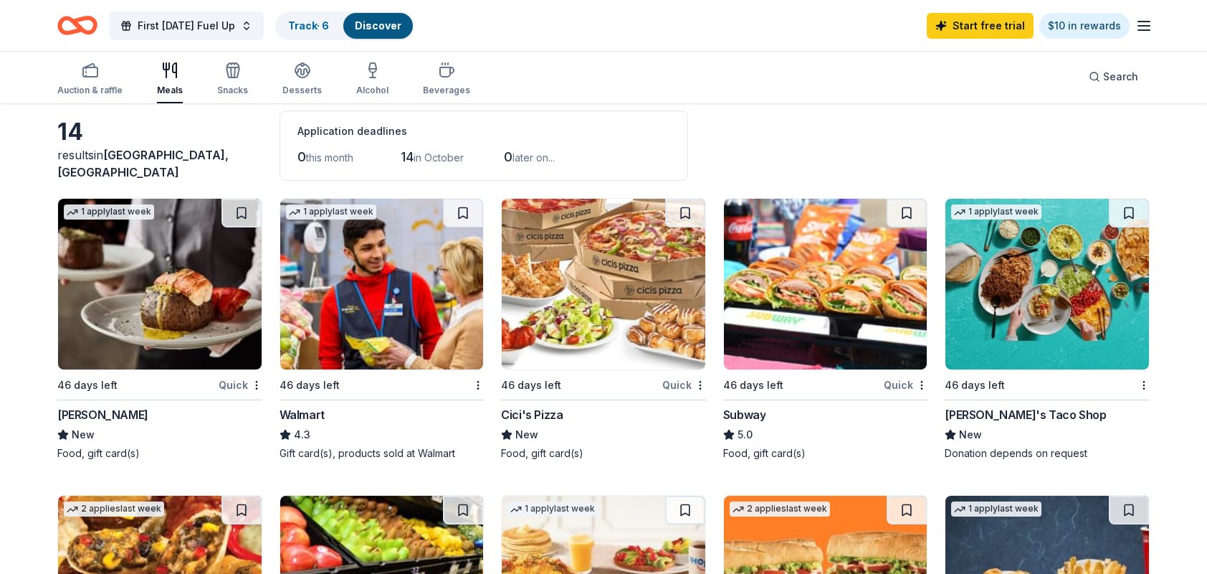
scroll to position [0, 0]
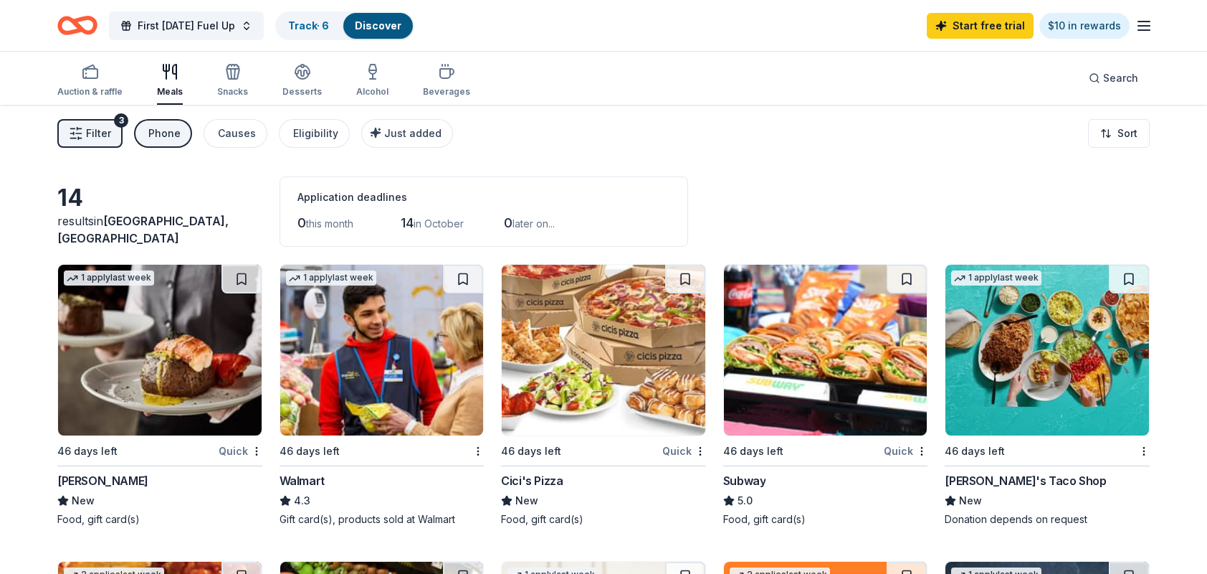
click at [178, 129] on div "Phone" at bounding box center [164, 133] width 32 height 17
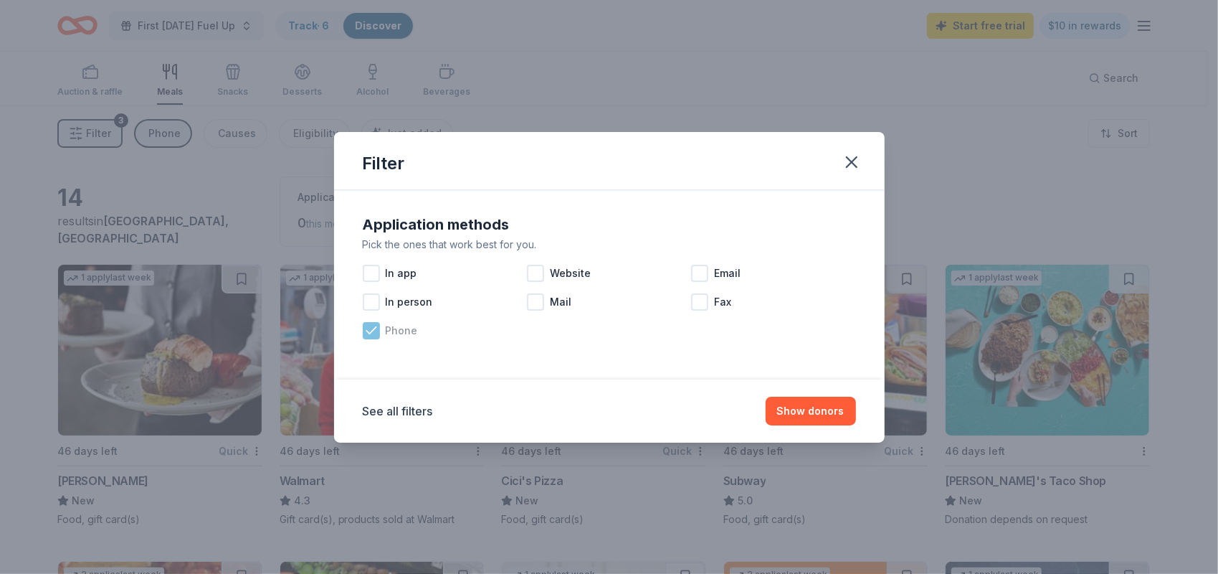
click at [374, 331] on icon at bounding box center [371, 330] width 14 height 14
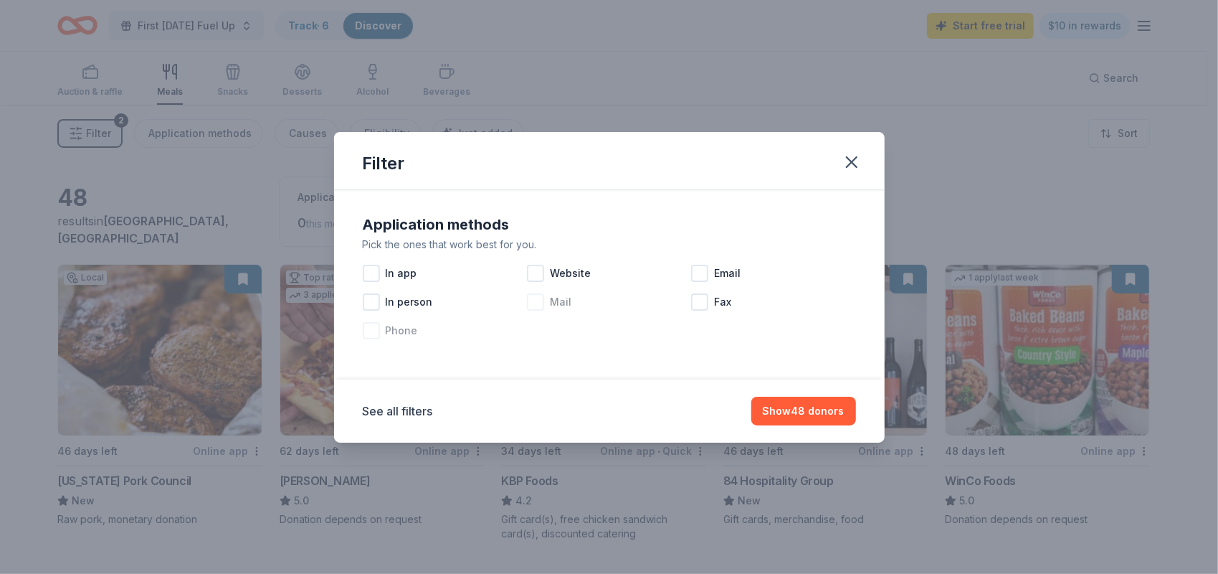
click at [536, 298] on div at bounding box center [535, 301] width 17 height 17
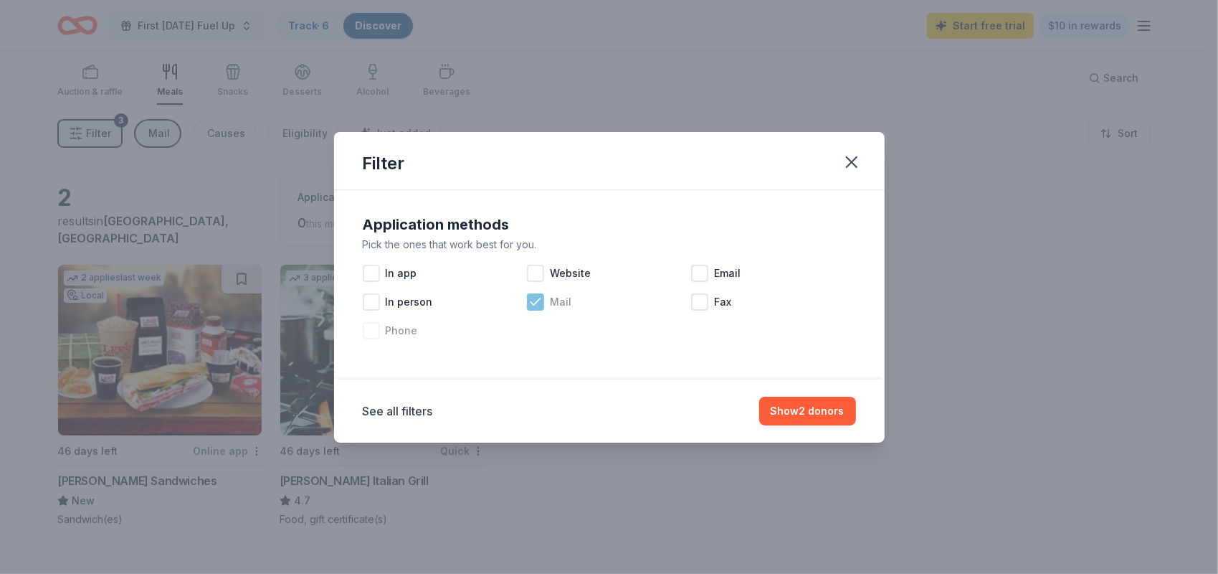
click at [533, 295] on icon at bounding box center [535, 302] width 14 height 14
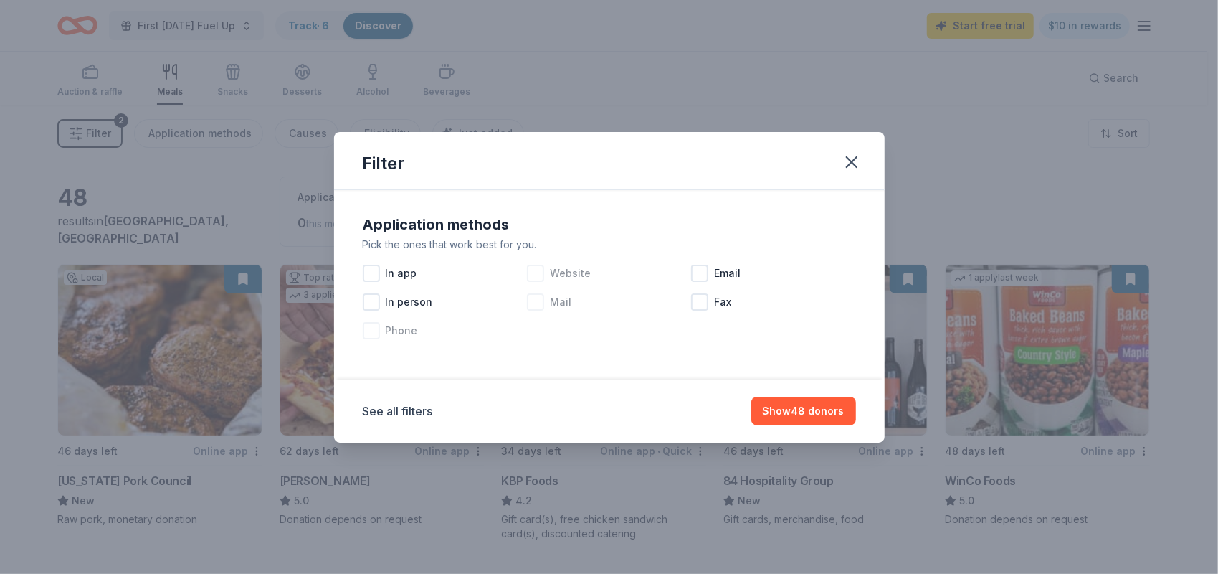
click at [533, 270] on div at bounding box center [535, 273] width 17 height 17
click at [809, 423] on button "Show 26 donors" at bounding box center [804, 410] width 104 height 29
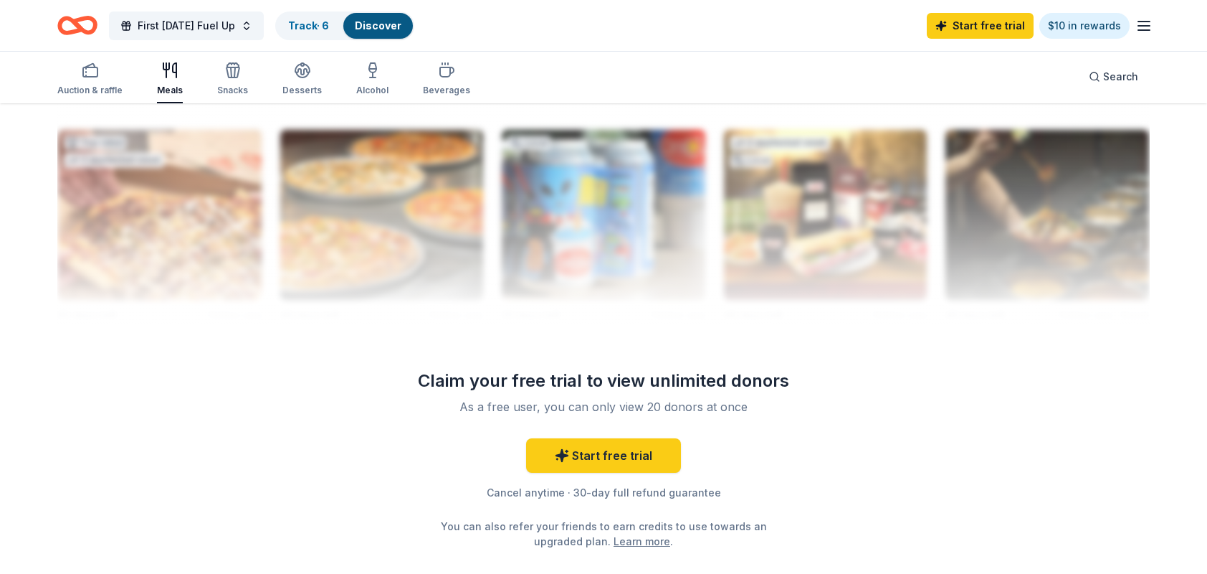
scroll to position [1369, 0]
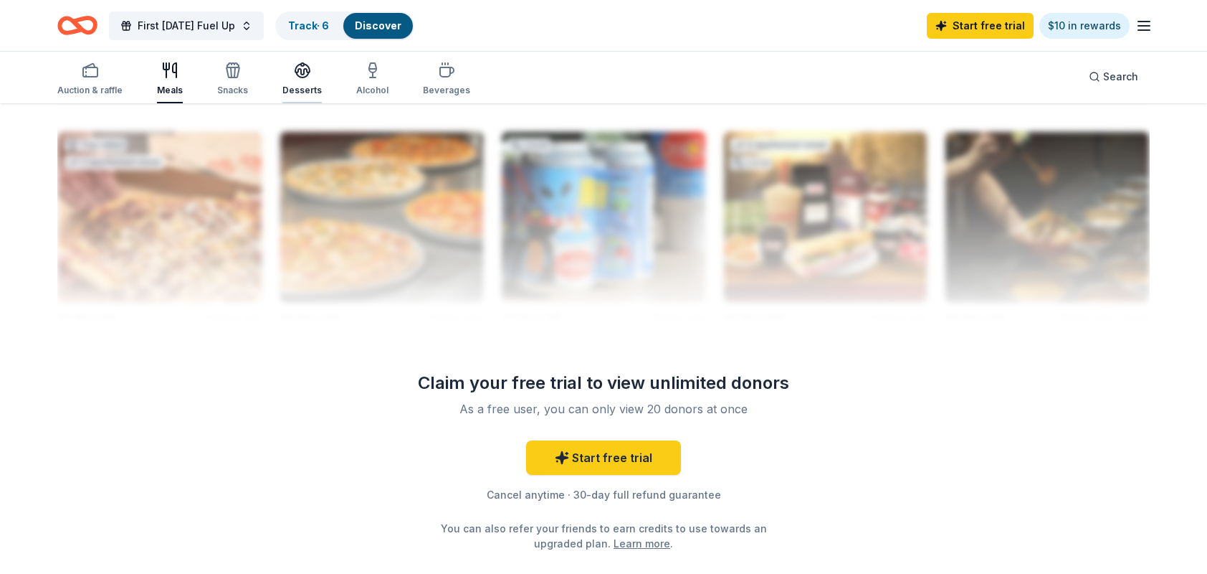
click at [306, 73] on icon "button" at bounding box center [302, 70] width 17 height 17
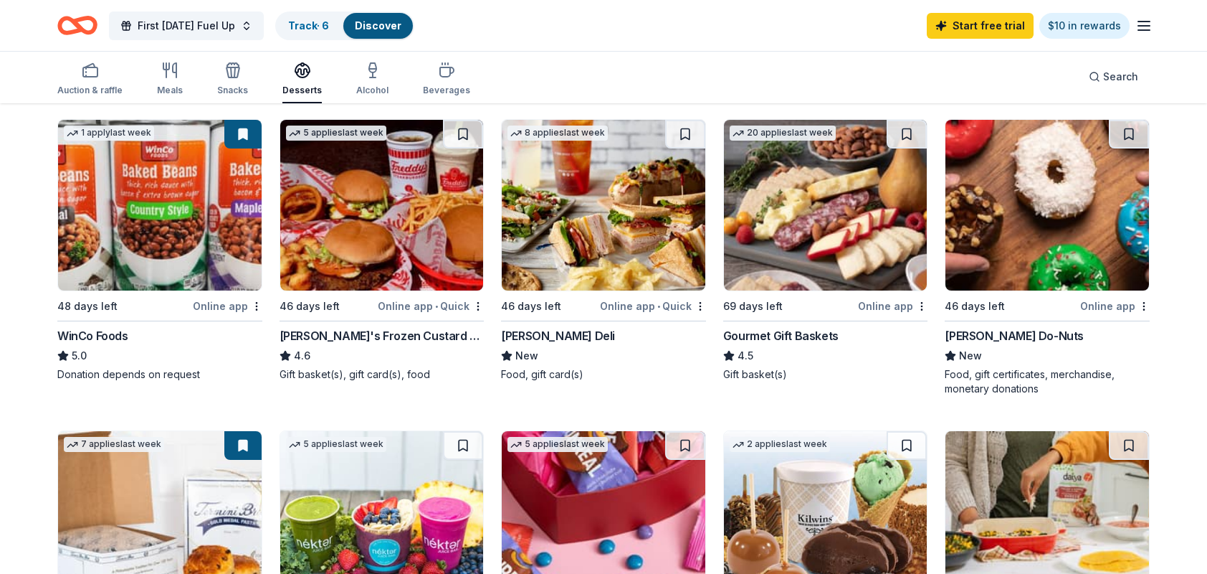
scroll to position [128, 0]
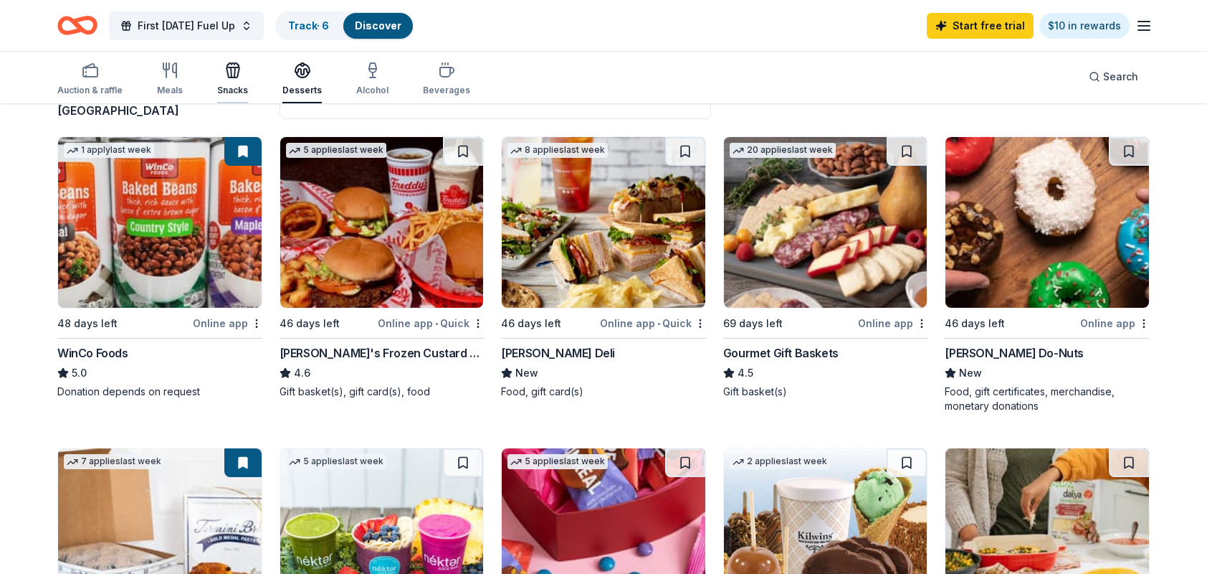
click at [242, 89] on div "Snacks" at bounding box center [232, 90] width 31 height 11
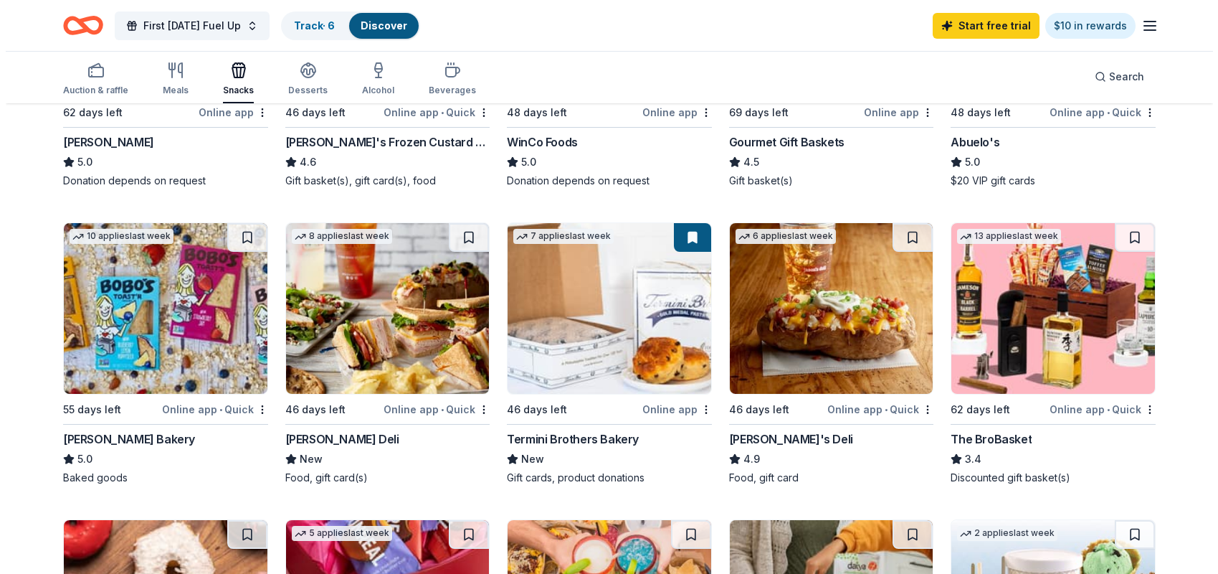
scroll to position [239, 0]
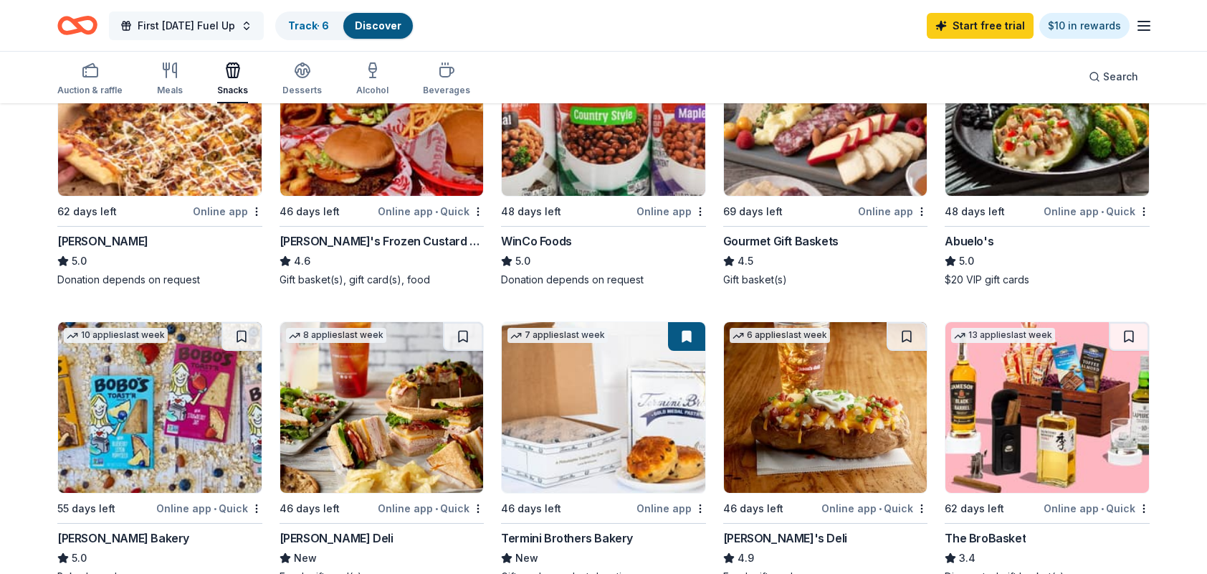
click at [195, 27] on span "First Friday Fuel Up" at bounding box center [186, 25] width 97 height 17
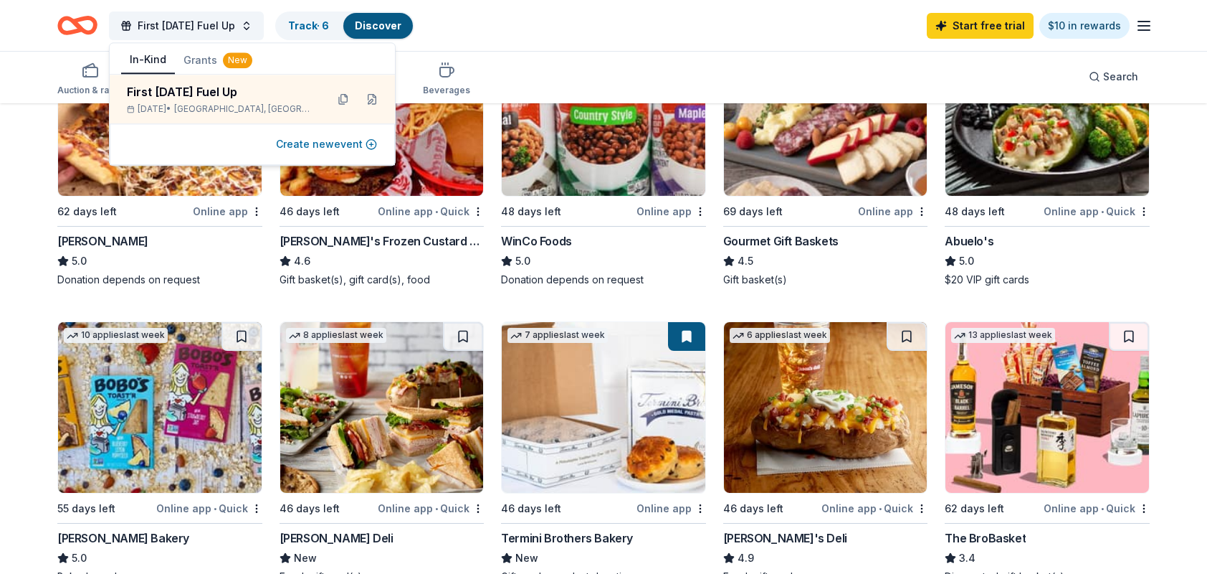
click at [317, 147] on button "Create new event" at bounding box center [326, 143] width 101 height 17
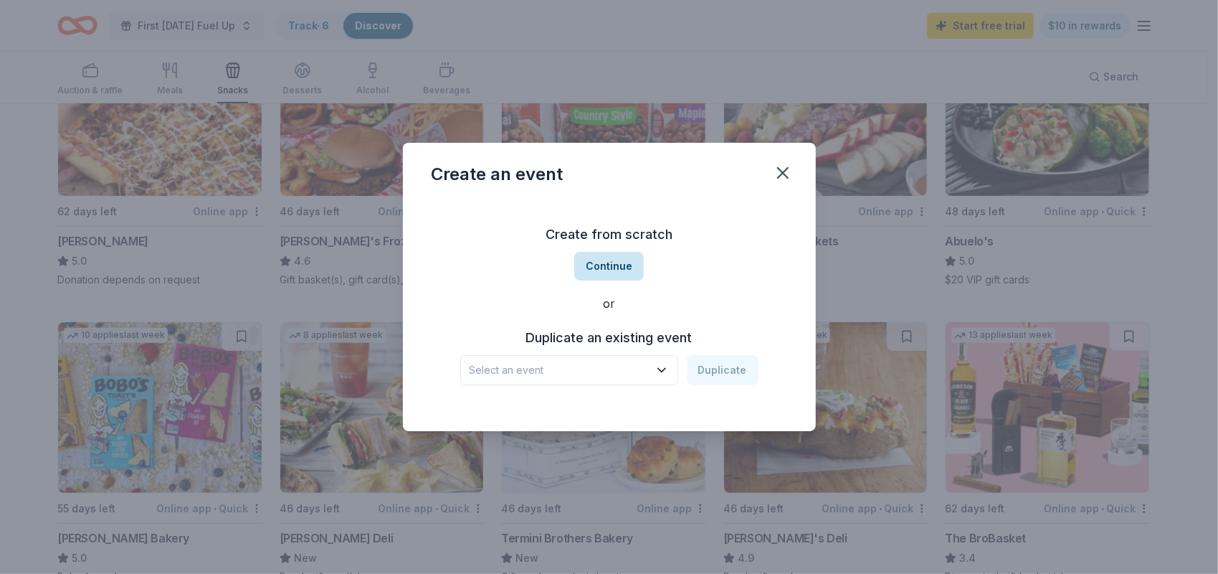
click at [613, 267] on button "Continue" at bounding box center [609, 266] width 70 height 29
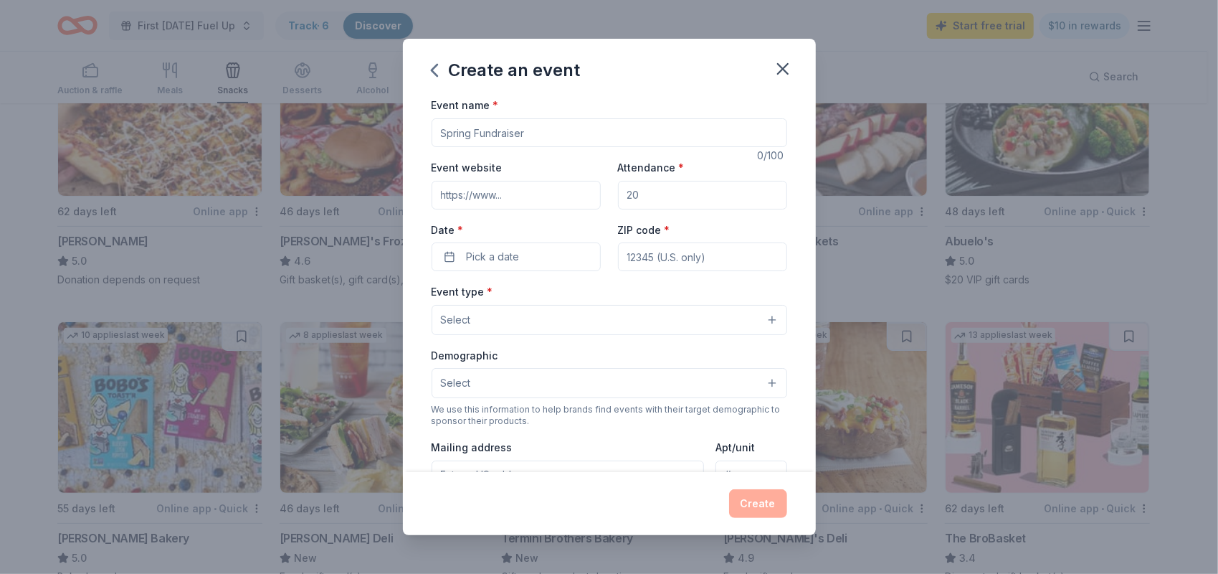
click at [490, 135] on input "Event name *" at bounding box center [610, 132] width 356 height 29
type input "PTO Meeting"
click at [665, 192] on input "Attendance *" at bounding box center [702, 195] width 169 height 29
type input "20"
click at [498, 261] on span "Pick a date" at bounding box center [493, 256] width 53 height 17
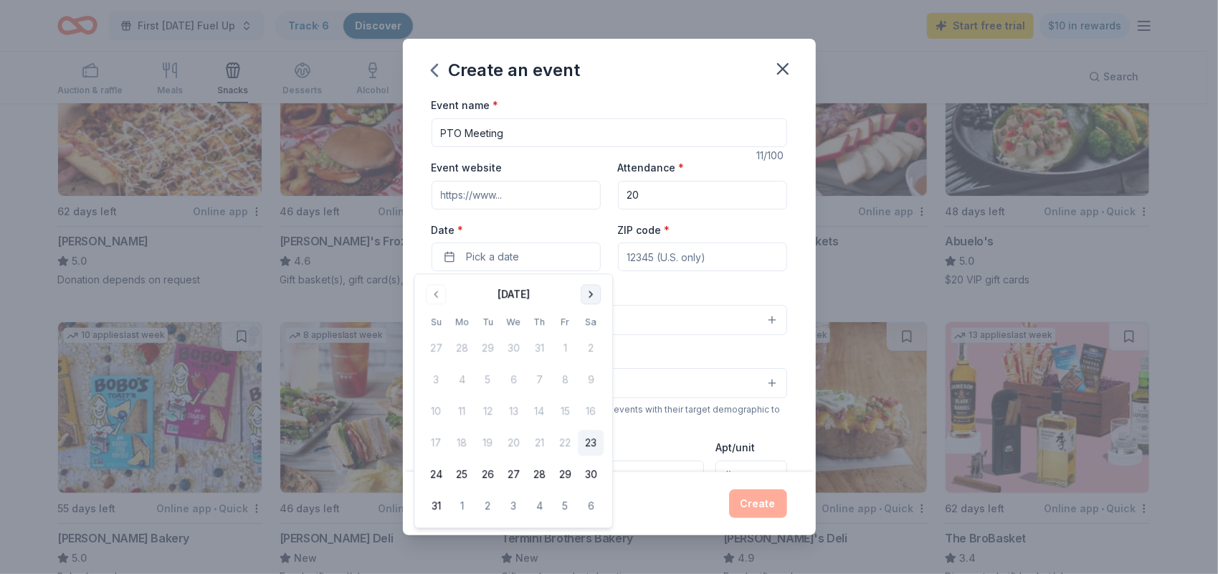
click at [592, 296] on button "Go to next month" at bounding box center [591, 294] width 20 height 20
click at [462, 412] on button "15" at bounding box center [462, 412] width 26 height 26
click at [439, 291] on button "Go to previous month" at bounding box center [436, 294] width 20 height 20
click at [588, 297] on button "Go to next month" at bounding box center [591, 294] width 20 height 20
click at [589, 297] on button "Go to next month" at bounding box center [591, 294] width 20 height 20
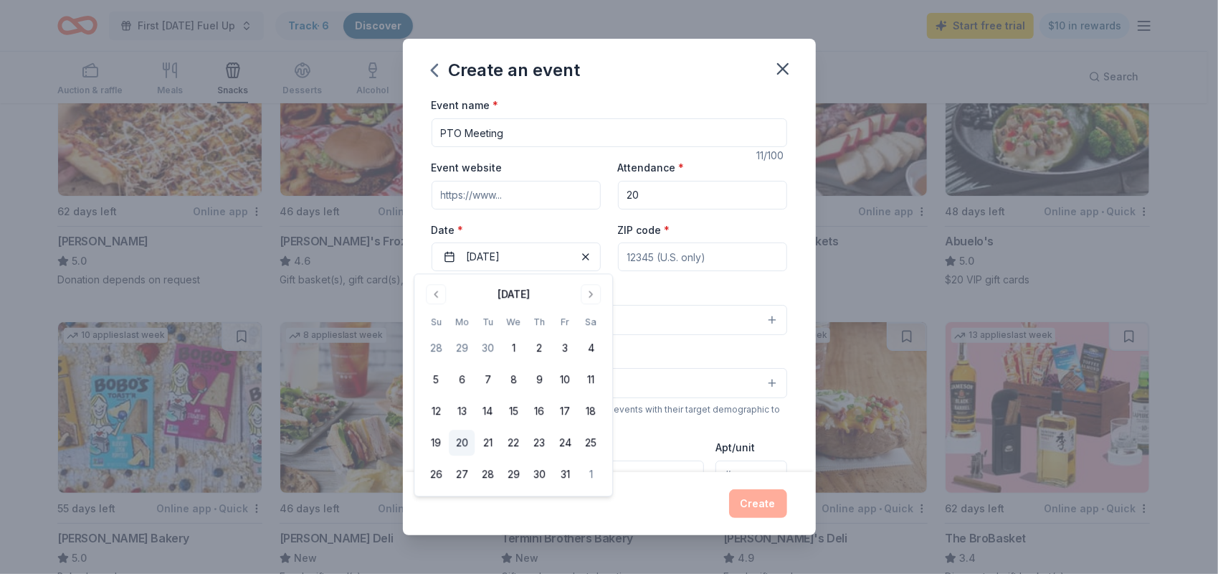
click at [462, 437] on button "20" at bounding box center [462, 443] width 26 height 26
click at [703, 258] on input "ZIP code *" at bounding box center [702, 256] width 169 height 29
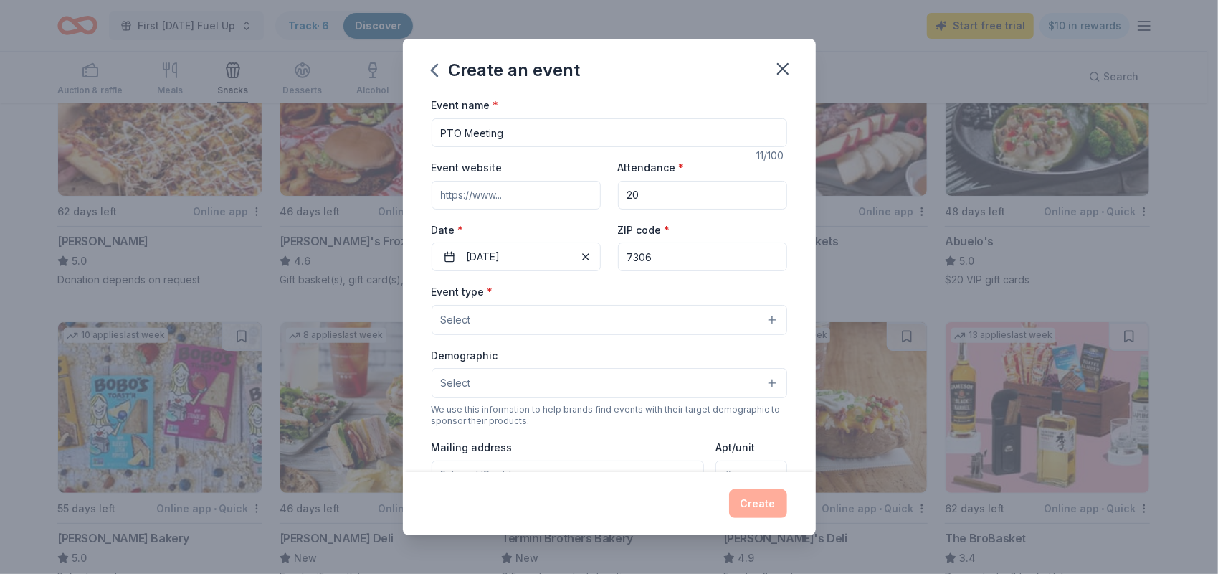
type input "73065"
type input "newcastleeccpto@gmail.com"
type input "73065"
click at [554, 318] on button "Select" at bounding box center [610, 320] width 356 height 30
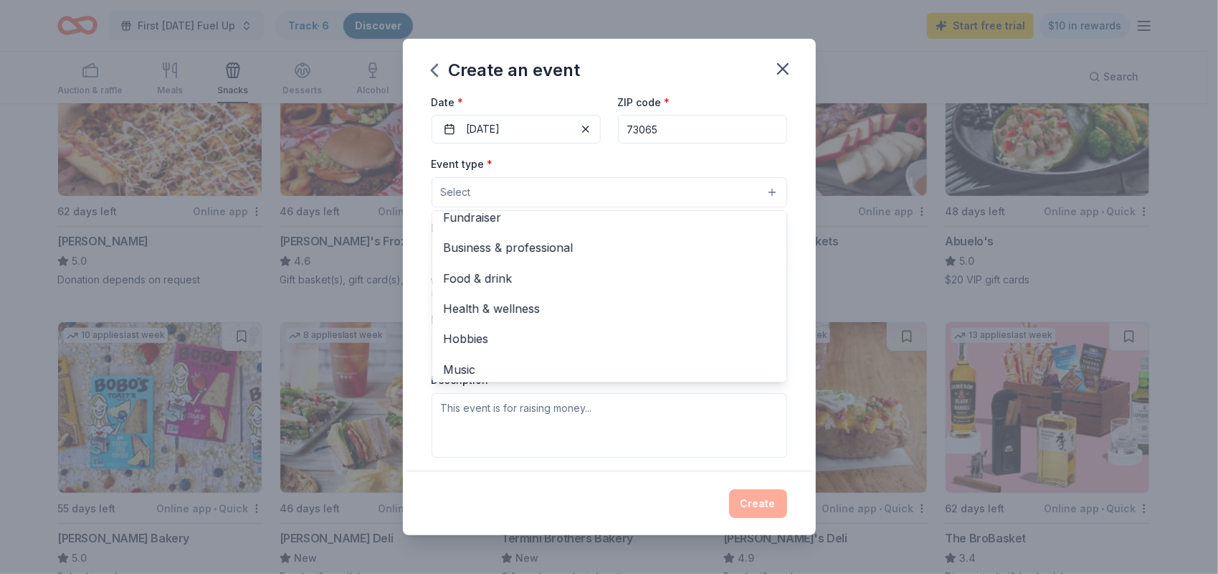
scroll to position [0, 0]
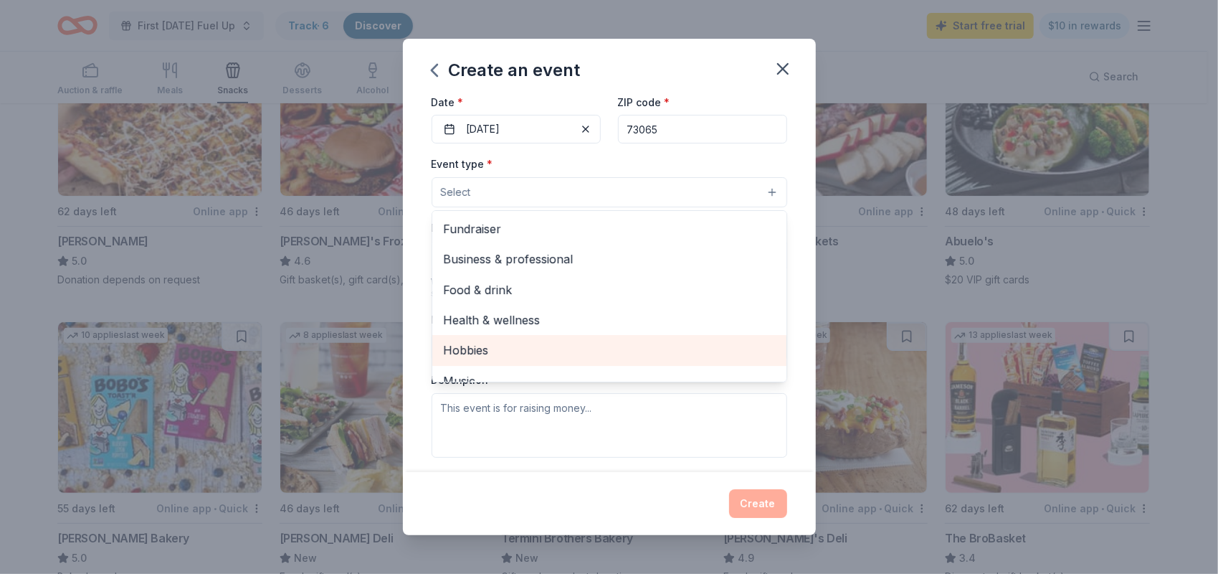
click at [460, 342] on span "Hobbies" at bounding box center [609, 350] width 331 height 19
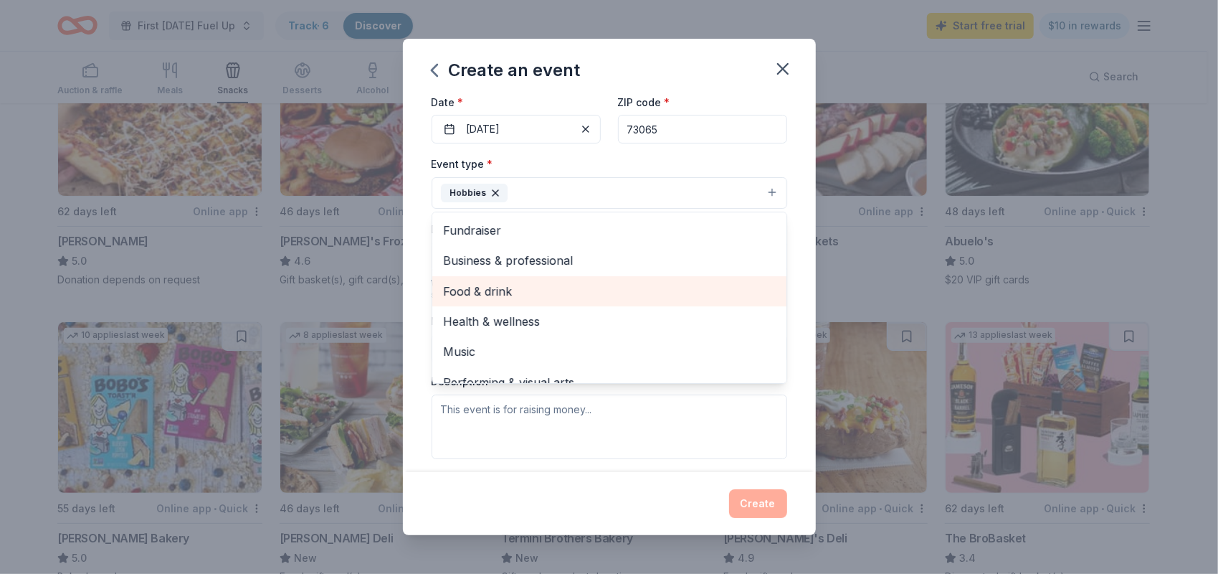
click at [528, 289] on span "Food & drink" at bounding box center [609, 291] width 331 height 19
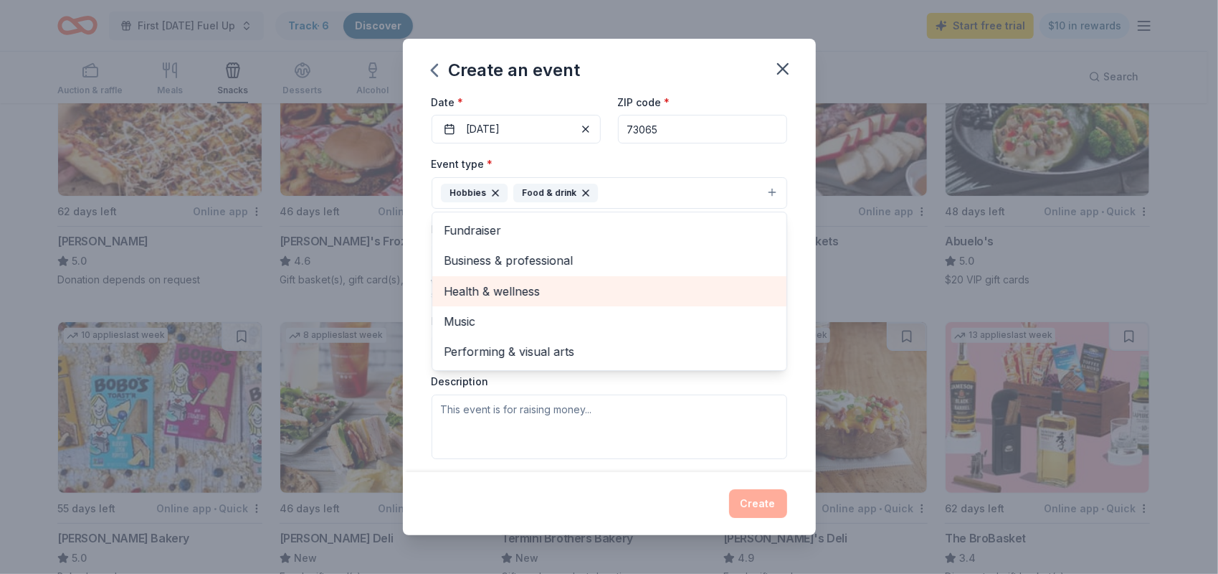
click at [528, 289] on span "Health & wellness" at bounding box center [609, 291] width 331 height 19
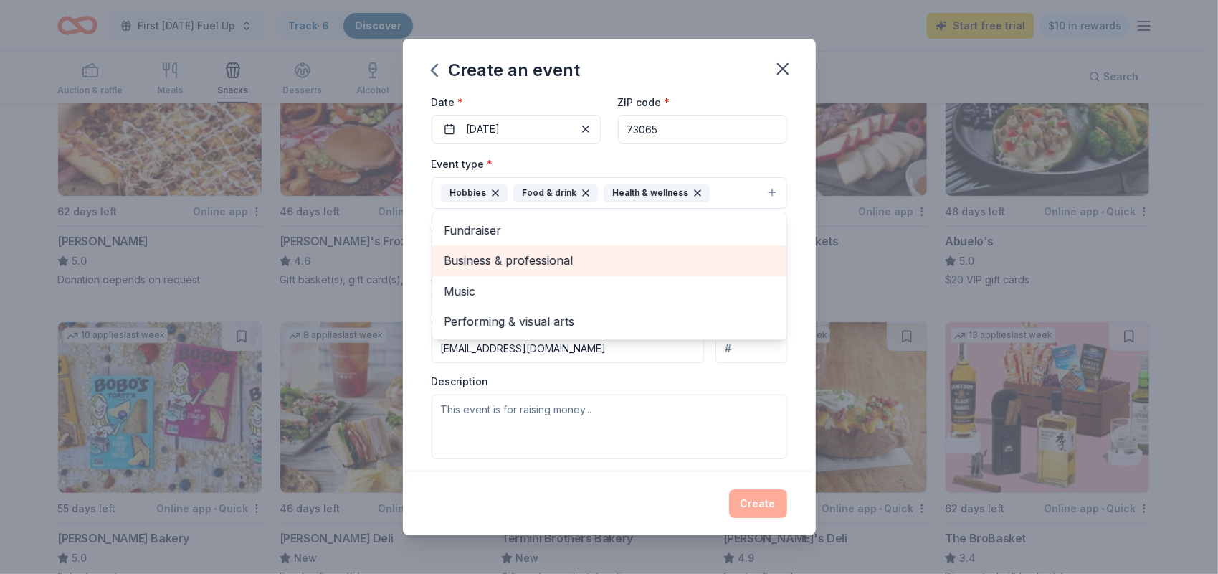
click at [556, 251] on span "Business & professional" at bounding box center [609, 260] width 331 height 19
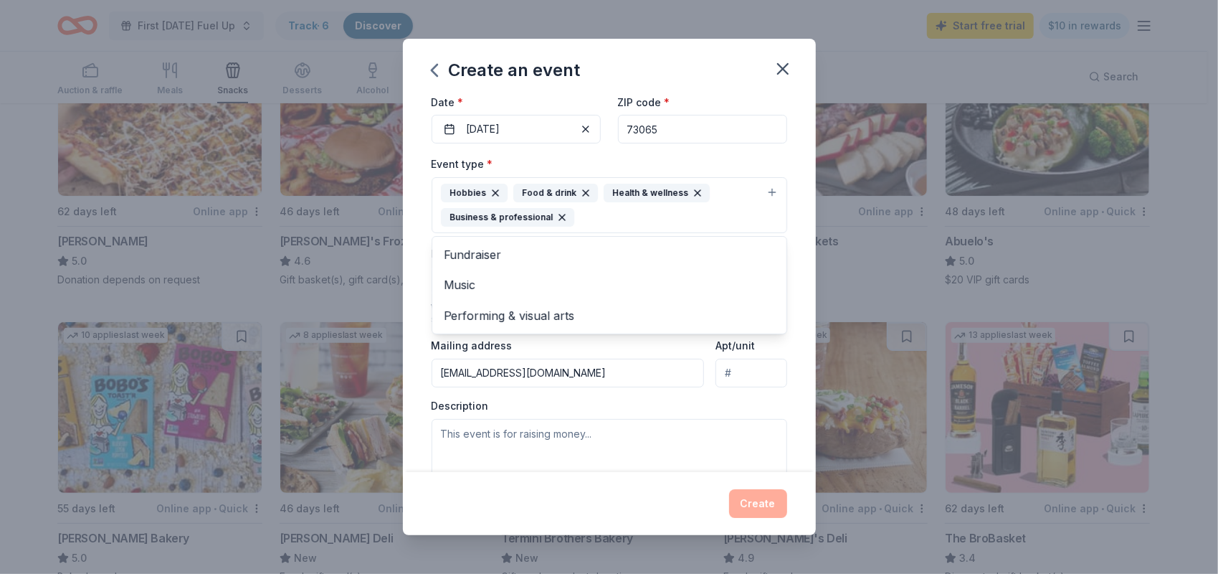
click at [784, 204] on div "Event name * PTO Meeting 11 /100 Event website Attendance * 20 Date * 10/20/202…" at bounding box center [609, 283] width 413 height 375
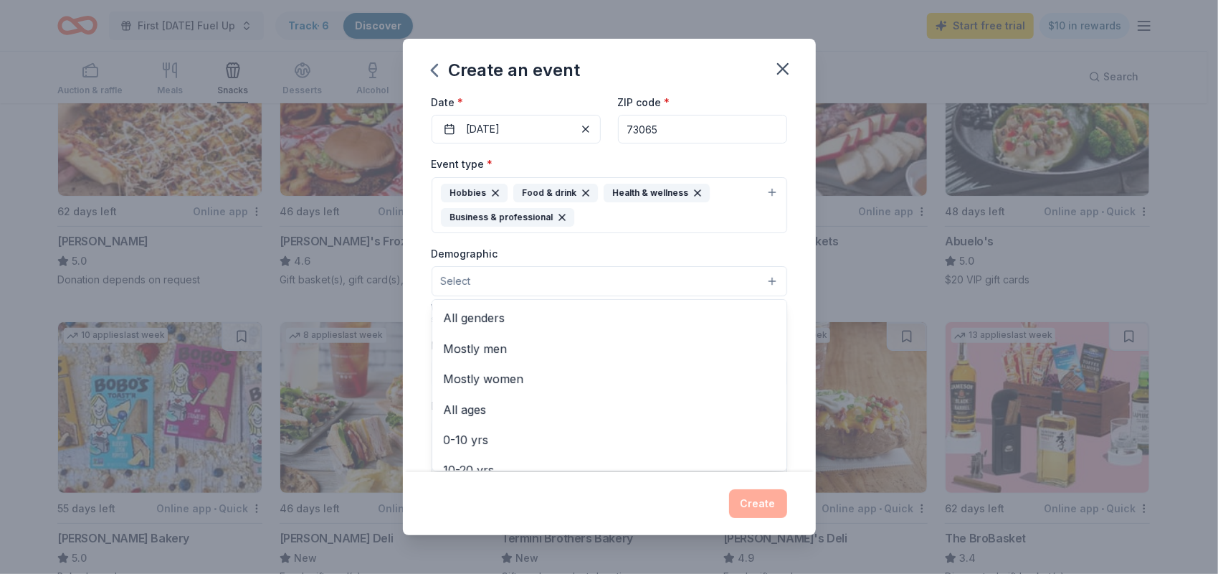
click at [568, 289] on button "Select" at bounding box center [610, 281] width 356 height 30
click at [514, 310] on span "All genders" at bounding box center [609, 317] width 331 height 19
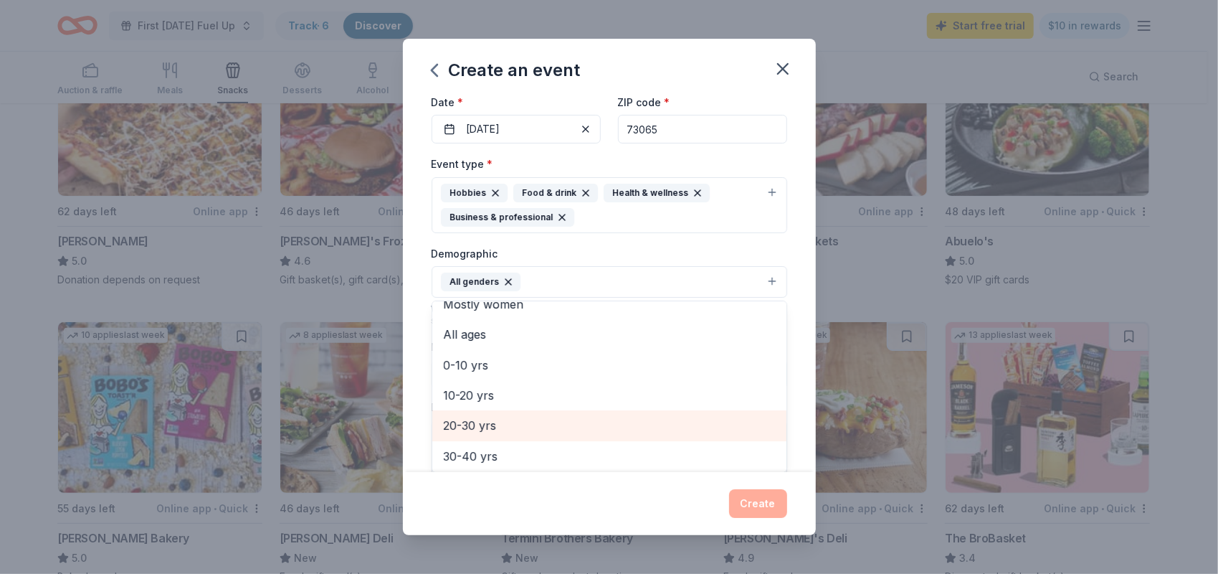
click at [483, 417] on span "20-30 yrs" at bounding box center [609, 425] width 331 height 19
click at [483, 419] on span "30-40 yrs" at bounding box center [609, 425] width 331 height 19
click at [483, 419] on span "40-50 yrs" at bounding box center [609, 425] width 331 height 19
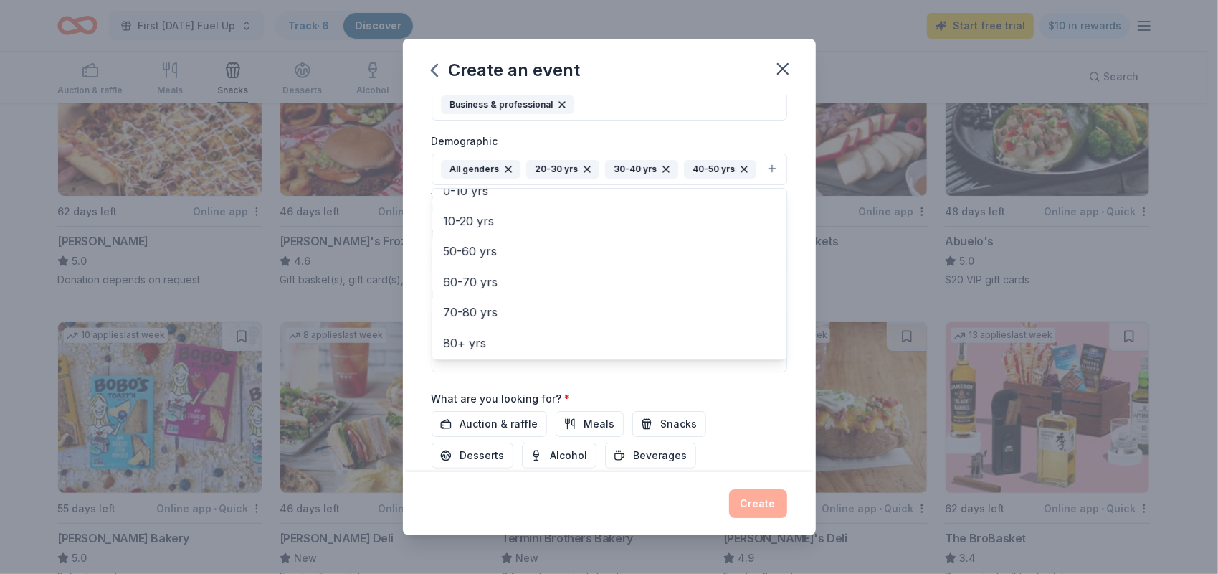
scroll to position [333, 0]
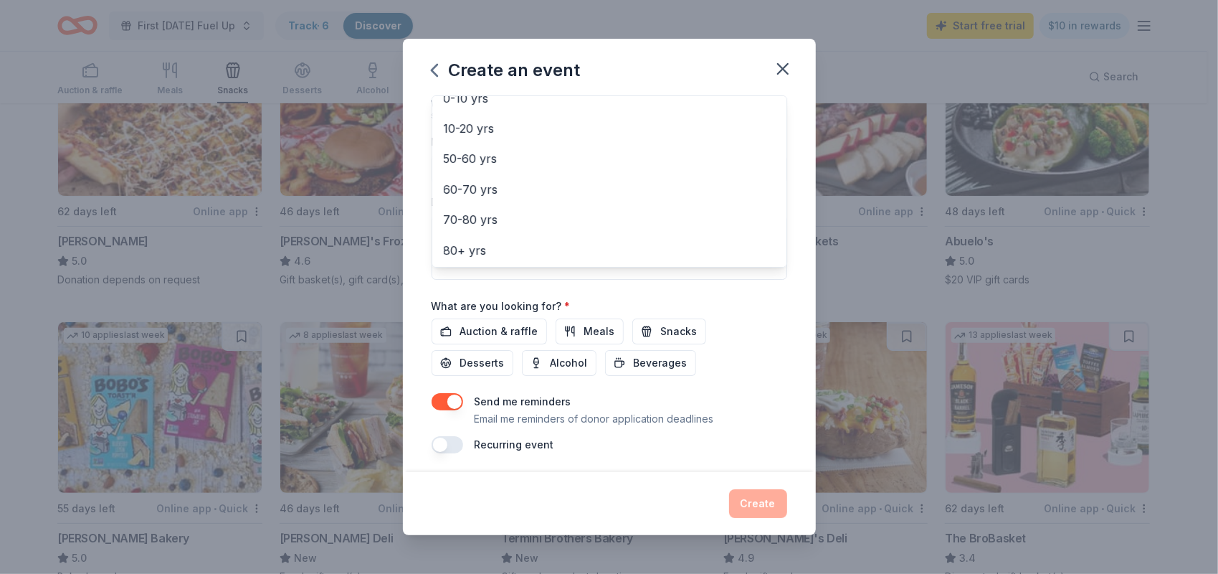
click at [500, 326] on div "Event name * PTO Meeting 11 /100 Event website Attendance * 20 Date * 10/20/202…" at bounding box center [610, 108] width 356 height 690
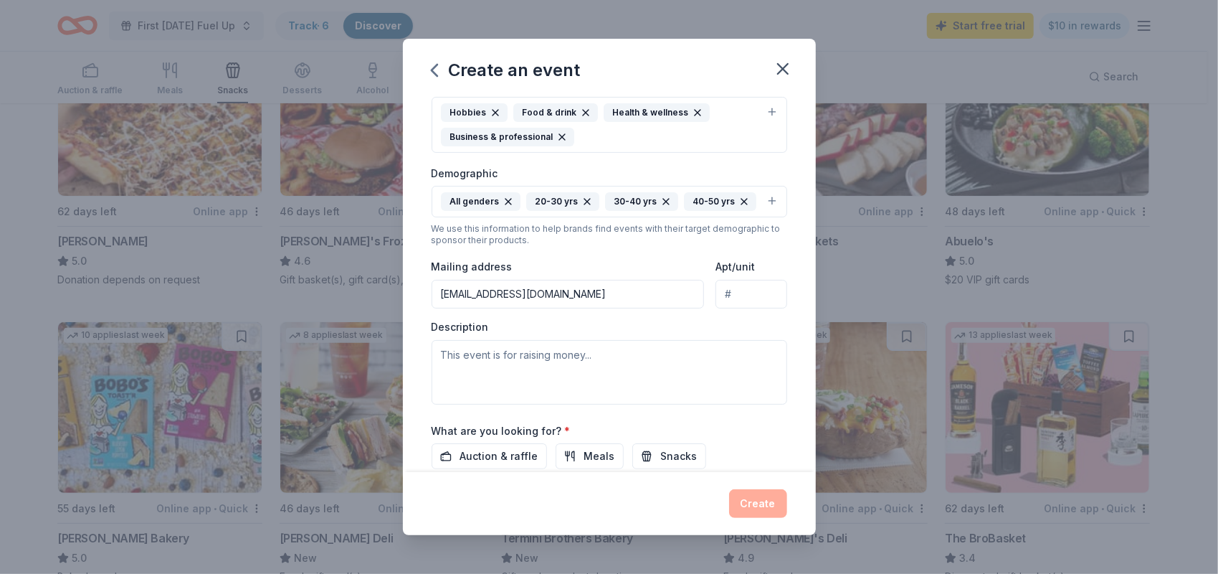
scroll to position [204, 0]
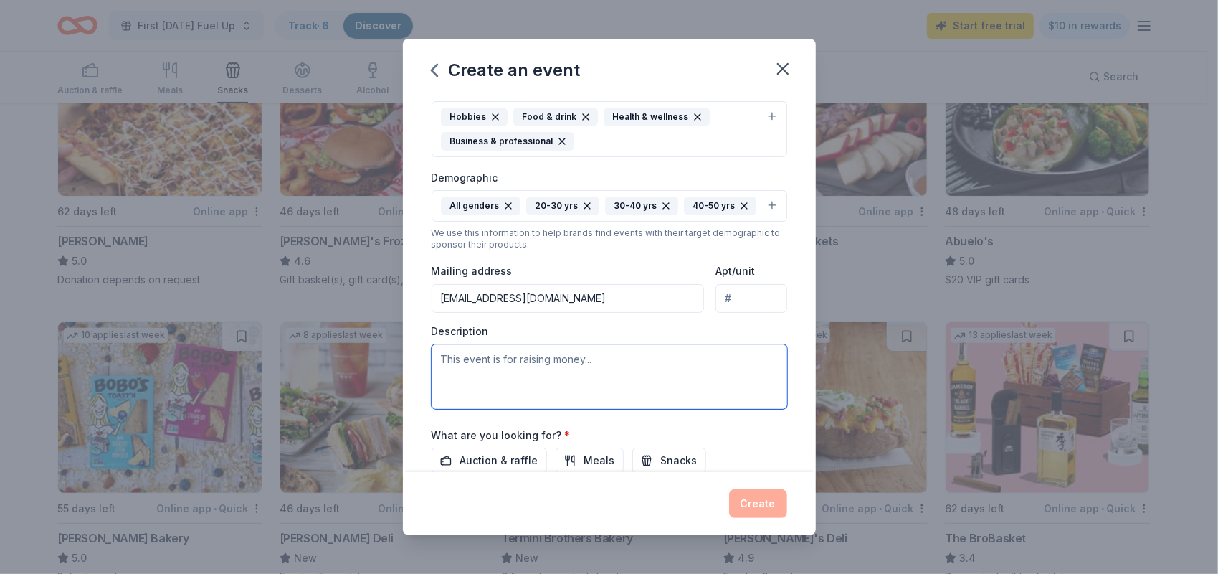
click at [647, 357] on textarea at bounding box center [610, 376] width 356 height 65
type textarea "This event is to engage parent and teacher involvement."
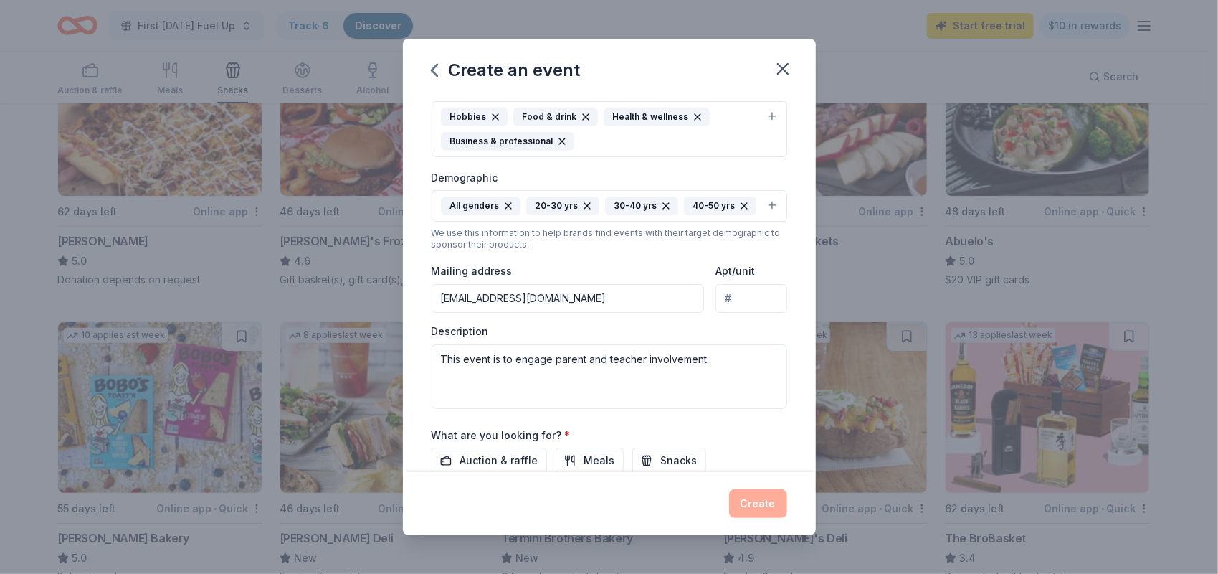
scroll to position [261, 0]
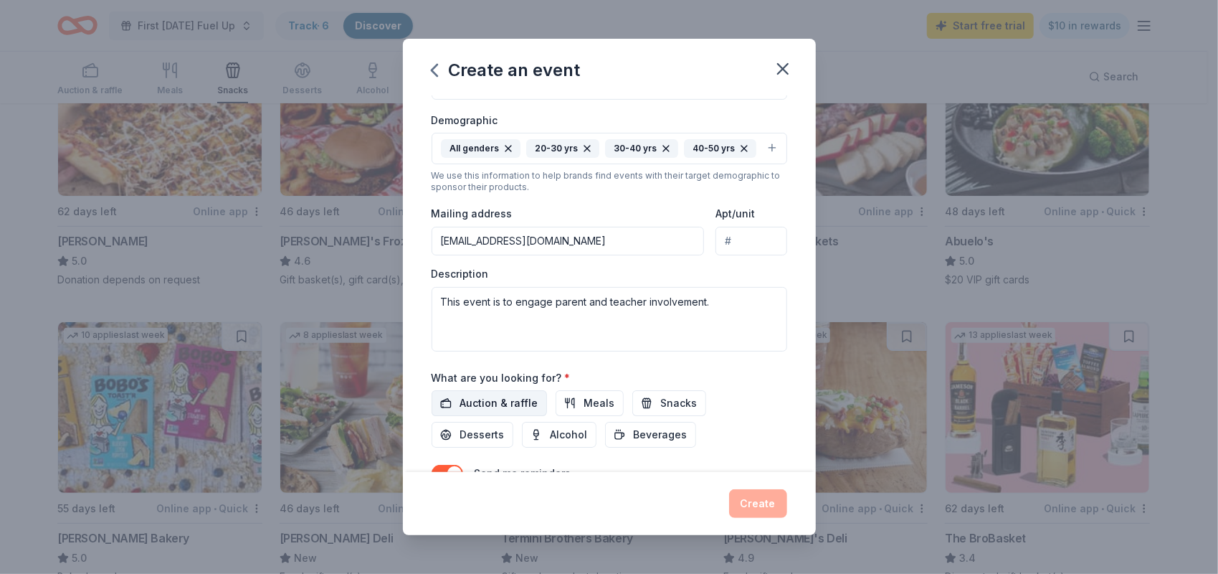
click at [506, 394] on span "Auction & raffle" at bounding box center [499, 402] width 78 height 17
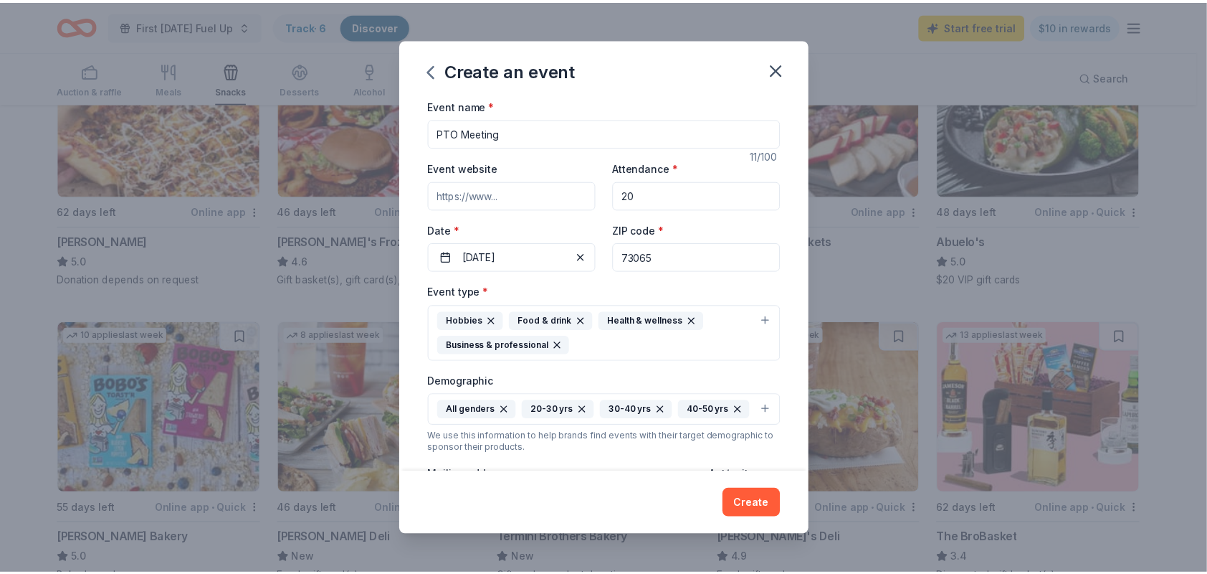
scroll to position [333, 0]
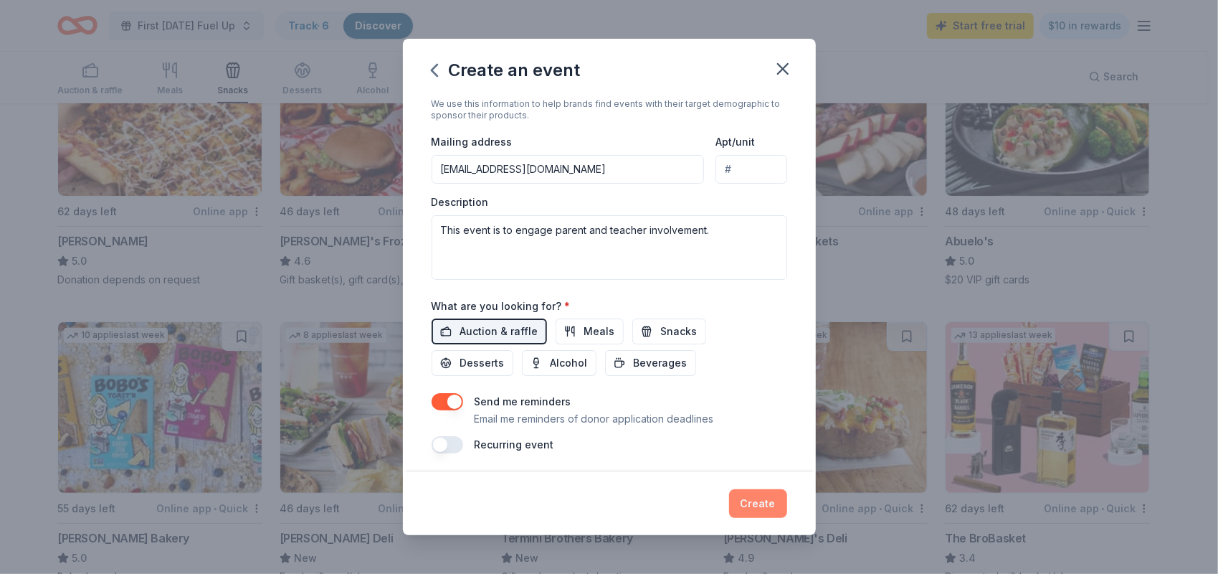
click at [745, 501] on button "Create" at bounding box center [758, 503] width 58 height 29
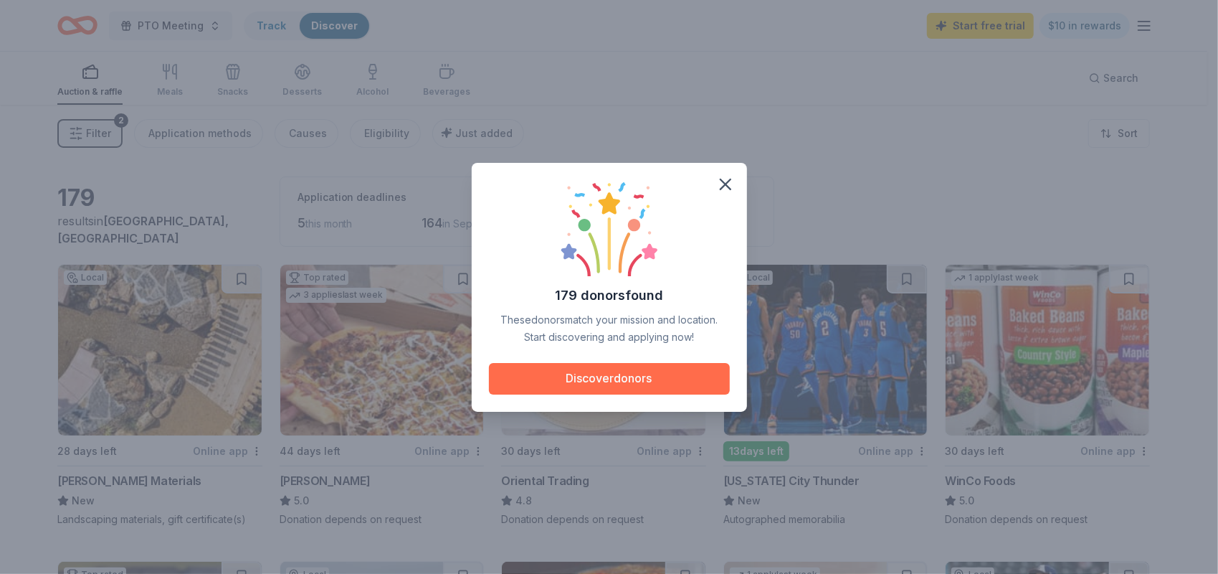
click at [680, 381] on button "Discover donors" at bounding box center [609, 379] width 241 height 32
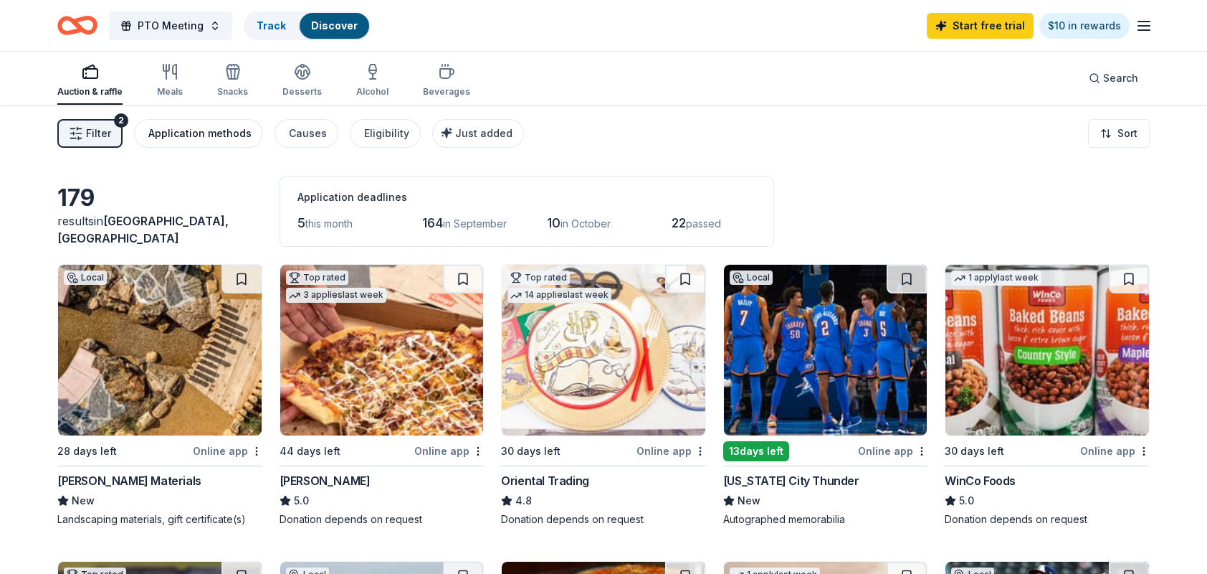
click at [184, 132] on div "Application methods" at bounding box center [199, 133] width 103 height 17
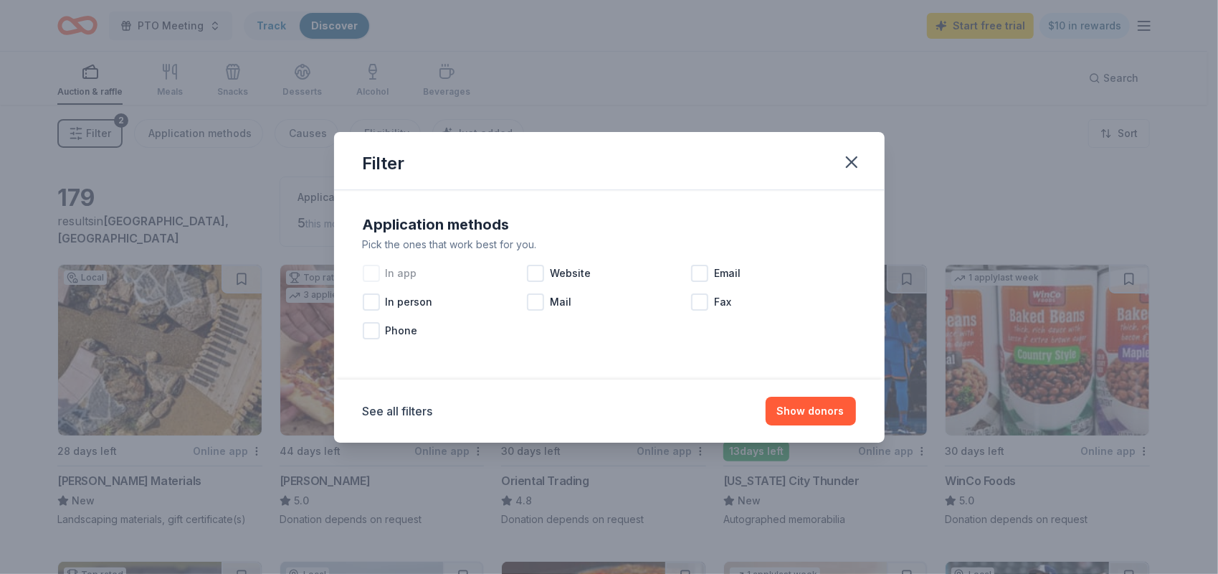
click at [370, 267] on div at bounding box center [371, 273] width 17 height 17
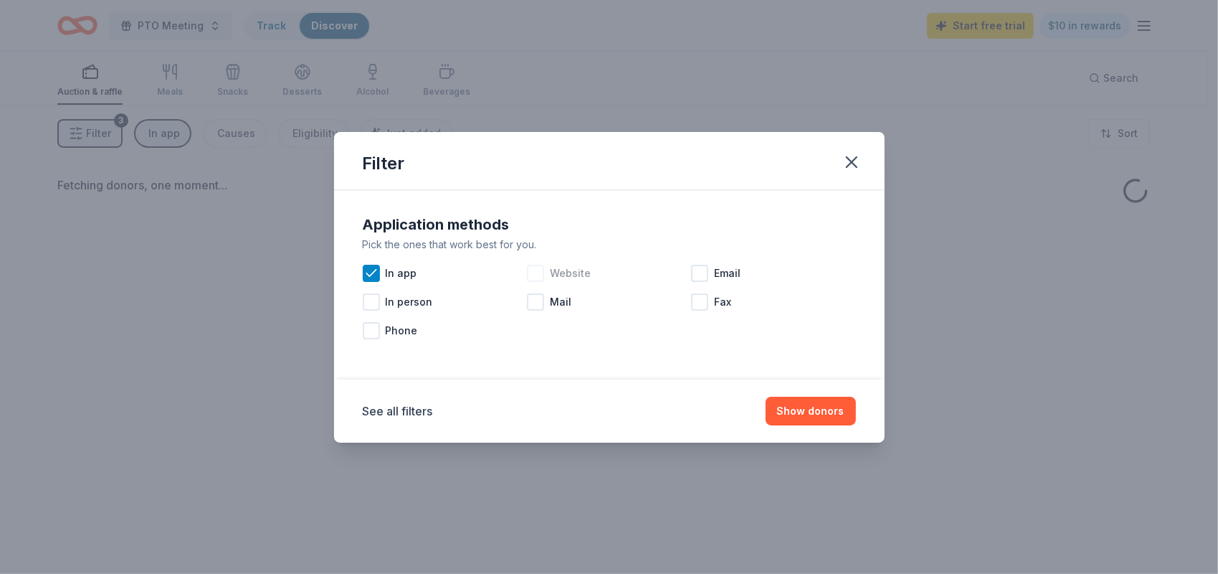
click at [539, 271] on div at bounding box center [535, 273] width 17 height 17
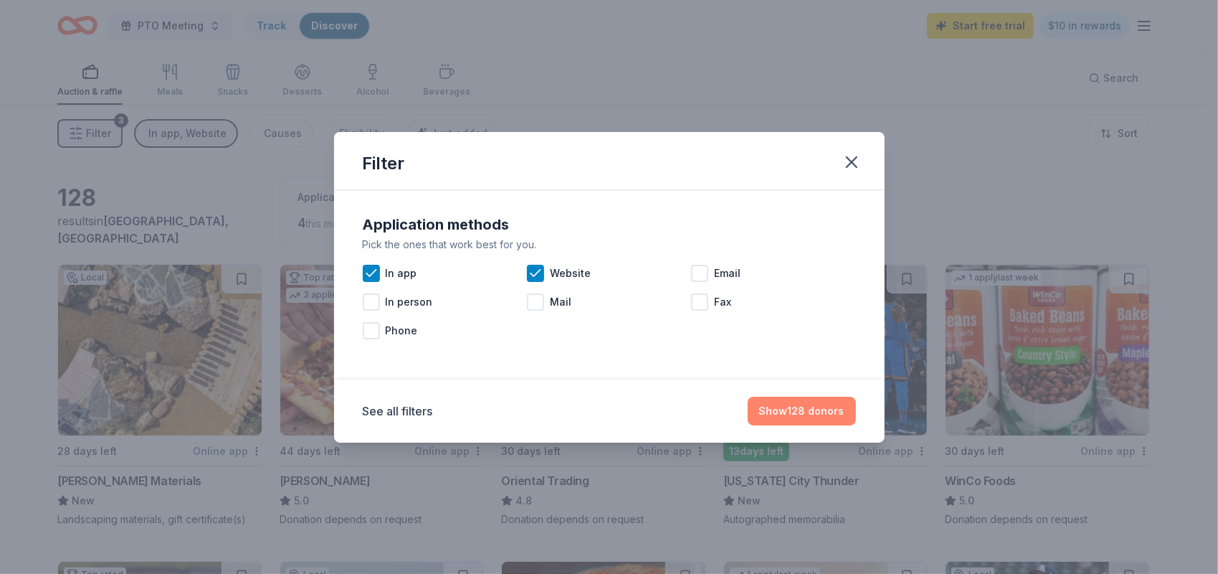
click at [801, 415] on button "Show 128 donors" at bounding box center [802, 410] width 108 height 29
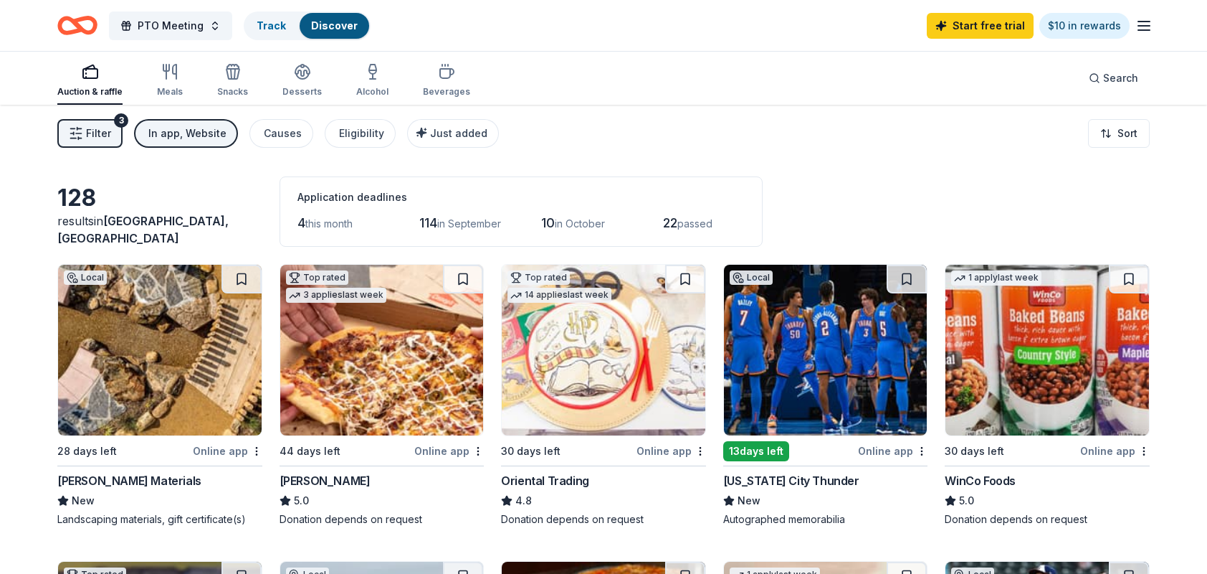
click at [460, 221] on span "in September" at bounding box center [469, 223] width 64 height 12
click at [289, 133] on div "Causes" at bounding box center [283, 133] width 38 height 17
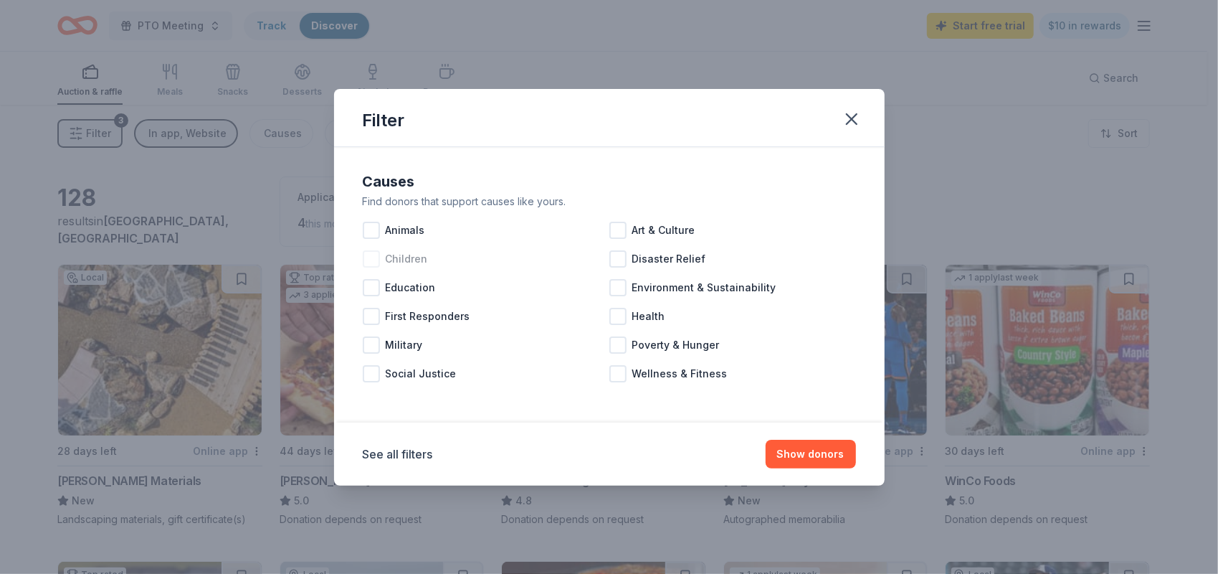
click at [372, 260] on div at bounding box center [371, 258] width 17 height 17
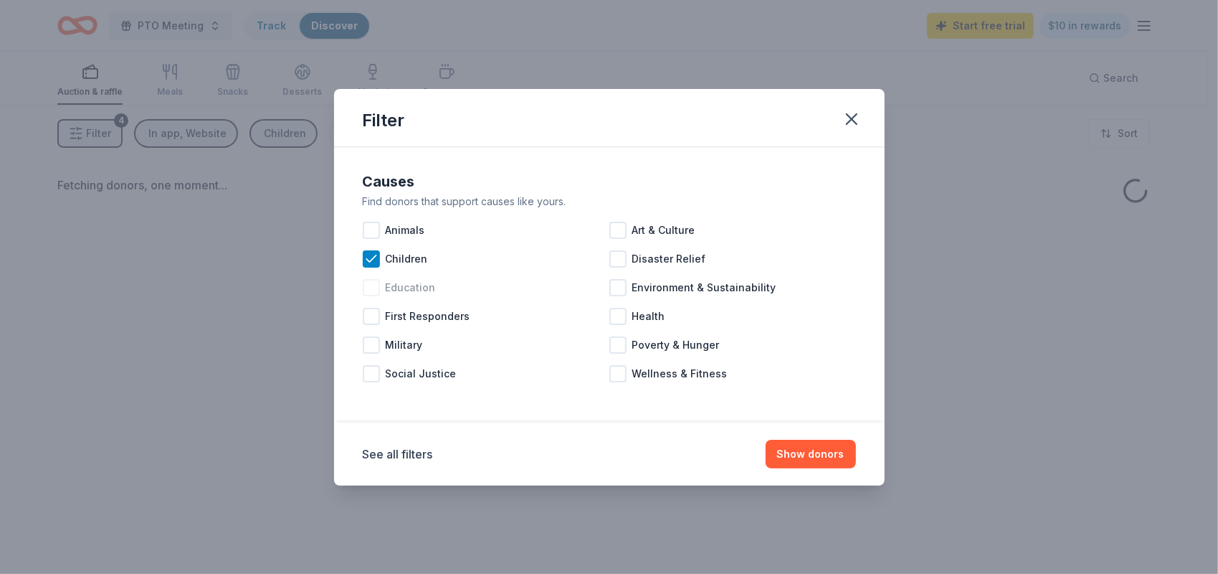
click at [370, 291] on div at bounding box center [371, 287] width 17 height 17
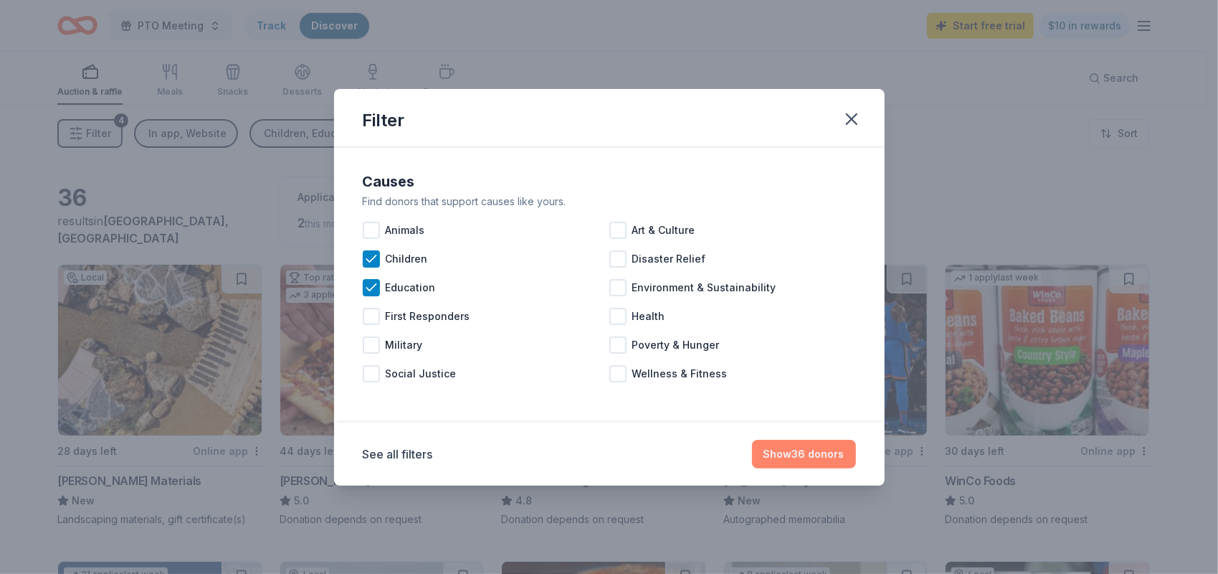
click at [830, 449] on button "Show 36 donors" at bounding box center [804, 453] width 104 height 29
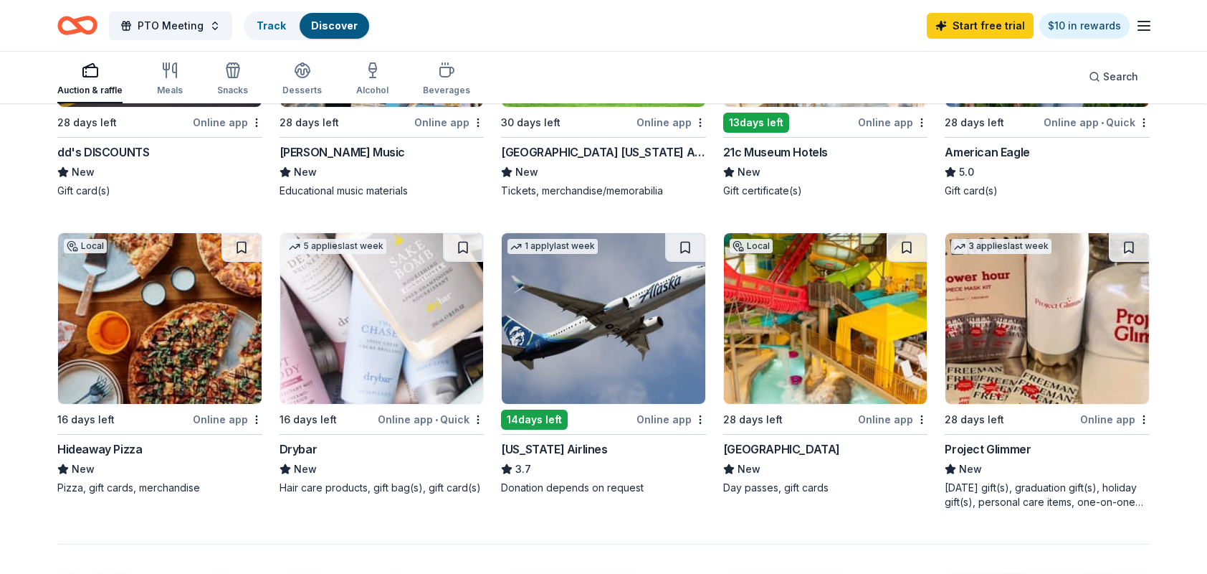
scroll to position [939, 0]
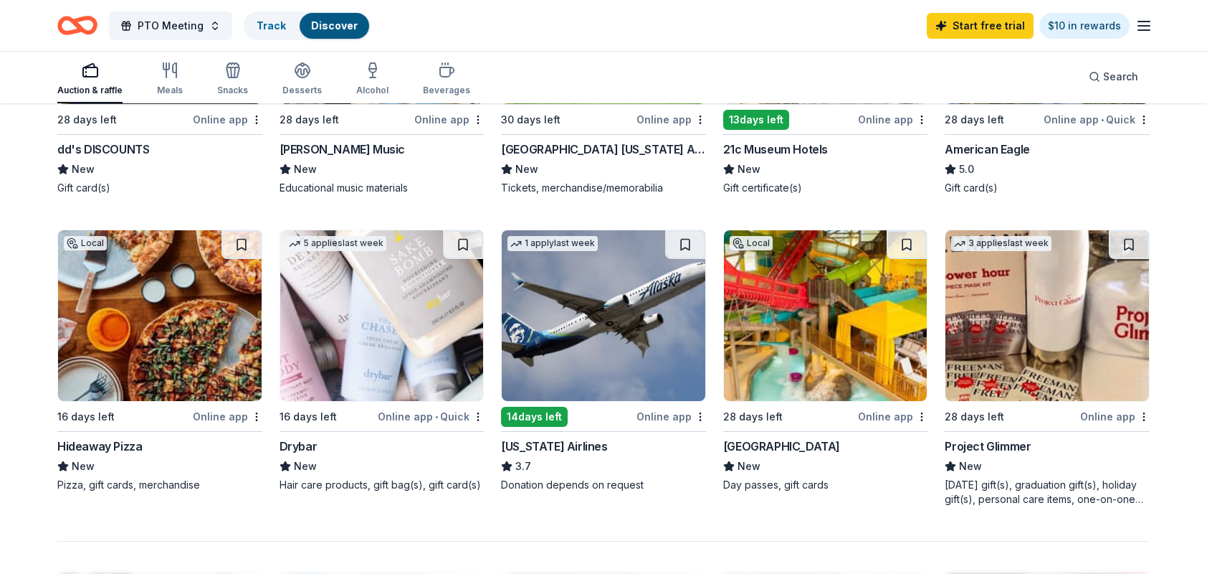
click at [764, 304] on img at bounding box center [826, 315] width 204 height 171
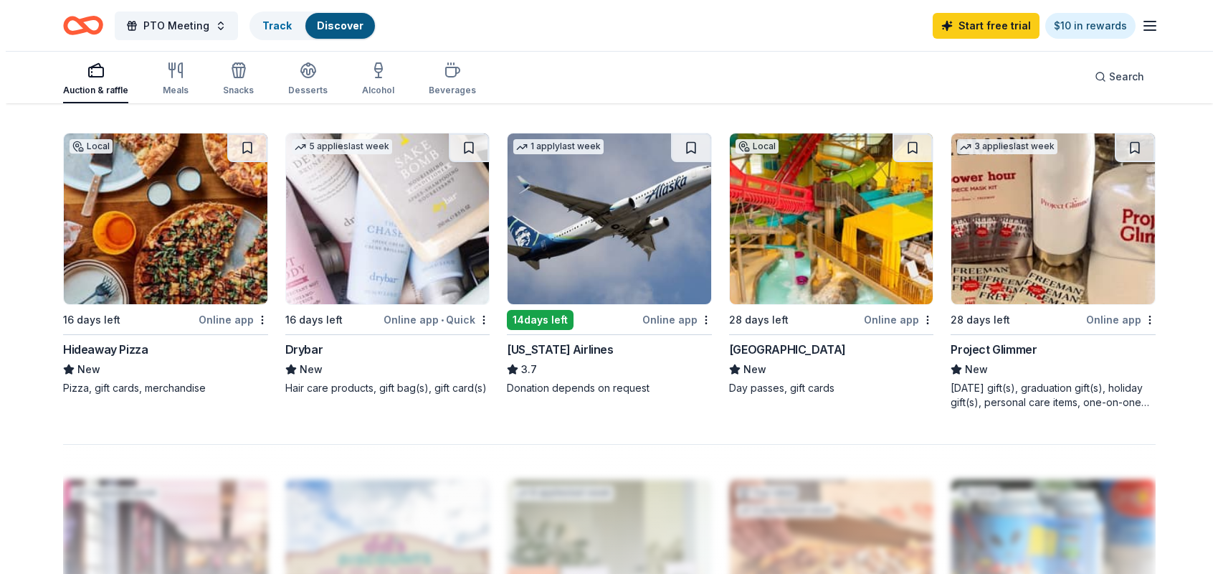
scroll to position [1052, 0]
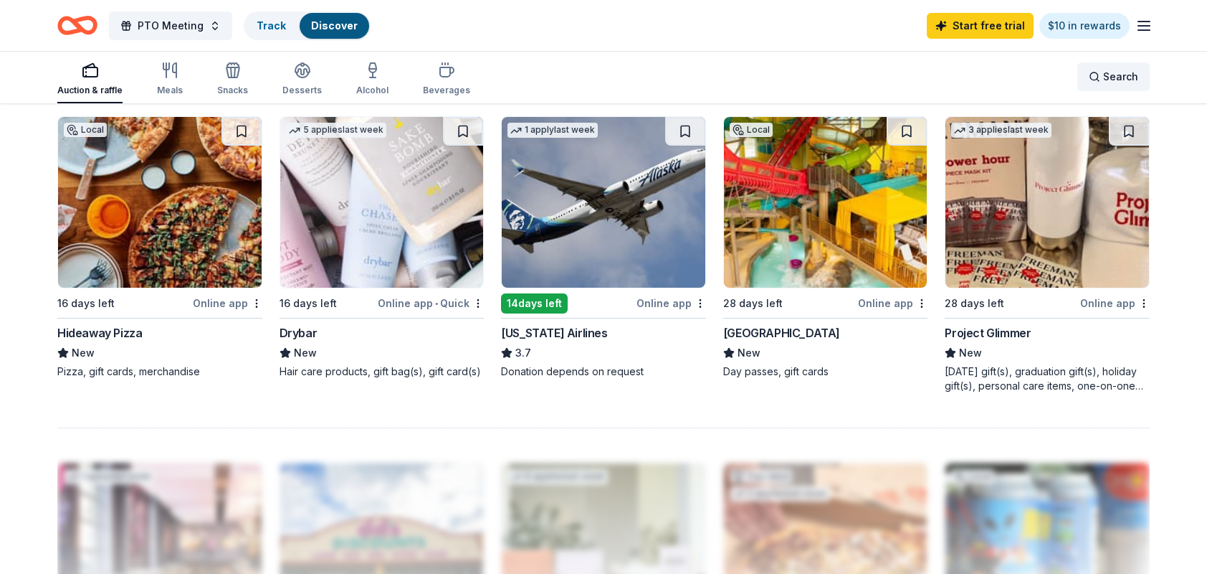
click at [1126, 80] on span "Search" at bounding box center [1120, 76] width 35 height 17
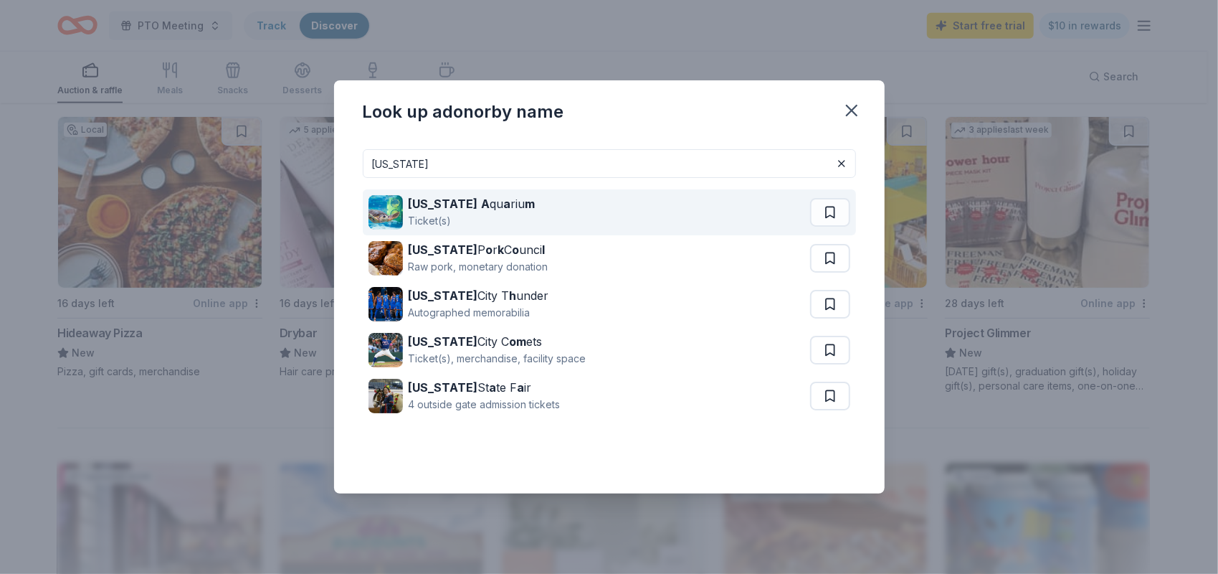
type input "oklahoma"
click at [586, 213] on div "Oklahoma A qu a riu m Ticket(s)" at bounding box center [589, 212] width 442 height 46
click at [539, 191] on div "Oklahoma A qu a riu m Ticket(s)" at bounding box center [589, 212] width 442 height 46
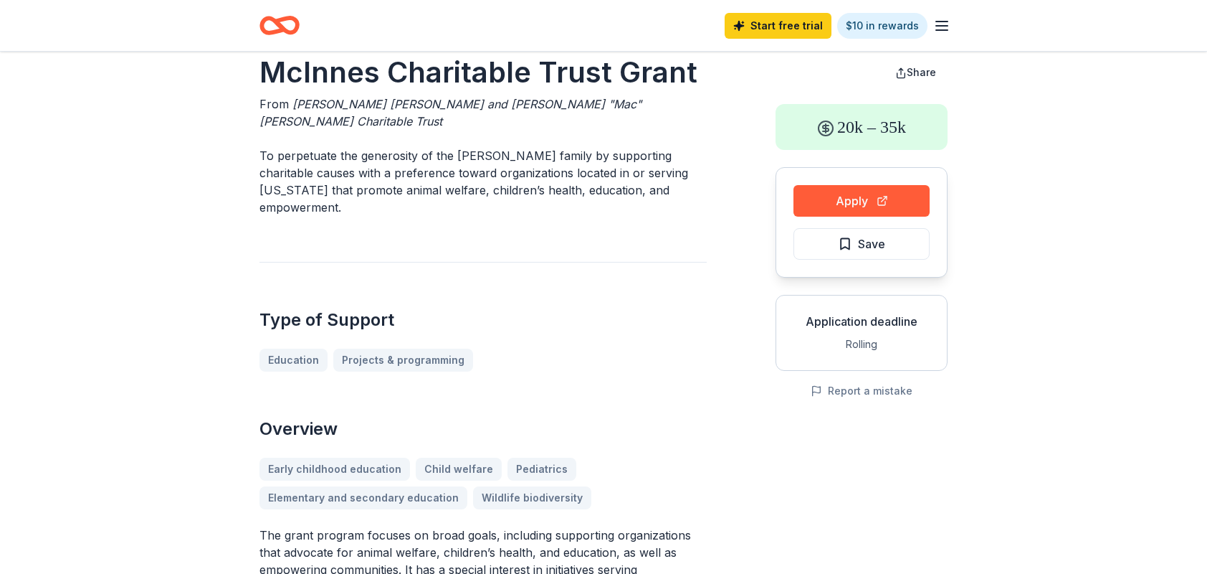
scroll to position [21, 0]
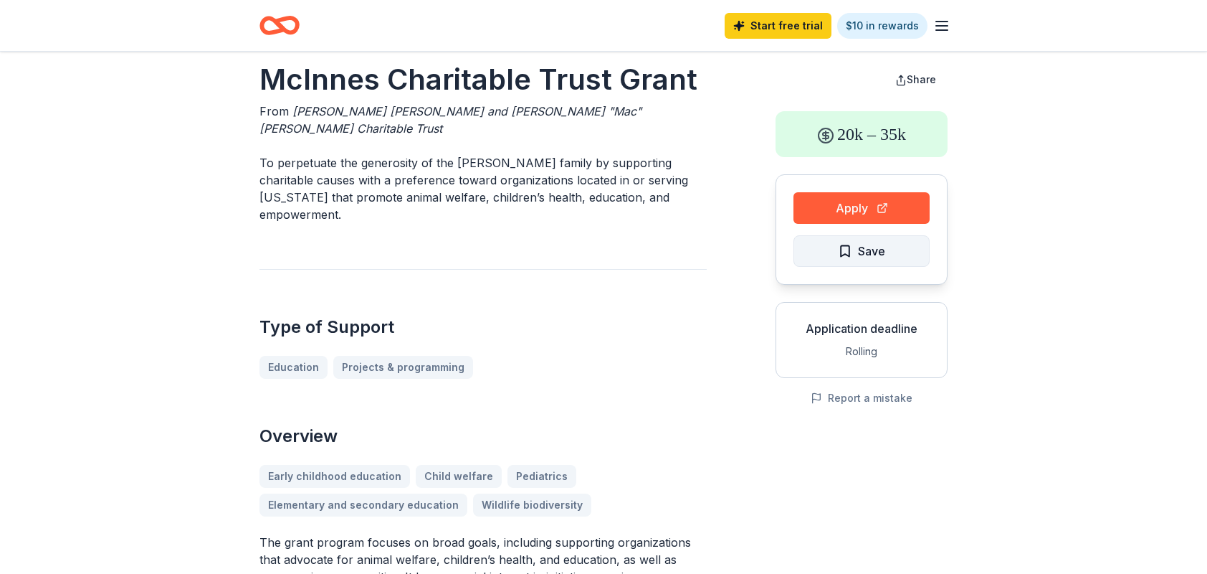
click at [864, 242] on span "Save" at bounding box center [871, 251] width 27 height 19
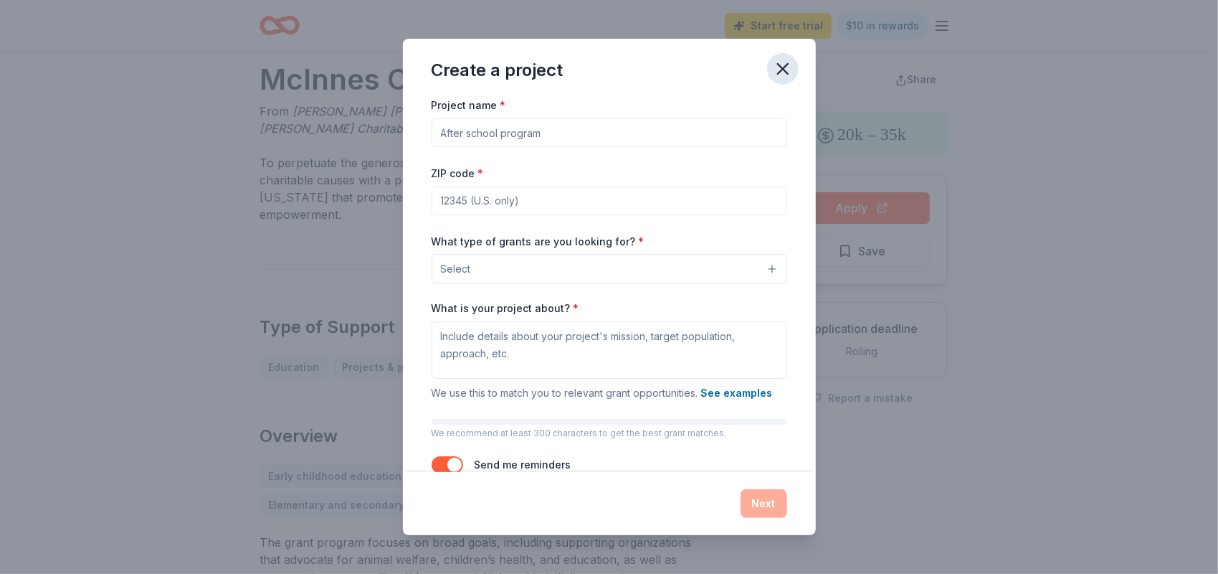
click at [787, 73] on icon "button" at bounding box center [783, 69] width 10 height 10
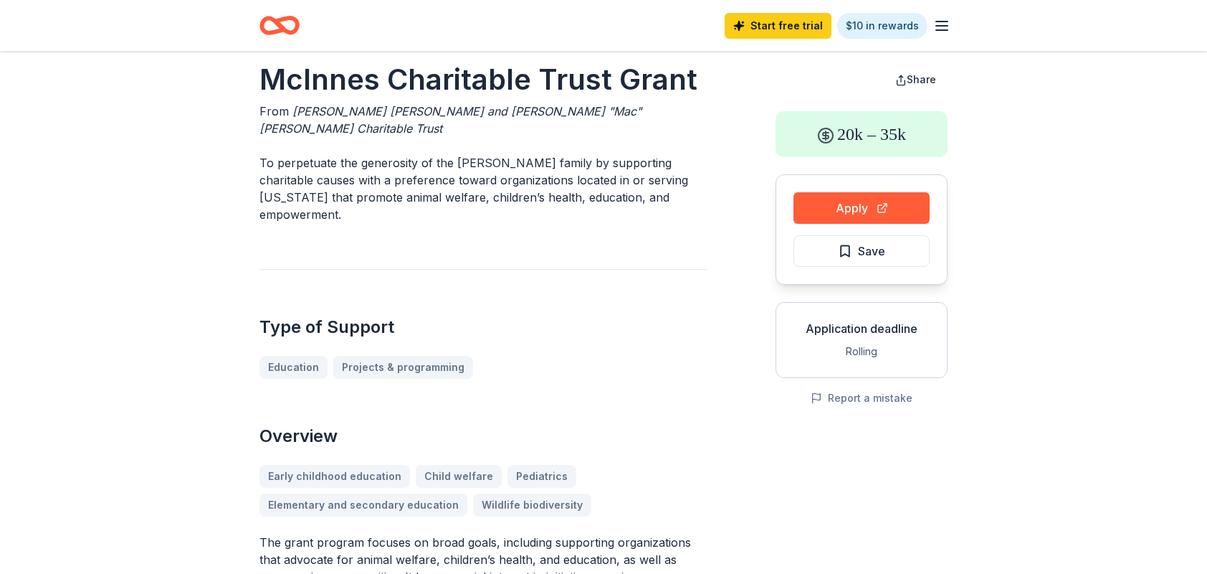
scroll to position [0, 0]
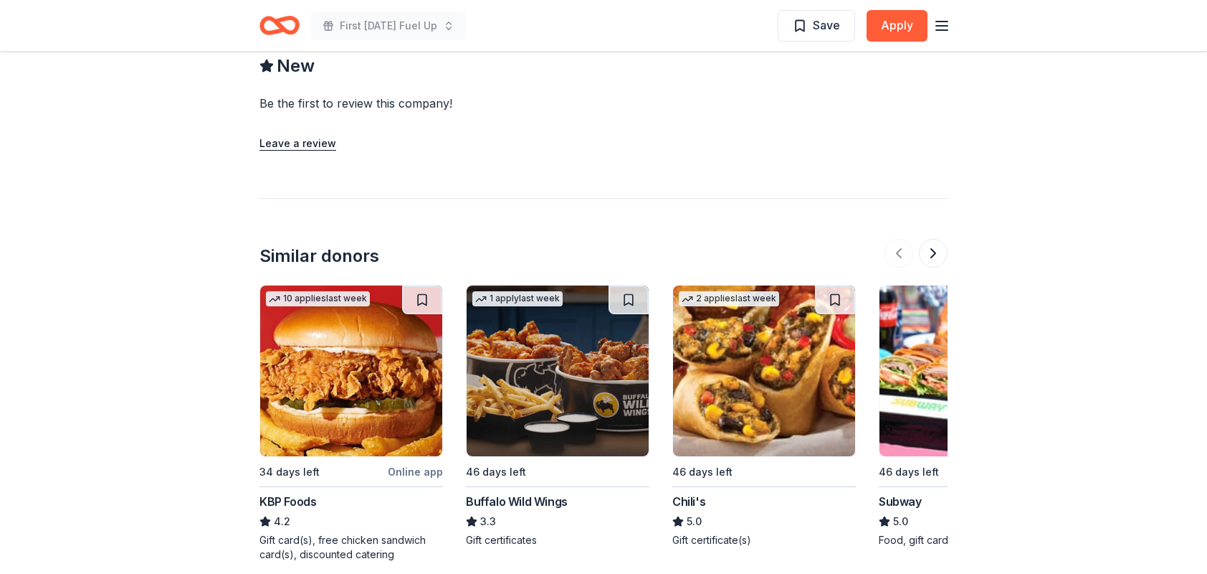
scroll to position [1296, 0]
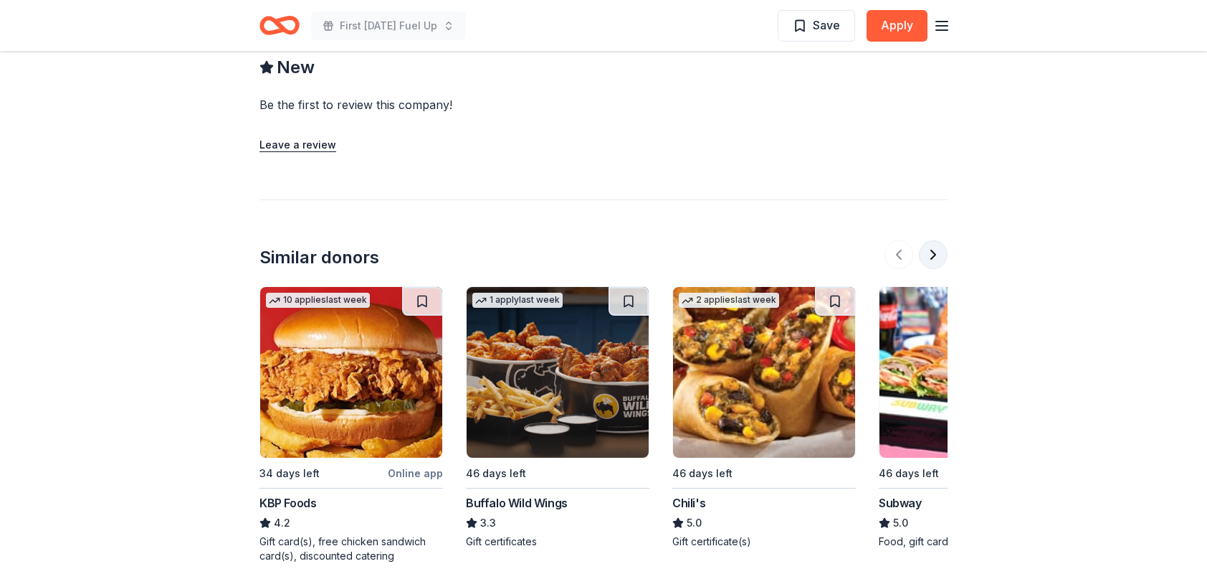
click at [933, 240] on button at bounding box center [933, 254] width 29 height 29
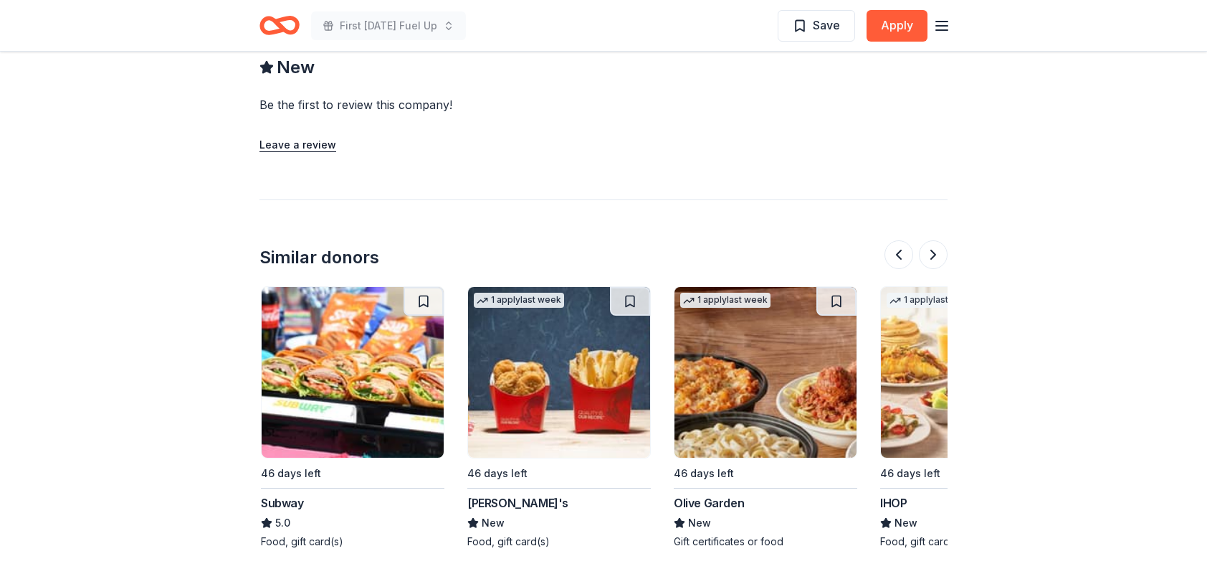
scroll to position [0, 619]
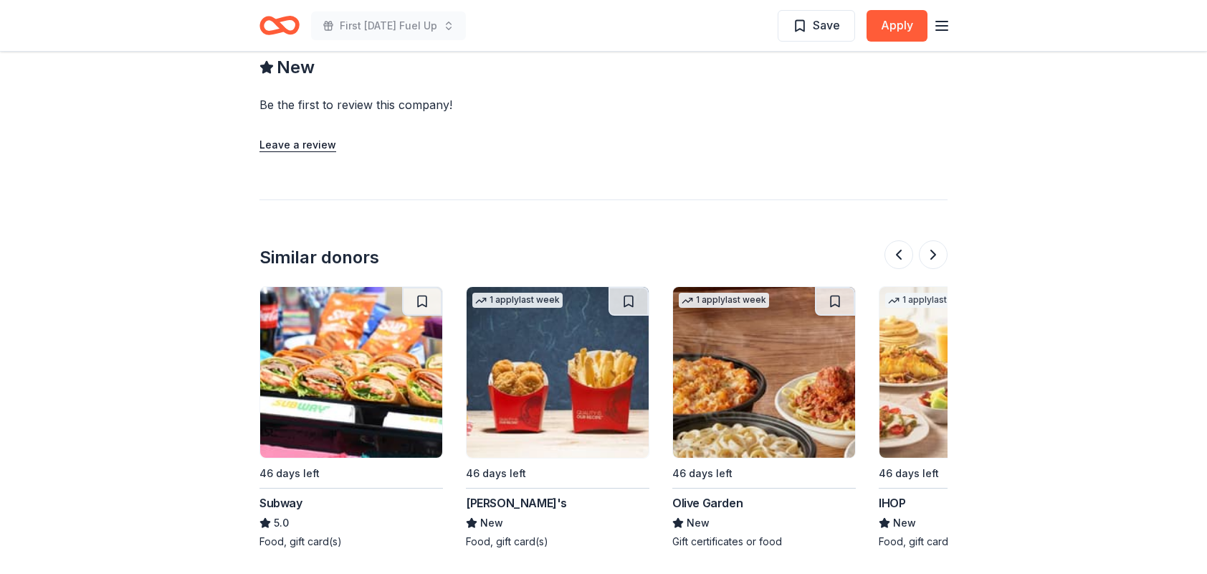
click at [788, 400] on img at bounding box center [764, 372] width 182 height 171
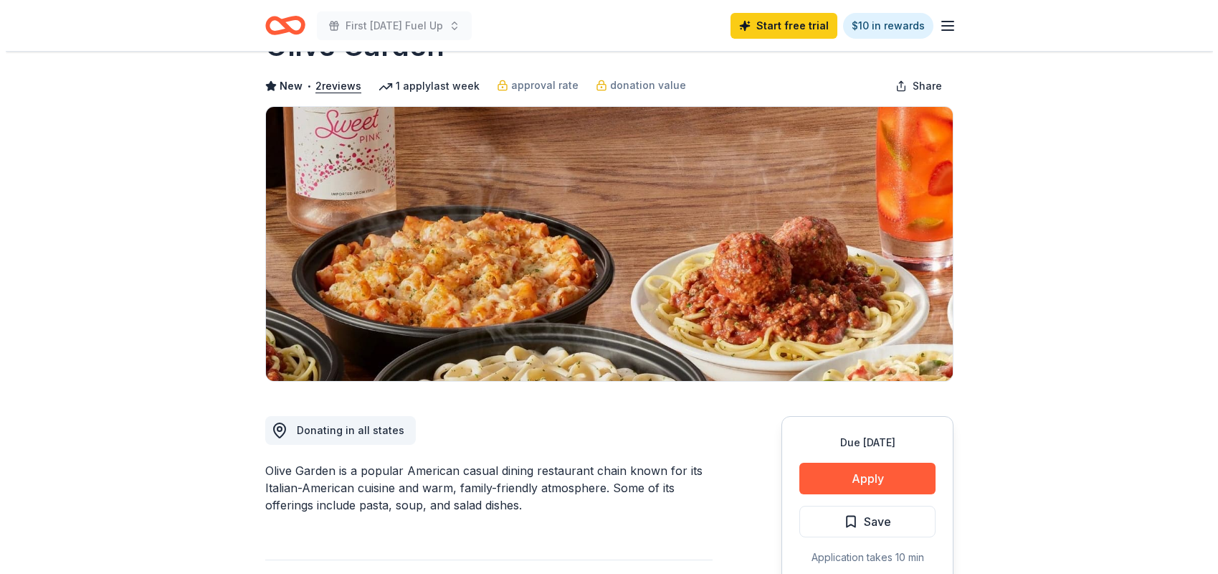
scroll to position [11, 0]
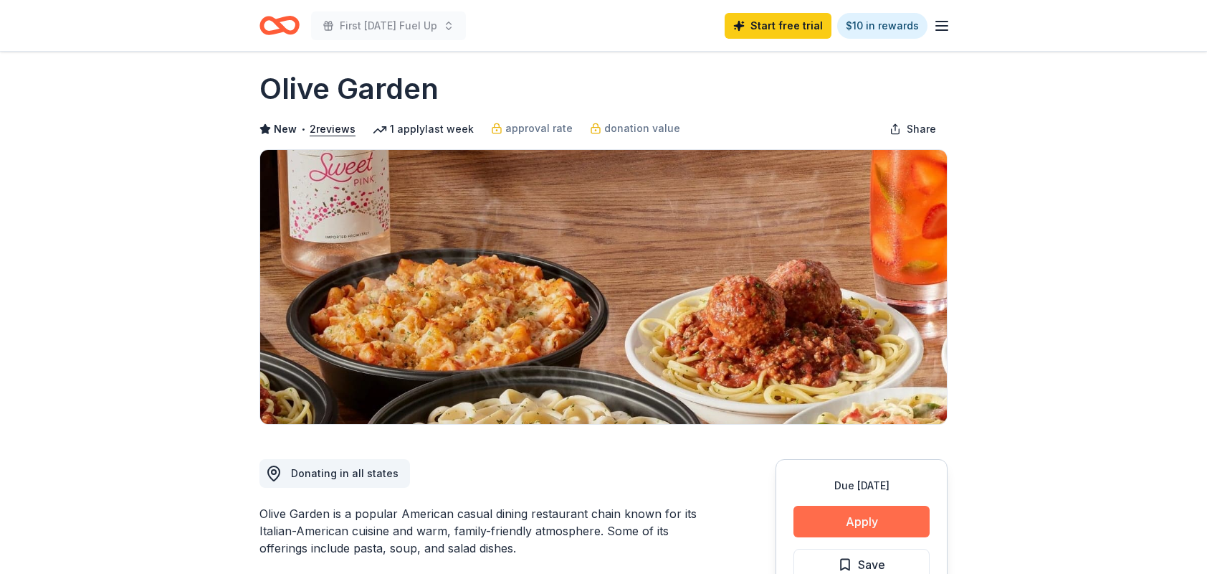
click at [878, 521] on button "Apply" at bounding box center [862, 521] width 136 height 32
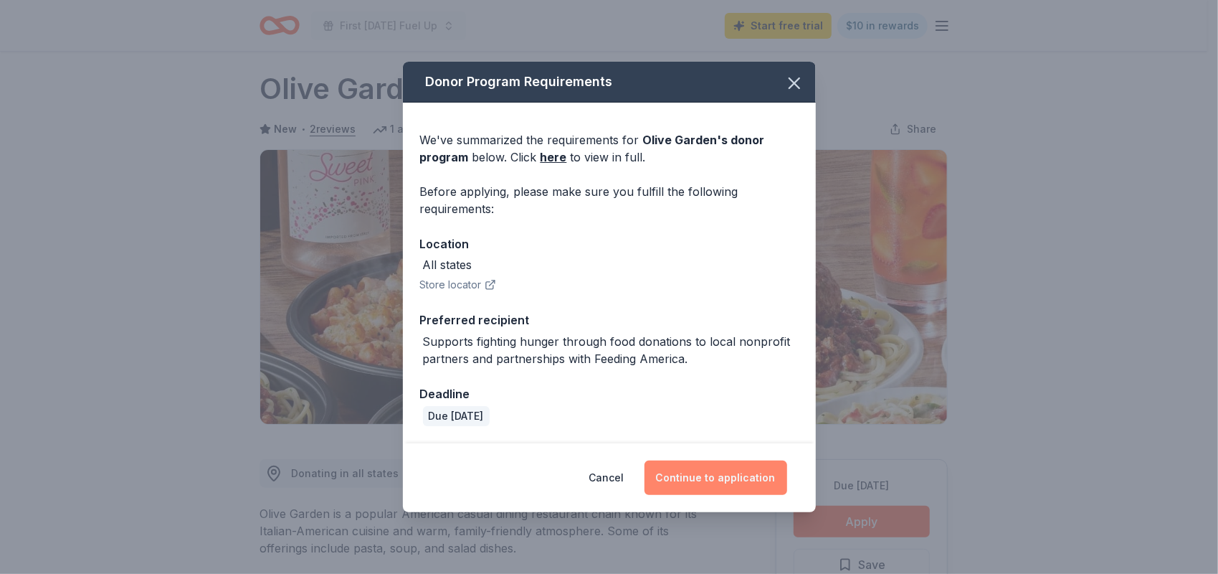
click at [682, 479] on button "Continue to application" at bounding box center [715, 477] width 143 height 34
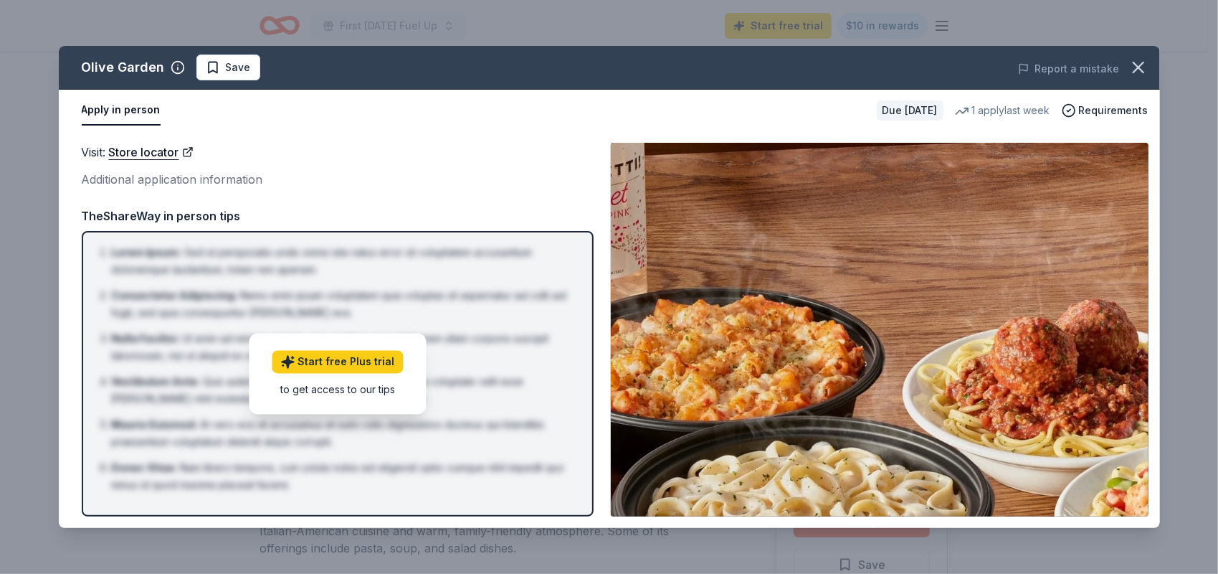
click at [809, 329] on img at bounding box center [880, 330] width 538 height 374
click at [190, 151] on link "Store locator" at bounding box center [151, 152] width 85 height 19
click at [1100, 106] on span "Requirements" at bounding box center [1114, 110] width 70 height 17
click at [692, 82] on div "Olive Garden Save Report a mistake" at bounding box center [609, 68] width 1101 height 44
drag, startPoint x: 1153, startPoint y: 248, endPoint x: 1158, endPoint y: 310, distance: 61.8
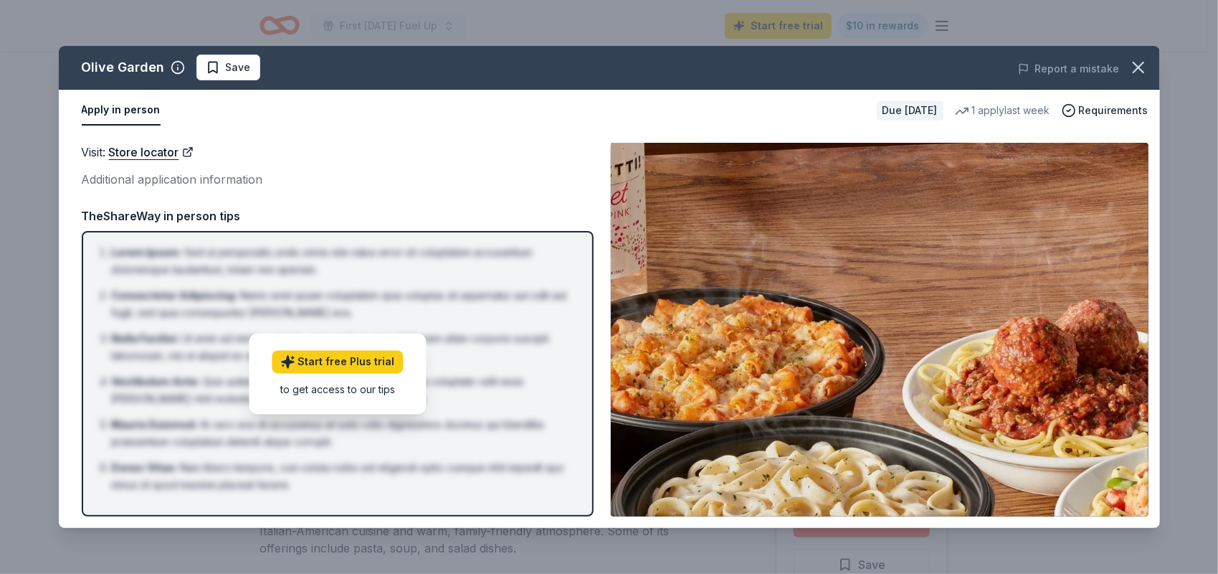
click at [1158, 310] on div "Visit : Store locator Additional application information Visit : Store locator …" at bounding box center [609, 329] width 1101 height 396
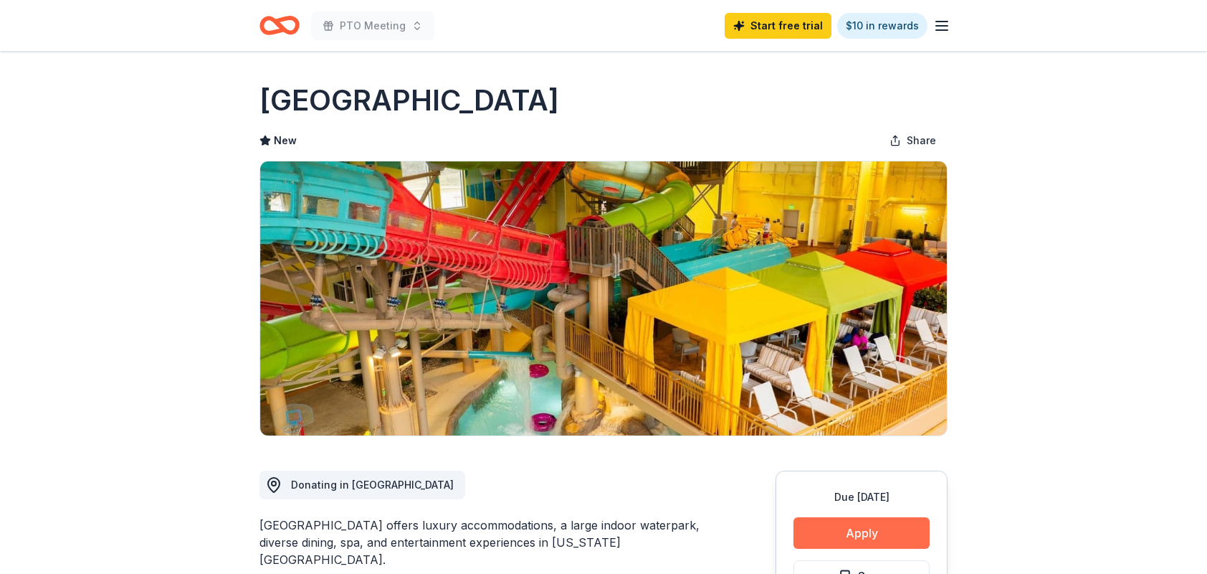
click at [830, 528] on button "Apply" at bounding box center [862, 533] width 136 height 32
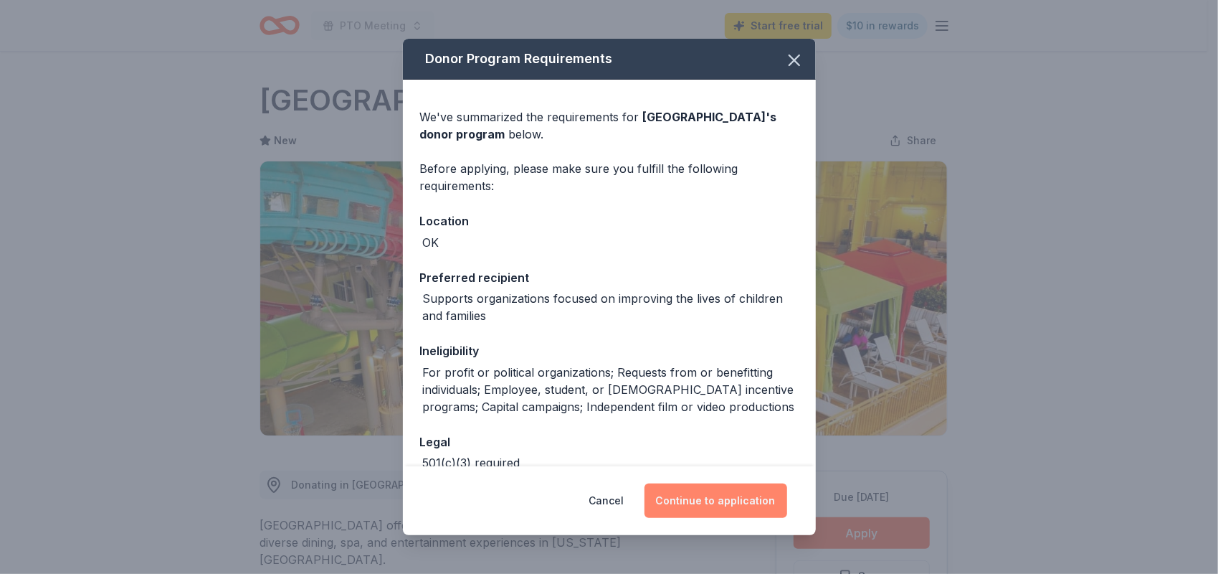
click at [735, 494] on button "Continue to application" at bounding box center [715, 500] width 143 height 34
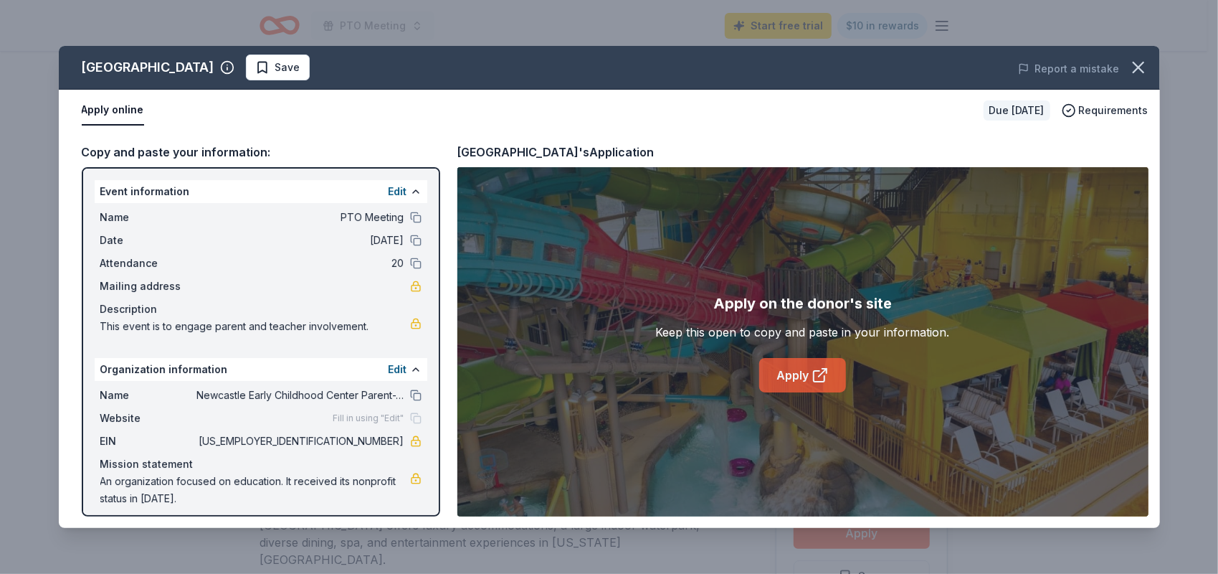
click at [790, 367] on link "Apply" at bounding box center [802, 375] width 87 height 34
click at [1136, 63] on icon "button" at bounding box center [1138, 67] width 20 height 20
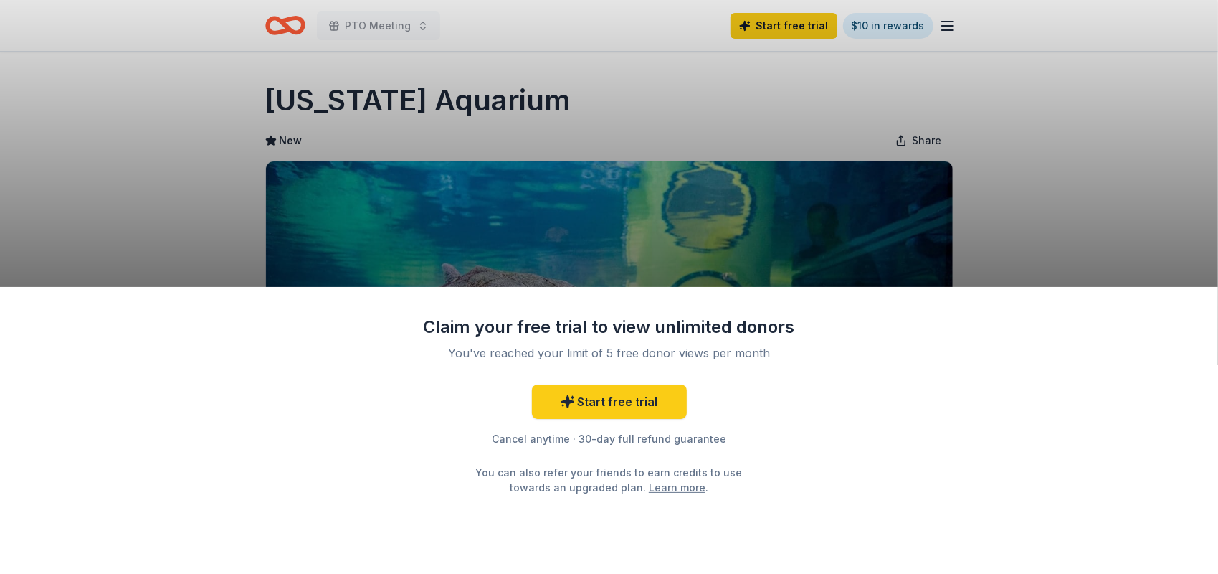
click at [1019, 190] on div "Claim your free trial to view unlimited donors You've reached your limit of 5 f…" at bounding box center [609, 287] width 1218 height 574
click at [631, 397] on link "Start free trial" at bounding box center [609, 401] width 155 height 34
click at [1180, 205] on div "Claim your free trial to view unlimited donors You've reached your limit of 5 f…" at bounding box center [609, 287] width 1218 height 574
click at [929, 142] on div "Claim your free trial to view unlimited donors You've reached your limit of 5 f…" at bounding box center [609, 287] width 1218 height 574
